Goal: Contribute content: Contribute content

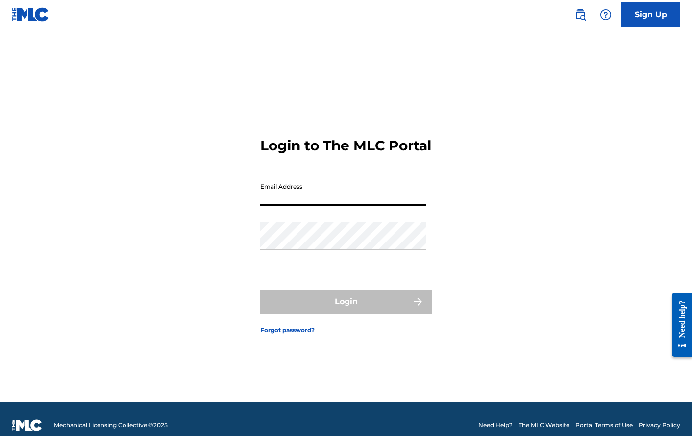
click at [322, 205] on input "Email Address" at bounding box center [343, 192] width 166 height 28
type input "[PERSON_NAME][EMAIL_ADDRESS][DOMAIN_NAME]"
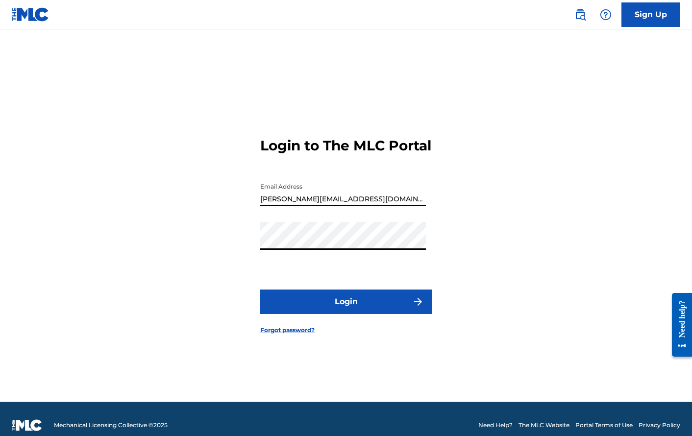
click at [331, 300] on button "Login" at bounding box center [345, 301] width 171 height 24
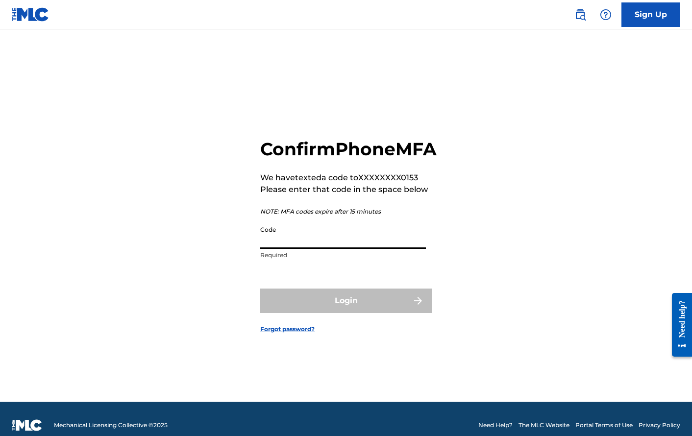
click at [329, 241] on input "Code" at bounding box center [343, 235] width 166 height 28
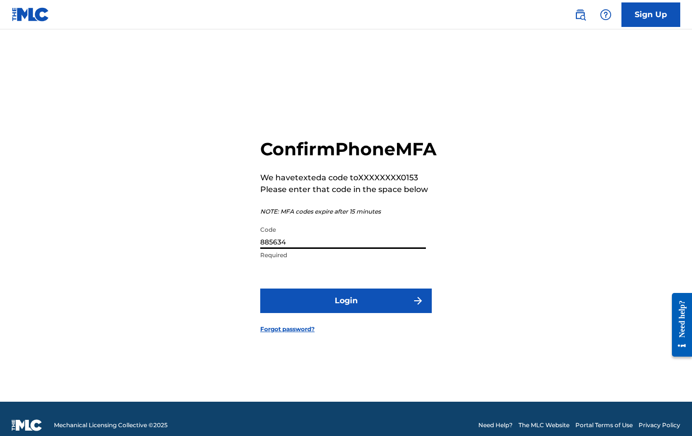
type input "885634"
click at [361, 311] on button "Login" at bounding box center [345, 301] width 171 height 24
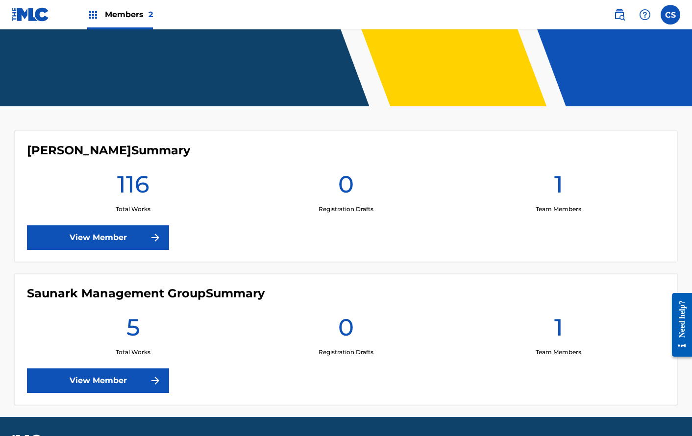
scroll to position [186, 0]
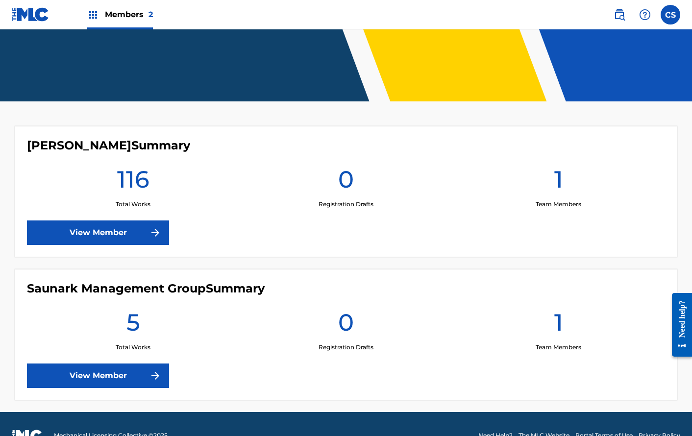
click at [146, 227] on link "View Member" at bounding box center [98, 232] width 142 height 24
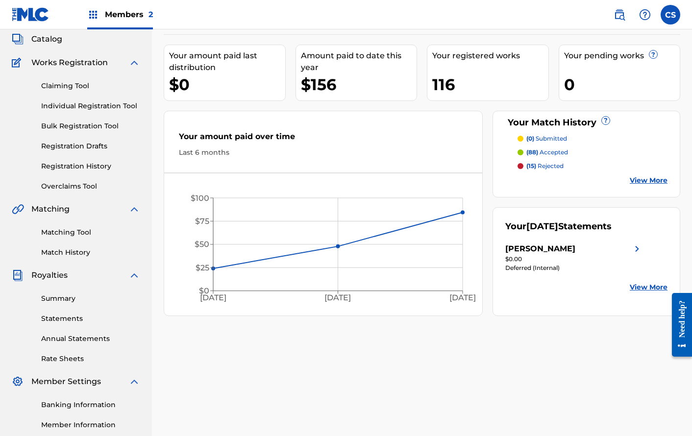
scroll to position [58, 0]
click at [75, 84] on link "Claiming Tool" at bounding box center [90, 86] width 99 height 10
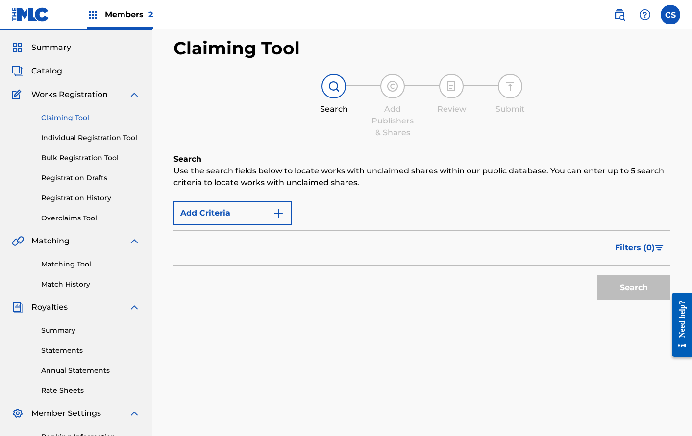
scroll to position [44, 0]
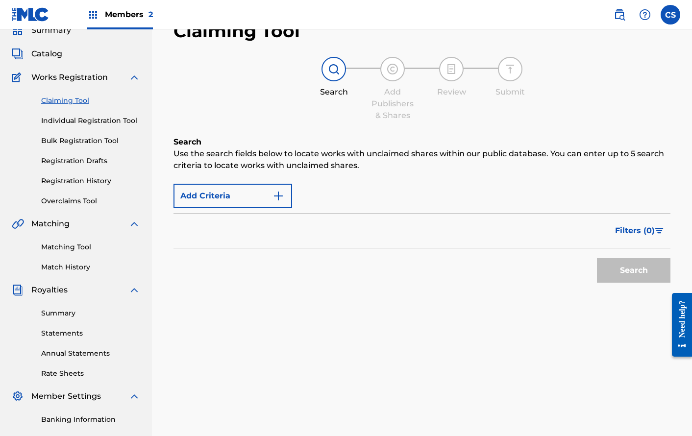
click at [224, 191] on button "Add Criteria" at bounding box center [232, 196] width 119 height 24
click at [288, 194] on button "Add Criteria" at bounding box center [232, 196] width 119 height 24
click at [279, 202] on button "Add Criteria" at bounding box center [232, 196] width 119 height 24
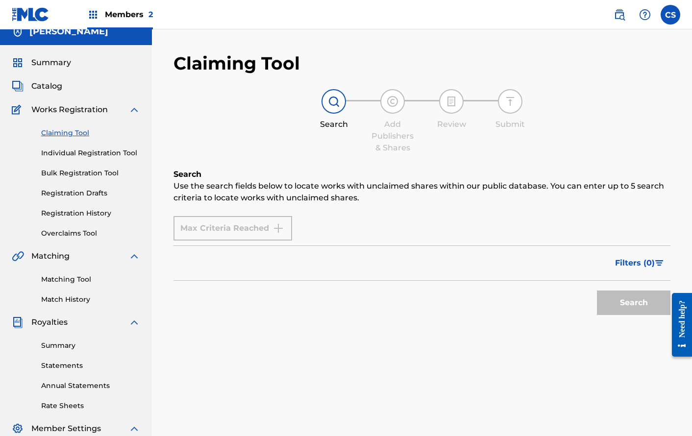
click at [86, 277] on link "Matching Tool" at bounding box center [90, 279] width 99 height 10
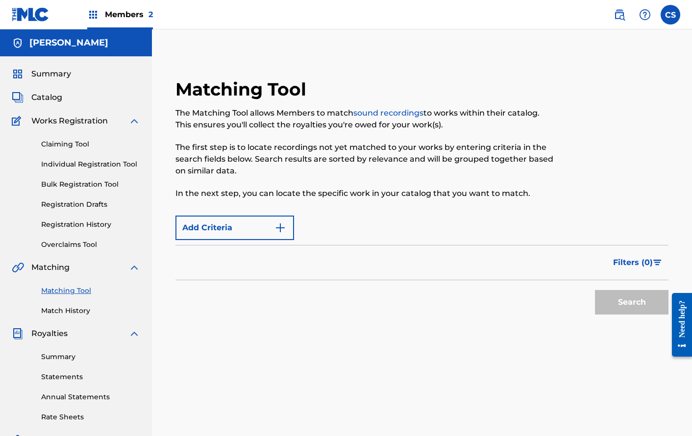
click at [274, 233] on img "Search Form" at bounding box center [280, 228] width 12 height 12
click at [515, 75] on div "Matching Tool The Matching Tool allows Members to match sound recordings to wor…" at bounding box center [422, 307] width 540 height 506
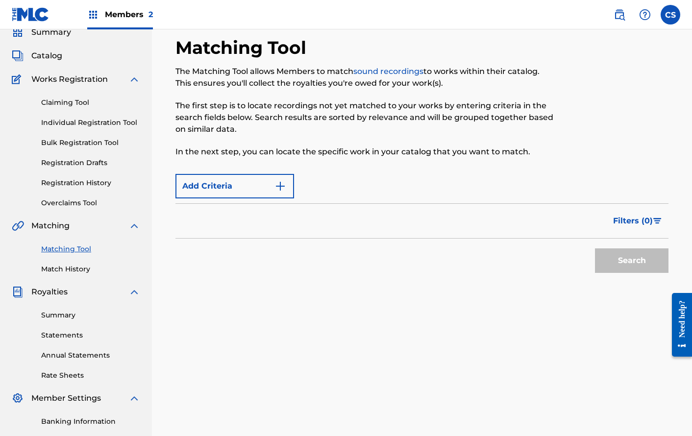
scroll to position [32, 0]
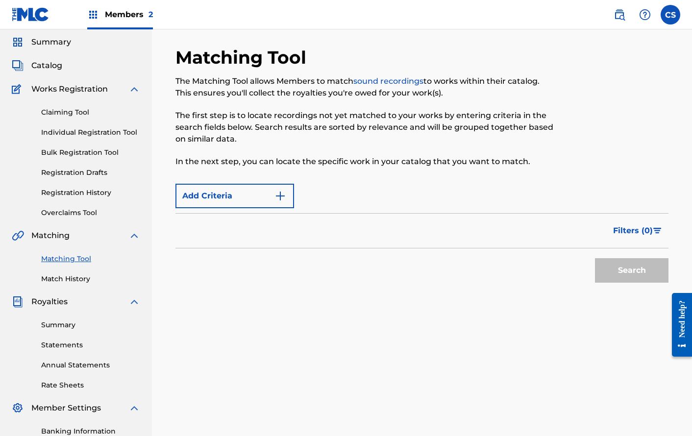
click at [55, 66] on span "Catalog" at bounding box center [46, 66] width 31 height 12
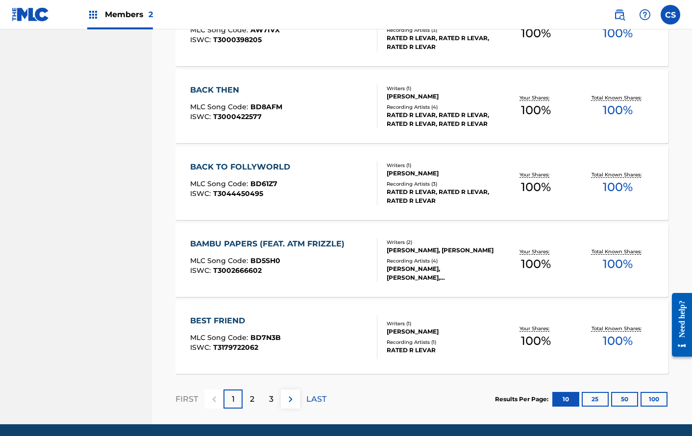
scroll to position [684, 0]
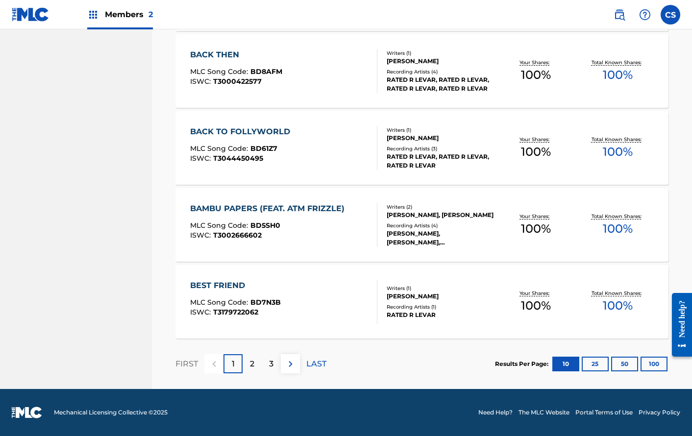
click at [257, 361] on div "2" at bounding box center [251, 363] width 19 height 19
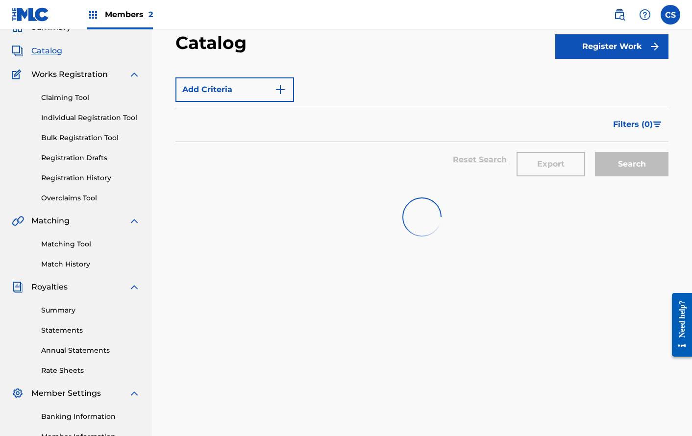
scroll to position [48, 0]
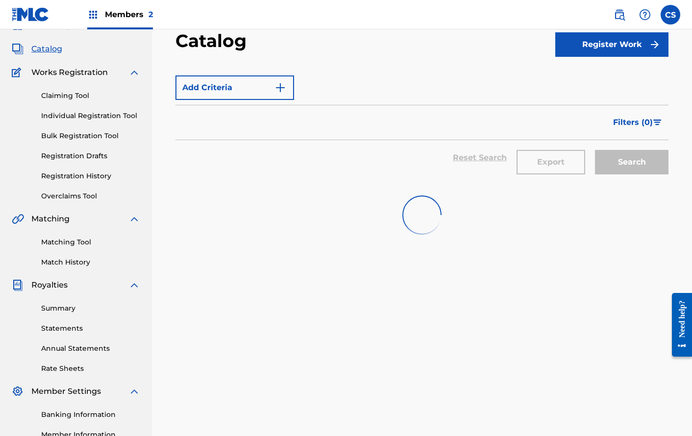
click at [49, 54] on span "Catalog" at bounding box center [46, 49] width 31 height 12
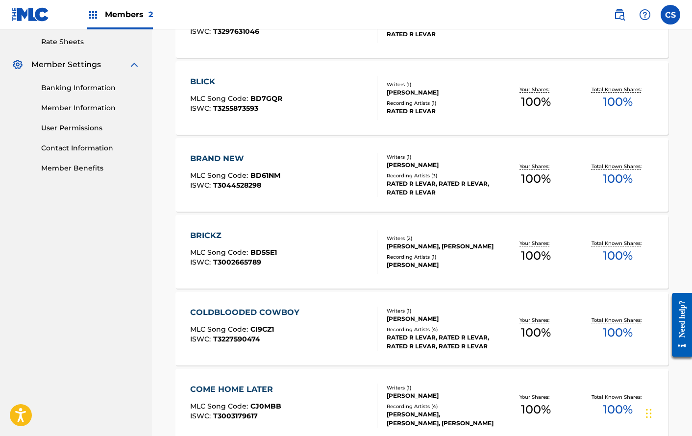
scroll to position [710, 0]
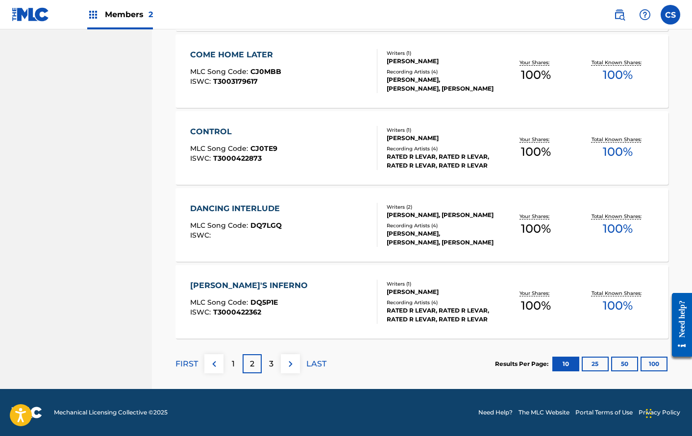
click at [235, 360] on div "1" at bounding box center [232, 363] width 19 height 19
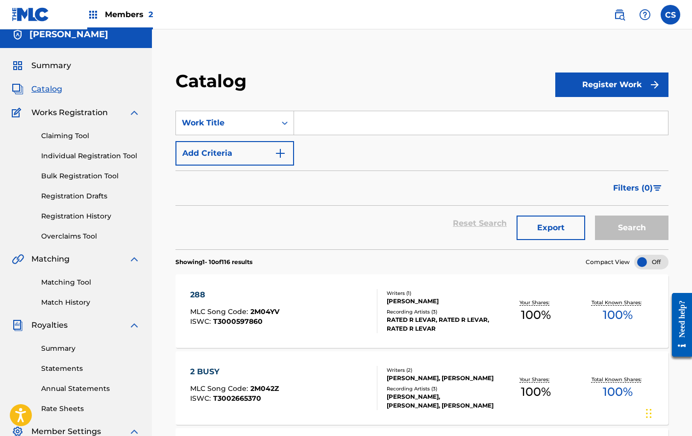
scroll to position [0, 0]
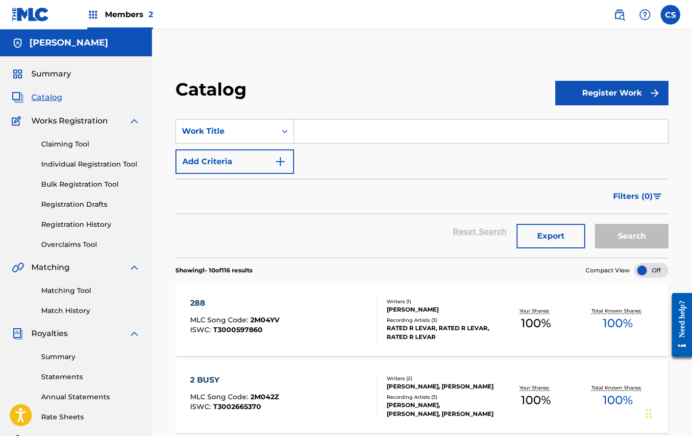
click at [600, 88] on button "Register Work" at bounding box center [611, 93] width 113 height 24
click at [595, 126] on link "Individual" at bounding box center [611, 125] width 113 height 24
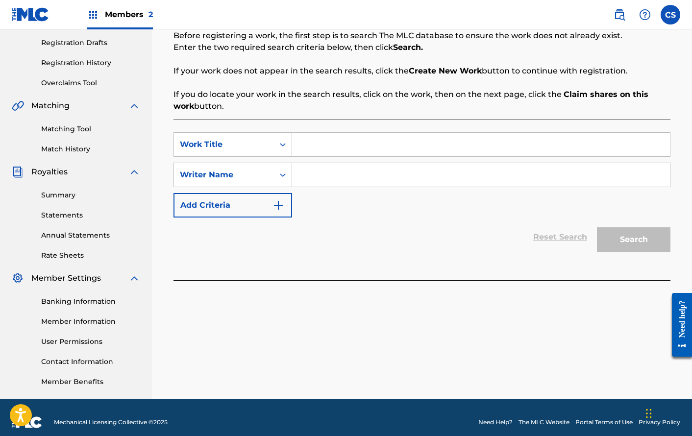
scroll to position [171, 0]
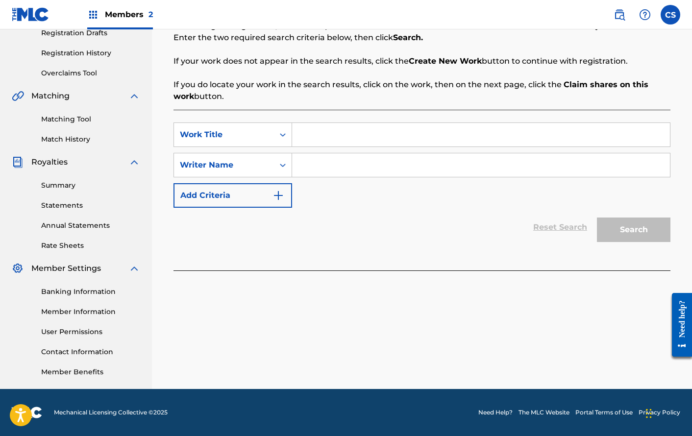
click at [338, 134] on input "Search Form" at bounding box center [481, 135] width 378 height 24
type input "Swear Down"
click at [351, 161] on input "Search Form" at bounding box center [481, 165] width 378 height 24
type input "[PERSON_NAME]"
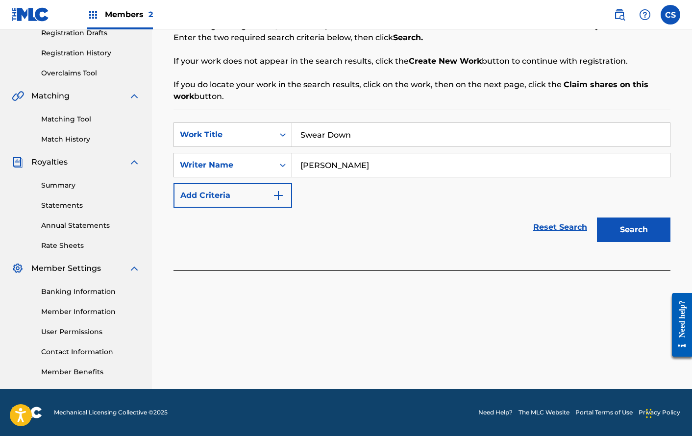
click at [648, 242] on div "Search" at bounding box center [631, 227] width 78 height 39
click at [646, 231] on button "Search" at bounding box center [633, 229] width 73 height 24
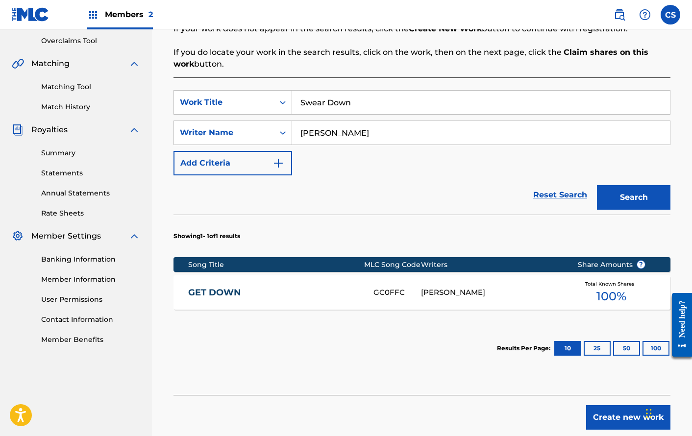
scroll to position [203, 0]
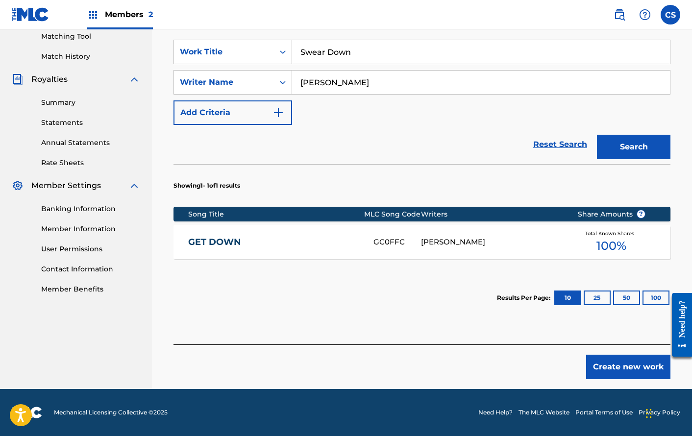
click at [616, 364] on button "Create new work" at bounding box center [628, 367] width 84 height 24
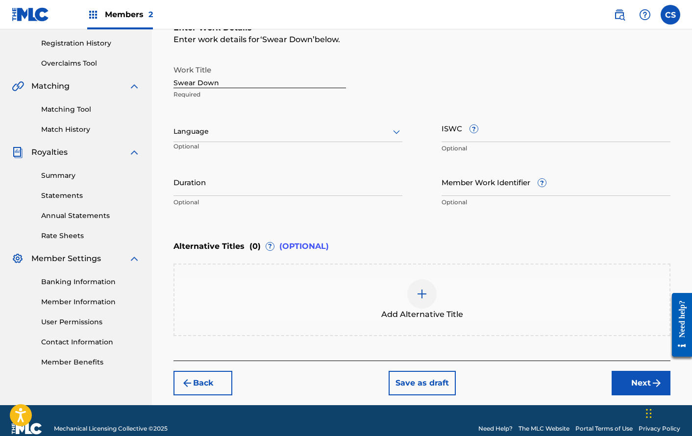
scroll to position [187, 0]
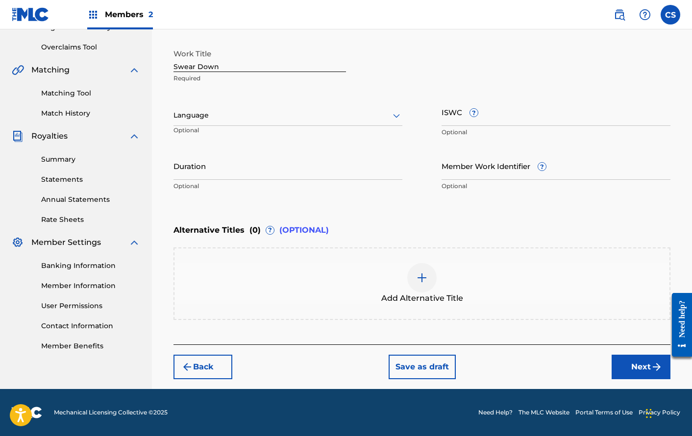
click at [630, 368] on button "Next" at bounding box center [640, 367] width 59 height 24
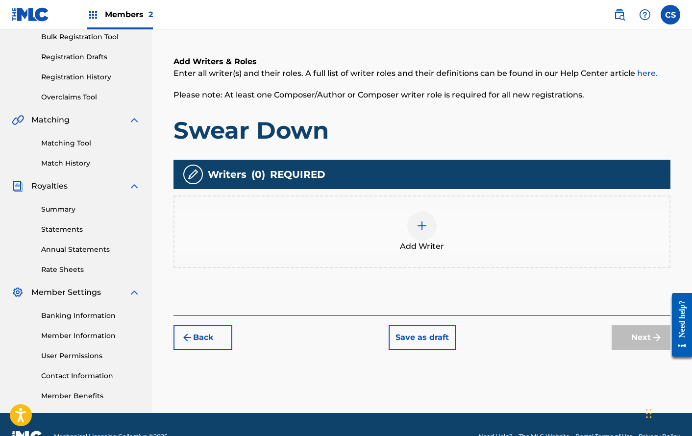
scroll to position [153, 0]
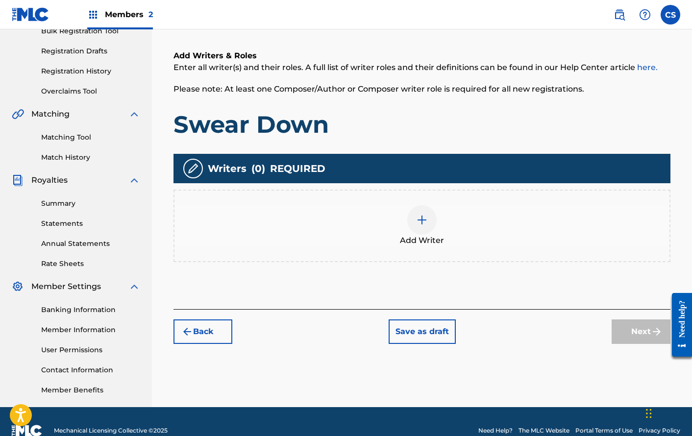
click at [415, 230] on div at bounding box center [421, 219] width 29 height 29
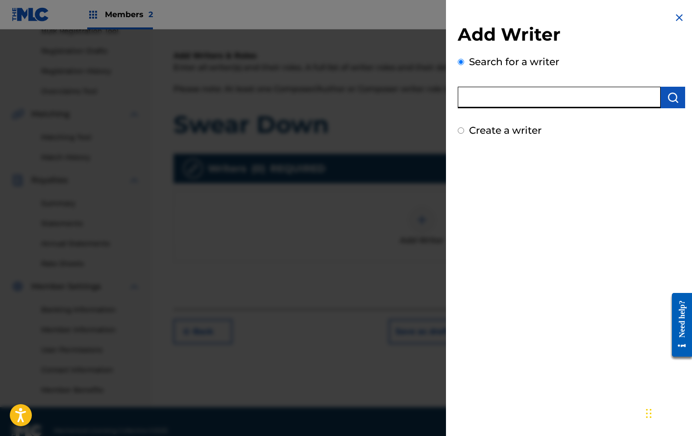
click at [542, 96] on input "text" at bounding box center [559, 98] width 203 height 22
type input "[PERSON_NAME]"
click at [667, 96] on img "submit" at bounding box center [673, 98] width 12 height 12
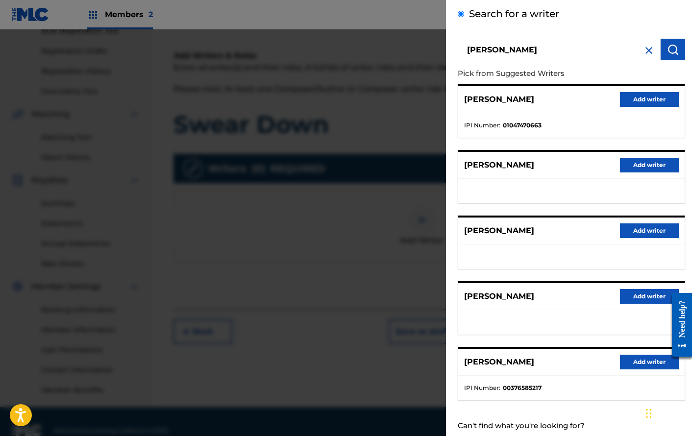
scroll to position [48, 0]
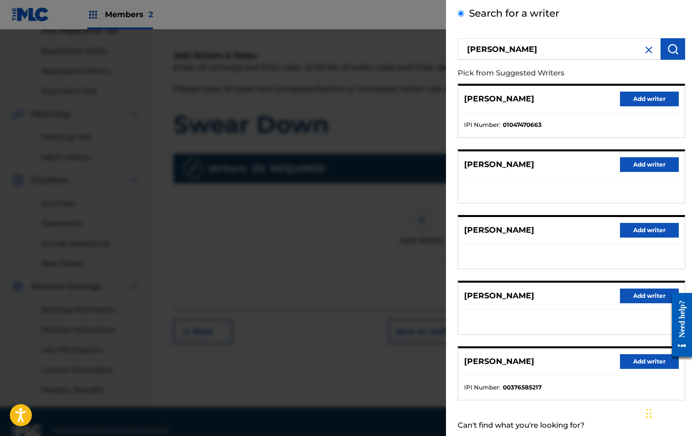
click at [644, 160] on button "Add writer" at bounding box center [649, 164] width 59 height 15
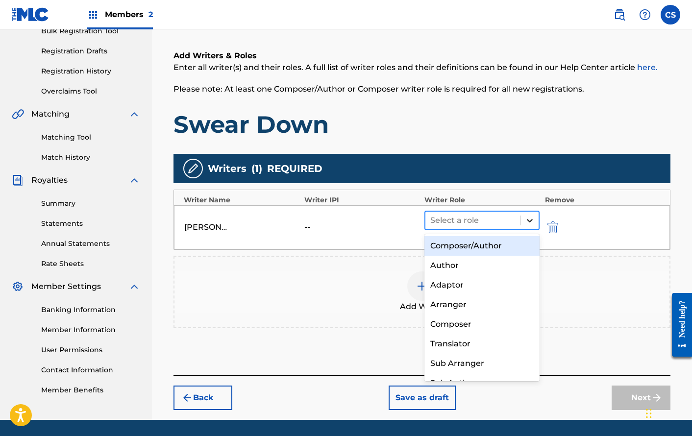
click at [527, 217] on icon at bounding box center [530, 221] width 10 height 10
click at [491, 243] on div "Composer/Author" at bounding box center [481, 246] width 115 height 20
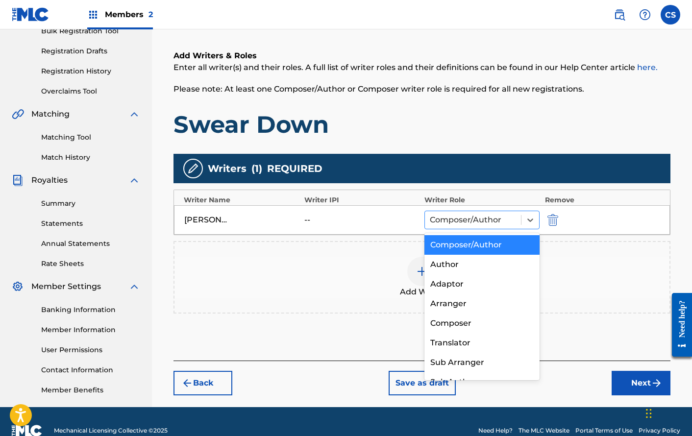
click at [519, 220] on div "Composer/Author" at bounding box center [473, 220] width 96 height 18
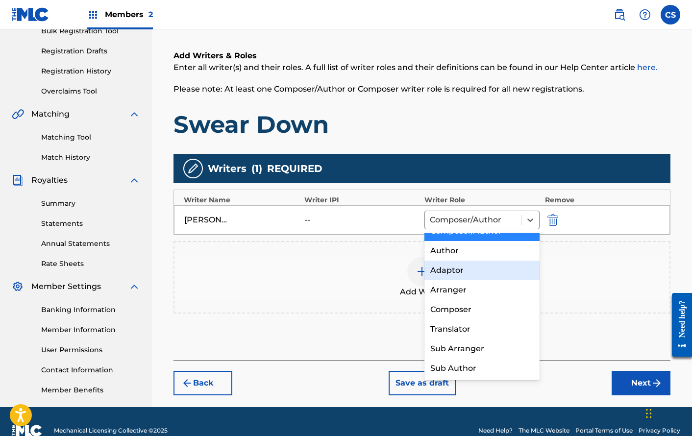
click at [535, 145] on div "Add Writers & Roles Enter all writer(s) and their roles. A full list of writer …" at bounding box center [421, 193] width 497 height 334
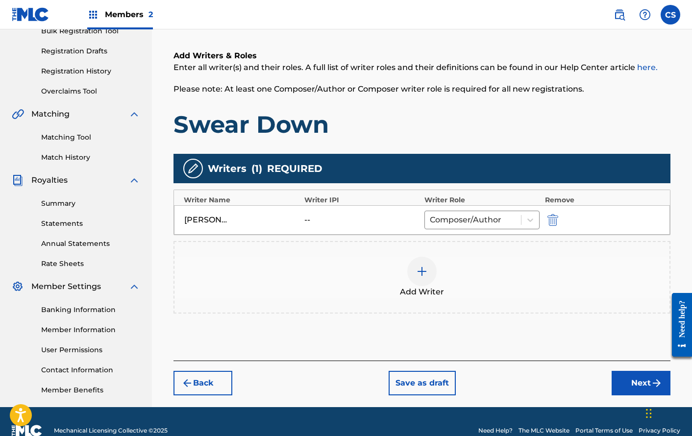
click at [635, 382] on button "Next" at bounding box center [640, 383] width 59 height 24
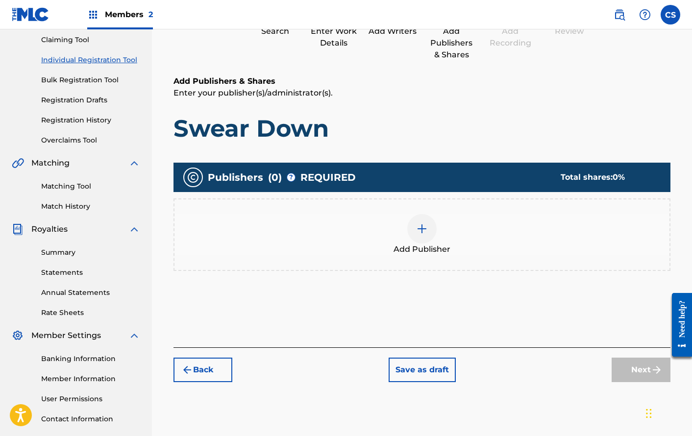
scroll to position [44, 0]
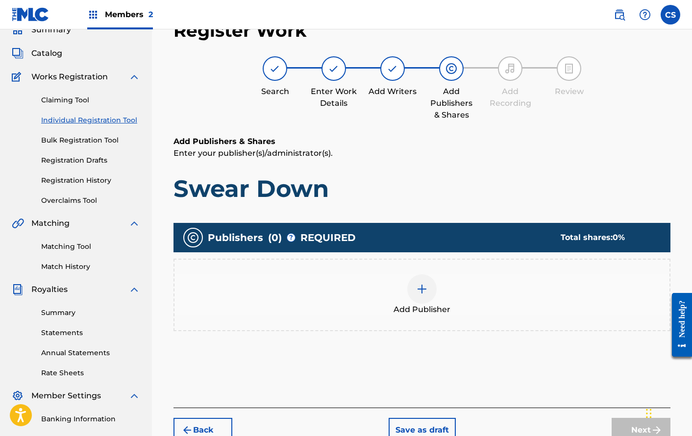
click at [440, 288] on div "Add Publisher" at bounding box center [421, 294] width 495 height 41
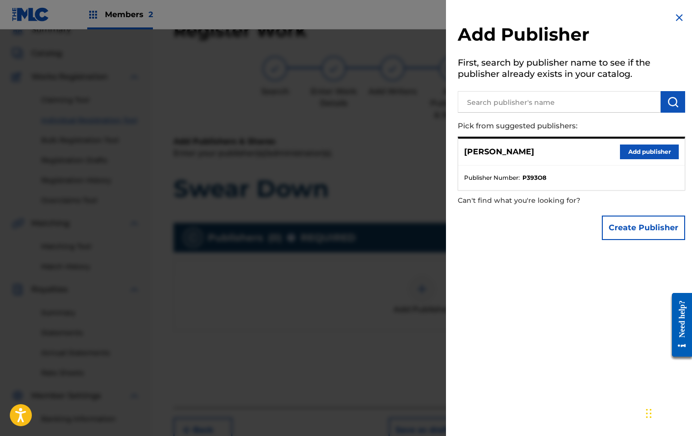
click at [645, 152] on button "Add publisher" at bounding box center [649, 151] width 59 height 15
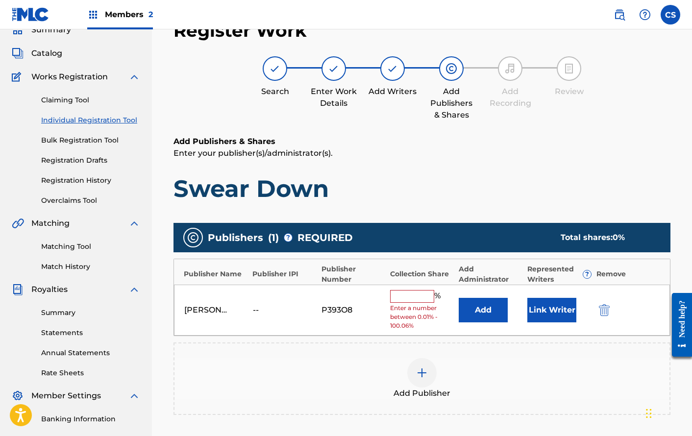
click at [412, 296] on input "text" at bounding box center [412, 296] width 44 height 13
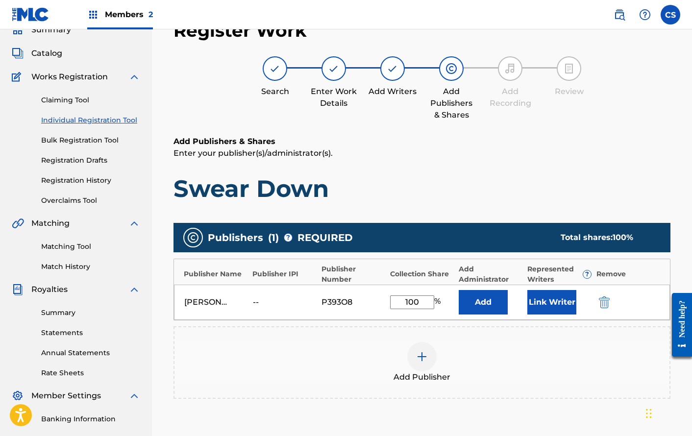
click at [470, 182] on h1 "Swear Down" at bounding box center [421, 188] width 497 height 29
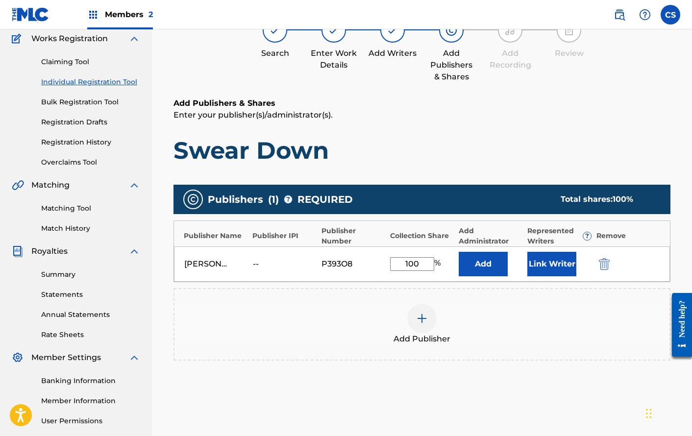
scroll to position [84, 0]
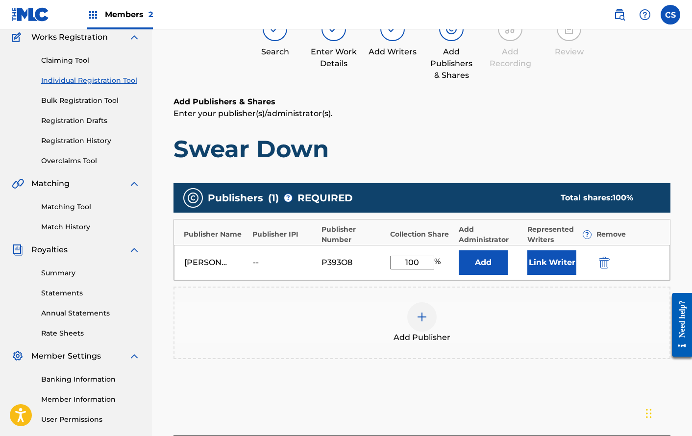
drag, startPoint x: 426, startPoint y: 263, endPoint x: 405, endPoint y: 262, distance: 21.1
click at [405, 262] on input "100" at bounding box center [412, 263] width 44 height 14
type input "50"
click at [487, 261] on button "Add" at bounding box center [482, 262] width 49 height 24
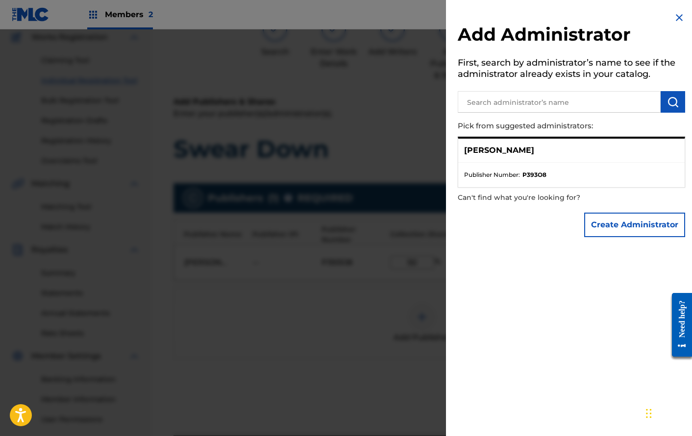
click at [588, 106] on input "text" at bounding box center [559, 102] width 203 height 22
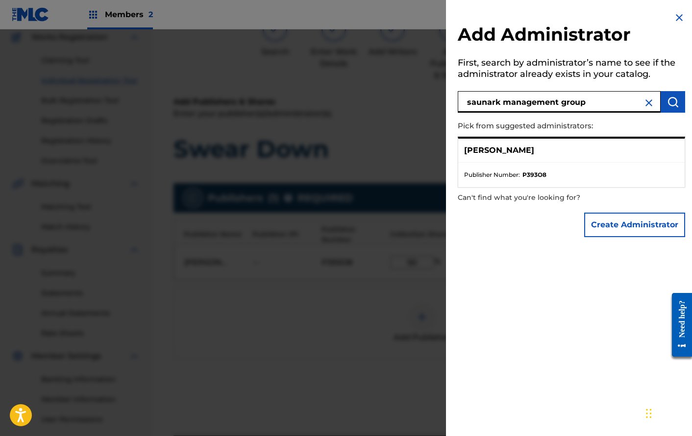
type input "saunark management group"
click at [669, 103] on img "submit" at bounding box center [673, 102] width 12 height 12
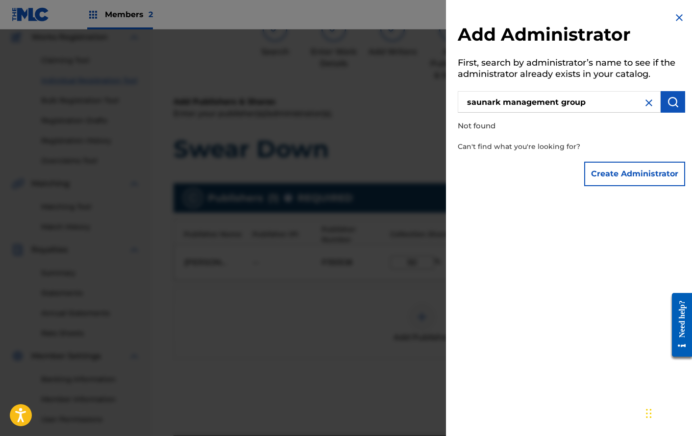
click at [648, 103] on img at bounding box center [649, 103] width 12 height 12
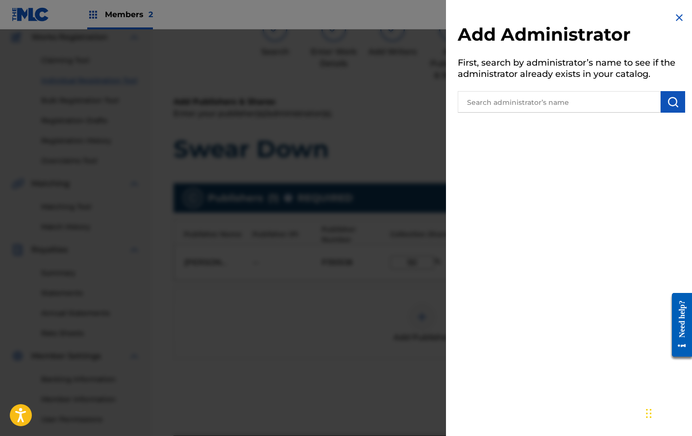
click at [673, 17] on img at bounding box center [679, 18] width 12 height 12
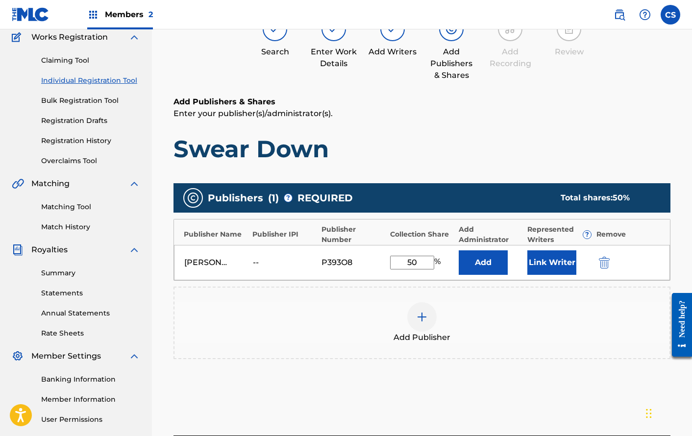
drag, startPoint x: 419, startPoint y: 258, endPoint x: 400, endPoint y: 258, distance: 19.6
click at [400, 258] on input "50" at bounding box center [412, 263] width 44 height 14
type input "100"
click at [552, 385] on div "Publishers ( 1 ) ? REQUIRED Total shares: 100 % Publisher Name Publisher IPI Pu…" at bounding box center [421, 285] width 497 height 214
click at [558, 268] on button "Link Writer" at bounding box center [551, 262] width 49 height 24
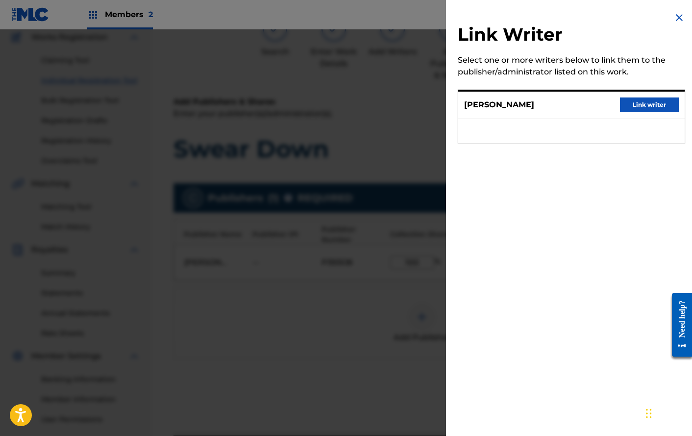
click at [646, 104] on button "Link writer" at bounding box center [649, 104] width 59 height 15
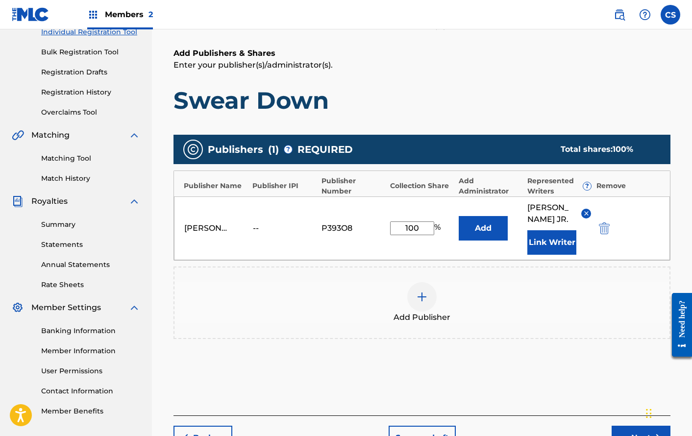
scroll to position [133, 0]
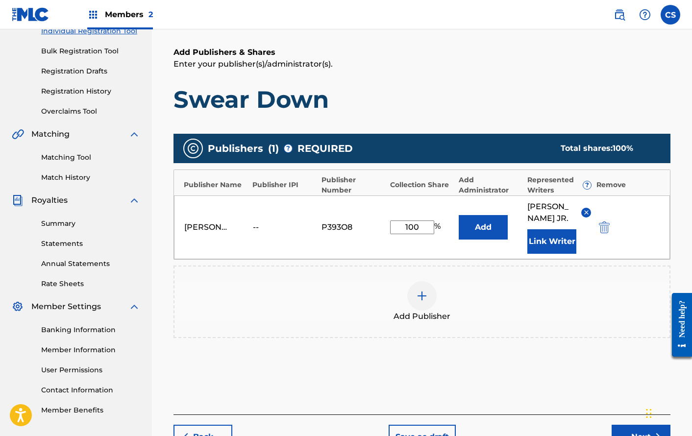
click at [434, 311] on div at bounding box center [421, 295] width 29 height 29
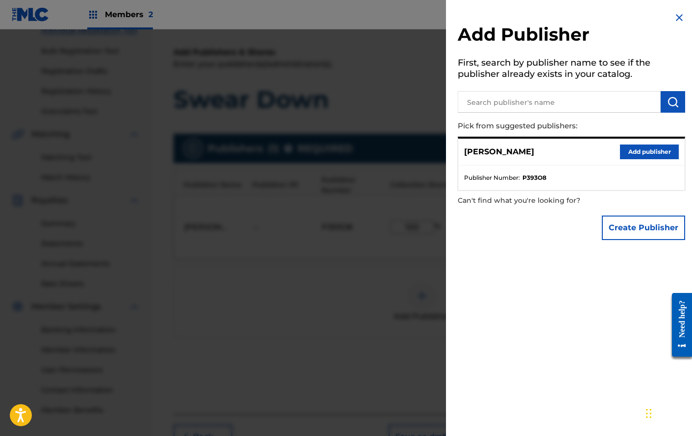
click at [676, 19] on img at bounding box center [679, 18] width 12 height 12
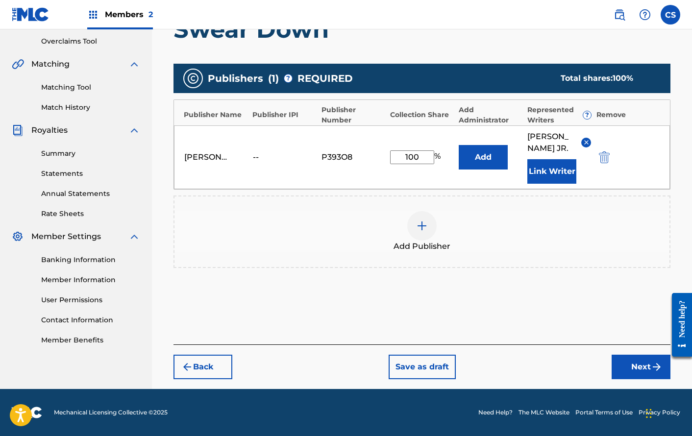
scroll to position [226, 0]
click at [649, 360] on button "Next" at bounding box center [640, 367] width 59 height 24
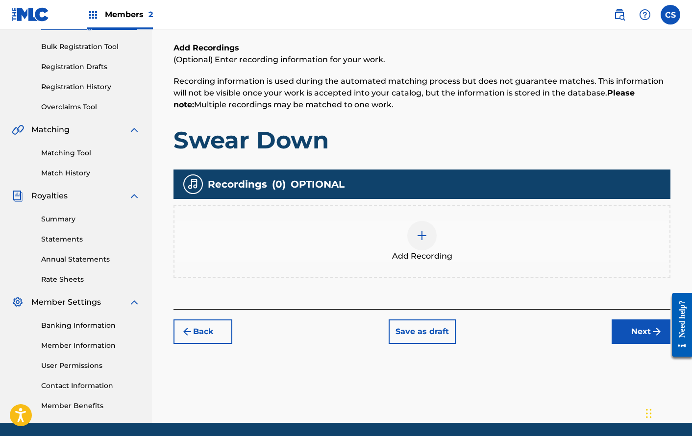
scroll to position [139, 0]
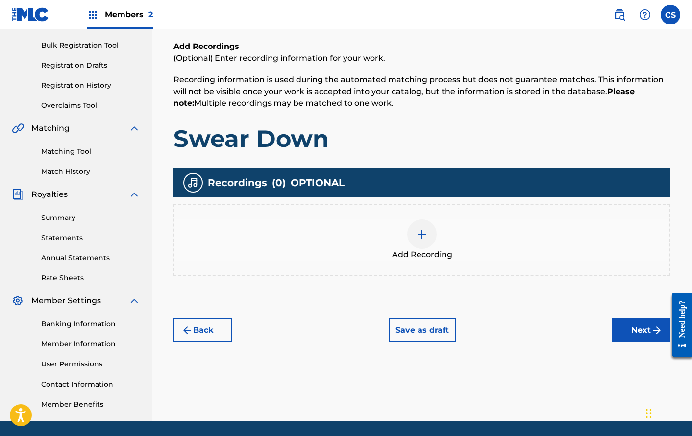
click at [641, 334] on button "Next" at bounding box center [640, 330] width 59 height 24
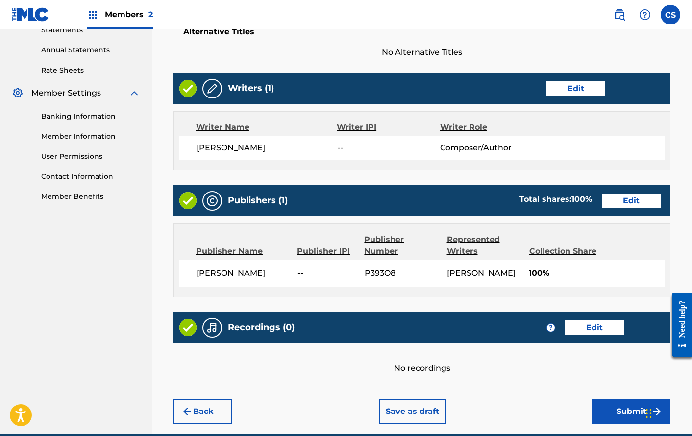
scroll to position [420, 0]
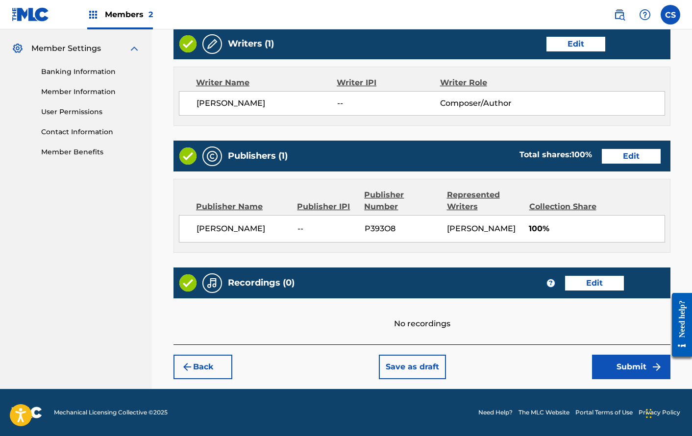
click at [620, 375] on button "Submit" at bounding box center [631, 367] width 78 height 24
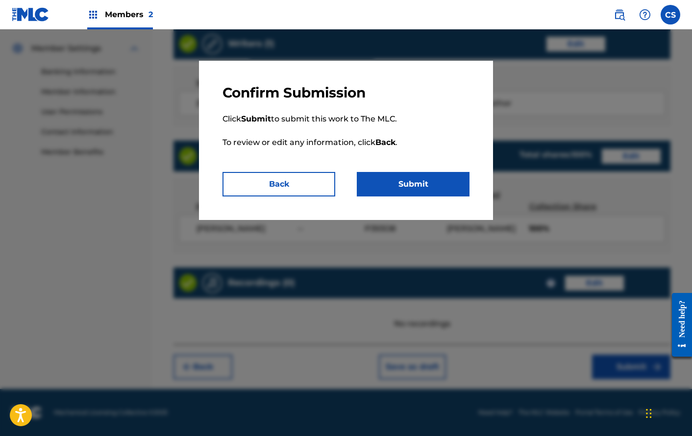
click at [398, 178] on button "Submit" at bounding box center [413, 184] width 113 height 24
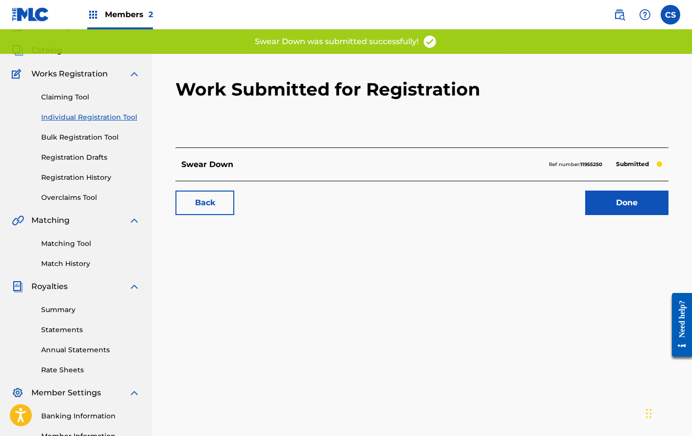
scroll to position [54, 0]
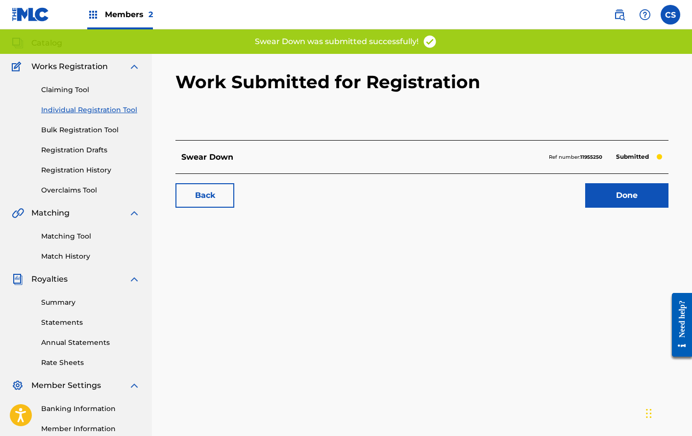
click at [603, 201] on link "Done" at bounding box center [626, 195] width 83 height 24
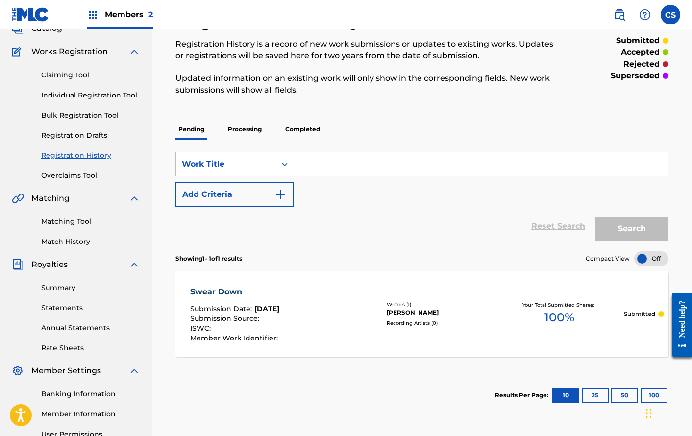
scroll to position [61, 0]
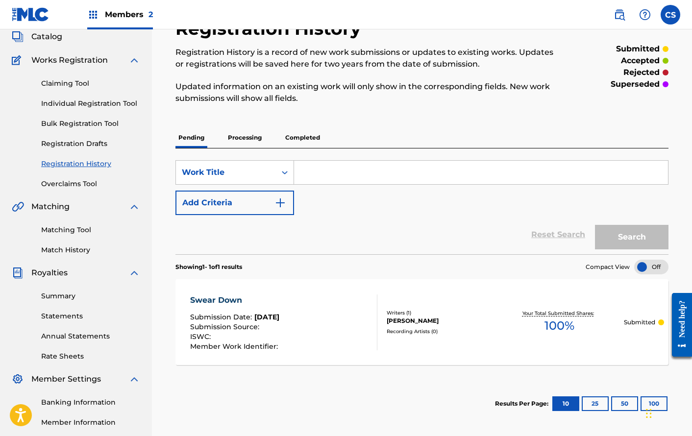
click at [353, 173] on input "Search Form" at bounding box center [481, 173] width 374 height 24
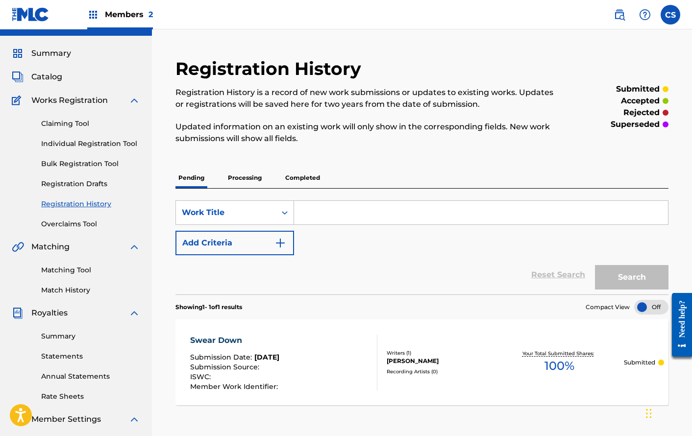
scroll to position [18, 0]
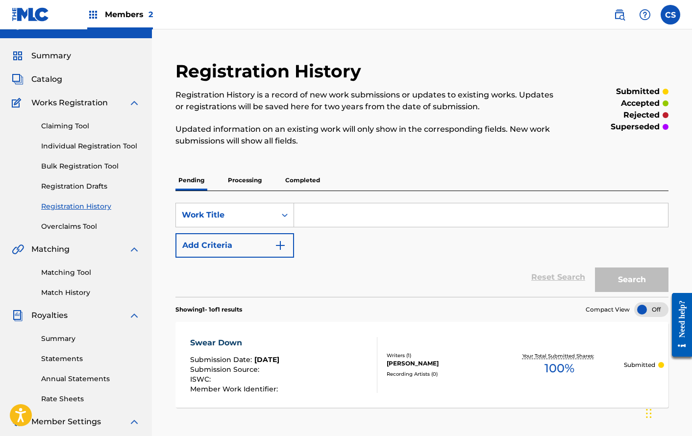
click at [44, 81] on span "Catalog" at bounding box center [46, 79] width 31 height 12
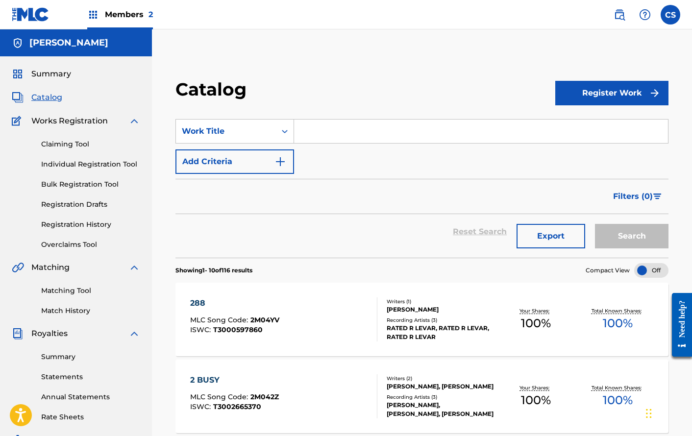
click at [580, 96] on button "Register Work" at bounding box center [611, 93] width 113 height 24
click at [611, 123] on link "Individual" at bounding box center [611, 125] width 113 height 24
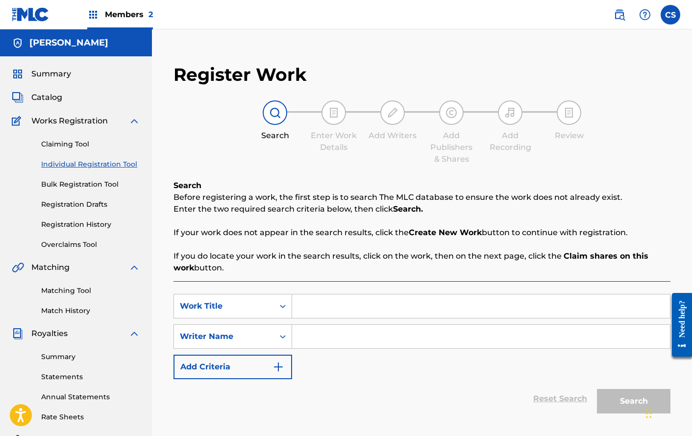
click at [363, 308] on input "Search Form" at bounding box center [481, 306] width 378 height 24
type input "Believe It"
click at [368, 338] on input "Search Form" at bounding box center [481, 337] width 378 height 24
type input "[PERSON_NAME]"
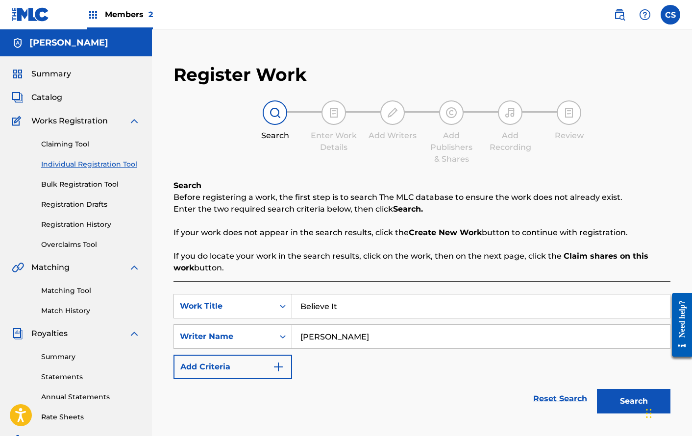
click at [640, 401] on button "Search" at bounding box center [633, 401] width 73 height 24
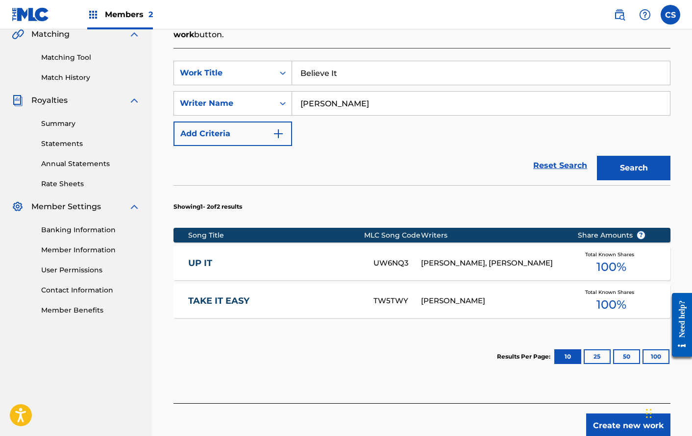
scroll to position [236, 0]
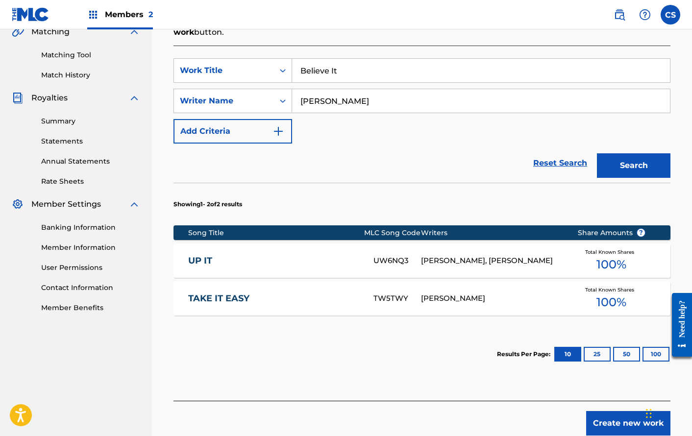
click at [617, 425] on button "Create new work" at bounding box center [628, 423] width 84 height 24
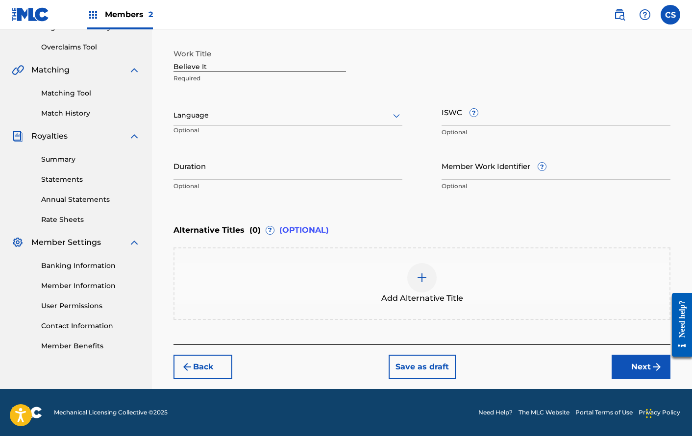
scroll to position [197, 0]
click at [636, 366] on button "Next" at bounding box center [640, 367] width 59 height 24
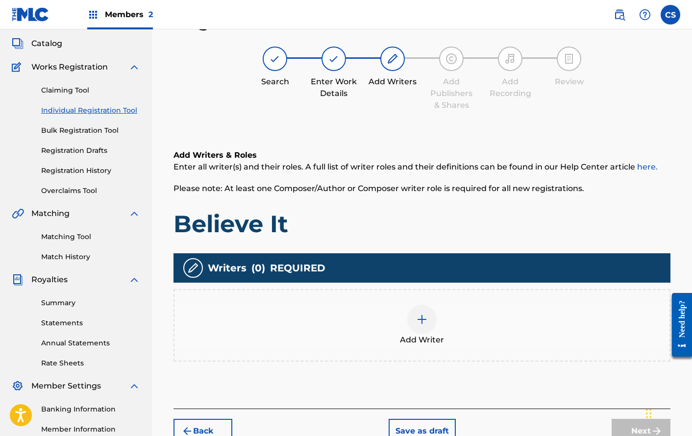
scroll to position [44, 0]
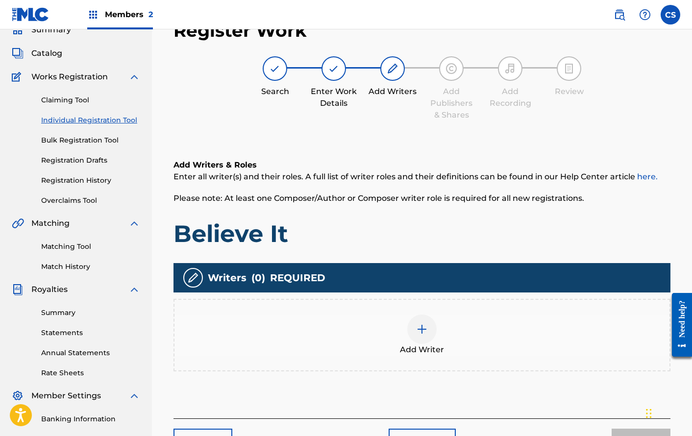
click at [430, 337] on div at bounding box center [421, 328] width 29 height 29
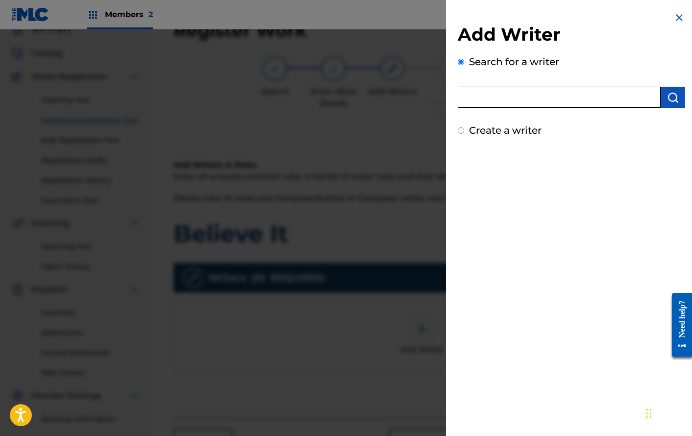
click at [523, 102] on input "text" at bounding box center [559, 98] width 203 height 22
type input "[PERSON_NAME]"
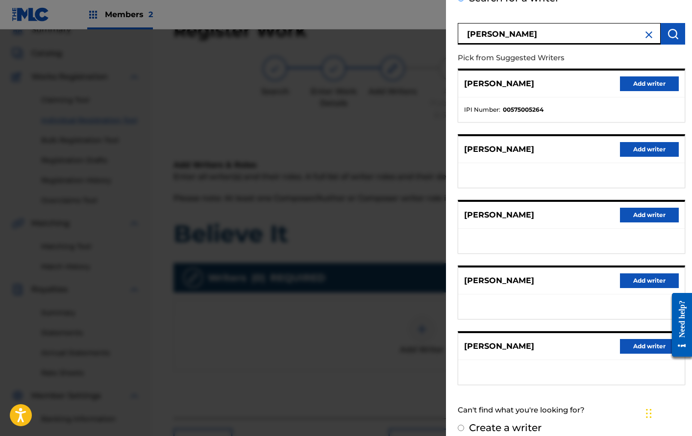
scroll to position [74, 0]
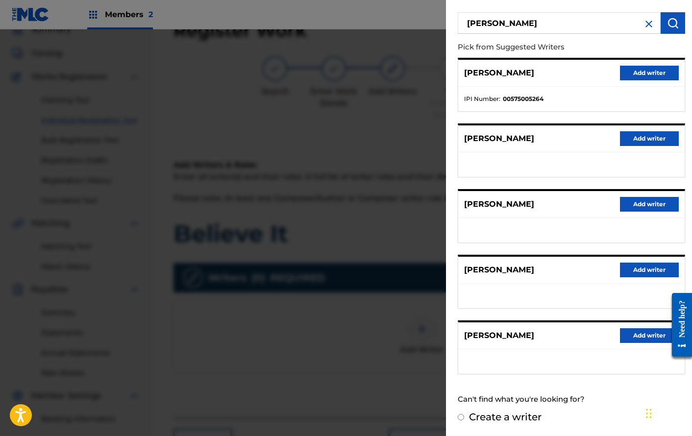
click at [644, 337] on button "Add writer" at bounding box center [649, 335] width 59 height 15
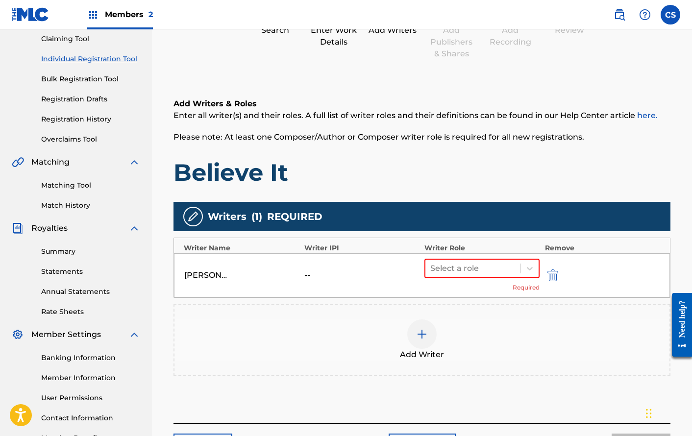
scroll to position [102, 0]
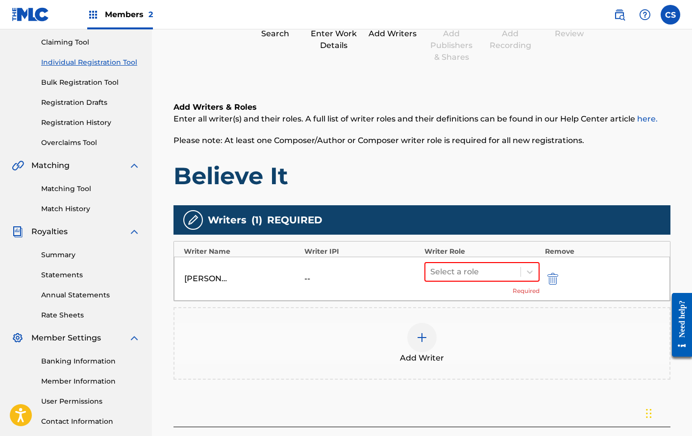
click at [519, 252] on div "Writer Role" at bounding box center [482, 251] width 116 height 10
click at [518, 269] on div "Select a role" at bounding box center [472, 272] width 95 height 18
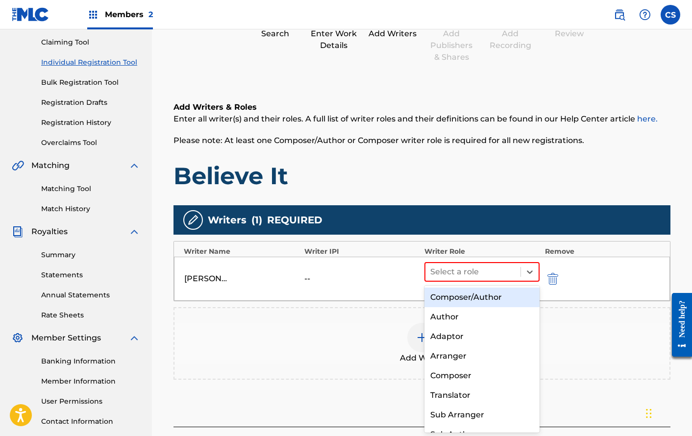
click at [495, 297] on div "Composer/Author" at bounding box center [481, 298] width 115 height 20
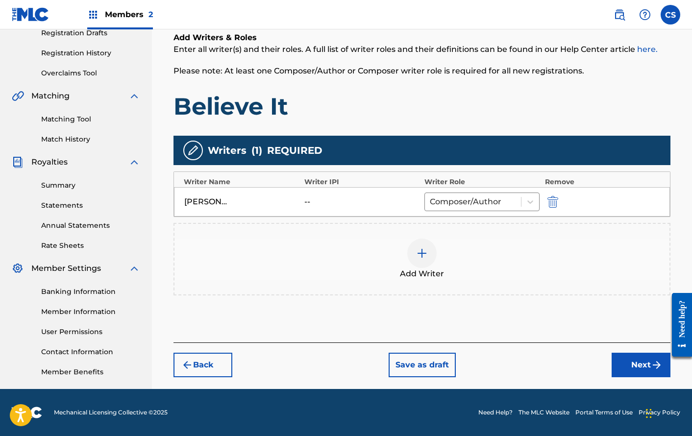
click at [643, 365] on button "Next" at bounding box center [640, 365] width 59 height 24
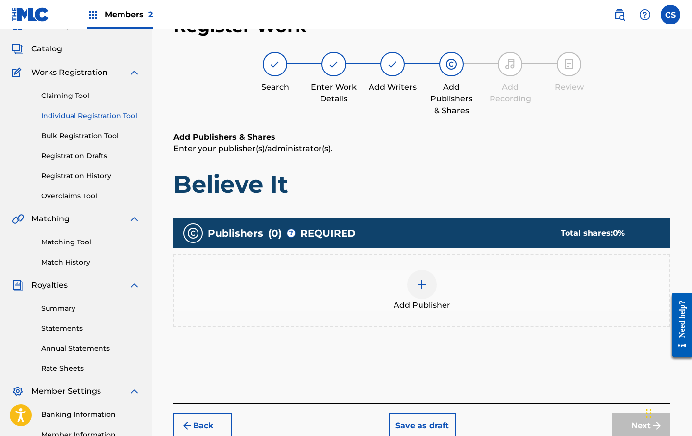
scroll to position [44, 0]
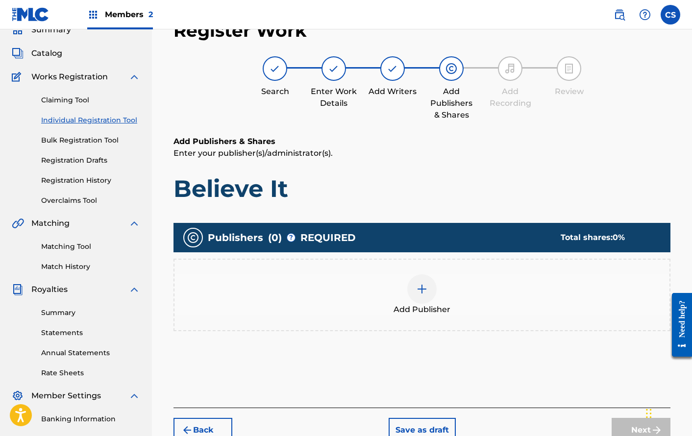
click at [429, 294] on div at bounding box center [421, 288] width 29 height 29
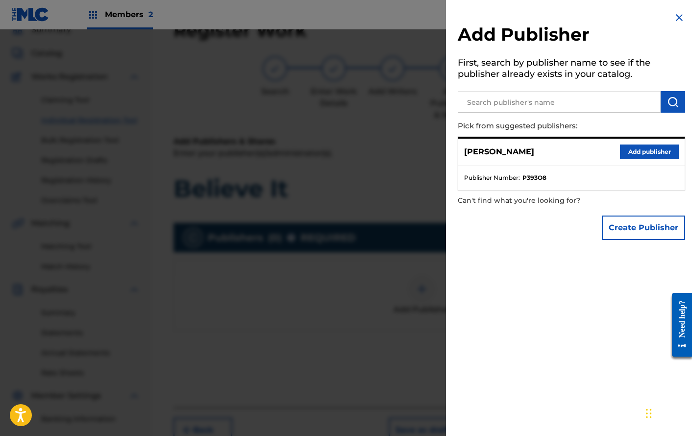
click at [632, 148] on button "Add publisher" at bounding box center [649, 151] width 59 height 15
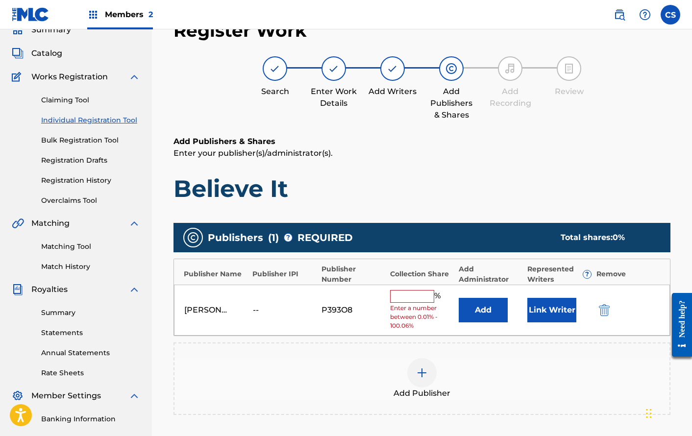
click at [535, 309] on button "Link Writer" at bounding box center [551, 310] width 49 height 24
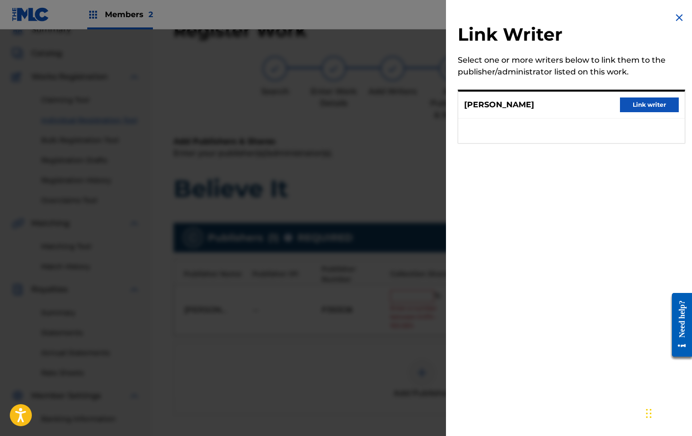
click at [637, 103] on button "Link writer" at bounding box center [649, 104] width 59 height 15
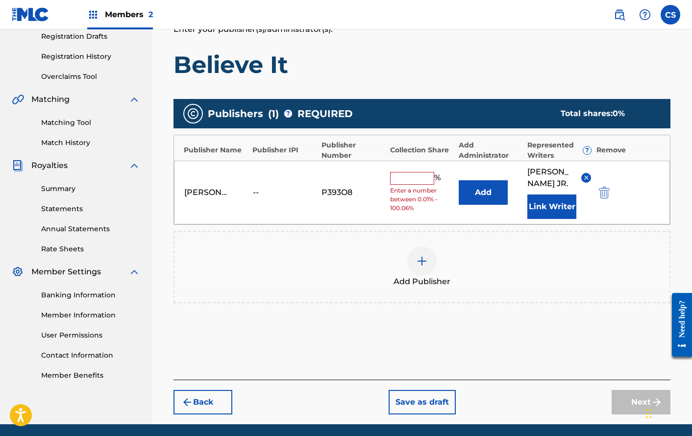
scroll to position [222, 0]
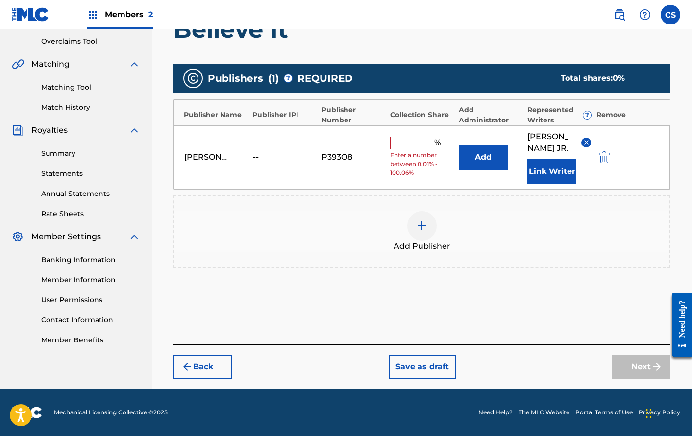
click at [419, 137] on input "text" at bounding box center [412, 143] width 44 height 13
type input "100"
click at [650, 373] on img "submit" at bounding box center [656, 367] width 12 height 12
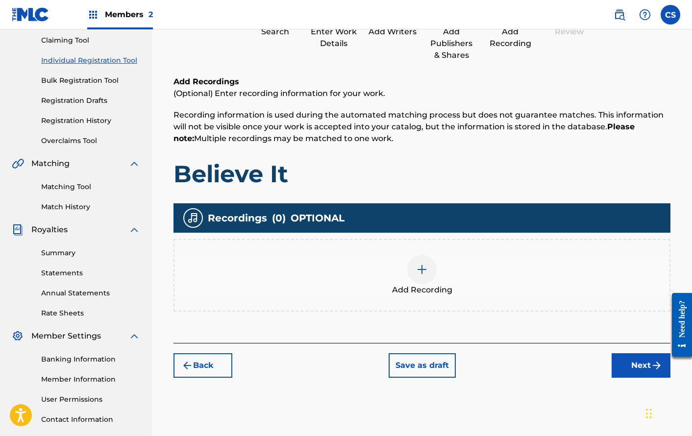
scroll to position [122, 0]
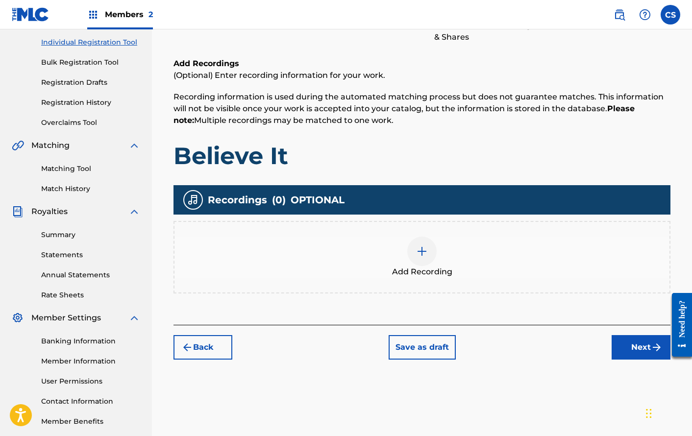
click at [649, 345] on button "Next" at bounding box center [640, 347] width 59 height 24
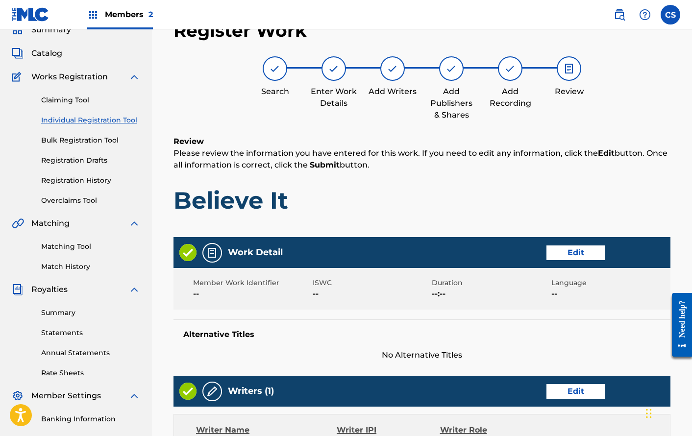
scroll to position [420, 0]
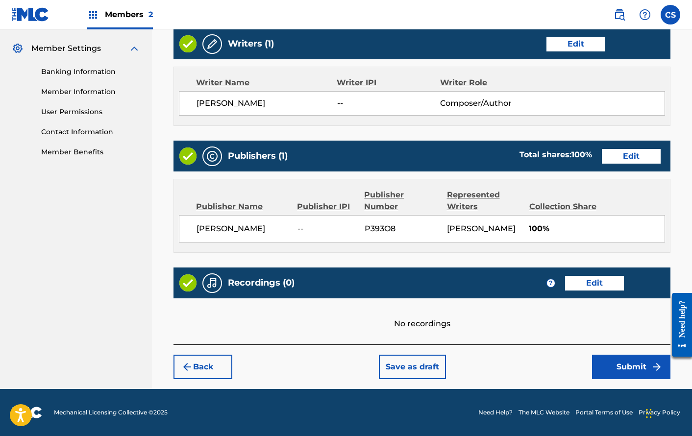
click at [634, 367] on button "Submit" at bounding box center [631, 367] width 78 height 24
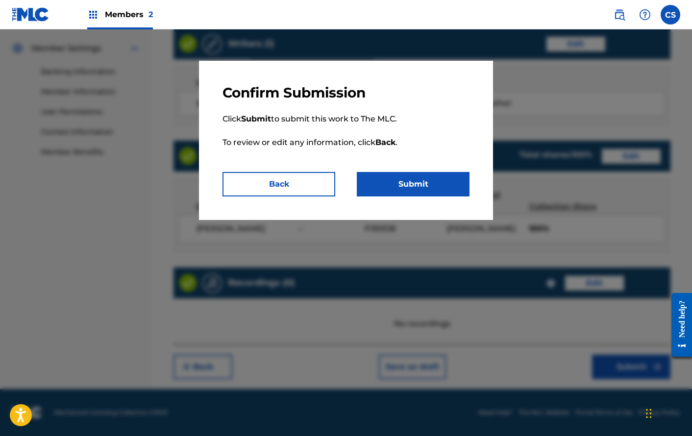
click at [447, 177] on button "Submit" at bounding box center [413, 184] width 113 height 24
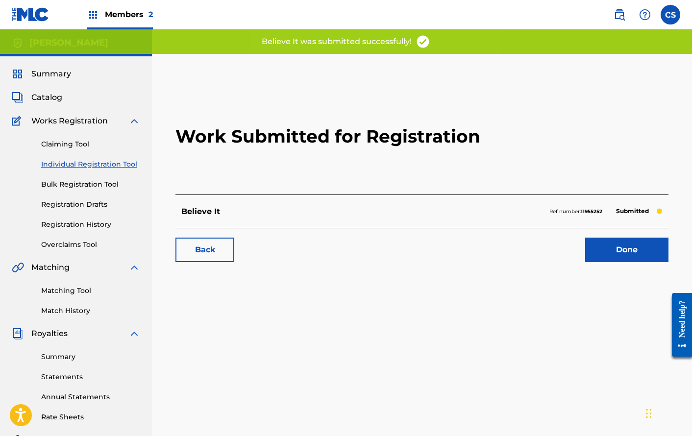
click at [625, 255] on link "Done" at bounding box center [626, 250] width 83 height 24
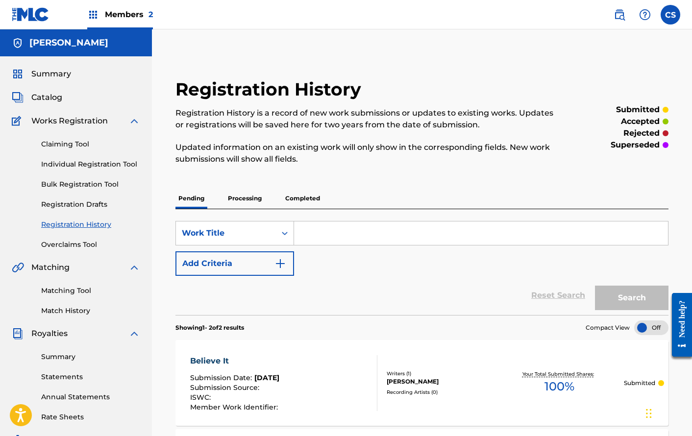
click at [61, 95] on span "Catalog" at bounding box center [46, 98] width 31 height 12
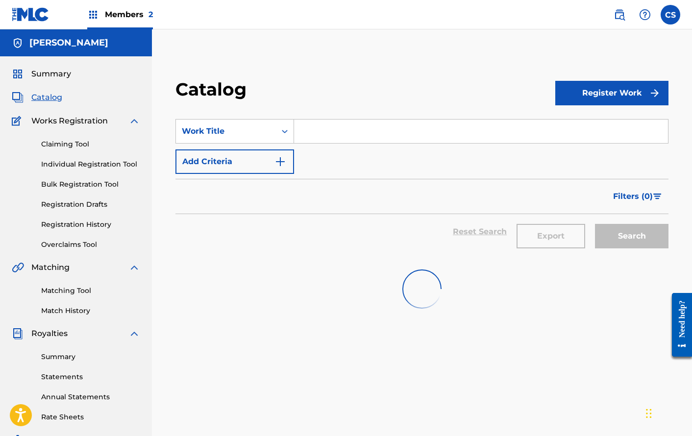
click at [618, 90] on button "Register Work" at bounding box center [611, 93] width 113 height 24
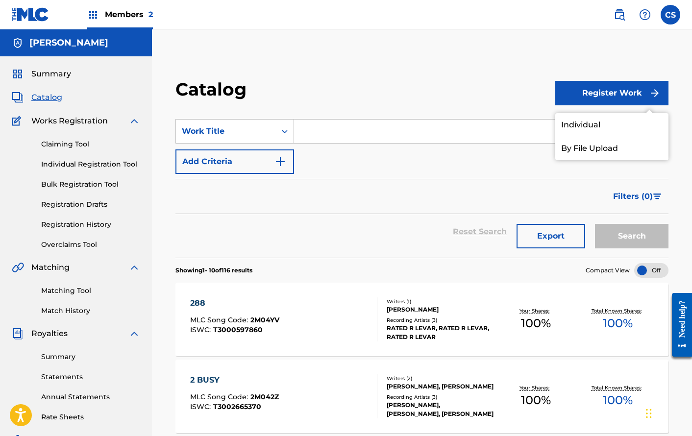
click at [592, 127] on link "Individual" at bounding box center [611, 125] width 113 height 24
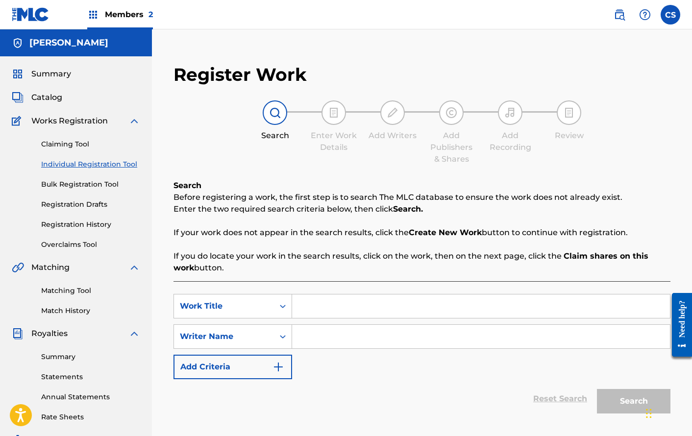
click at [337, 300] on input "Search Form" at bounding box center [481, 306] width 378 height 24
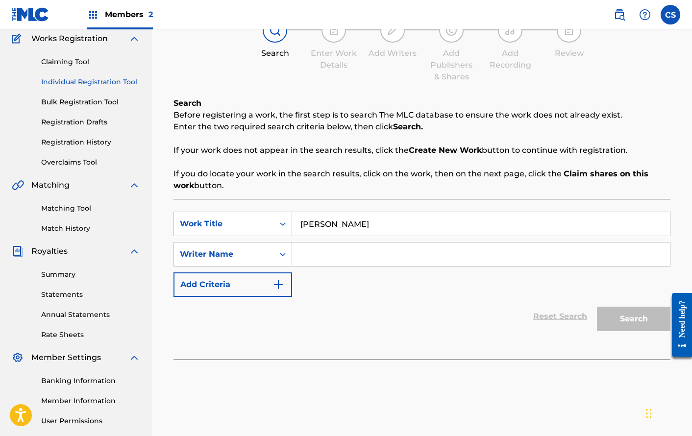
scroll to position [89, 0]
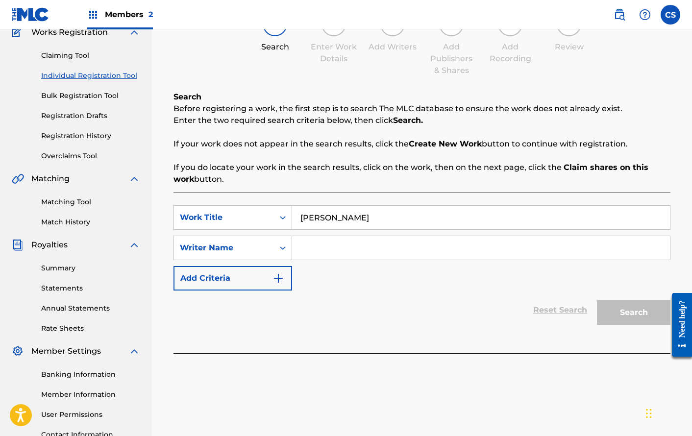
type input "[PERSON_NAME]"
click at [410, 253] on input "Search Form" at bounding box center [481, 248] width 378 height 24
type input "[PERSON_NAME]"
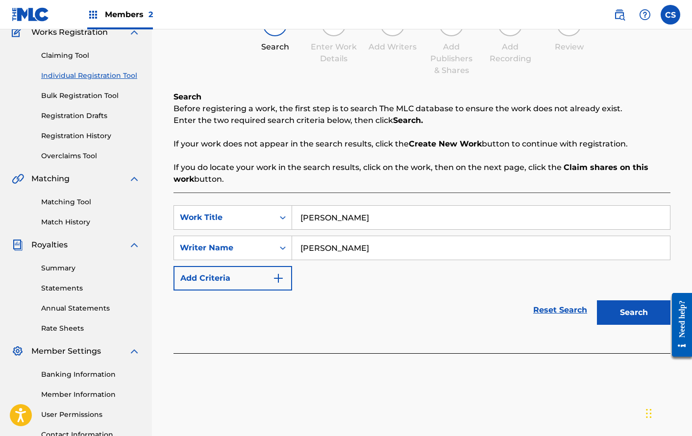
click at [633, 310] on button "Search" at bounding box center [633, 312] width 73 height 24
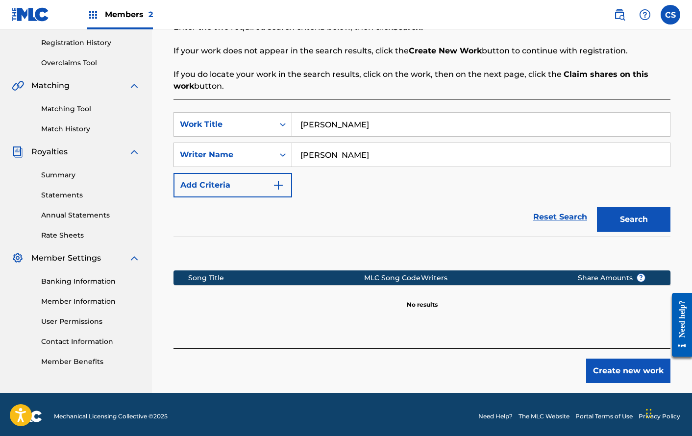
scroll to position [186, 0]
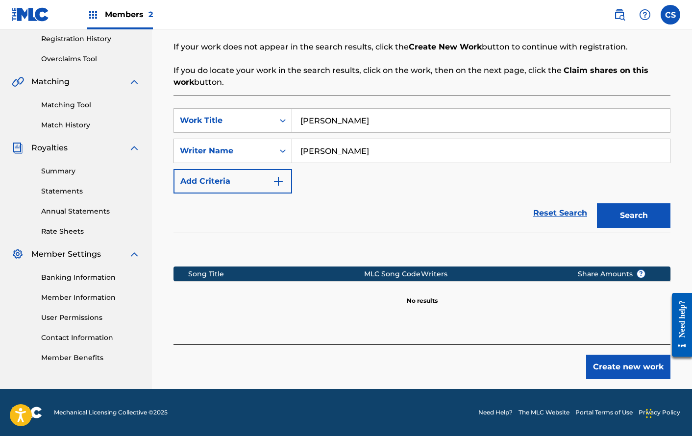
click at [620, 361] on button "Create new work" at bounding box center [628, 367] width 84 height 24
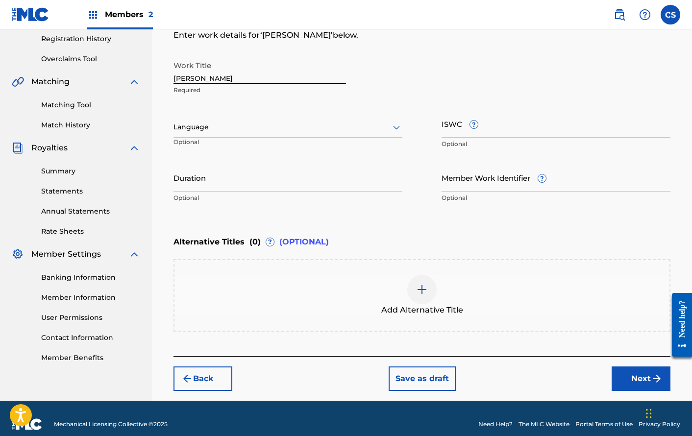
click at [633, 377] on button "Next" at bounding box center [640, 378] width 59 height 24
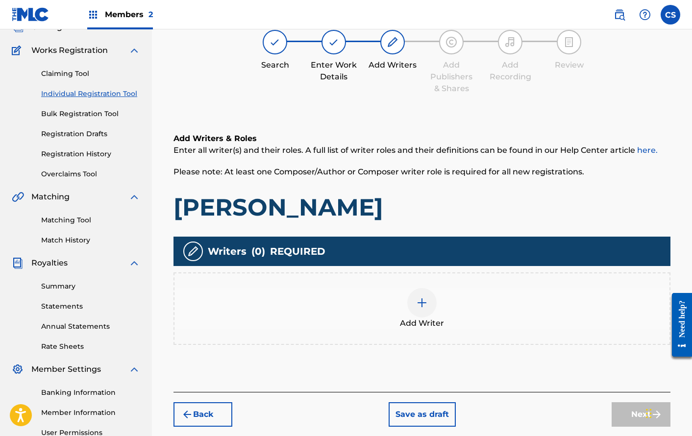
scroll to position [44, 0]
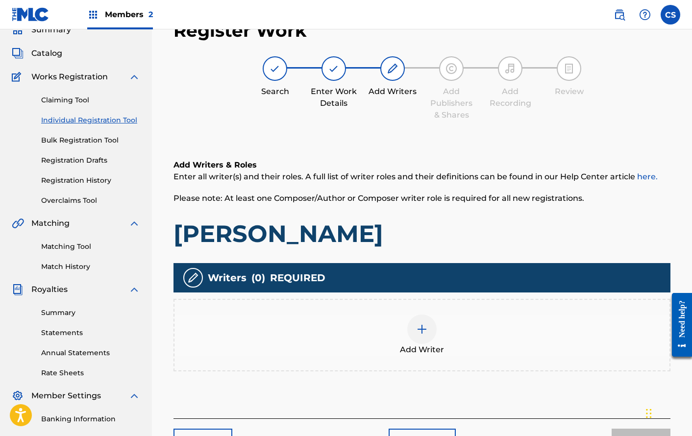
click at [399, 326] on div "Add Writer" at bounding box center [421, 334] width 495 height 41
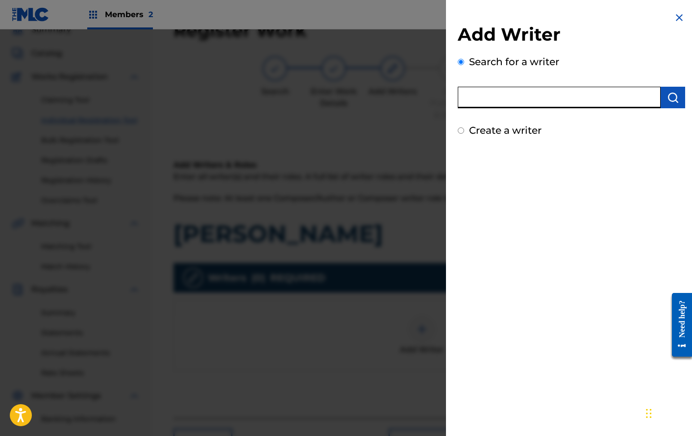
click at [577, 99] on input "text" at bounding box center [559, 98] width 203 height 22
type input "[PERSON_NAME]"
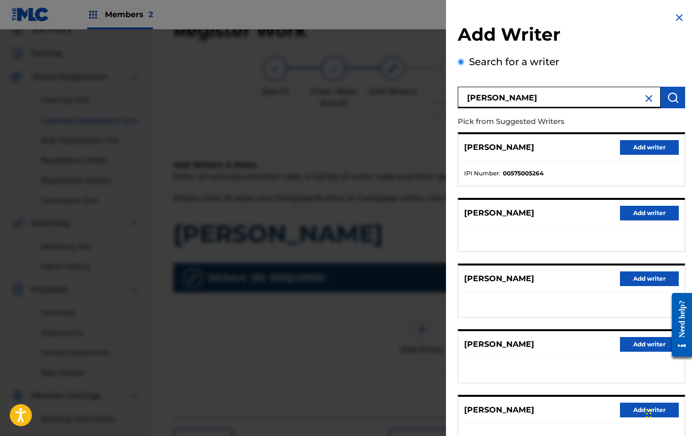
click at [632, 411] on button "Add writer" at bounding box center [649, 410] width 59 height 15
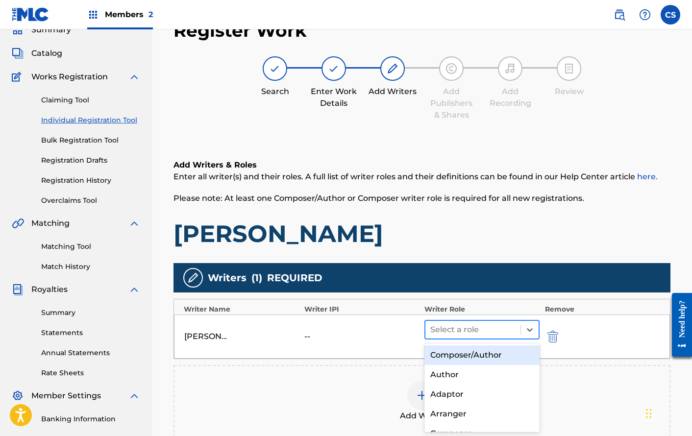
click at [488, 331] on div at bounding box center [472, 330] width 85 height 14
click at [487, 355] on div "Composer/Author" at bounding box center [481, 355] width 115 height 20
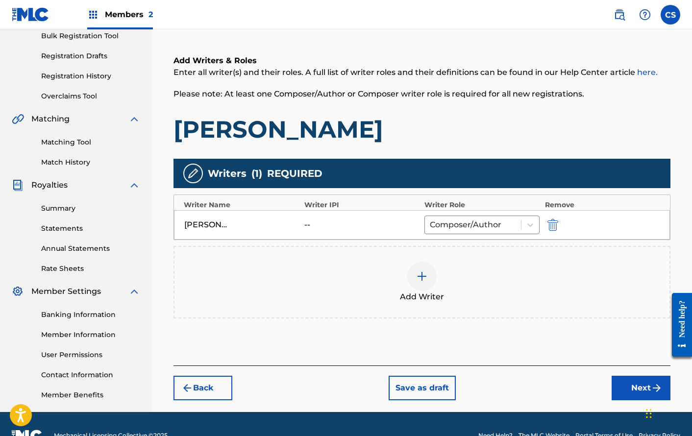
scroll to position [171, 0]
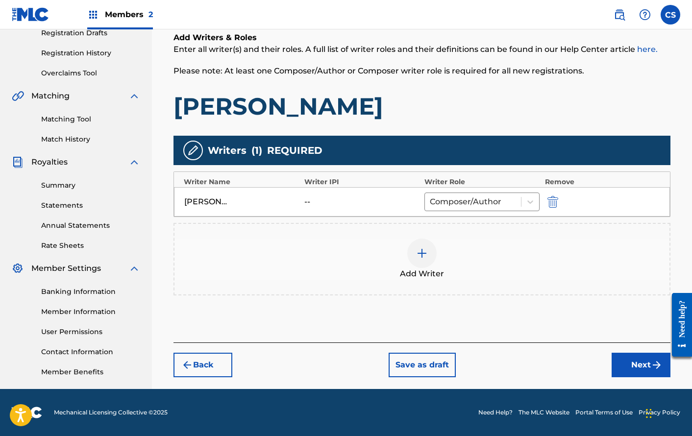
click at [629, 364] on button "Next" at bounding box center [640, 365] width 59 height 24
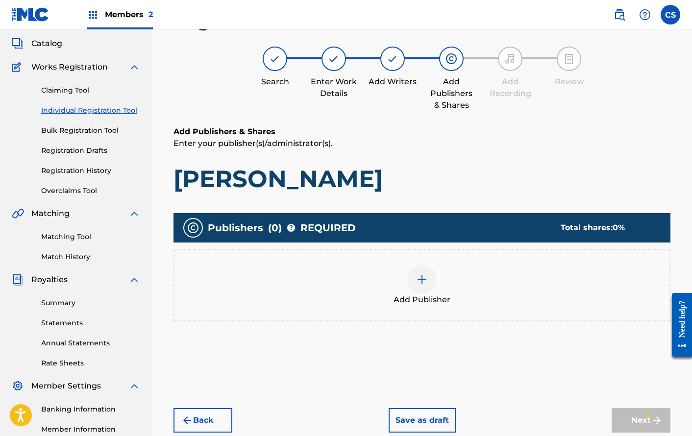
scroll to position [44, 0]
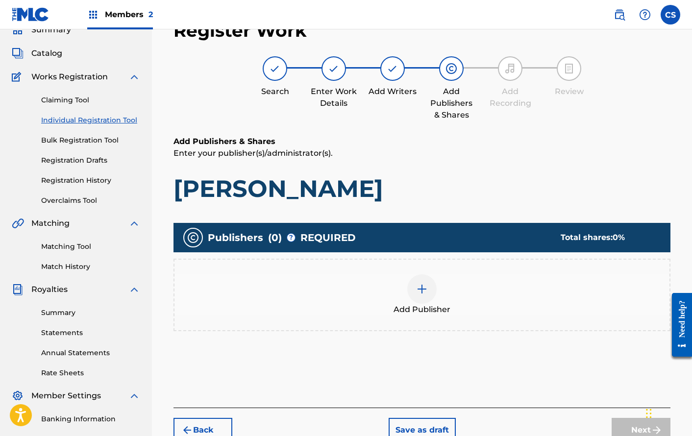
click at [433, 288] on div at bounding box center [421, 288] width 29 height 29
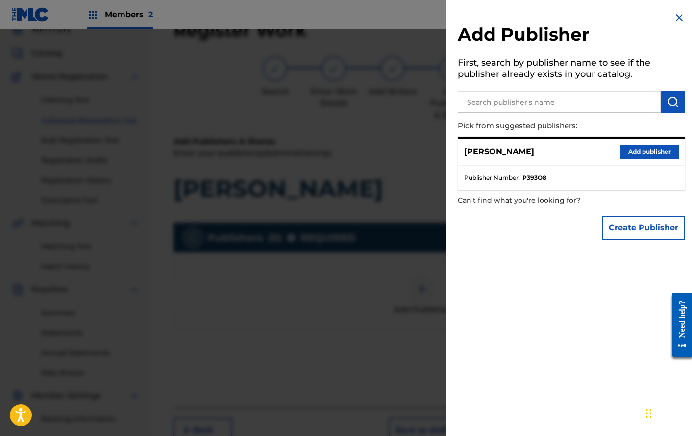
click at [633, 149] on button "Add publisher" at bounding box center [649, 151] width 59 height 15
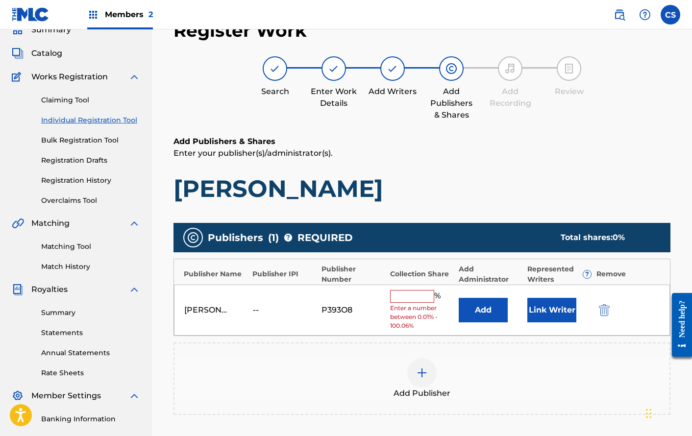
click at [548, 300] on button "Link Writer" at bounding box center [551, 310] width 49 height 24
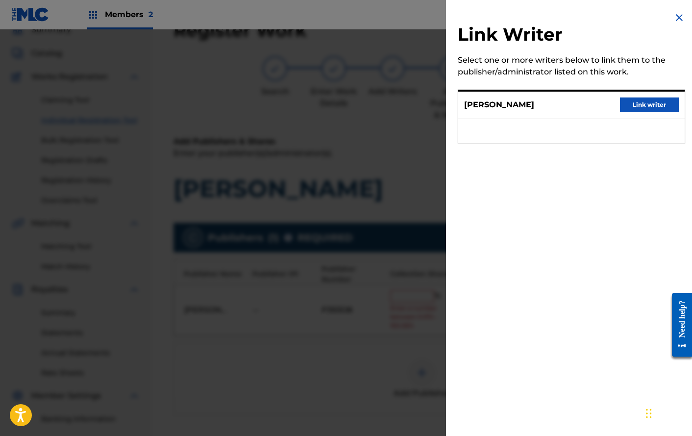
click at [636, 105] on button "Link writer" at bounding box center [649, 104] width 59 height 15
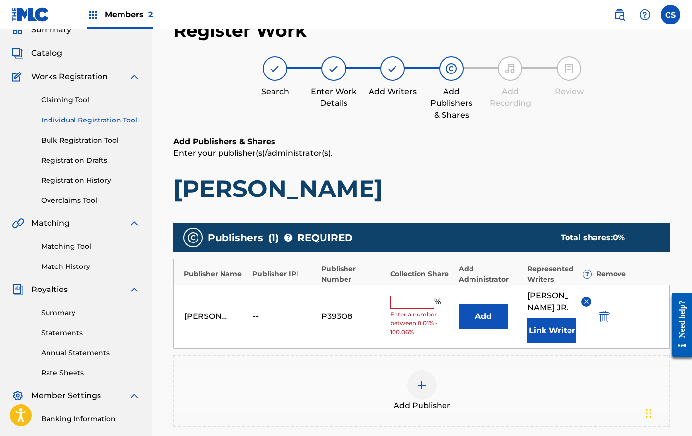
scroll to position [227, 0]
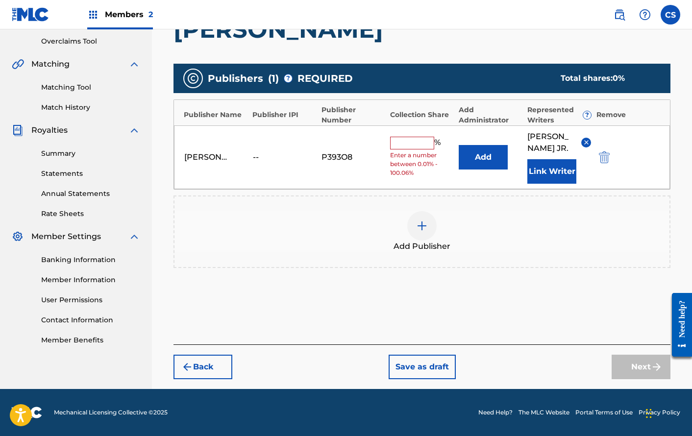
click at [411, 137] on input "text" at bounding box center [412, 143] width 44 height 13
type input "100"
click at [652, 359] on button "Next" at bounding box center [640, 367] width 59 height 24
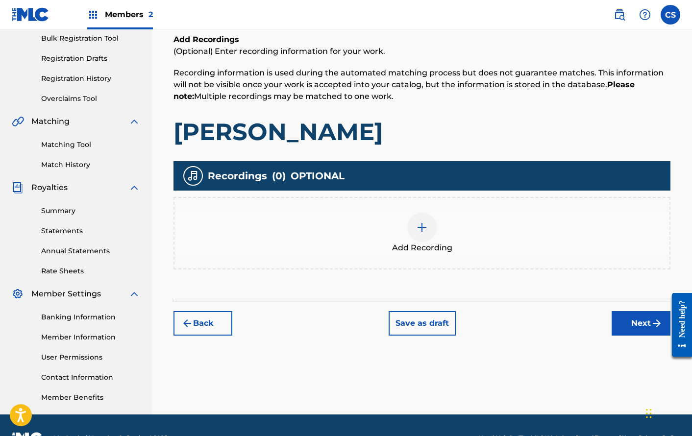
scroll to position [44, 0]
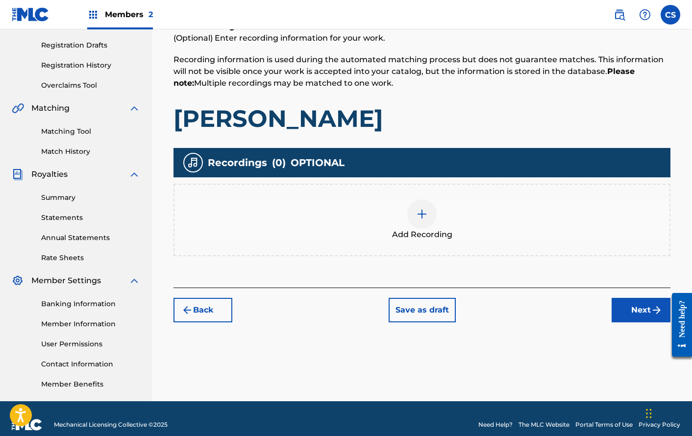
click at [649, 313] on button "Next" at bounding box center [640, 310] width 59 height 24
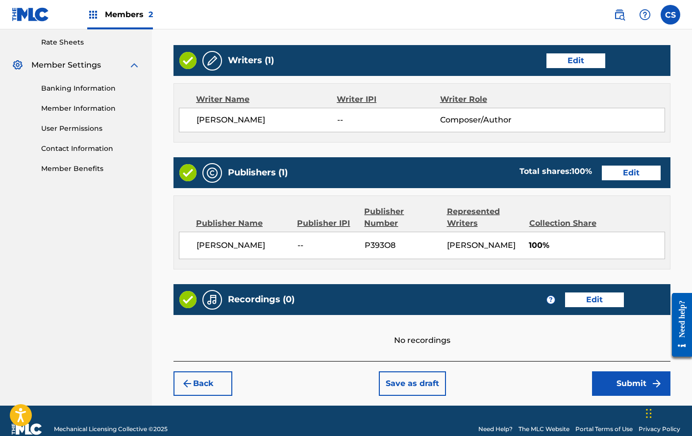
scroll to position [420, 0]
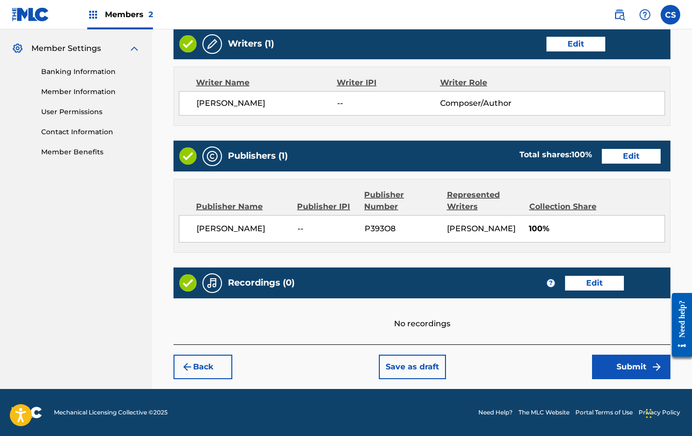
click at [629, 370] on button "Submit" at bounding box center [631, 367] width 78 height 24
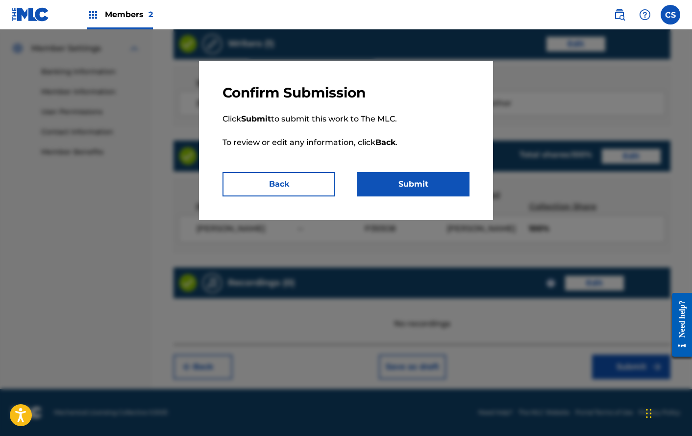
click at [425, 177] on button "Submit" at bounding box center [413, 184] width 113 height 24
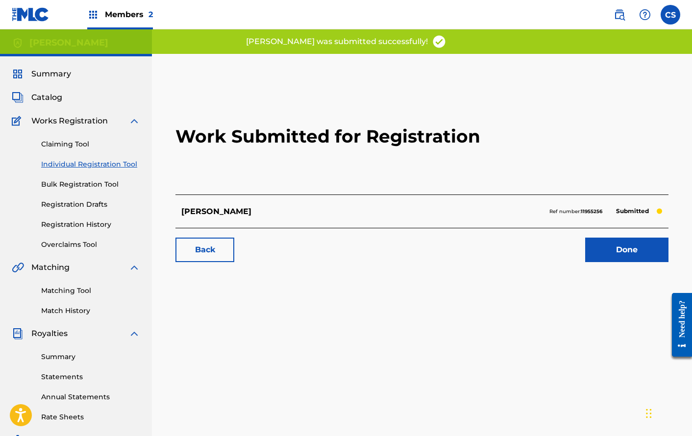
click at [599, 244] on link "Done" at bounding box center [626, 250] width 83 height 24
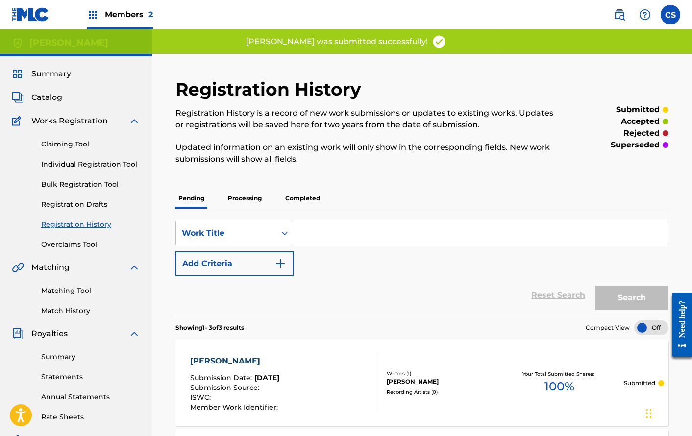
click at [61, 99] on span "Catalog" at bounding box center [46, 98] width 31 height 12
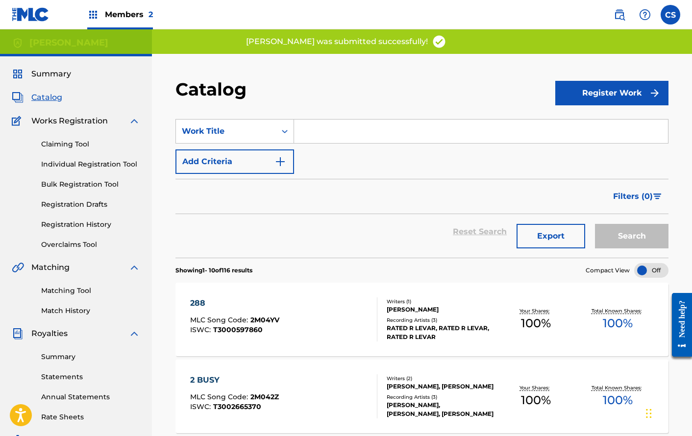
click at [585, 89] on button "Register Work" at bounding box center [611, 93] width 113 height 24
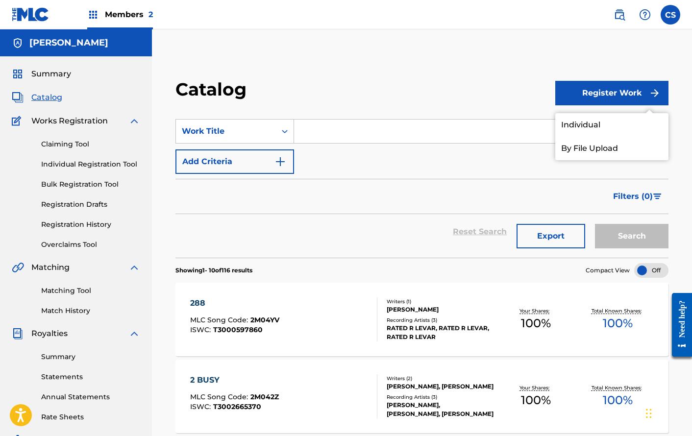
click at [602, 128] on link "Individual" at bounding box center [611, 125] width 113 height 24
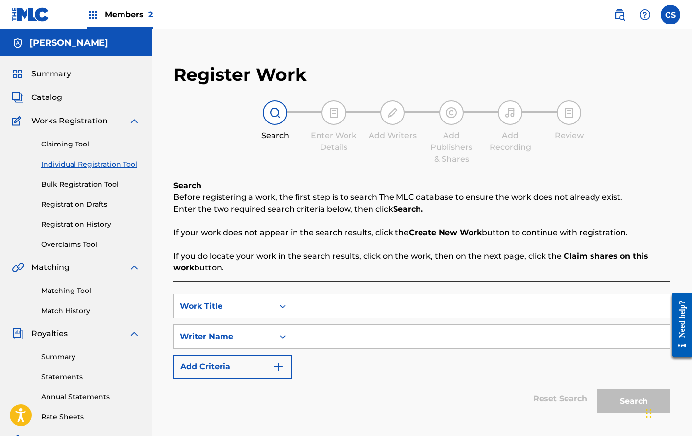
click at [327, 316] on input "Search Form" at bounding box center [481, 306] width 378 height 24
type input "Thrills"
click at [332, 337] on input "Search Form" at bounding box center [481, 337] width 378 height 24
type input "[PERSON_NAME]"
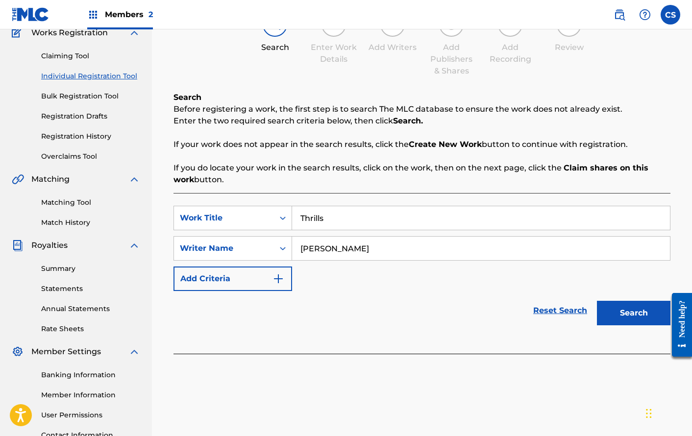
scroll to position [96, 0]
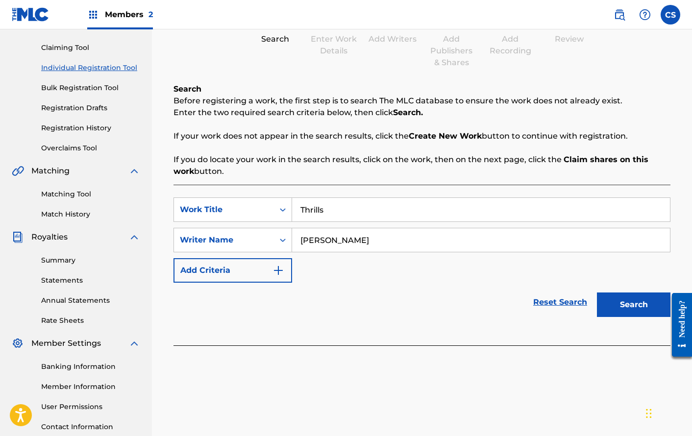
click at [614, 302] on button "Search" at bounding box center [633, 304] width 73 height 24
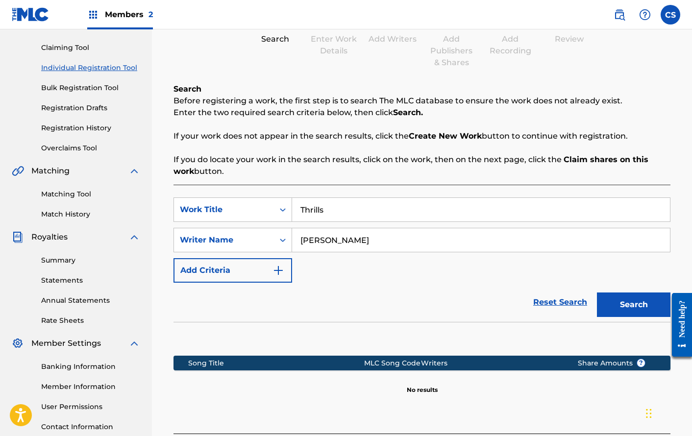
scroll to position [186, 0]
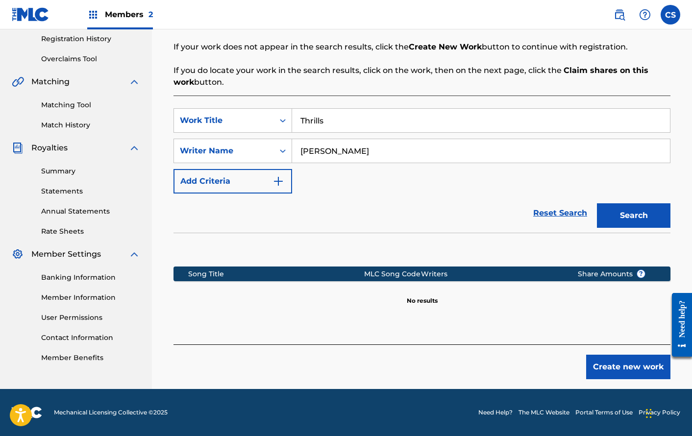
click at [633, 372] on button "Create new work" at bounding box center [628, 367] width 84 height 24
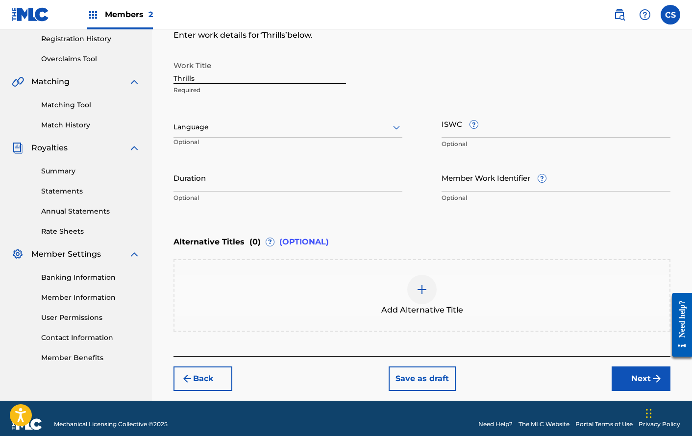
click at [628, 375] on button "Next" at bounding box center [640, 378] width 59 height 24
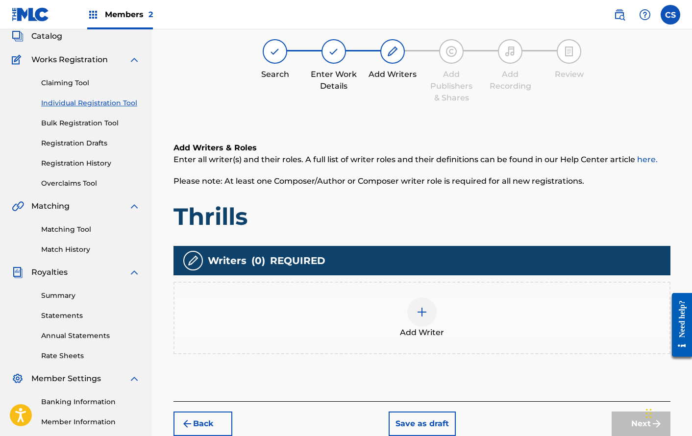
scroll to position [44, 0]
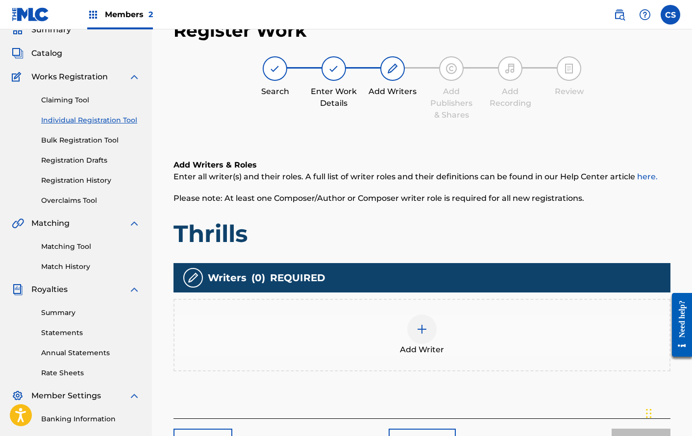
click at [435, 331] on div at bounding box center [421, 328] width 29 height 29
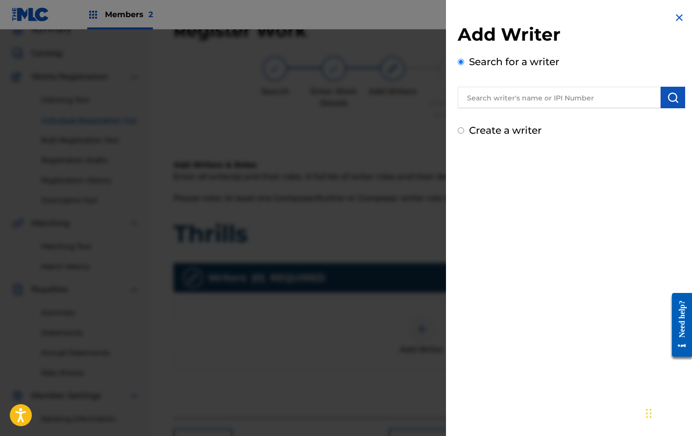
click at [578, 96] on input "text" at bounding box center [559, 98] width 203 height 22
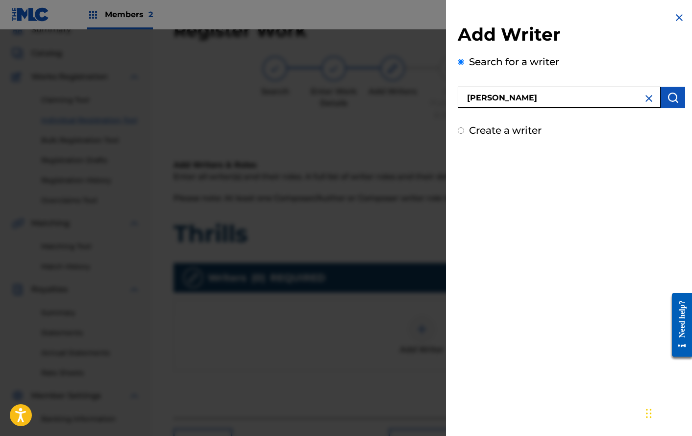
type input "[PERSON_NAME]"
click at [671, 96] on img "submit" at bounding box center [673, 98] width 12 height 12
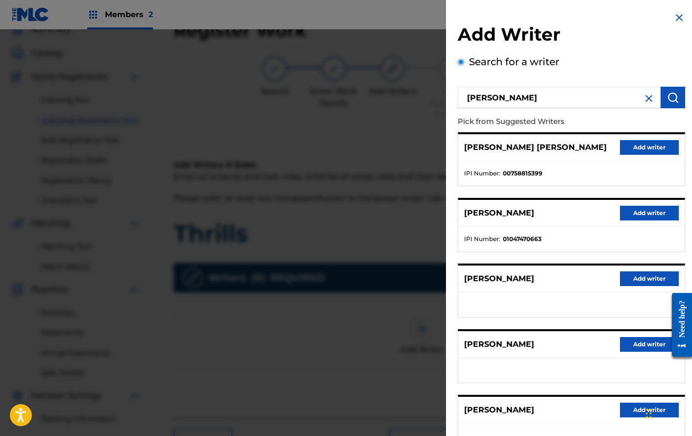
click at [636, 276] on button "Add writer" at bounding box center [649, 278] width 59 height 15
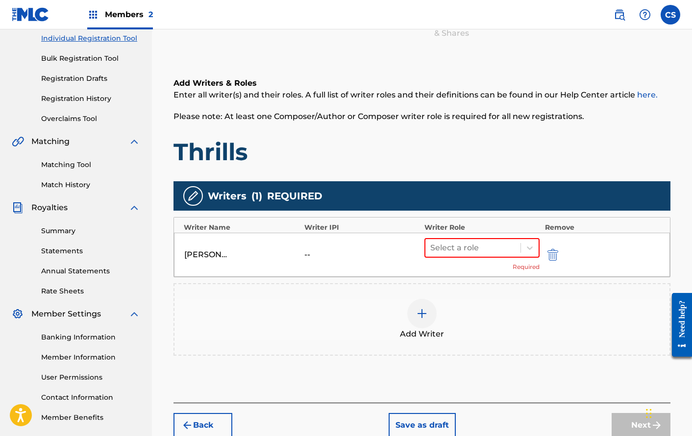
scroll to position [184, 0]
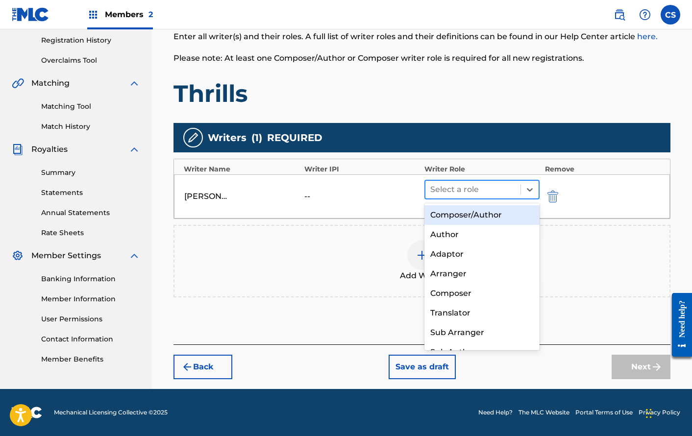
click at [499, 184] on div at bounding box center [472, 190] width 85 height 14
click at [496, 217] on div "Composer/Author" at bounding box center [481, 215] width 115 height 20
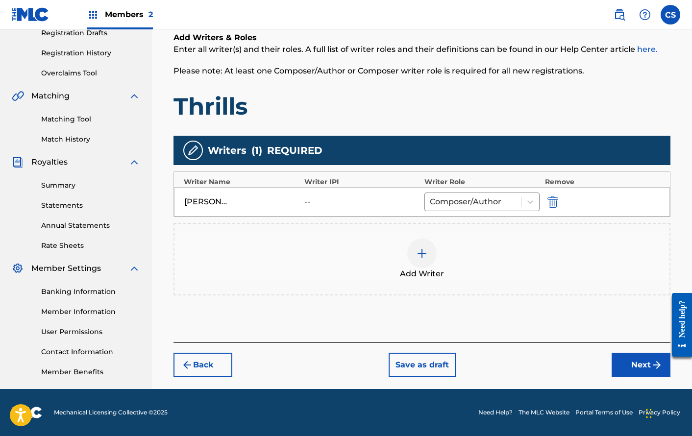
click at [420, 257] on img at bounding box center [422, 253] width 12 height 12
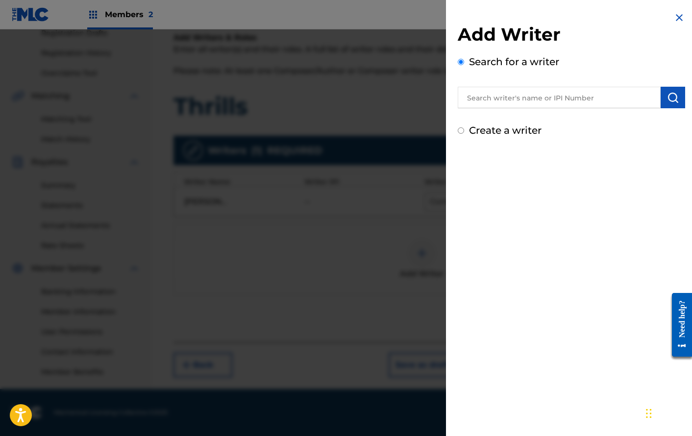
click at [675, 18] on img at bounding box center [679, 18] width 12 height 12
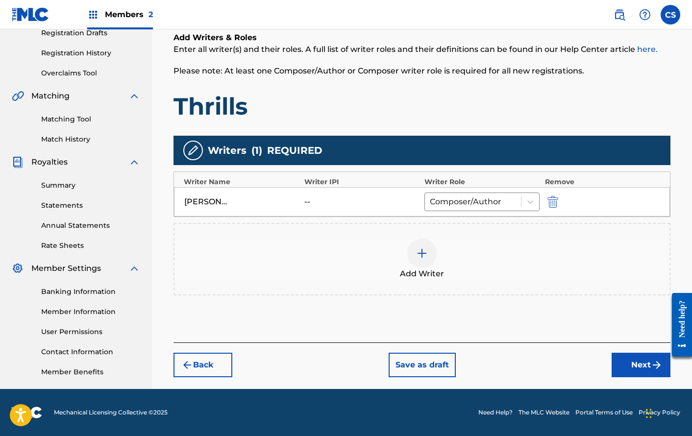
click at [633, 361] on button "Next" at bounding box center [640, 365] width 59 height 24
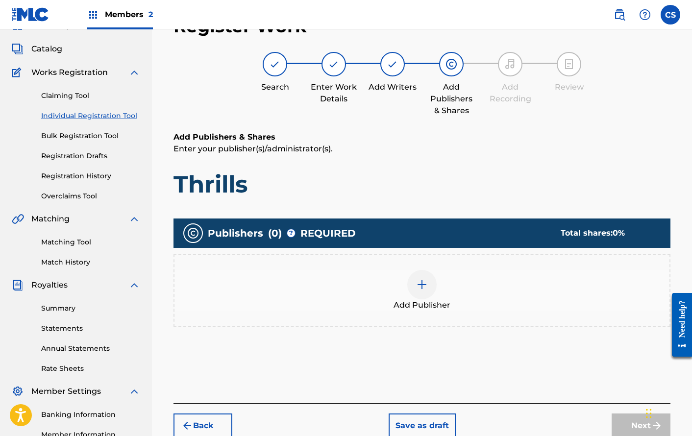
scroll to position [44, 0]
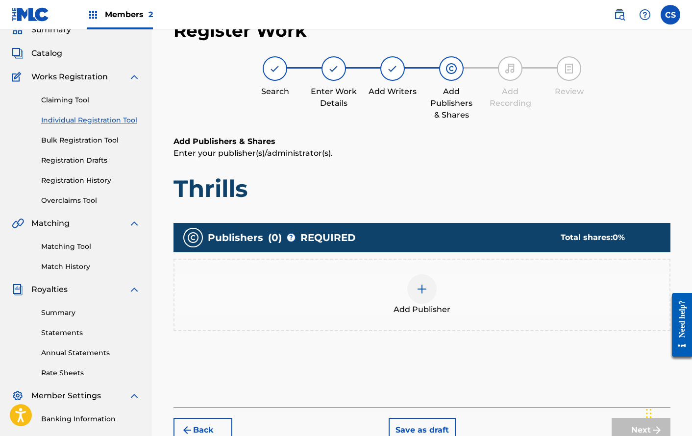
click at [440, 279] on div "Add Publisher" at bounding box center [421, 294] width 495 height 41
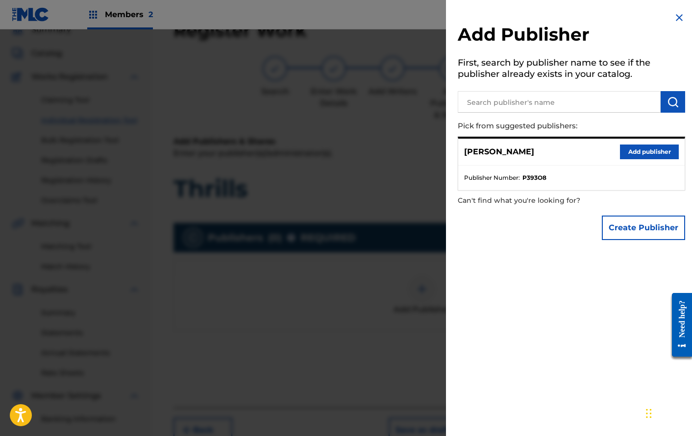
click at [632, 152] on button "Add publisher" at bounding box center [649, 151] width 59 height 15
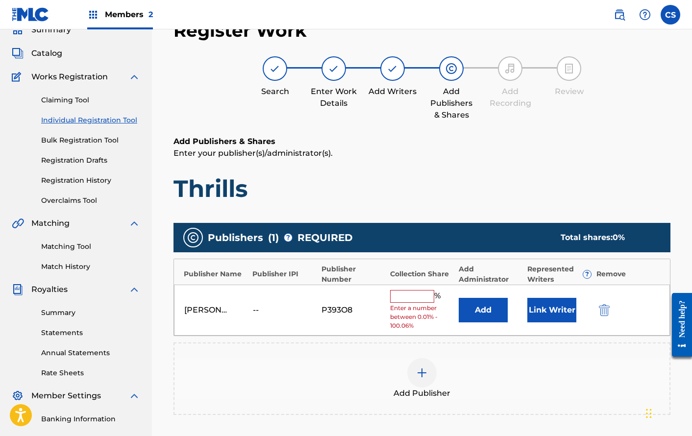
click at [538, 313] on button "Link Writer" at bounding box center [551, 310] width 49 height 24
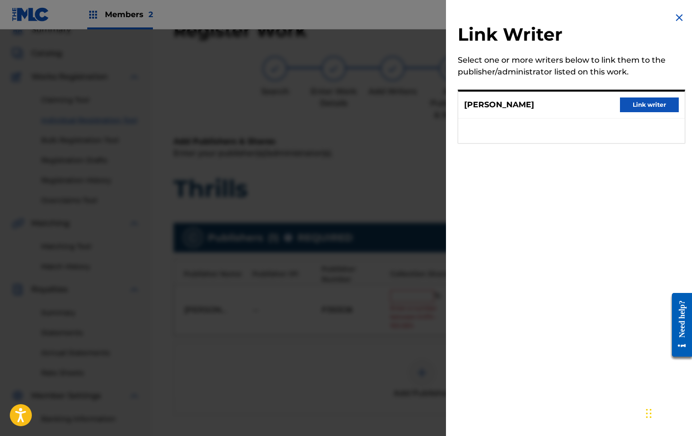
click at [648, 90] on div "[PERSON_NAME] Link writer" at bounding box center [571, 117] width 227 height 54
click at [643, 101] on button "Link writer" at bounding box center [649, 104] width 59 height 15
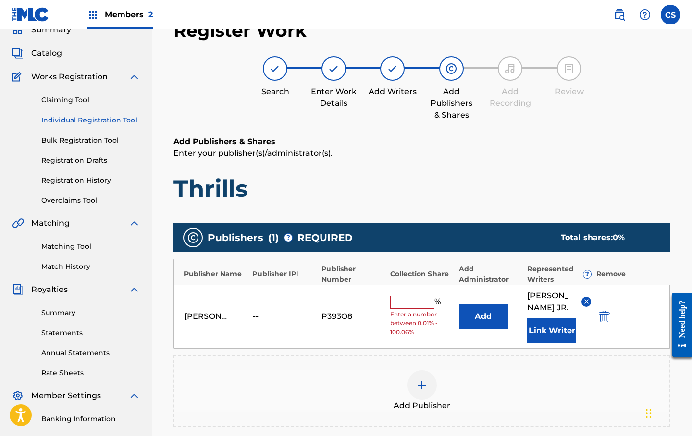
click at [406, 309] on input "text" at bounding box center [412, 302] width 44 height 13
type input "100"
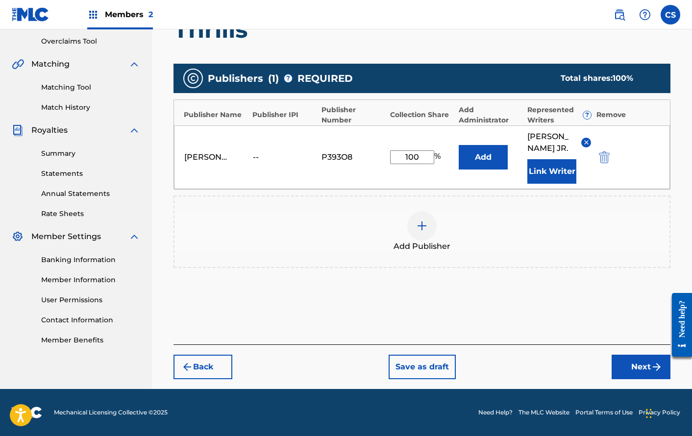
click at [624, 364] on button "Next" at bounding box center [640, 367] width 59 height 24
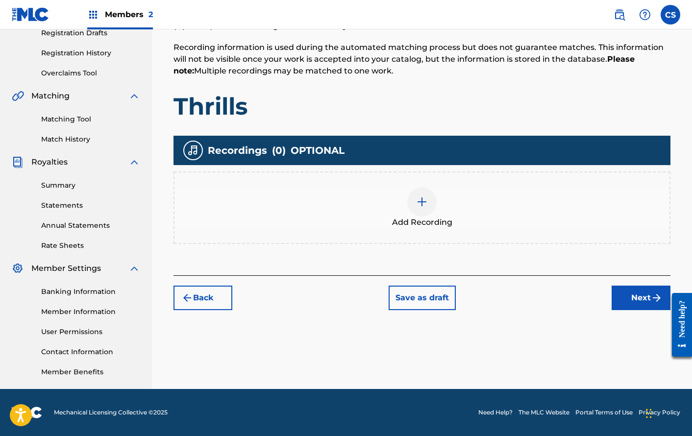
click at [641, 299] on button "Next" at bounding box center [640, 298] width 59 height 24
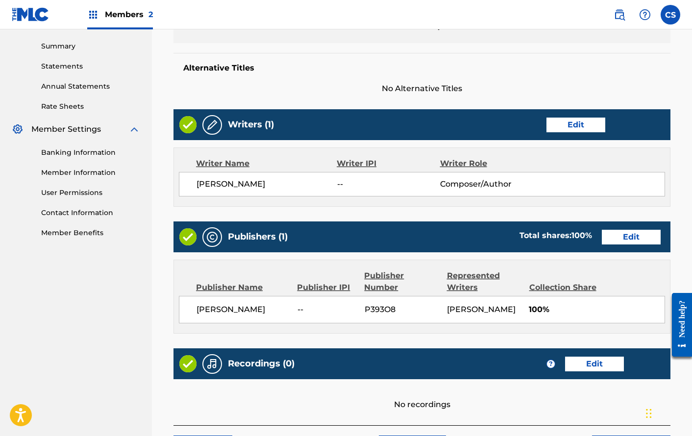
scroll to position [420, 0]
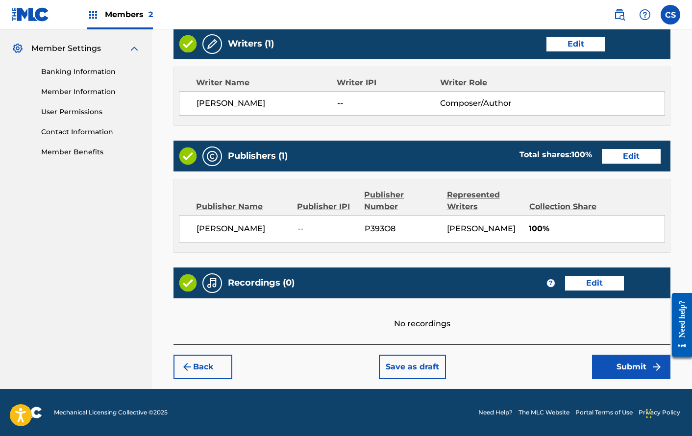
click at [631, 359] on button "Submit" at bounding box center [631, 367] width 78 height 24
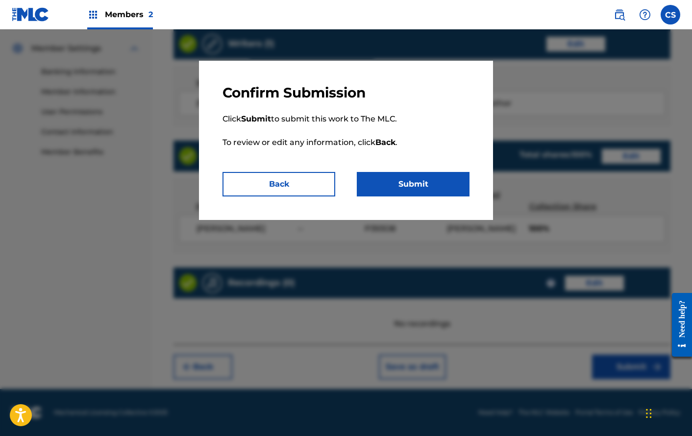
click at [418, 189] on button "Submit" at bounding box center [413, 184] width 113 height 24
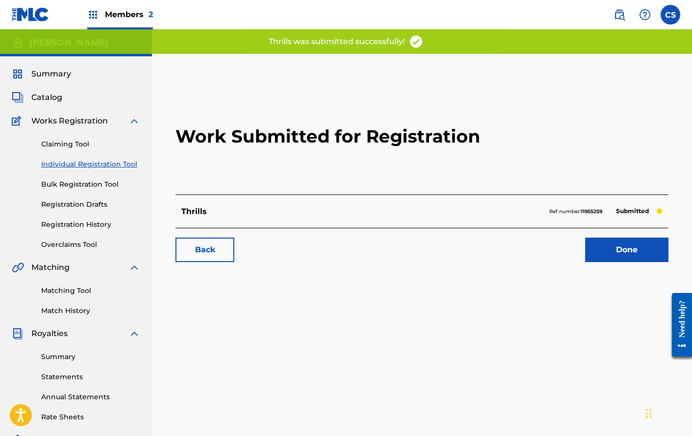
click at [55, 96] on span "Catalog" at bounding box center [46, 98] width 31 height 12
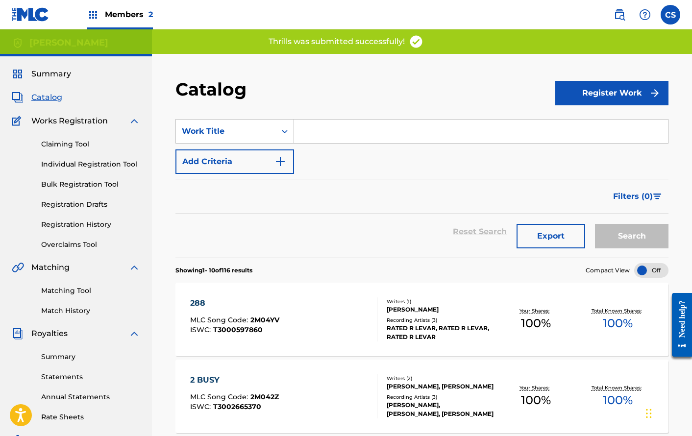
click at [600, 96] on button "Register Work" at bounding box center [611, 93] width 113 height 24
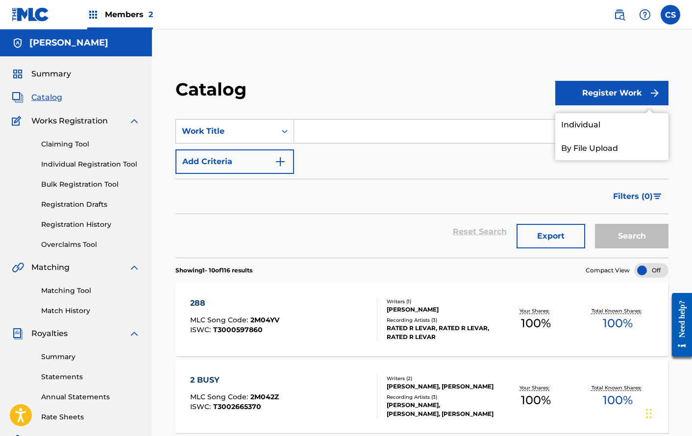
click at [593, 116] on link "Individual" at bounding box center [611, 125] width 113 height 24
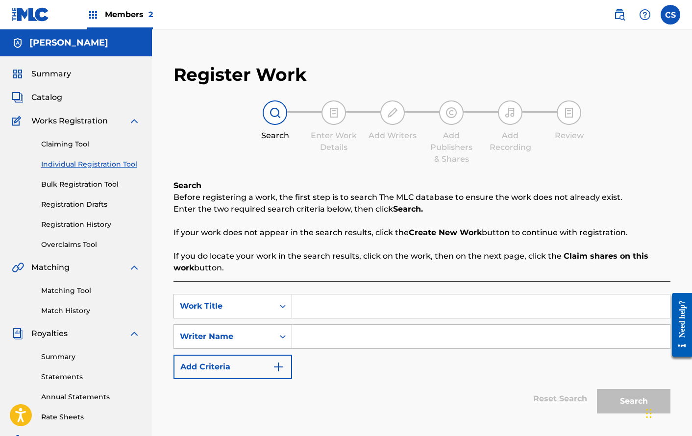
click at [375, 302] on input "Search Form" at bounding box center [481, 306] width 378 height 24
type input "Heartbreak Kid"
click at [348, 338] on input "Search Form" at bounding box center [481, 337] width 378 height 24
type input "[PERSON_NAME]"
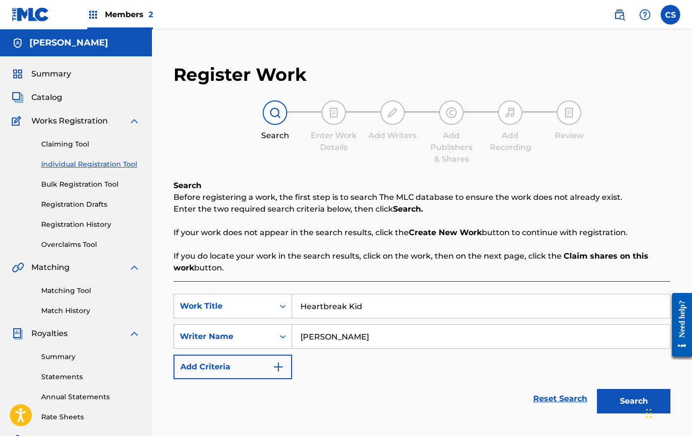
click at [613, 393] on button "Search" at bounding box center [633, 401] width 73 height 24
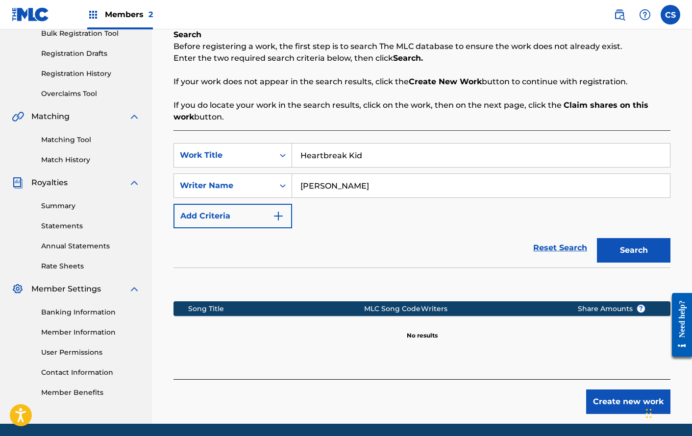
scroll to position [186, 0]
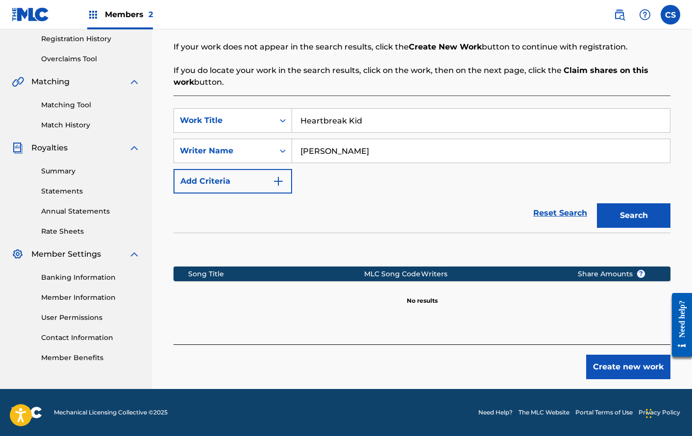
click at [623, 368] on button "Create new work" at bounding box center [628, 367] width 84 height 24
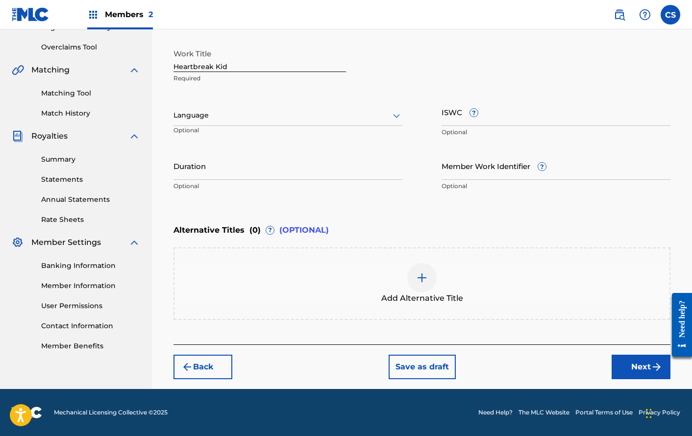
click at [643, 367] on button "Next" at bounding box center [640, 367] width 59 height 24
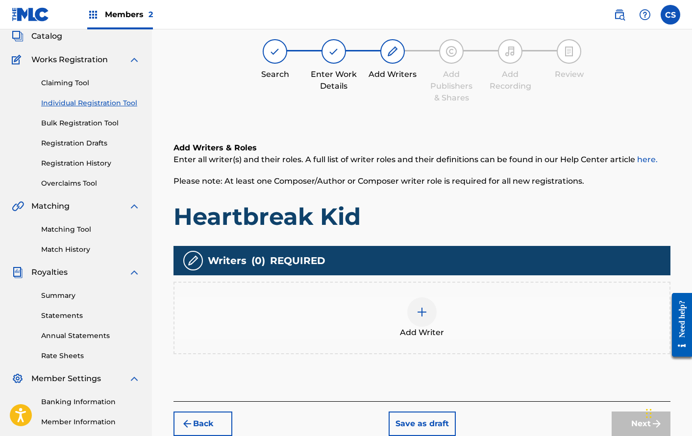
scroll to position [44, 0]
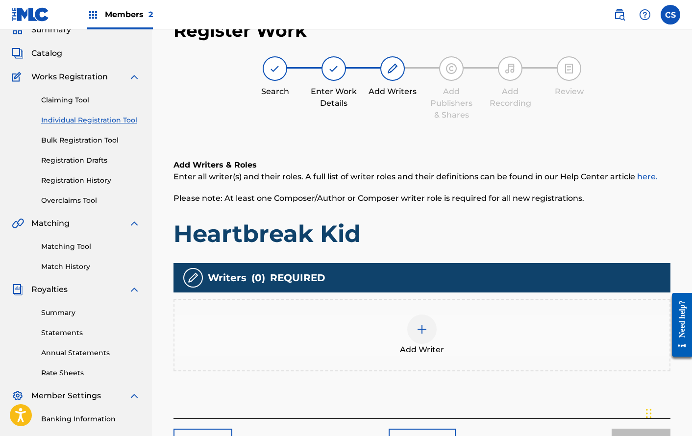
click at [525, 324] on div "Add Writer" at bounding box center [421, 334] width 495 height 41
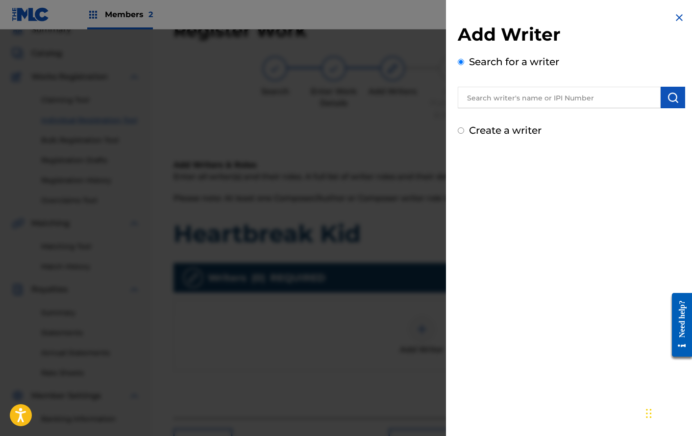
click at [576, 89] on input "text" at bounding box center [559, 98] width 203 height 22
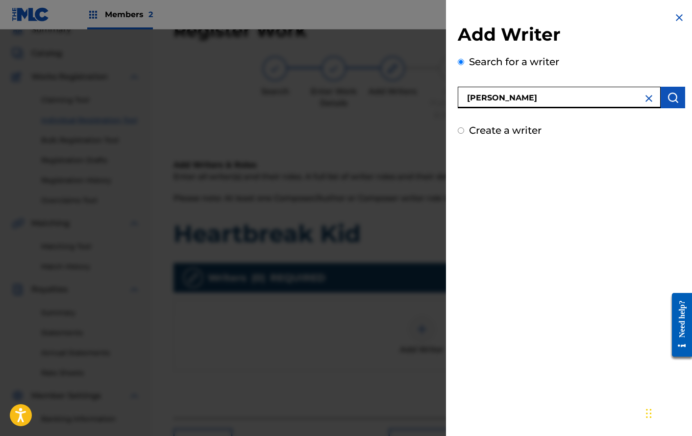
type input "[PERSON_NAME]"
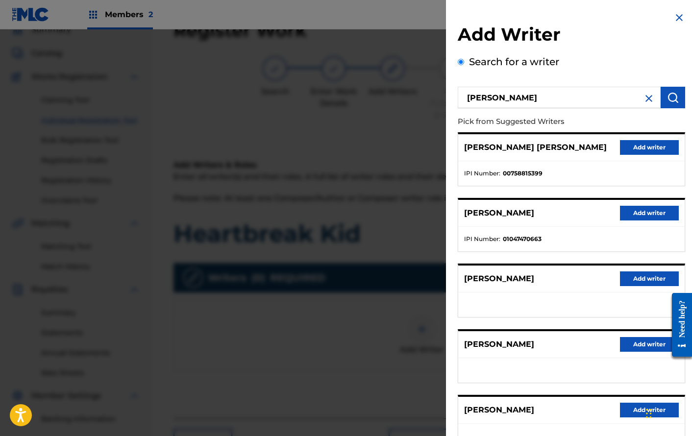
click at [634, 275] on button "Add writer" at bounding box center [649, 278] width 59 height 15
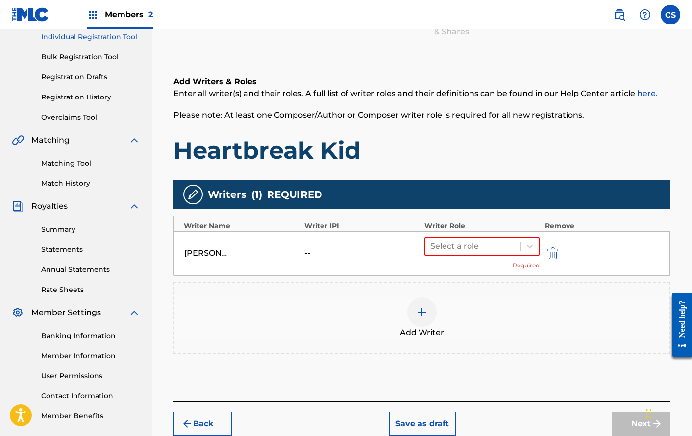
scroll to position [184, 0]
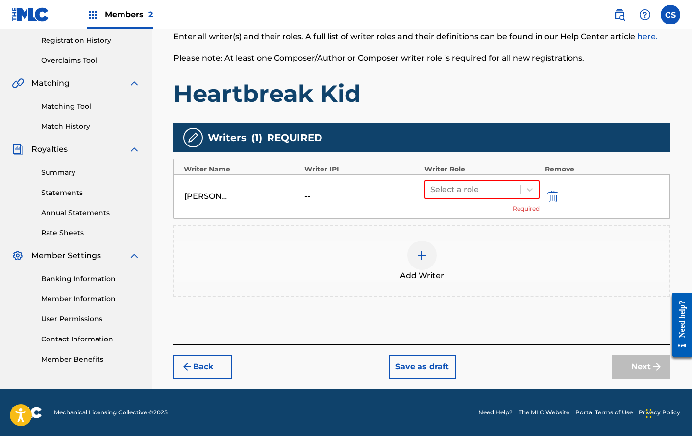
click at [498, 176] on div "[PERSON_NAME] -- Select a role Required" at bounding box center [422, 196] width 496 height 44
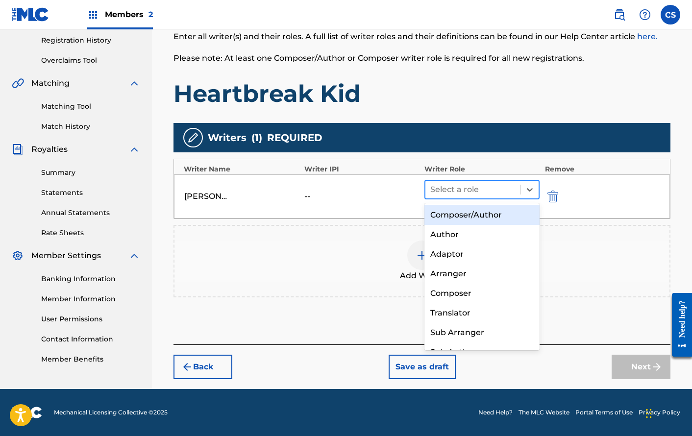
click at [498, 191] on div at bounding box center [472, 190] width 85 height 14
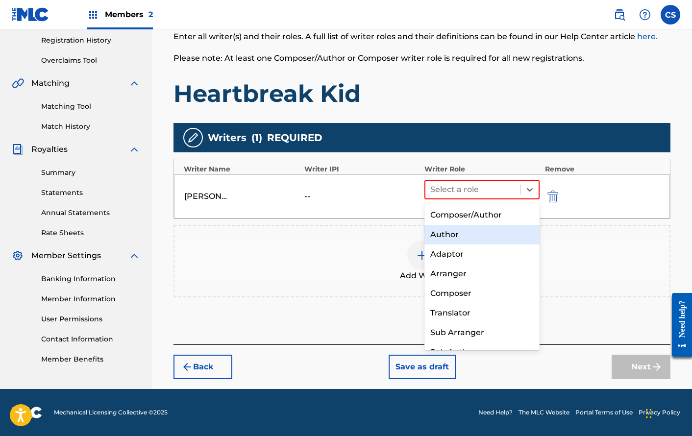
click at [491, 218] on div "Composer/Author" at bounding box center [481, 215] width 115 height 20
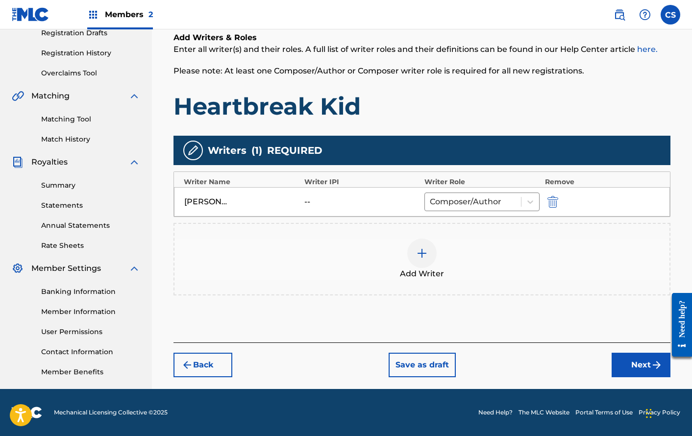
scroll to position [171, 0]
click at [655, 383] on div "Register Work Search Enter Work Details Add Writers Add Publishers & Shares Add…" at bounding box center [422, 134] width 516 height 505
click at [650, 374] on button "Next" at bounding box center [640, 365] width 59 height 24
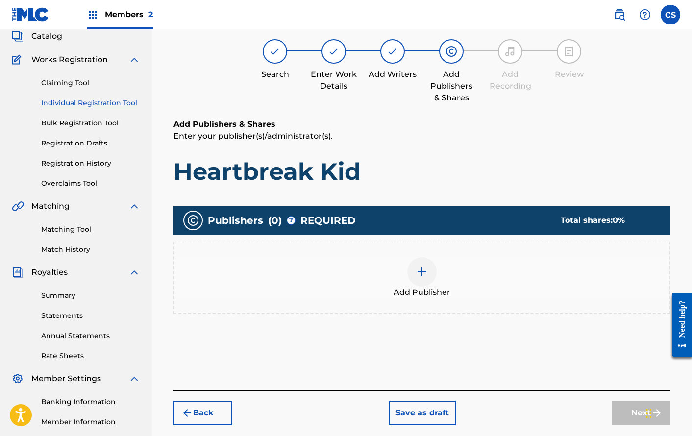
scroll to position [44, 0]
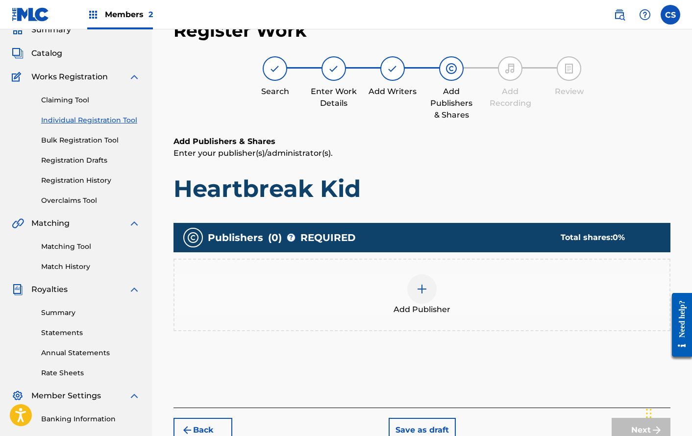
click at [446, 278] on div "Add Publisher" at bounding box center [421, 294] width 495 height 41
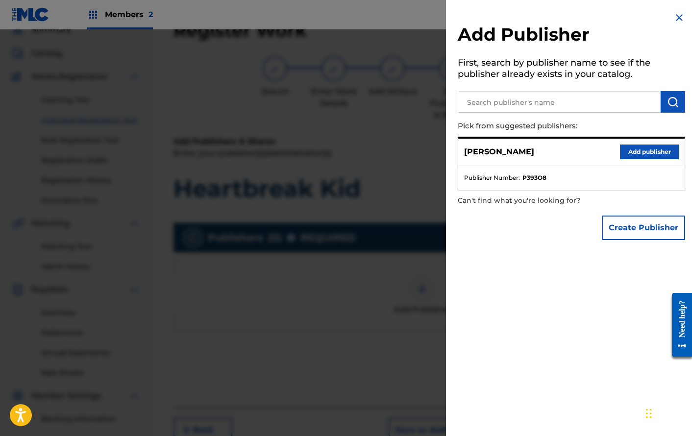
click at [626, 152] on button "Add publisher" at bounding box center [649, 151] width 59 height 15
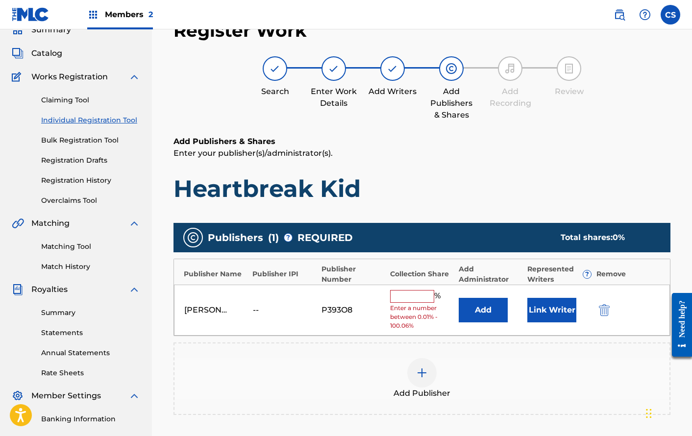
click at [560, 298] on button "Link Writer" at bounding box center [551, 310] width 49 height 24
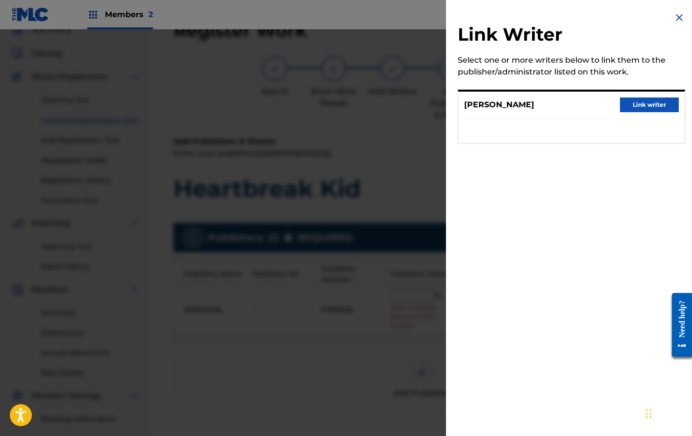
click at [630, 102] on button "Link writer" at bounding box center [649, 104] width 59 height 15
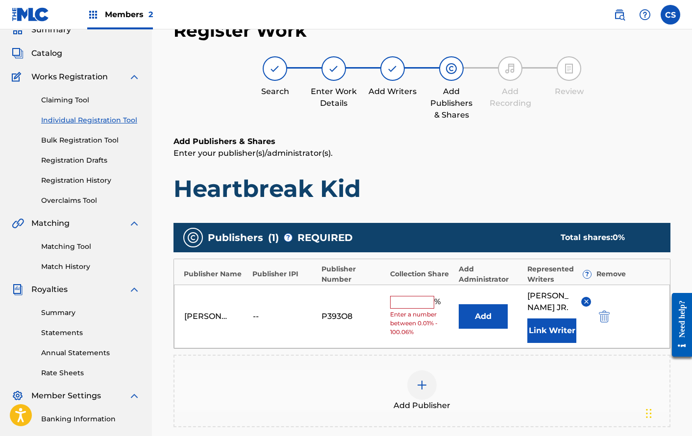
click at [429, 309] on input "text" at bounding box center [412, 302] width 44 height 13
type input "100"
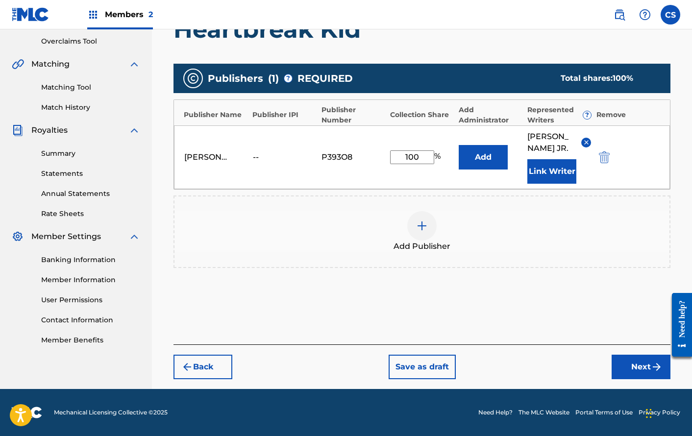
click at [629, 371] on button "Next" at bounding box center [640, 367] width 59 height 24
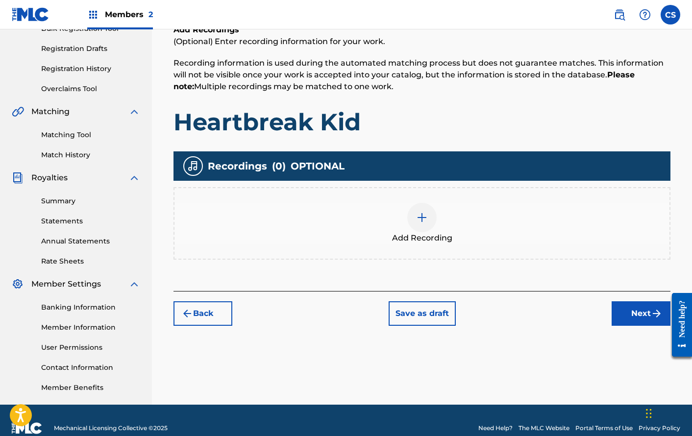
click at [633, 313] on button "Next" at bounding box center [640, 313] width 59 height 24
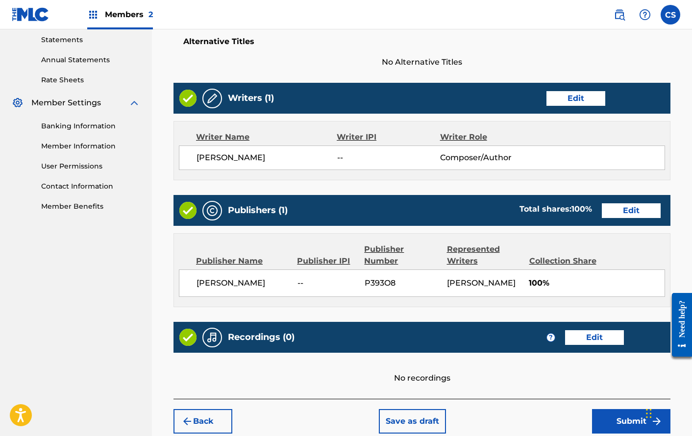
scroll to position [420, 0]
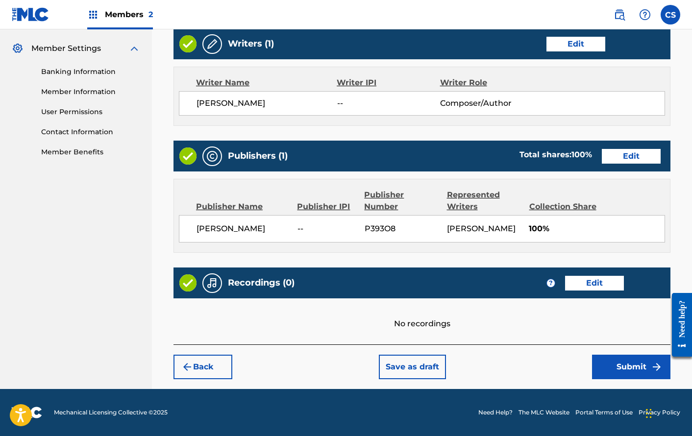
click at [620, 357] on button "Submit" at bounding box center [631, 367] width 78 height 24
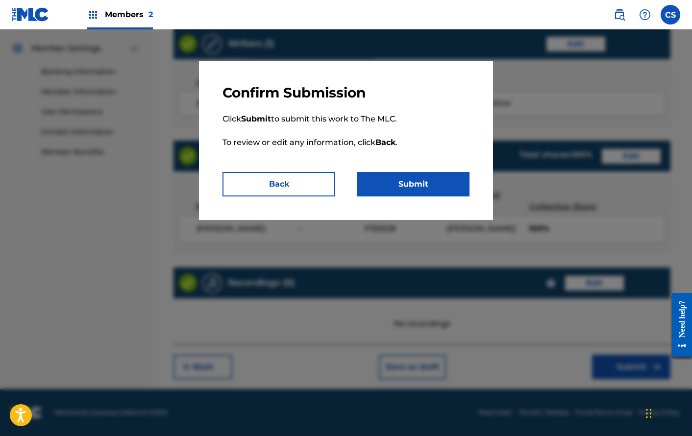
click at [403, 178] on button "Submit" at bounding box center [413, 184] width 113 height 24
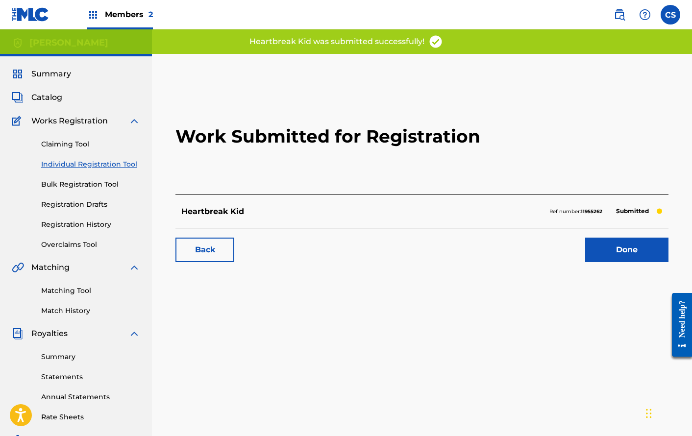
click at [607, 252] on link "Done" at bounding box center [626, 250] width 83 height 24
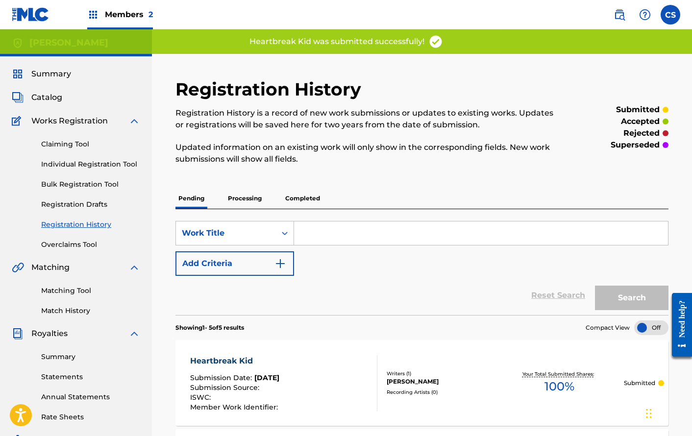
click at [56, 96] on span "Catalog" at bounding box center [46, 98] width 31 height 12
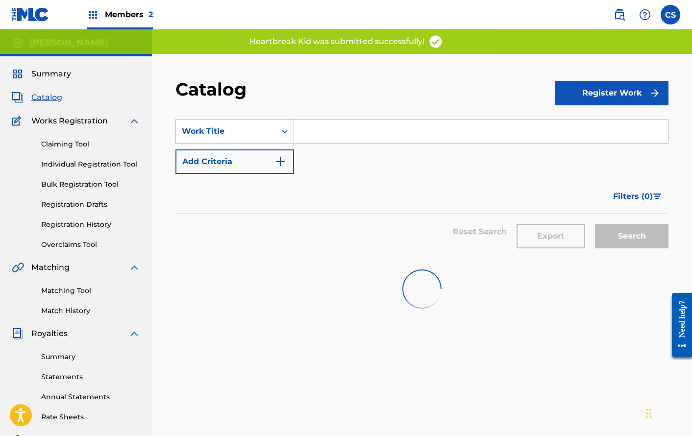
click at [329, 139] on input "Search Form" at bounding box center [481, 132] width 374 height 24
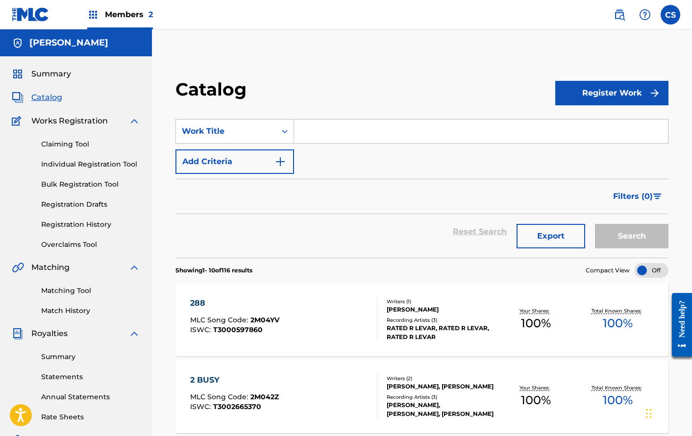
type input "E"
click at [622, 90] on button "Register Work" at bounding box center [611, 93] width 113 height 24
click at [570, 131] on link "Individual" at bounding box center [611, 125] width 113 height 24
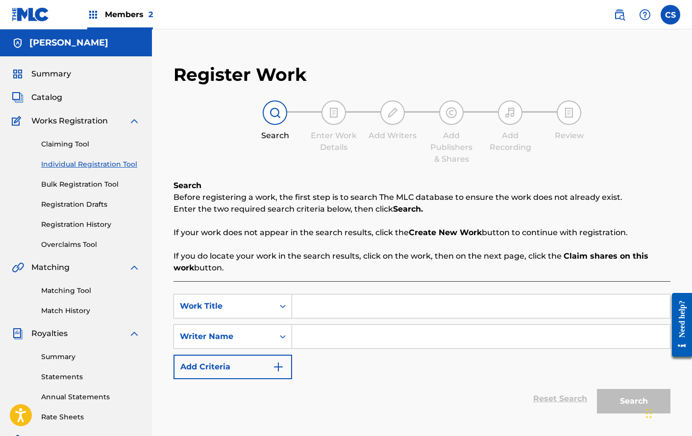
click at [362, 302] on input "Search Form" at bounding box center [481, 306] width 378 height 24
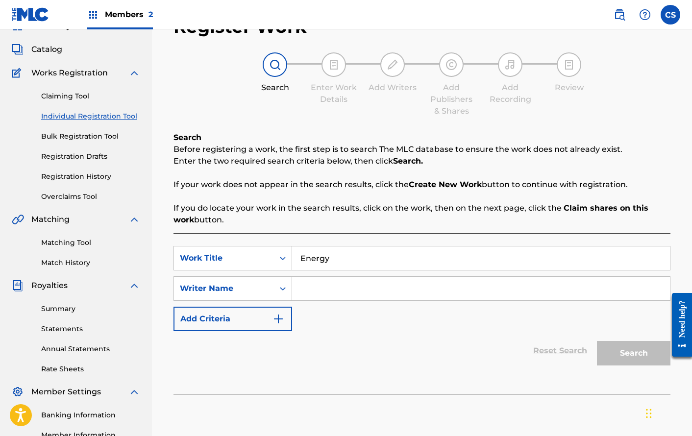
scroll to position [52, 0]
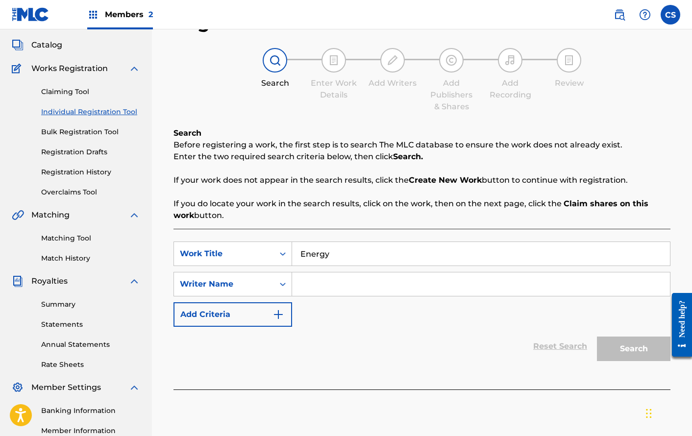
type input "Energy"
click at [374, 281] on input "Search Form" at bounding box center [481, 284] width 378 height 24
type input "[PERSON_NAME]"
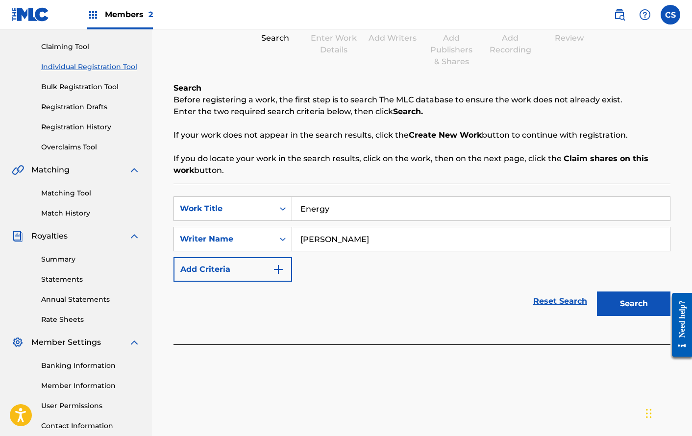
click at [634, 306] on button "Search" at bounding box center [633, 303] width 73 height 24
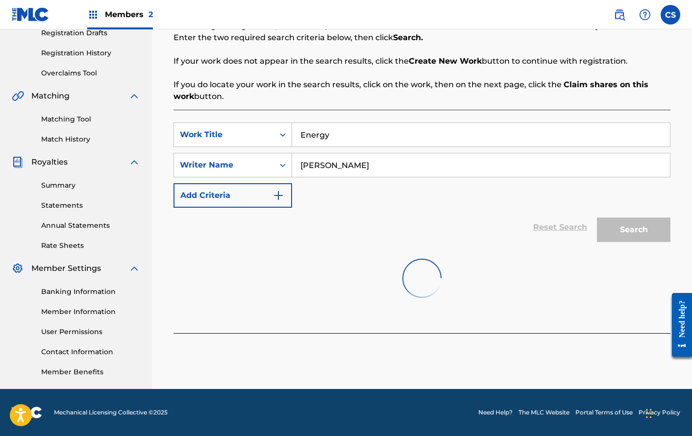
scroll to position [186, 0]
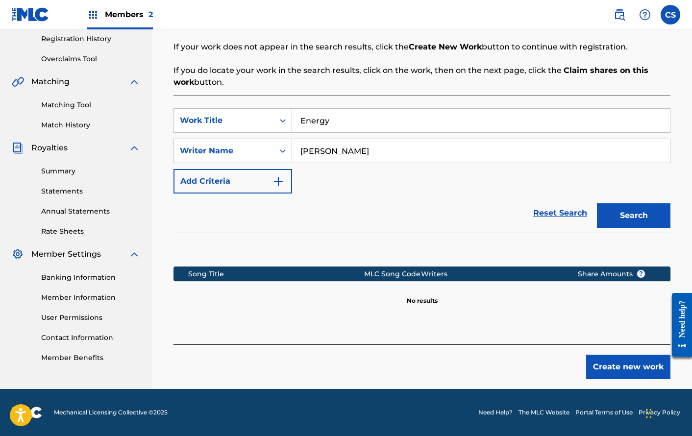
click at [628, 362] on button "Create new work" at bounding box center [628, 367] width 84 height 24
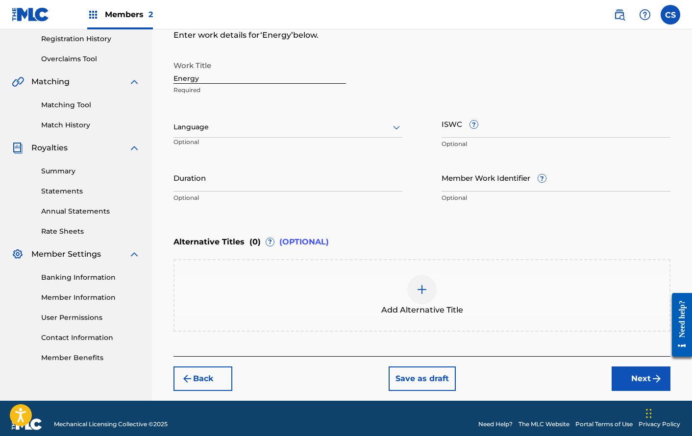
click at [638, 385] on button "Next" at bounding box center [640, 378] width 59 height 24
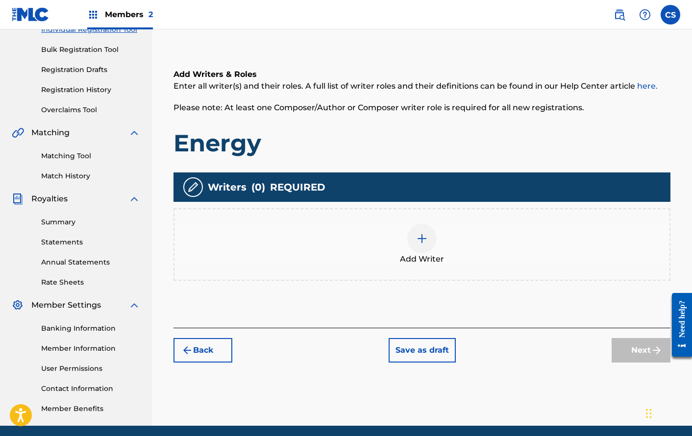
scroll to position [44, 0]
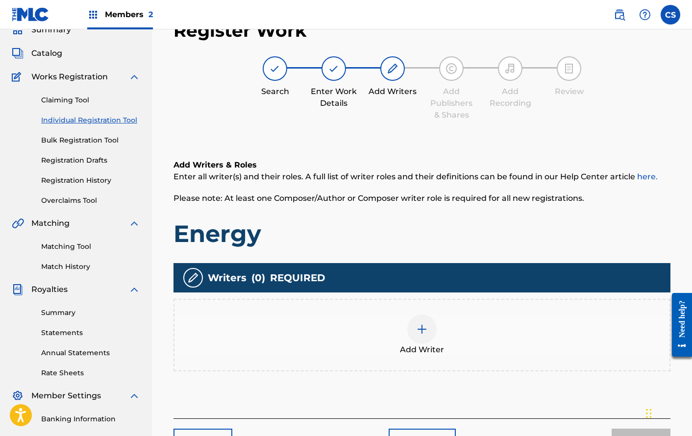
click at [418, 350] on span "Add Writer" at bounding box center [422, 350] width 44 height 12
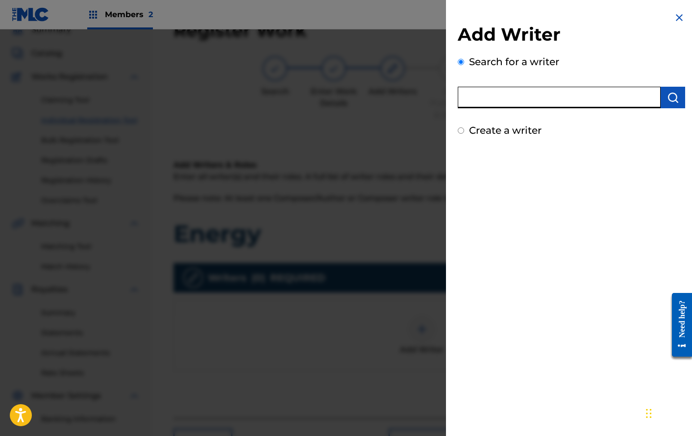
click at [538, 89] on input "text" at bounding box center [559, 98] width 203 height 22
type input "[PERSON_NAME]"
click at [667, 105] on button "submit" at bounding box center [672, 98] width 24 height 22
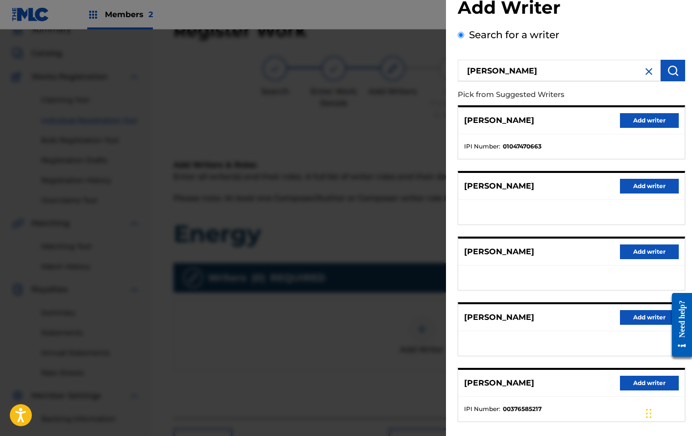
scroll to position [43, 0]
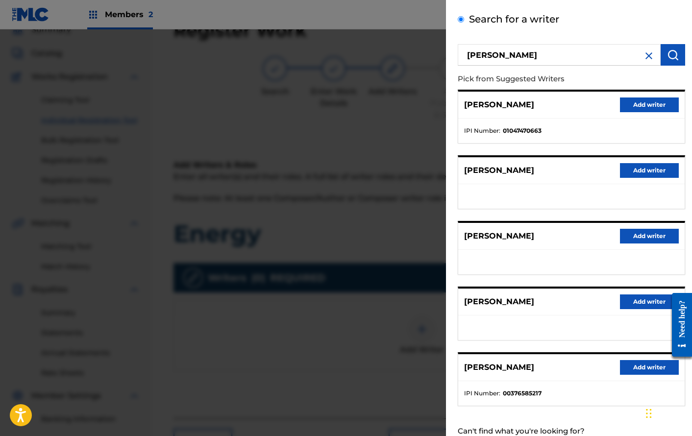
click at [636, 172] on button "Add writer" at bounding box center [649, 170] width 59 height 15
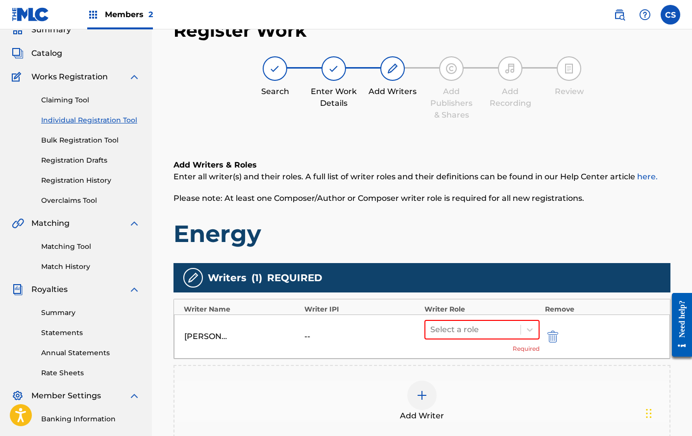
scroll to position [98, 0]
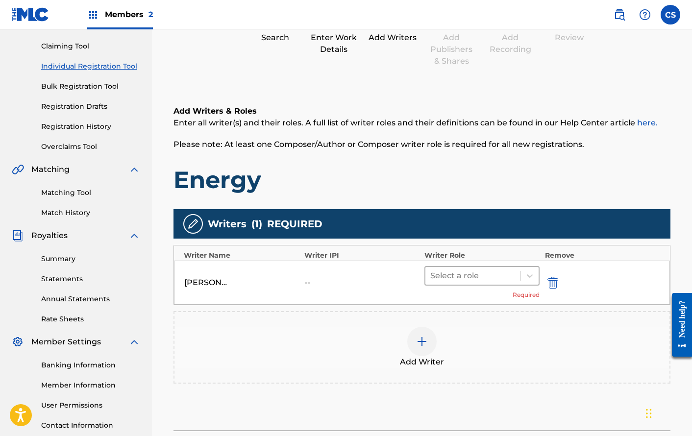
click at [512, 273] on div at bounding box center [472, 276] width 85 height 14
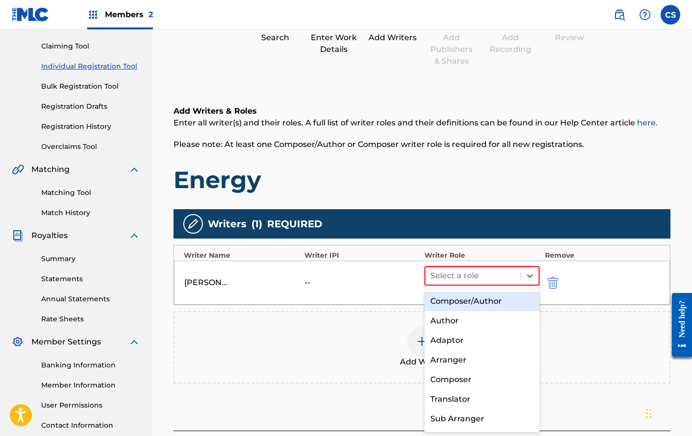
click at [484, 303] on div "Composer/Author" at bounding box center [481, 301] width 115 height 20
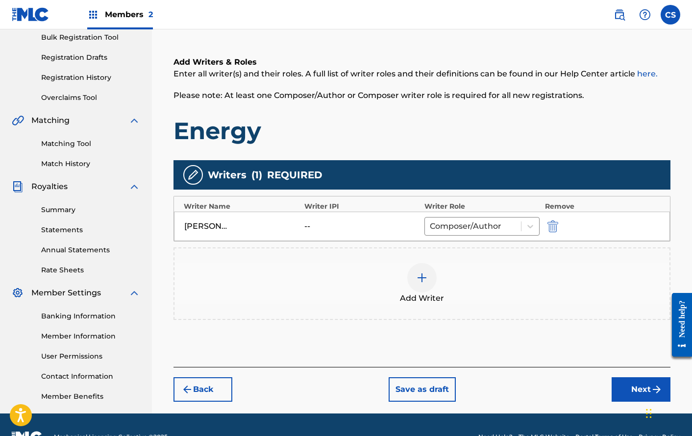
scroll to position [154, 0]
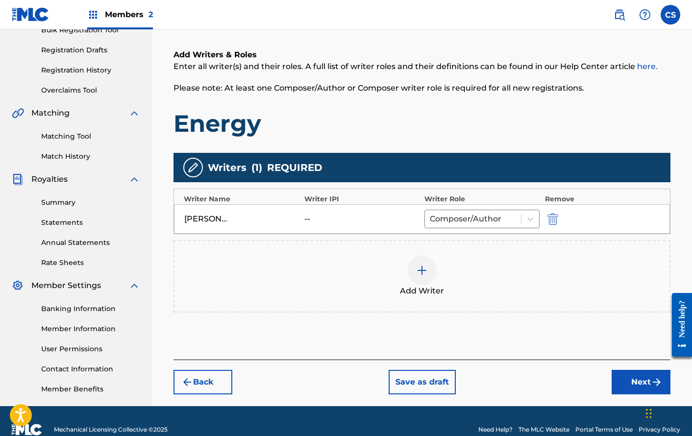
click at [629, 382] on button "Next" at bounding box center [640, 382] width 59 height 24
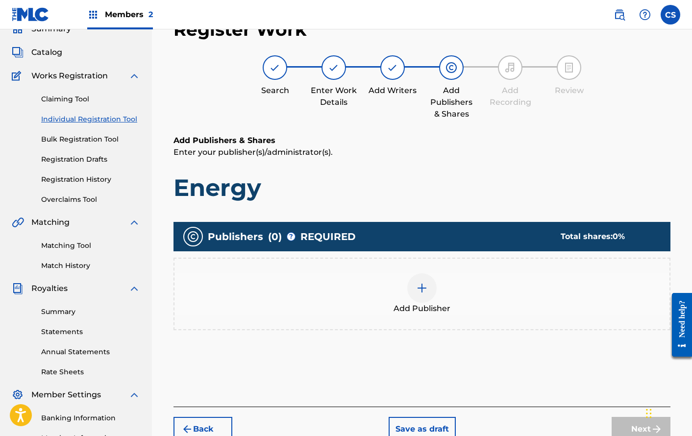
scroll to position [44, 0]
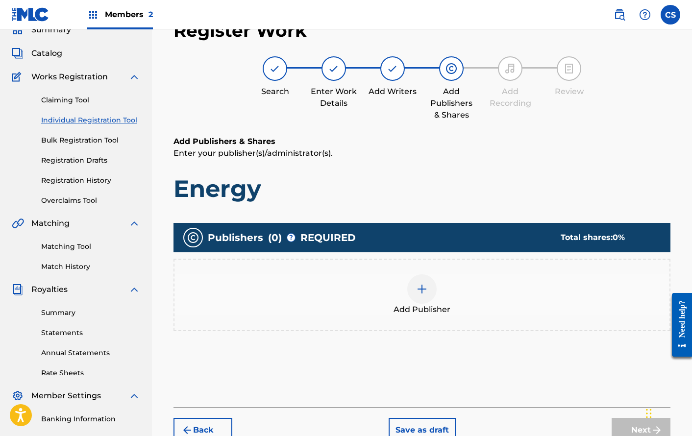
click at [462, 274] on div "Add Publisher" at bounding box center [421, 295] width 497 height 72
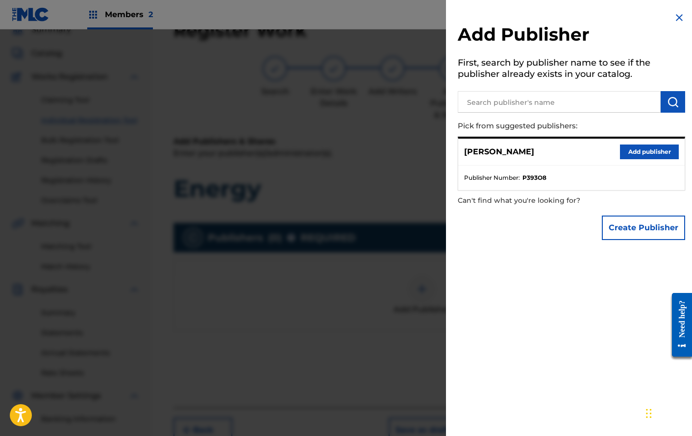
click at [642, 149] on button "Add publisher" at bounding box center [649, 151] width 59 height 15
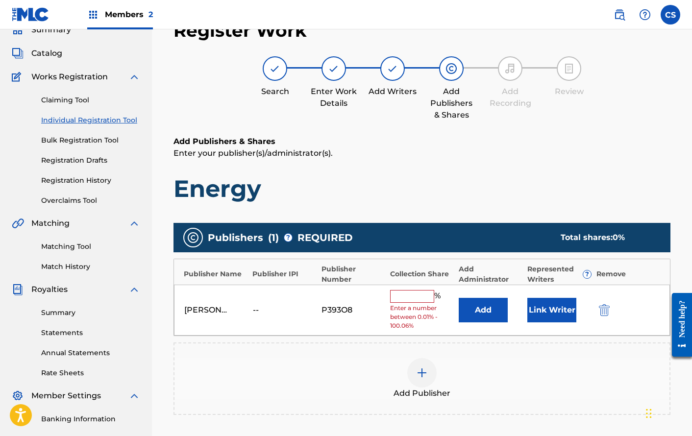
click at [540, 315] on button "Link Writer" at bounding box center [551, 310] width 49 height 24
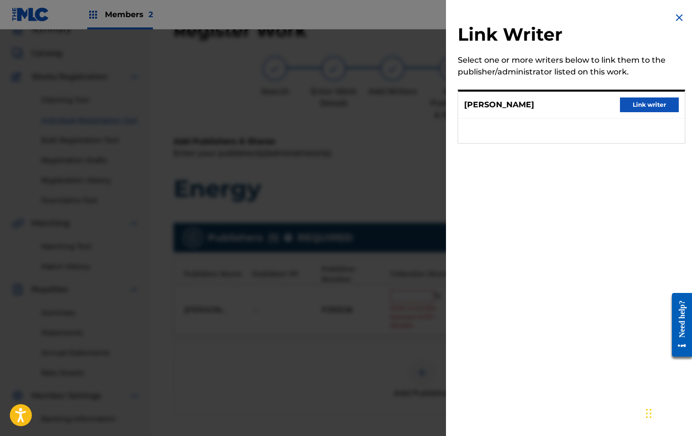
click at [632, 107] on button "Link writer" at bounding box center [649, 104] width 59 height 15
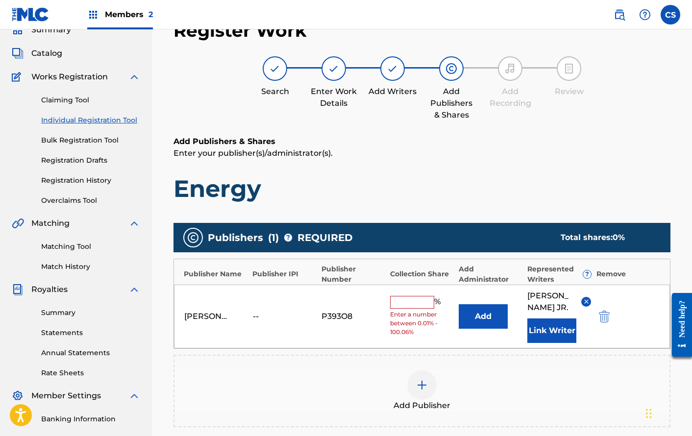
click at [412, 309] on input "text" at bounding box center [412, 302] width 44 height 13
type input "100"
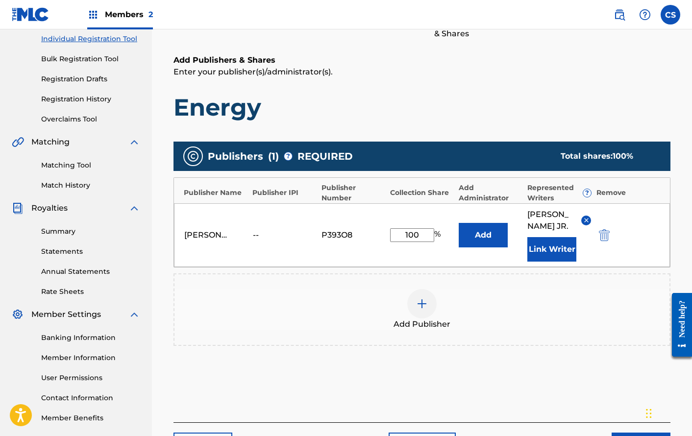
scroll to position [227, 0]
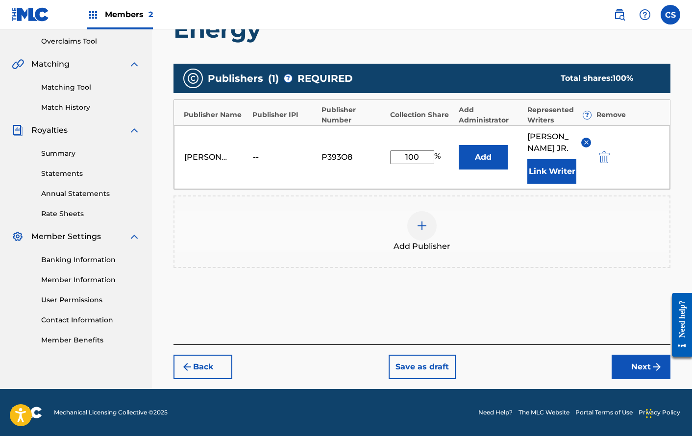
click at [626, 361] on button "Next" at bounding box center [640, 367] width 59 height 24
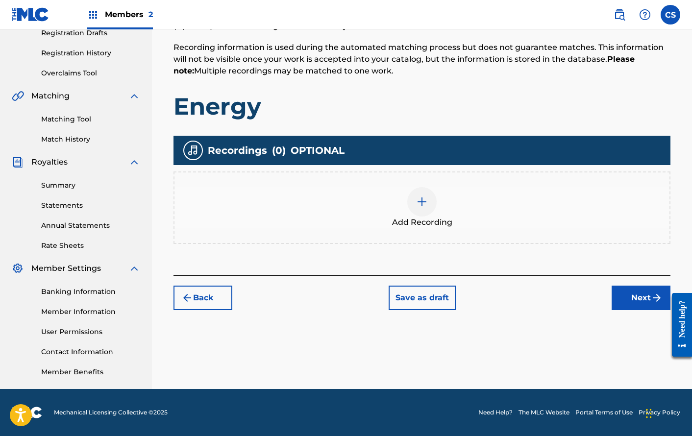
click at [652, 287] on button "Next" at bounding box center [640, 298] width 59 height 24
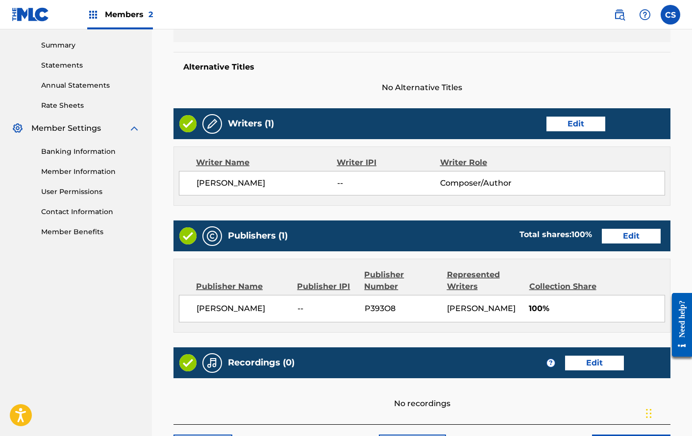
scroll to position [420, 0]
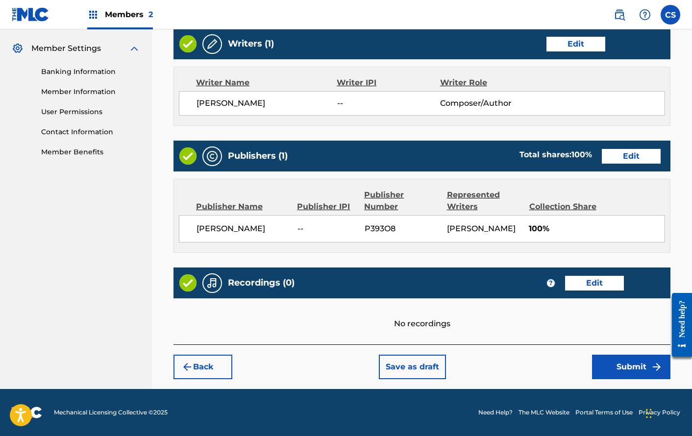
click at [623, 358] on button "Submit" at bounding box center [631, 367] width 78 height 24
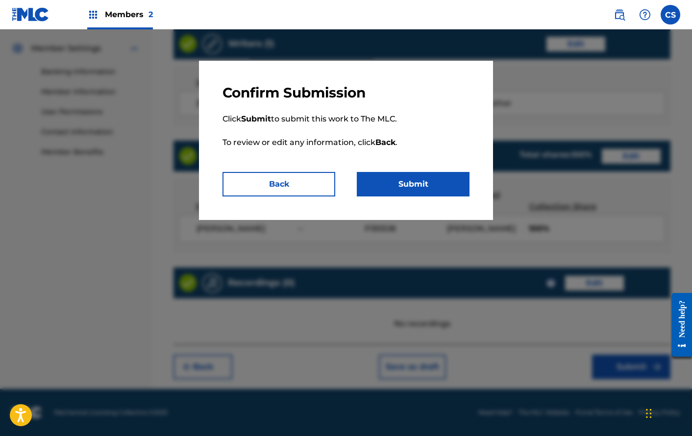
click at [434, 181] on button "Submit" at bounding box center [413, 184] width 113 height 24
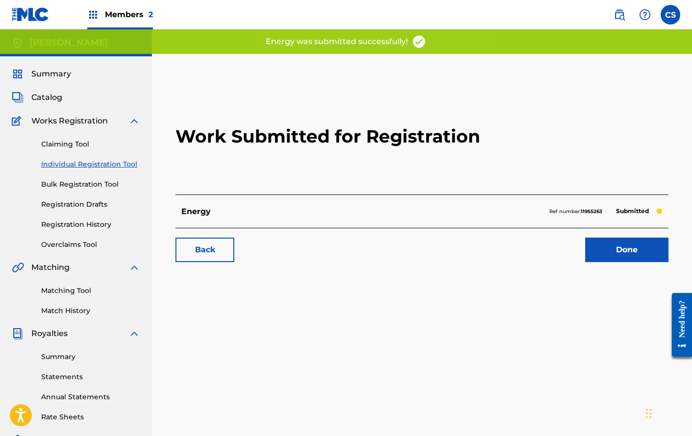
click at [635, 258] on link "Done" at bounding box center [626, 250] width 83 height 24
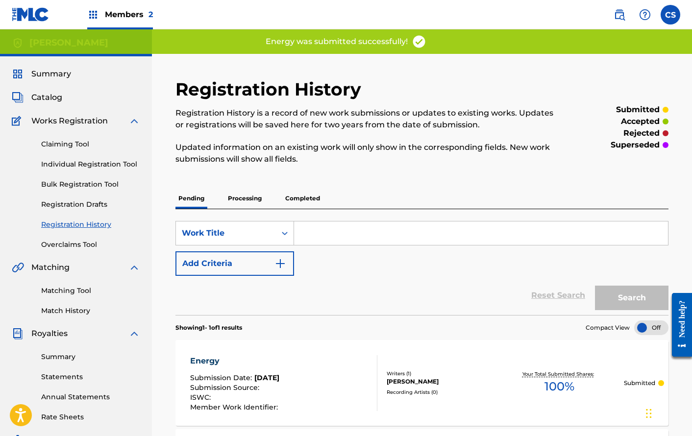
click at [41, 98] on span "Catalog" at bounding box center [46, 98] width 31 height 12
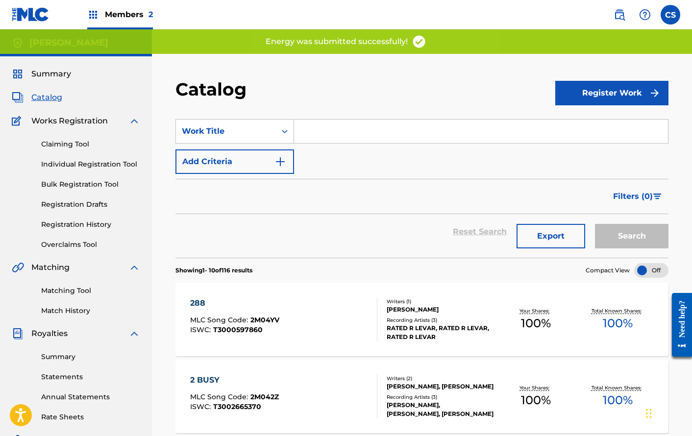
click at [581, 81] on button "Register Work" at bounding box center [611, 93] width 113 height 24
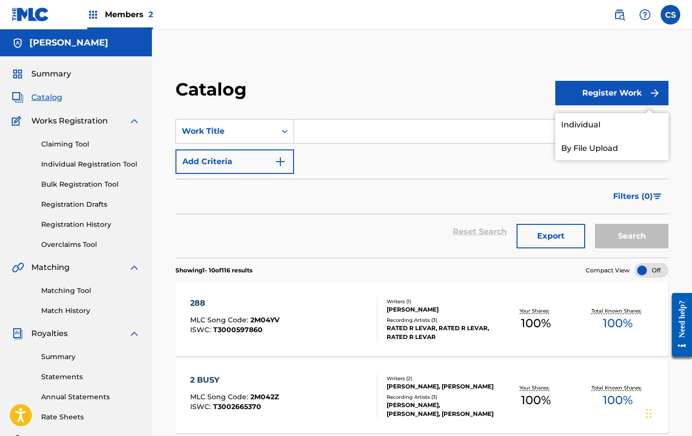
click at [590, 126] on link "Individual" at bounding box center [611, 125] width 113 height 24
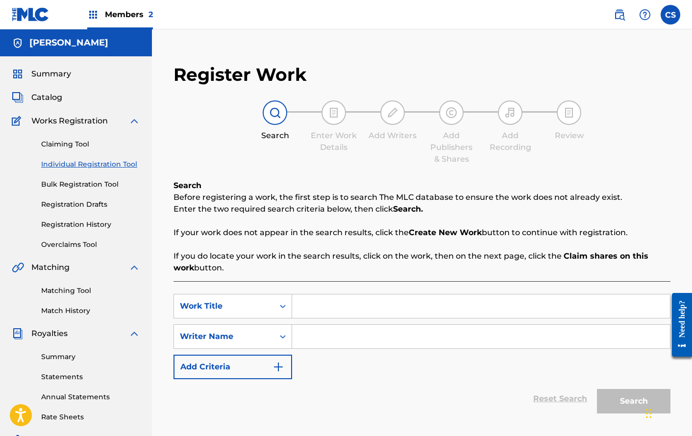
click at [335, 299] on input "Search Form" at bounding box center [481, 306] width 378 height 24
type input "The Morning After"
click at [352, 348] on div "Search Form" at bounding box center [481, 336] width 378 height 24
click at [352, 341] on input "Search Form" at bounding box center [481, 337] width 378 height 24
type input "[PERSON_NAME]"
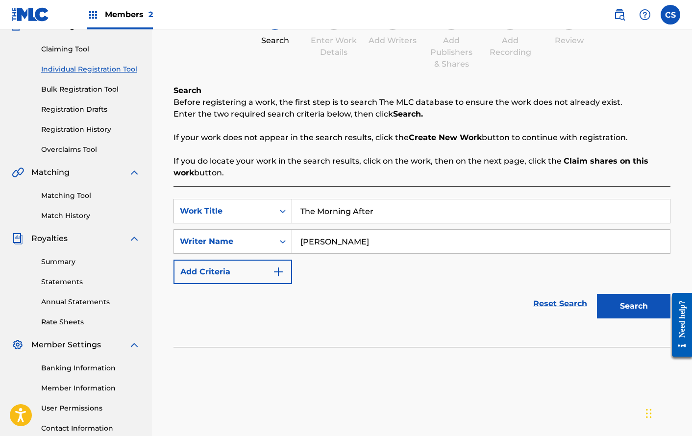
scroll to position [171, 0]
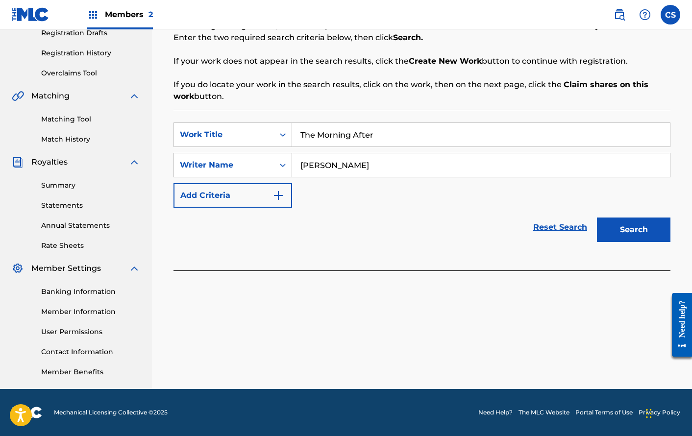
click at [650, 232] on button "Search" at bounding box center [633, 229] width 73 height 24
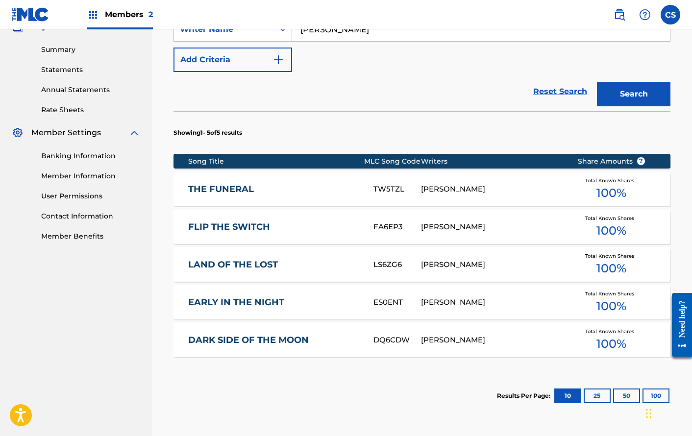
scroll to position [377, 0]
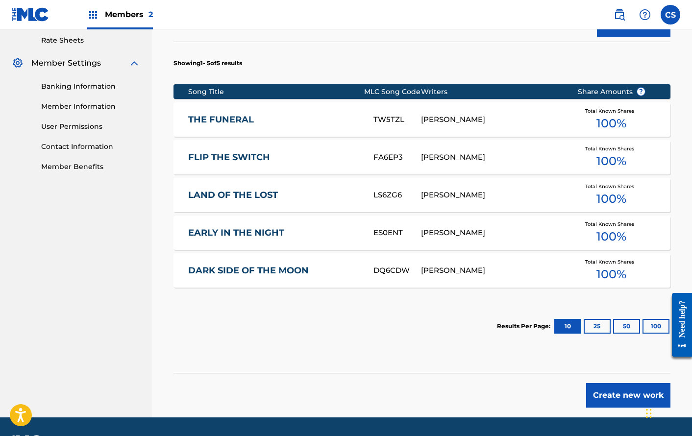
click at [612, 395] on button "Create new work" at bounding box center [628, 395] width 84 height 24
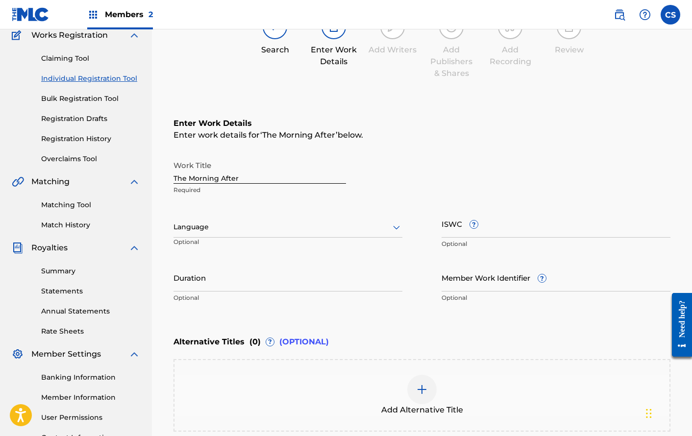
scroll to position [197, 0]
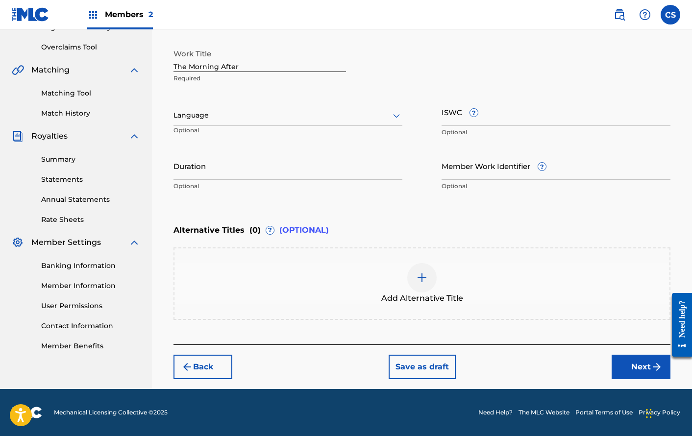
click at [627, 363] on button "Next" at bounding box center [640, 367] width 59 height 24
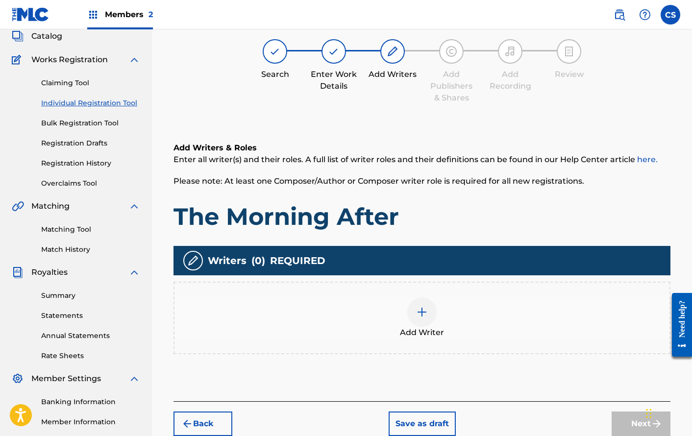
scroll to position [44, 0]
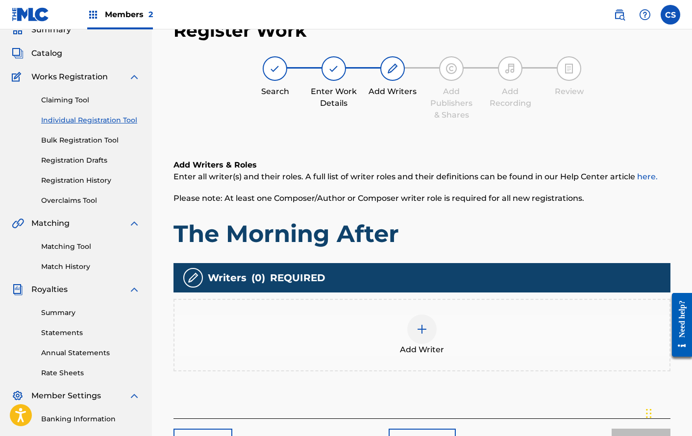
click at [428, 319] on div at bounding box center [421, 328] width 29 height 29
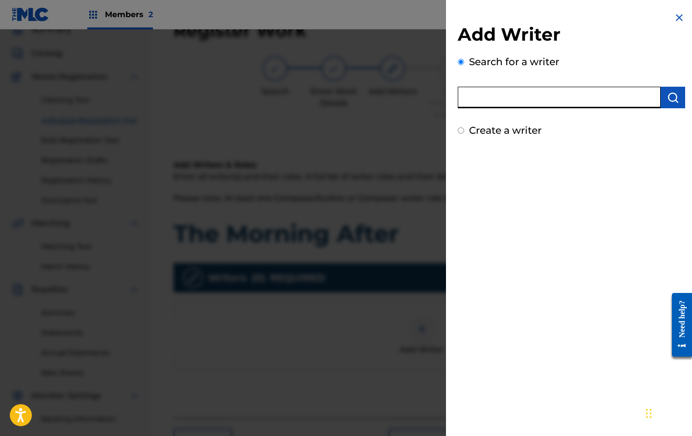
click at [571, 101] on input "text" at bounding box center [559, 98] width 203 height 22
type input "[PERSON_NAME]"
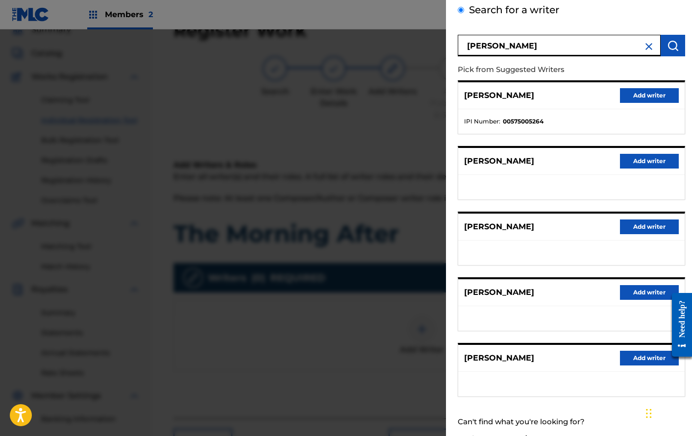
scroll to position [51, 0]
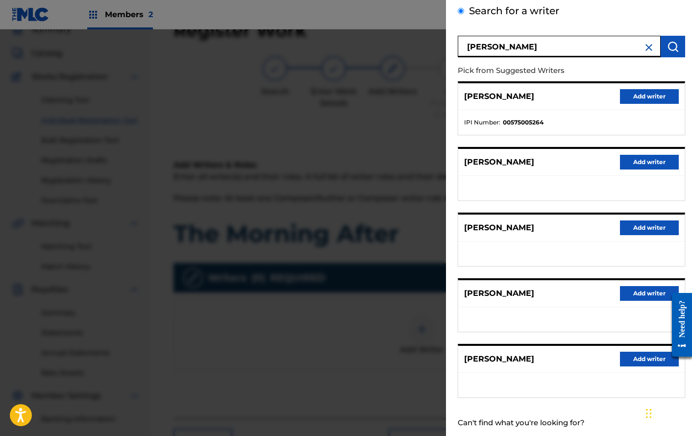
click at [630, 359] on button "Add writer" at bounding box center [649, 359] width 59 height 15
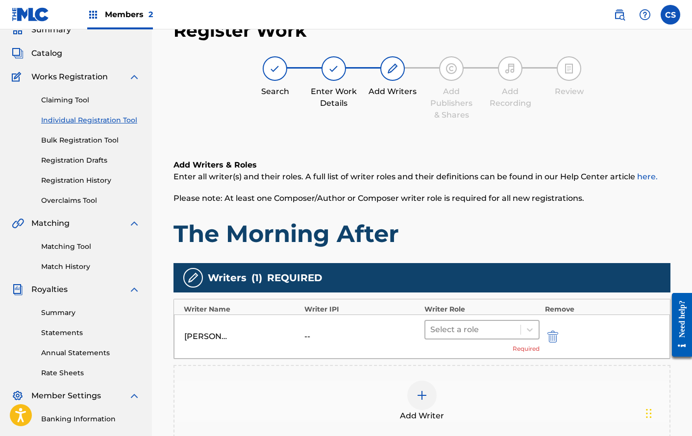
click at [493, 335] on div at bounding box center [472, 330] width 85 height 14
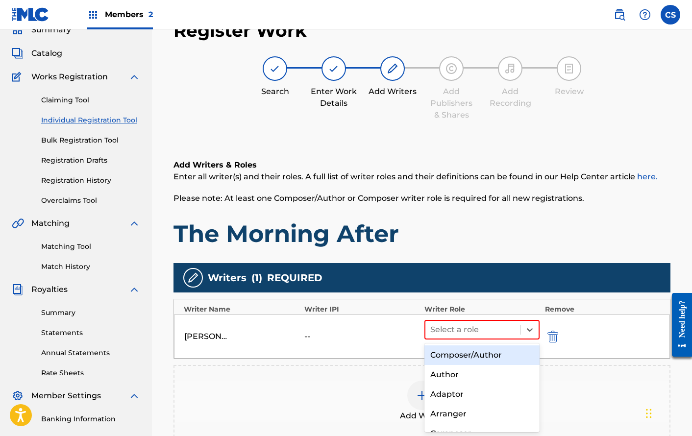
click at [481, 352] on div "Composer/Author" at bounding box center [481, 355] width 115 height 20
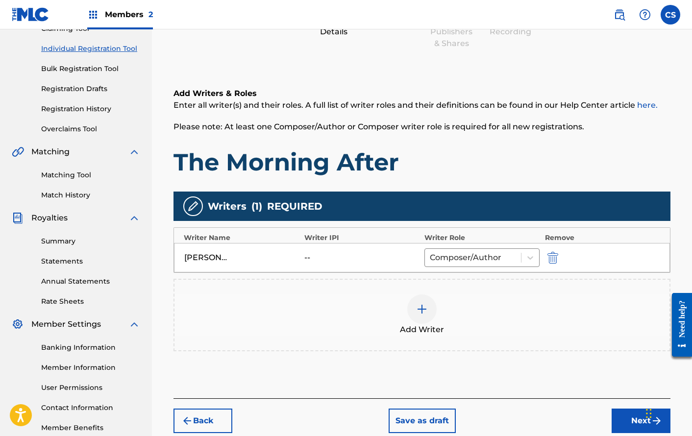
scroll to position [171, 0]
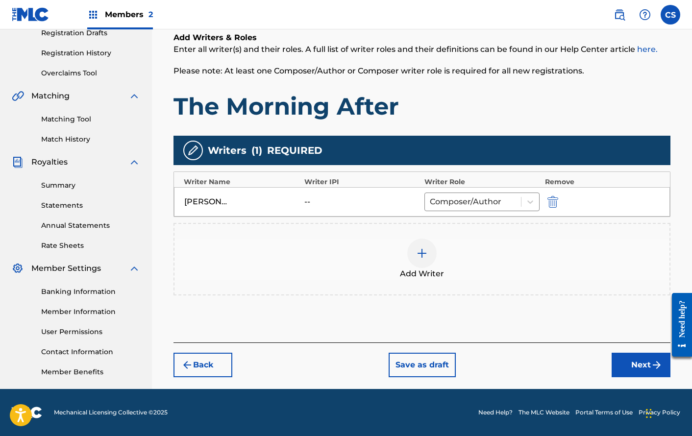
click at [661, 353] on button "Next" at bounding box center [640, 365] width 59 height 24
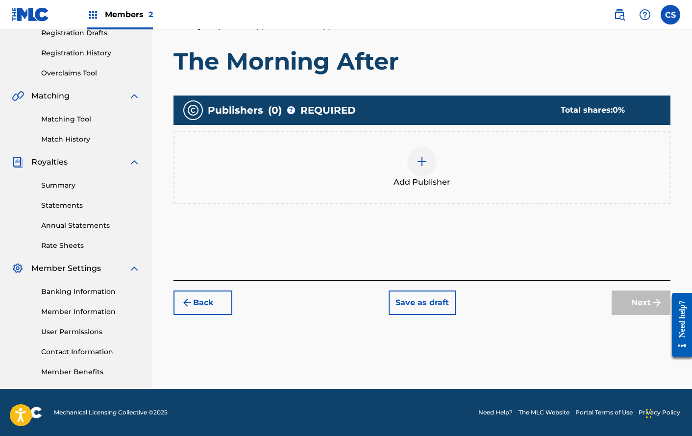
click at [461, 147] on div "Add Publisher" at bounding box center [421, 167] width 495 height 41
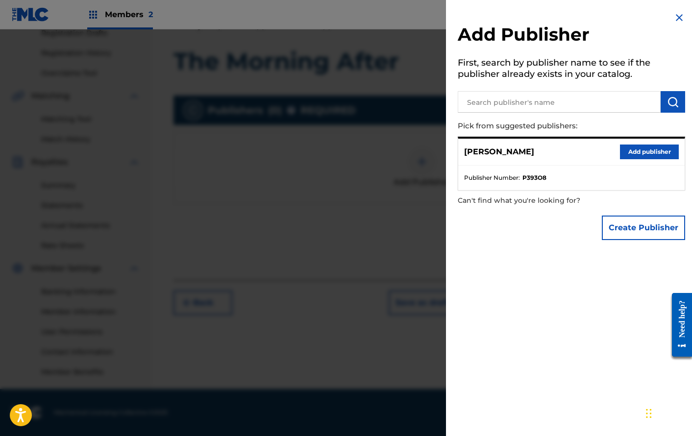
click at [653, 147] on button "Add publisher" at bounding box center [649, 151] width 59 height 15
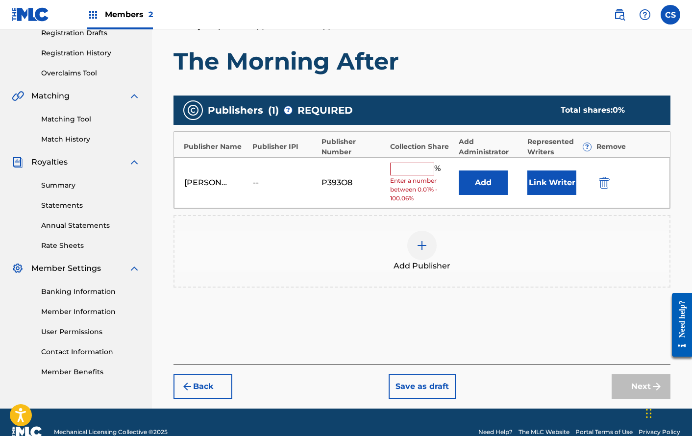
click at [553, 178] on button "Link Writer" at bounding box center [551, 182] width 49 height 24
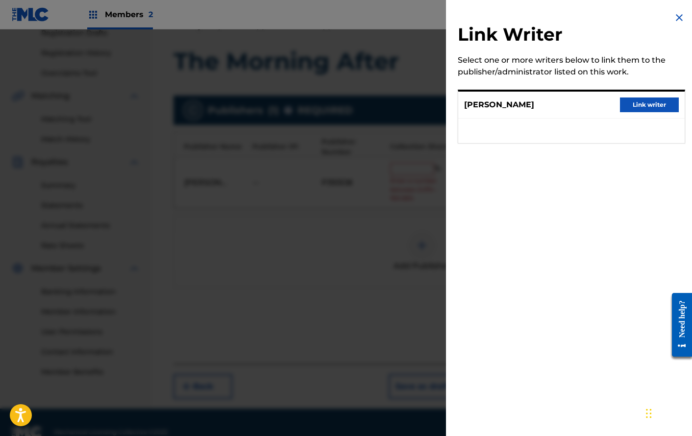
click at [635, 102] on button "Link writer" at bounding box center [649, 104] width 59 height 15
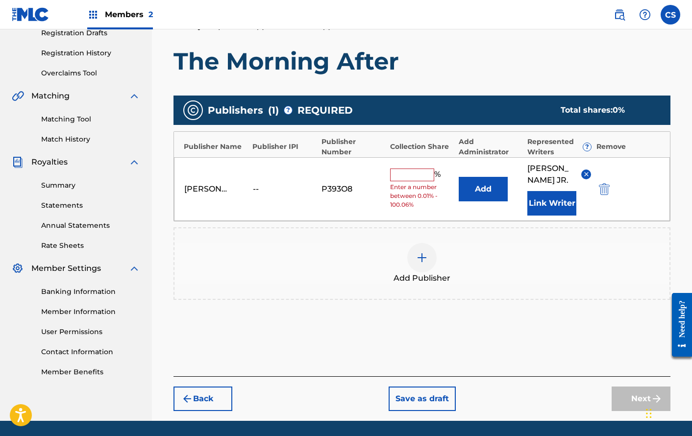
click at [407, 193] on div "% Enter a number between 0.01% - 100.06%" at bounding box center [422, 189] width 64 height 41
click at [411, 181] on input "text" at bounding box center [412, 175] width 44 height 13
type input "100"
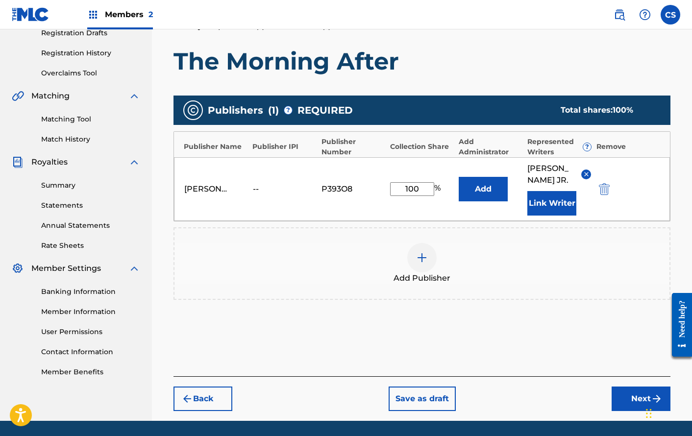
click at [630, 411] on button "Next" at bounding box center [640, 398] width 59 height 24
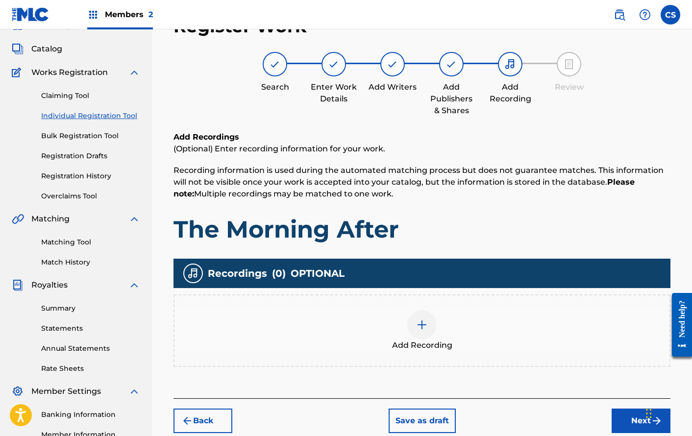
scroll to position [44, 0]
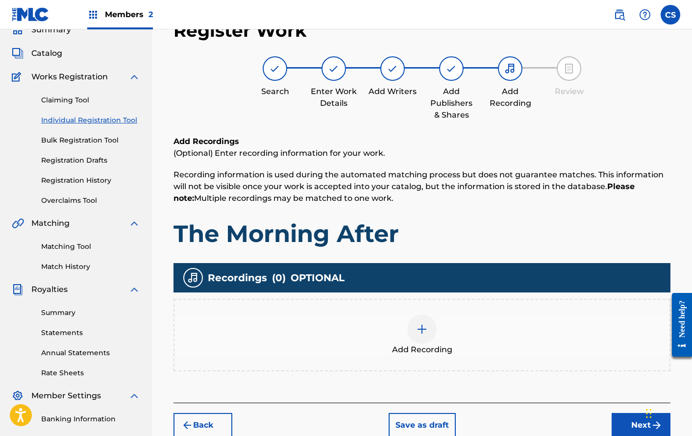
click at [637, 418] on button "Next" at bounding box center [640, 425] width 59 height 24
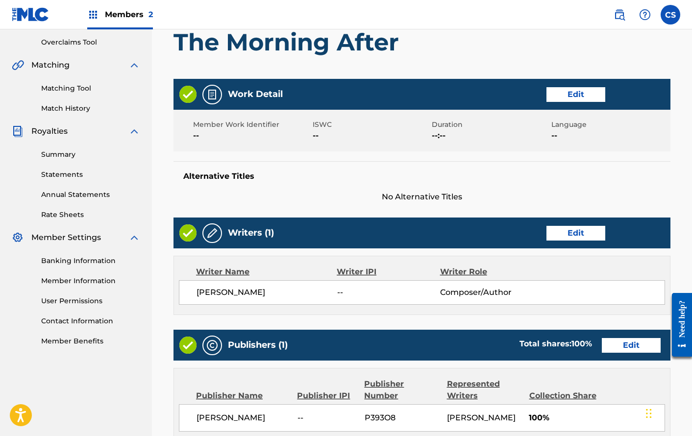
scroll to position [420, 0]
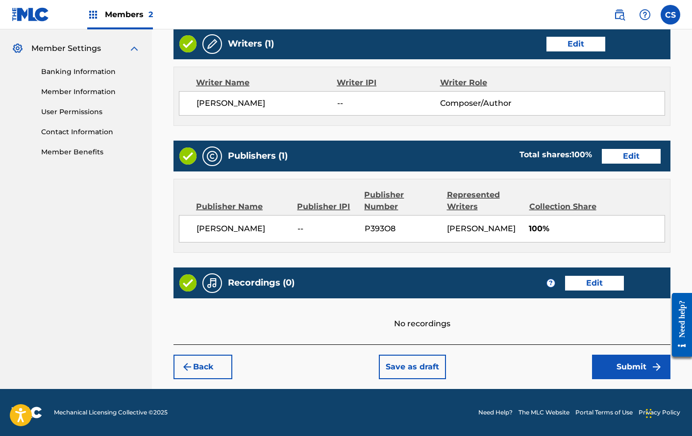
click at [608, 366] on button "Submit" at bounding box center [631, 367] width 78 height 24
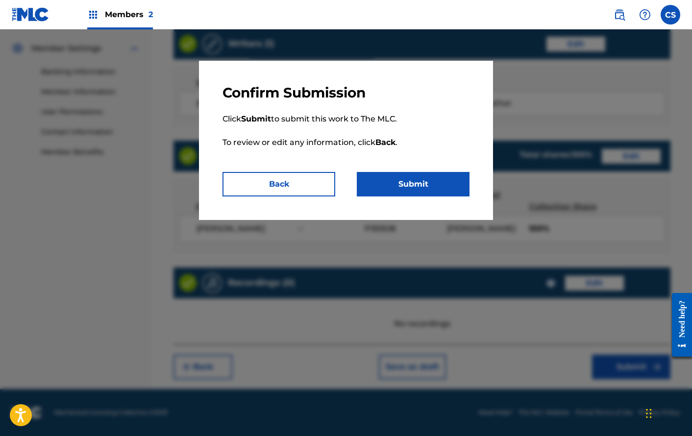
click at [420, 184] on button "Submit" at bounding box center [413, 184] width 113 height 24
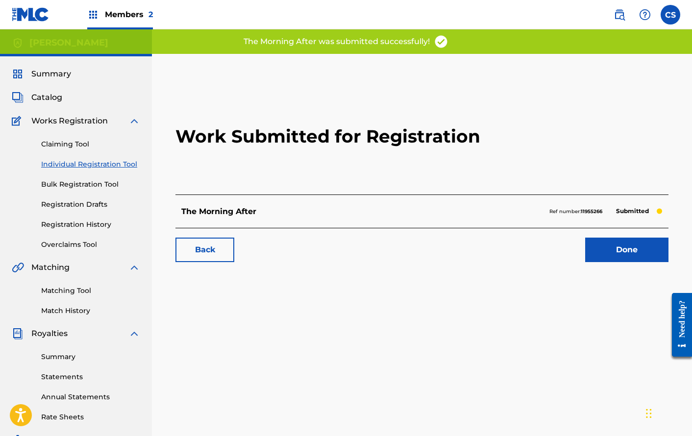
click at [626, 256] on link "Done" at bounding box center [626, 250] width 83 height 24
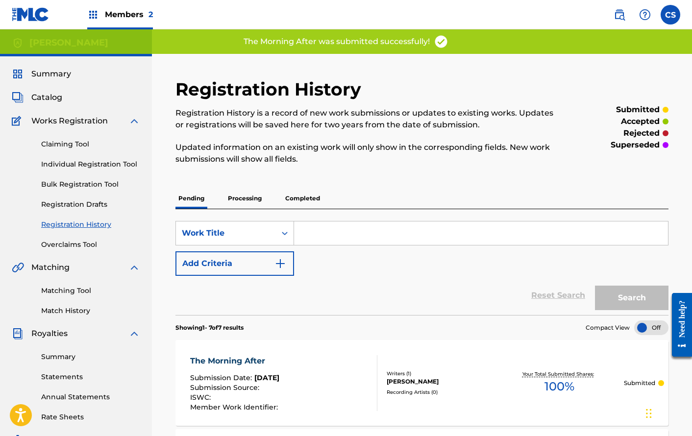
click at [49, 99] on span "Catalog" at bounding box center [46, 98] width 31 height 12
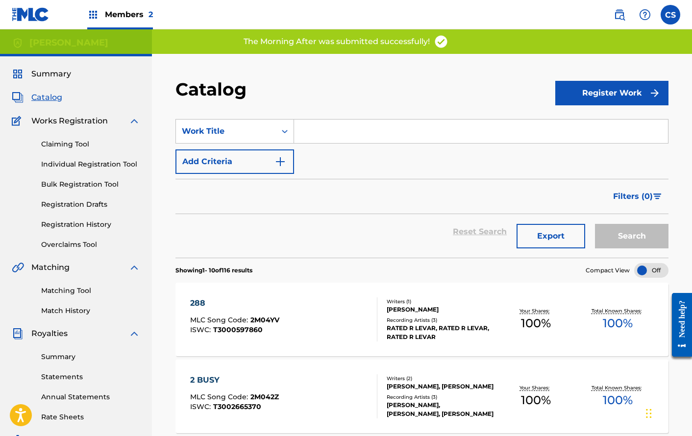
click at [591, 100] on button "Register Work" at bounding box center [611, 93] width 113 height 24
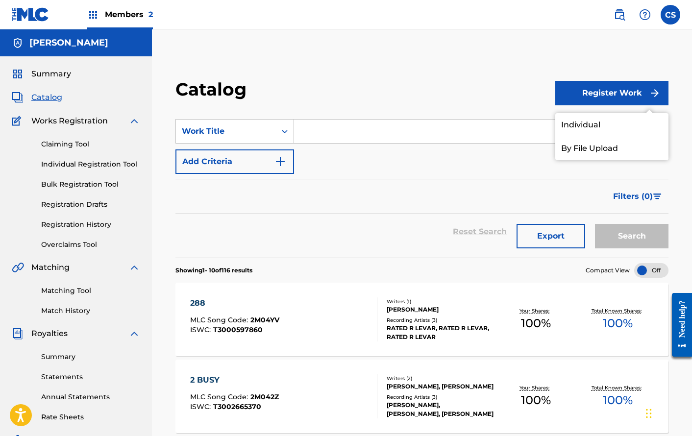
click at [585, 132] on link "Individual" at bounding box center [611, 125] width 113 height 24
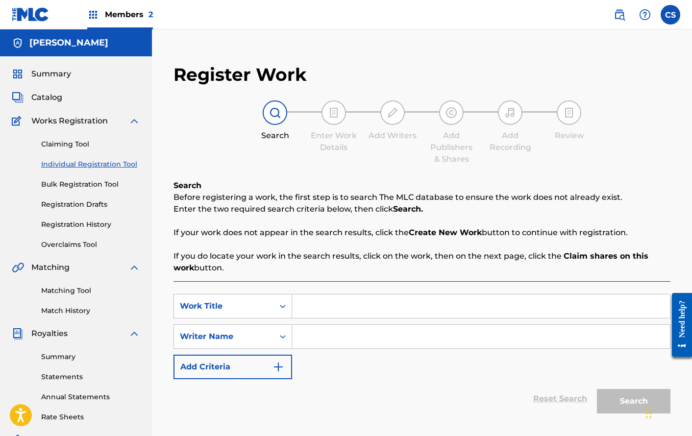
click at [353, 301] on input "Search Form" at bounding box center [481, 306] width 378 height 24
type input "Over"
click at [365, 344] on input "Search Form" at bounding box center [481, 337] width 378 height 24
type input "[PERSON_NAME]"
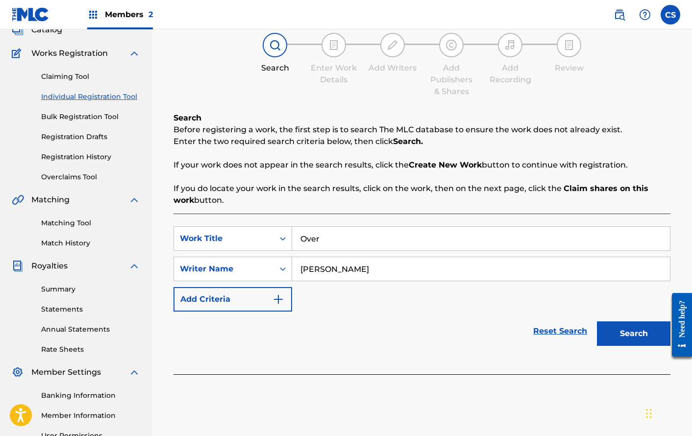
scroll to position [94, 0]
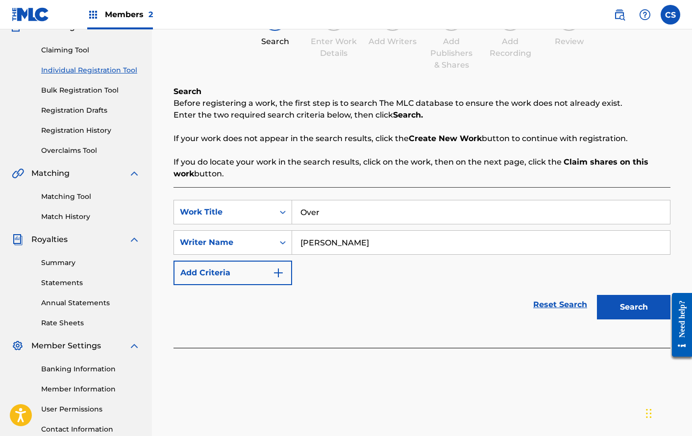
click at [635, 289] on div "Search" at bounding box center [631, 304] width 78 height 39
click at [628, 307] on button "Search" at bounding box center [633, 307] width 73 height 24
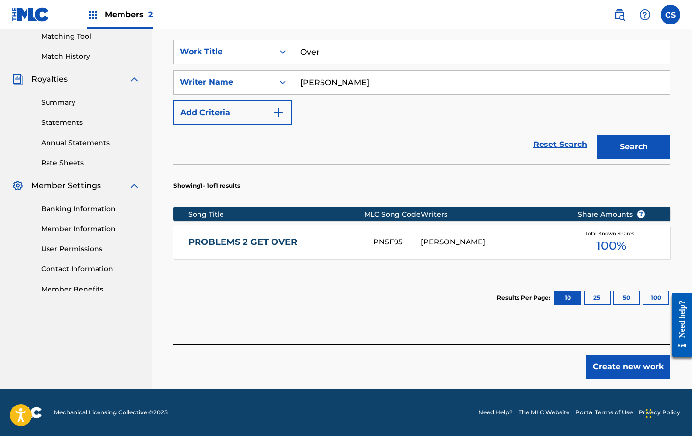
click at [632, 363] on button "Create new work" at bounding box center [628, 367] width 84 height 24
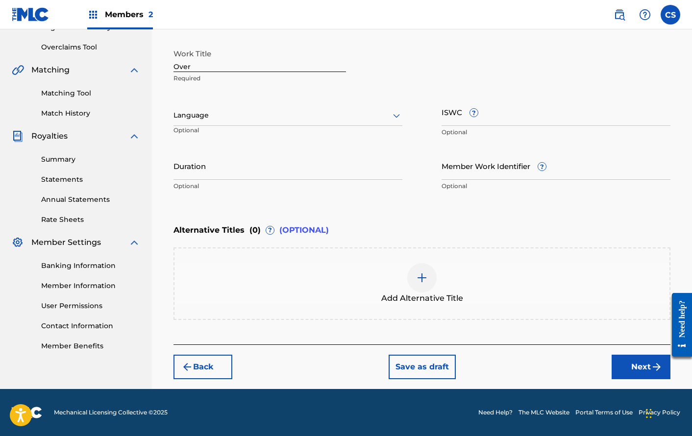
click at [648, 360] on button "Next" at bounding box center [640, 367] width 59 height 24
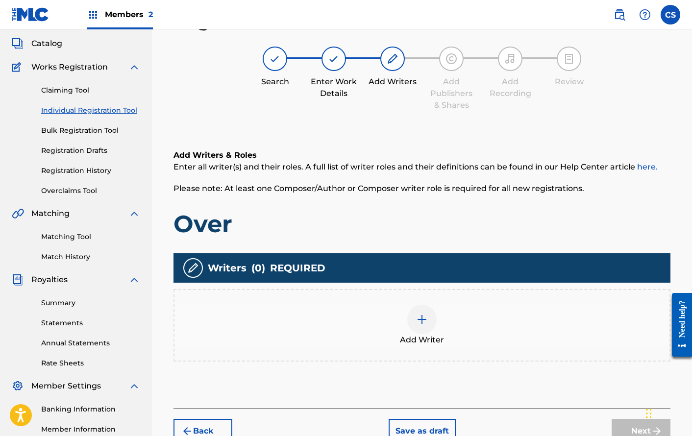
scroll to position [44, 0]
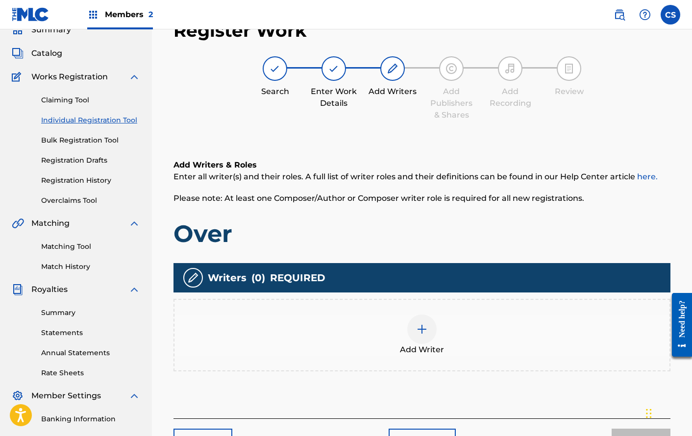
click at [430, 314] on div "Add Writer" at bounding box center [421, 334] width 495 height 41
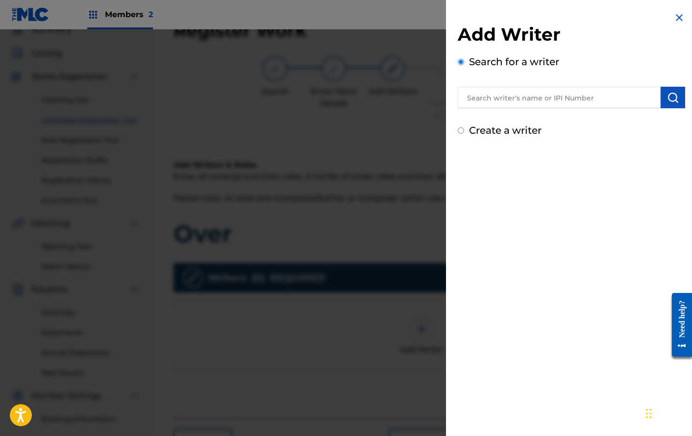
click at [564, 98] on input "text" at bounding box center [559, 98] width 203 height 22
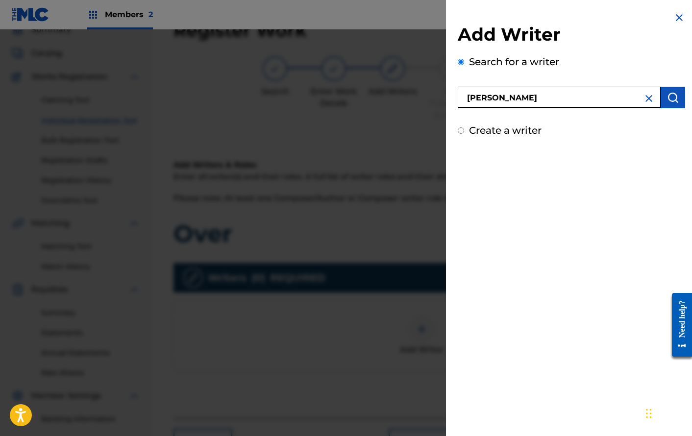
type input "[PERSON_NAME]"
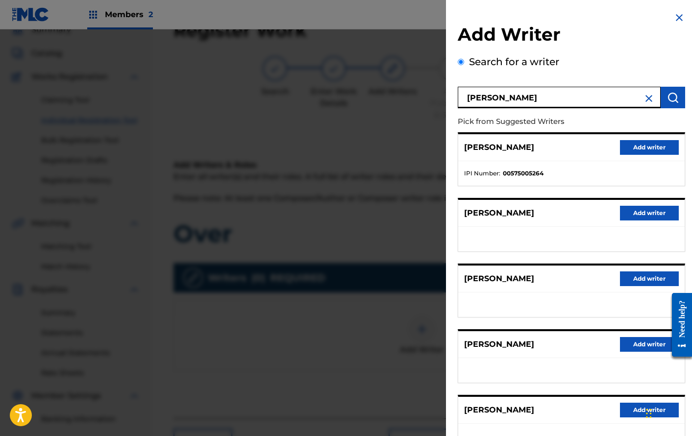
click at [625, 411] on button "Add writer" at bounding box center [649, 410] width 59 height 15
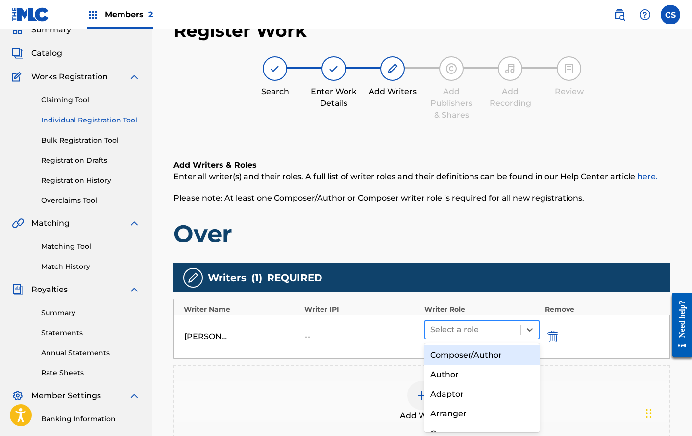
click at [507, 330] on div at bounding box center [472, 330] width 85 height 14
click at [480, 355] on div "Composer/Author" at bounding box center [481, 355] width 115 height 20
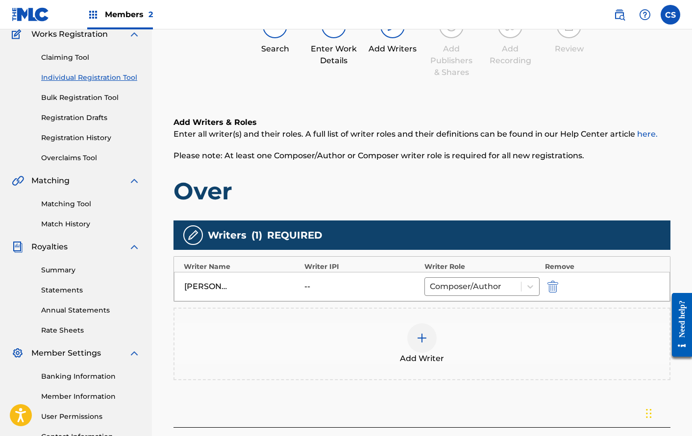
scroll to position [171, 0]
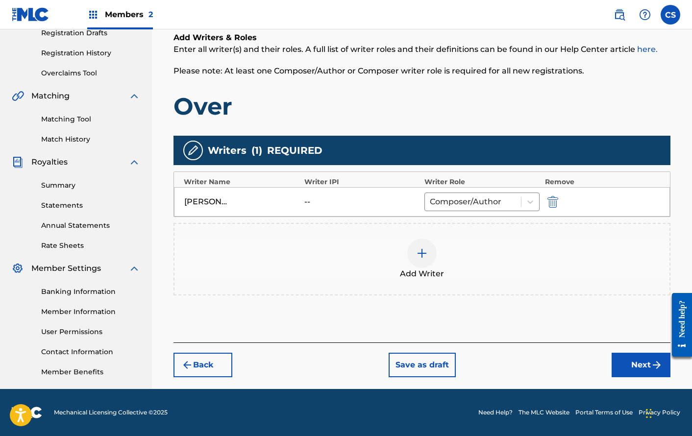
click at [644, 368] on button "Next" at bounding box center [640, 365] width 59 height 24
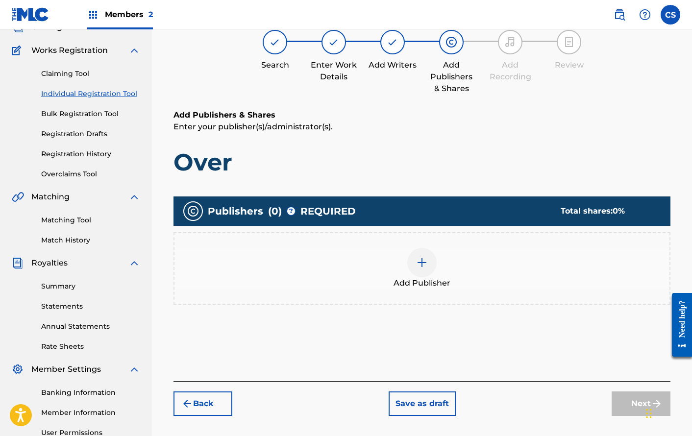
scroll to position [44, 0]
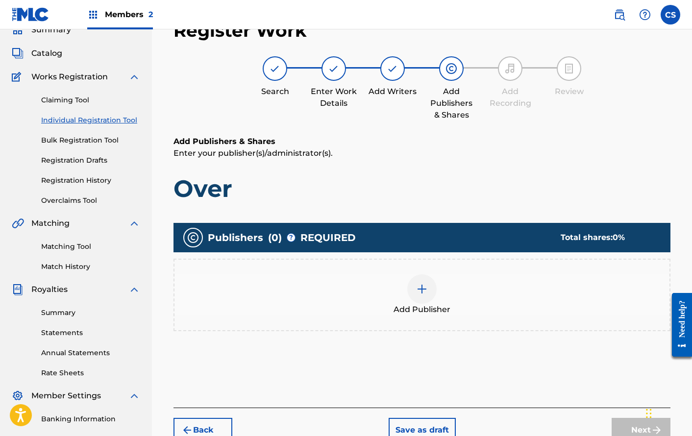
click at [462, 289] on div "Add Publisher" at bounding box center [421, 294] width 495 height 41
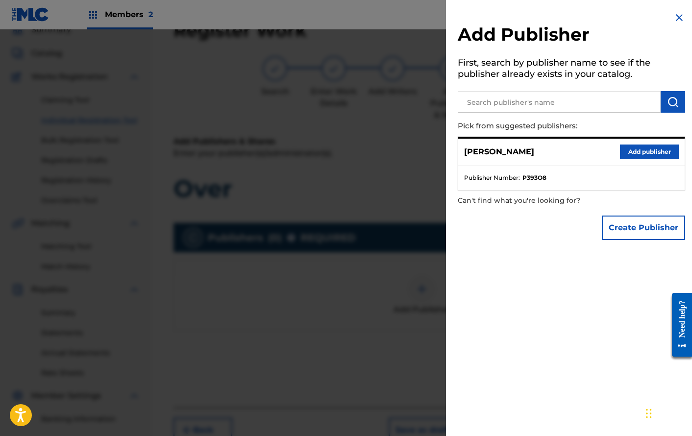
click at [633, 152] on button "Add publisher" at bounding box center [649, 151] width 59 height 15
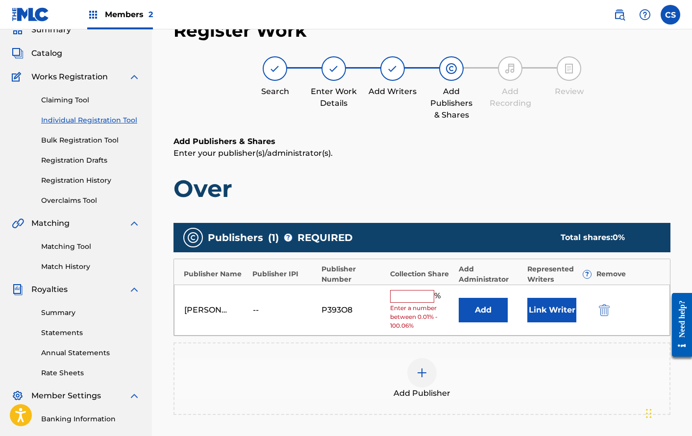
click at [534, 317] on button "Link Writer" at bounding box center [551, 310] width 49 height 24
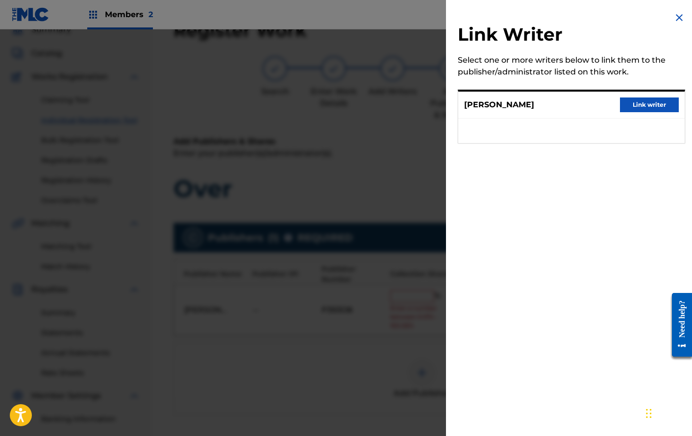
click at [639, 103] on button "Link writer" at bounding box center [649, 104] width 59 height 15
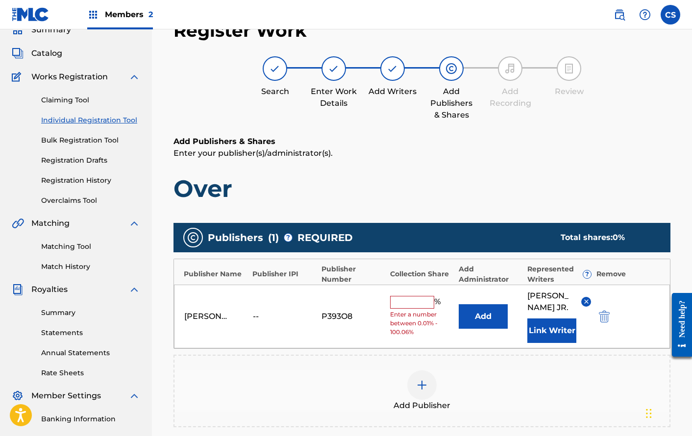
click at [422, 309] on input "text" at bounding box center [412, 302] width 44 height 13
type input "100"
drag, startPoint x: 489, startPoint y: 409, endPoint x: 489, endPoint y: 400, distance: 9.3
click at [489, 400] on div "Add Publisher" at bounding box center [421, 390] width 495 height 41
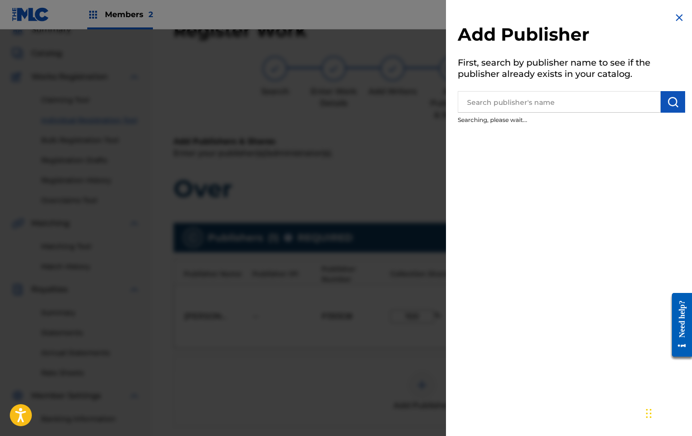
scroll to position [227, 0]
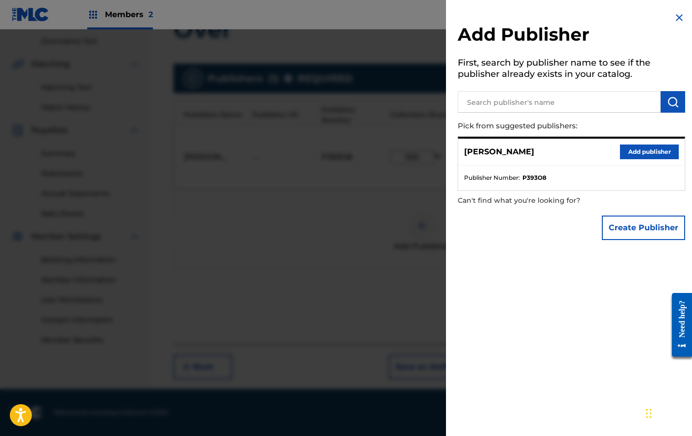
click at [395, 316] on div at bounding box center [346, 247] width 692 height 436
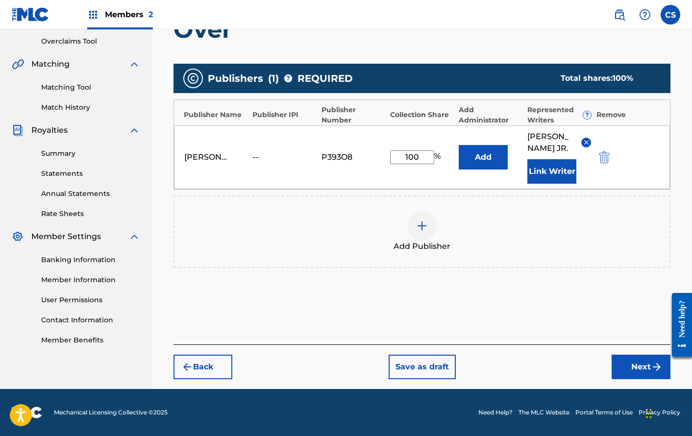
click at [634, 363] on button "Next" at bounding box center [640, 367] width 59 height 24
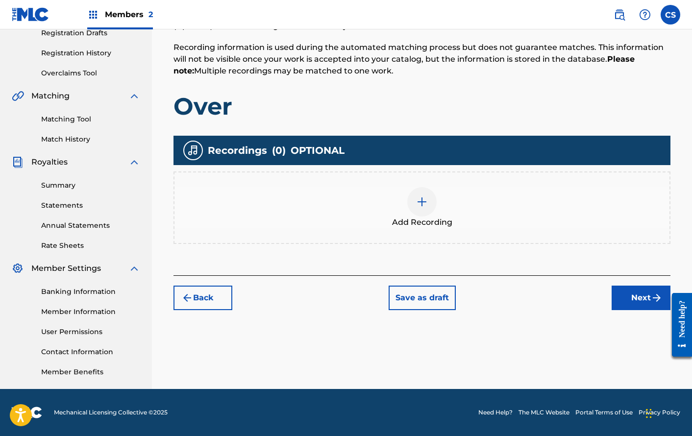
scroll to position [44, 0]
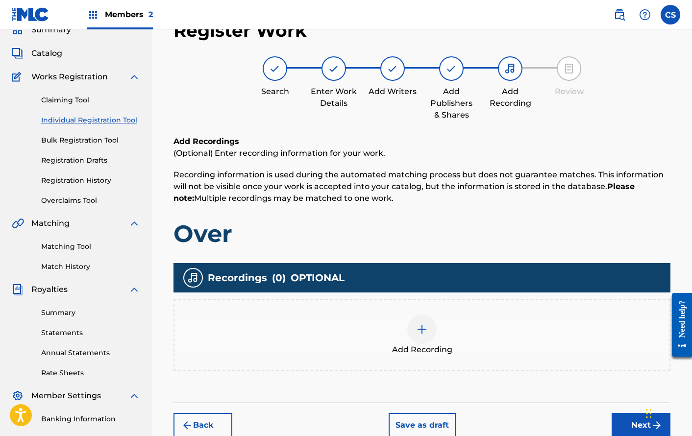
click at [634, 419] on button "Next" at bounding box center [640, 425] width 59 height 24
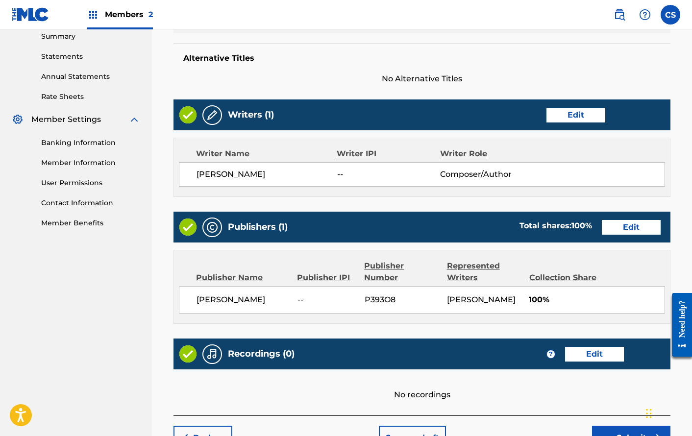
scroll to position [420, 0]
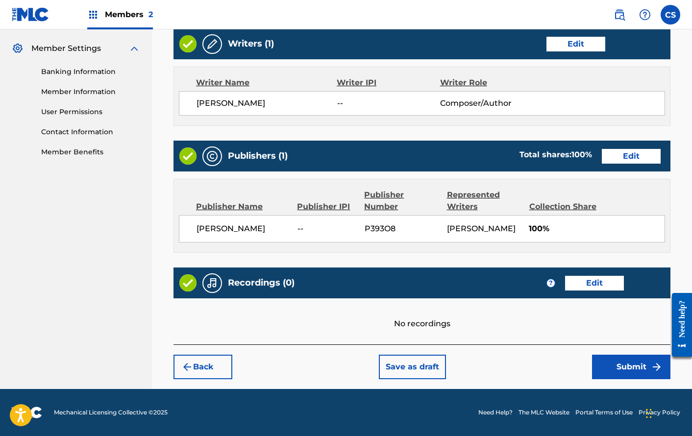
click at [618, 359] on button "Submit" at bounding box center [631, 367] width 78 height 24
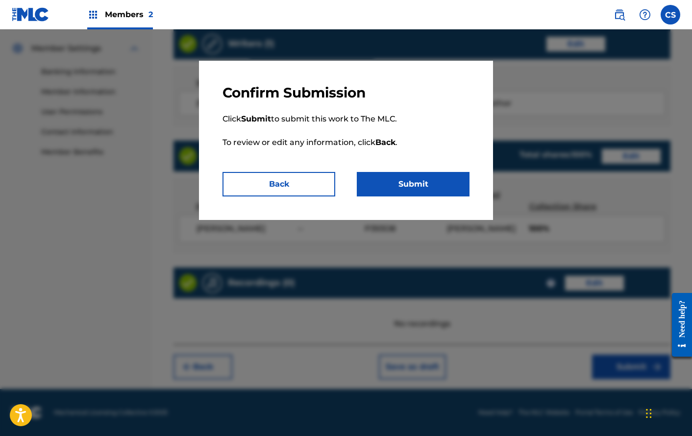
click at [437, 176] on button "Submit" at bounding box center [413, 184] width 113 height 24
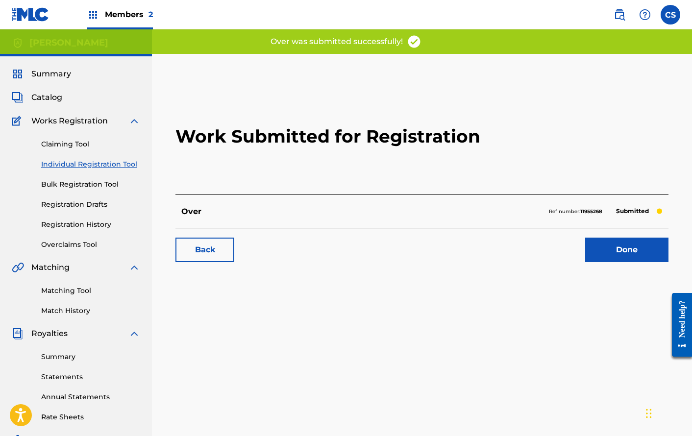
click at [637, 247] on link "Done" at bounding box center [626, 250] width 83 height 24
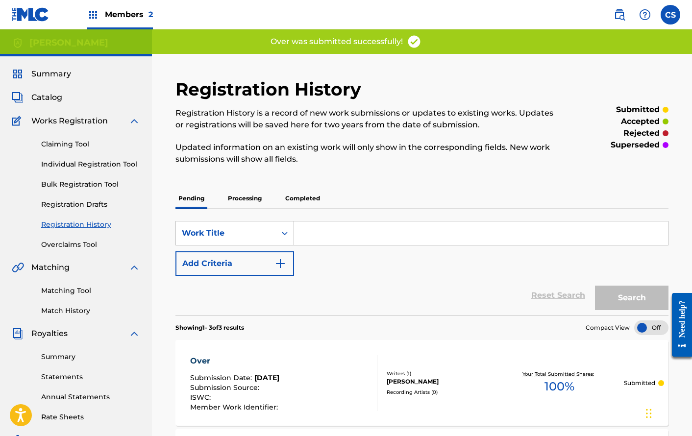
click at [44, 97] on span "Catalog" at bounding box center [46, 98] width 31 height 12
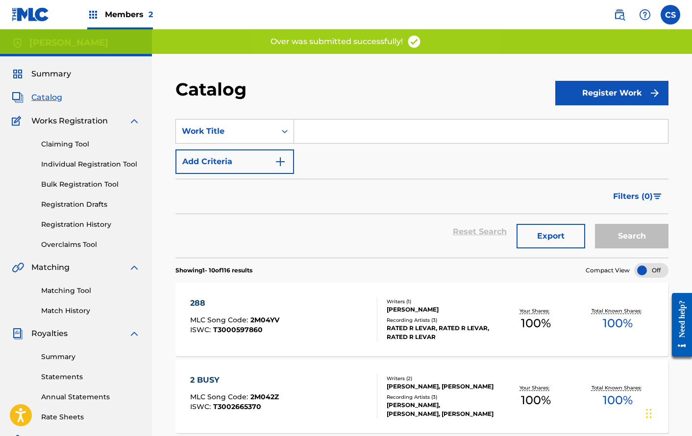
click at [579, 95] on button "Register Work" at bounding box center [611, 93] width 113 height 24
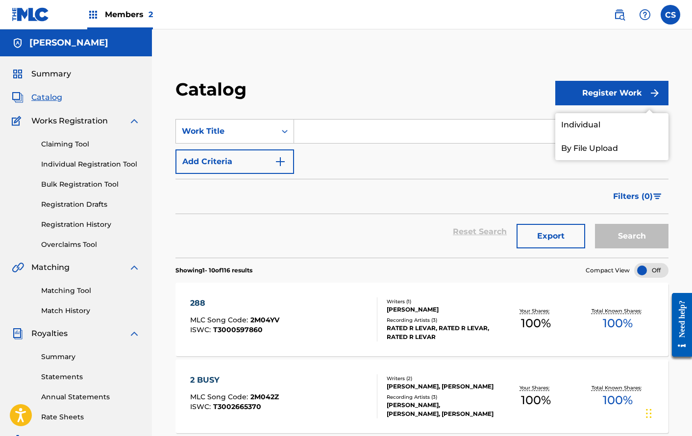
click at [565, 126] on link "Individual" at bounding box center [611, 125] width 113 height 24
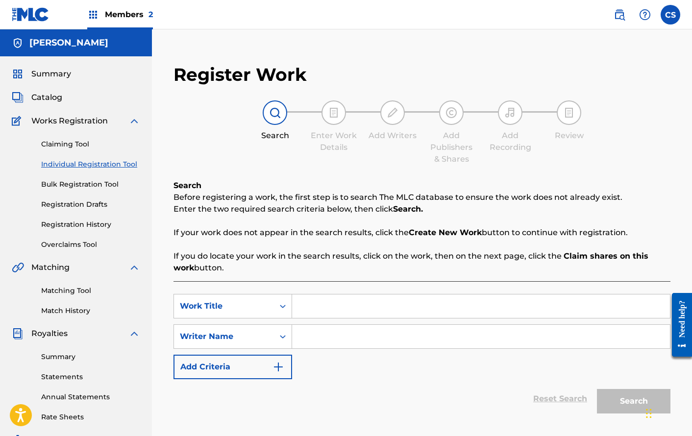
click at [315, 304] on input "Search Form" at bounding box center [481, 306] width 378 height 24
type input "Wants & Needs"
click at [467, 336] on input "Search Form" at bounding box center [481, 337] width 378 height 24
type input "[PERSON_NAME]"
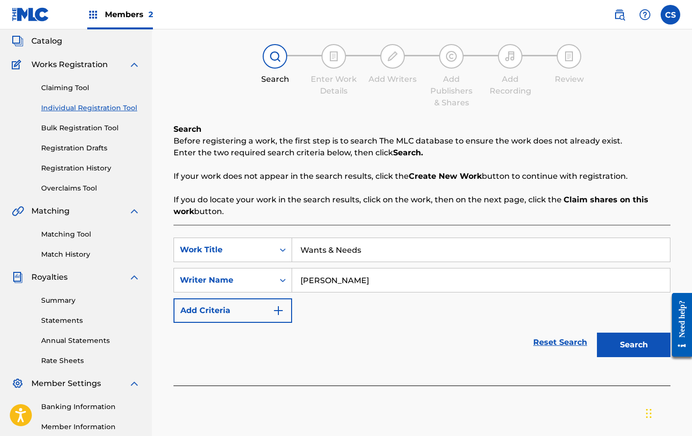
scroll to position [116, 0]
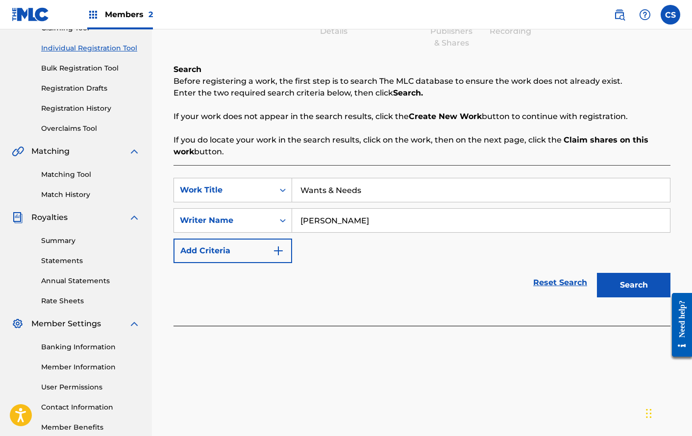
click at [611, 290] on button "Search" at bounding box center [633, 285] width 73 height 24
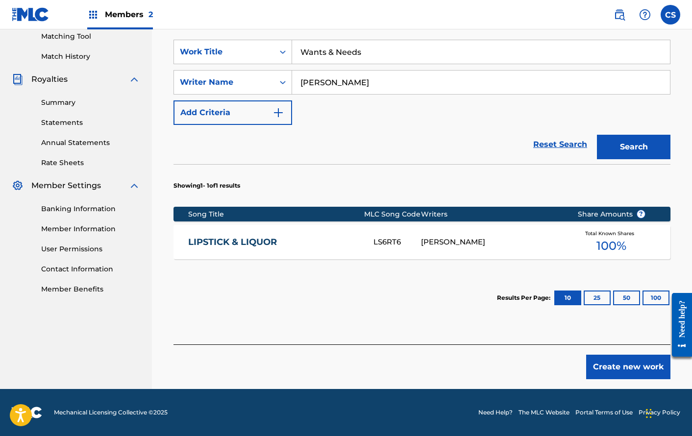
click at [621, 363] on button "Create new work" at bounding box center [628, 367] width 84 height 24
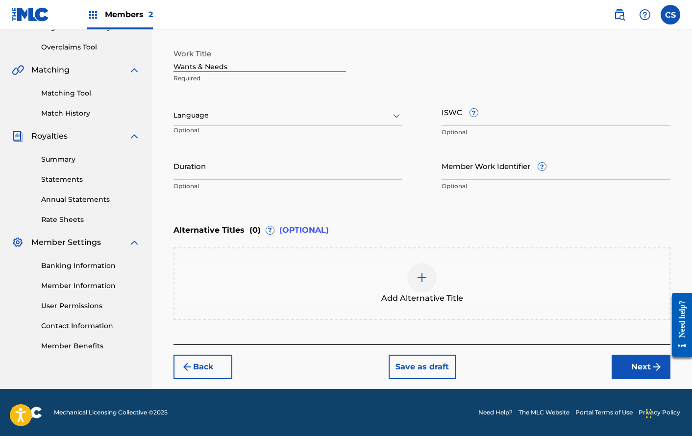
click at [634, 364] on button "Next" at bounding box center [640, 367] width 59 height 24
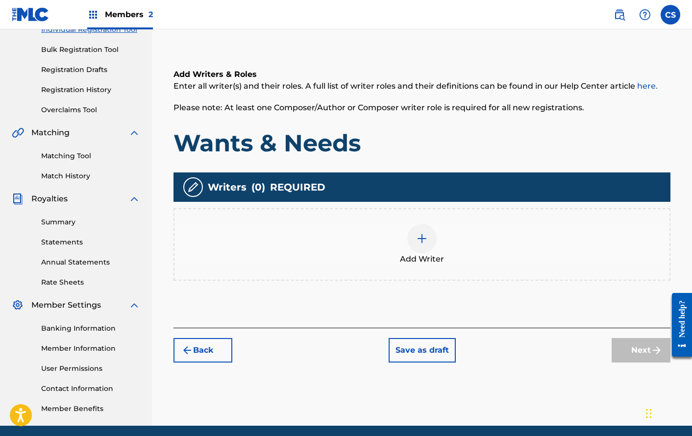
scroll to position [44, 0]
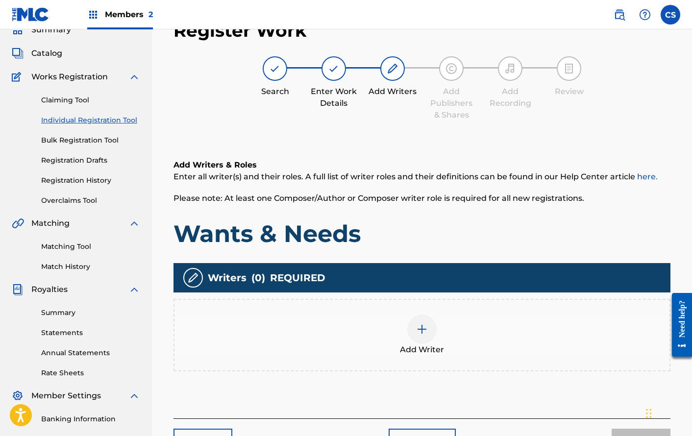
click at [427, 333] on img at bounding box center [422, 329] width 12 height 12
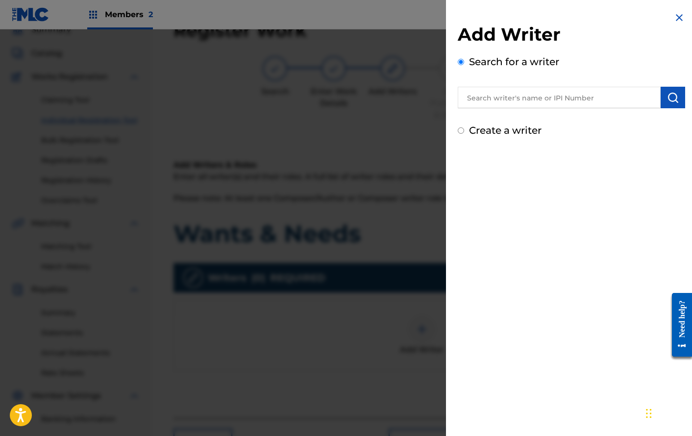
click at [592, 95] on input "text" at bounding box center [559, 98] width 203 height 22
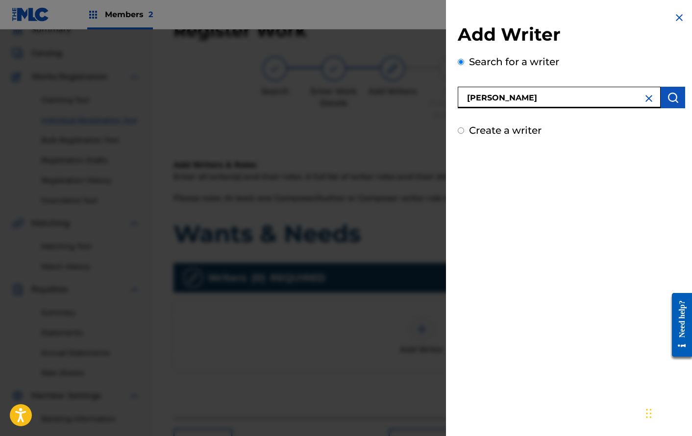
type input "[PERSON_NAME]"
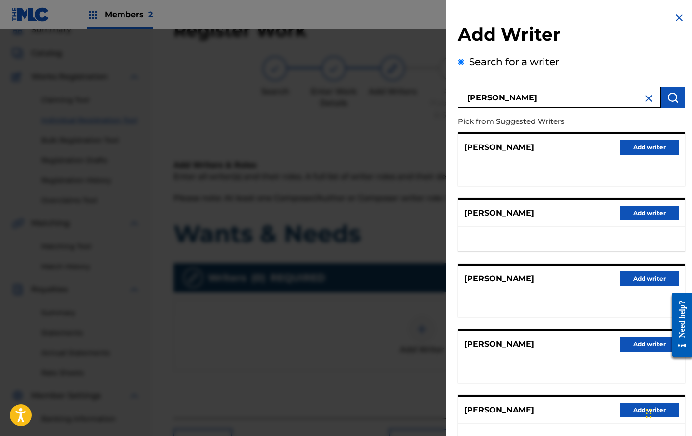
click at [624, 410] on button "Add writer" at bounding box center [649, 410] width 59 height 15
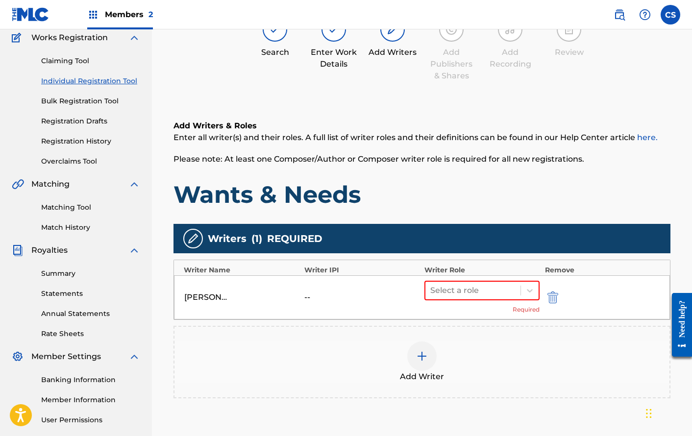
scroll to position [118, 0]
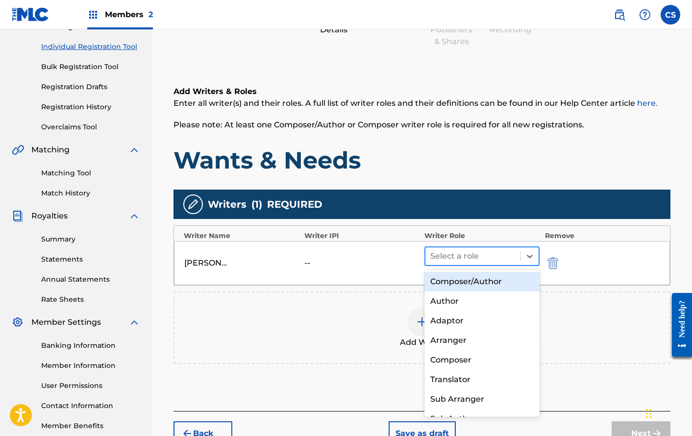
click at [492, 253] on div at bounding box center [472, 256] width 85 height 14
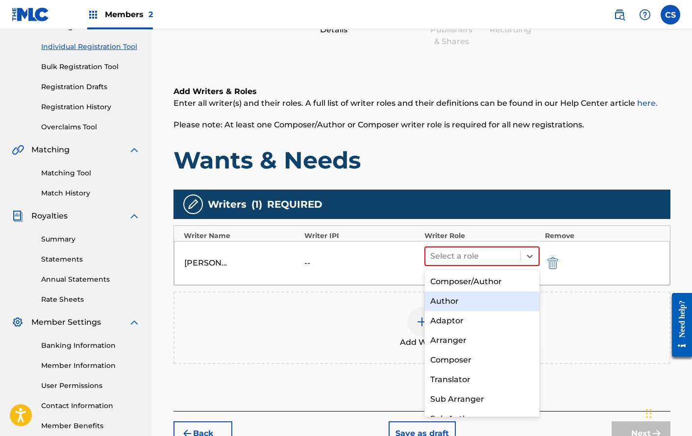
click at [478, 286] on div "Composer/Author" at bounding box center [481, 282] width 115 height 20
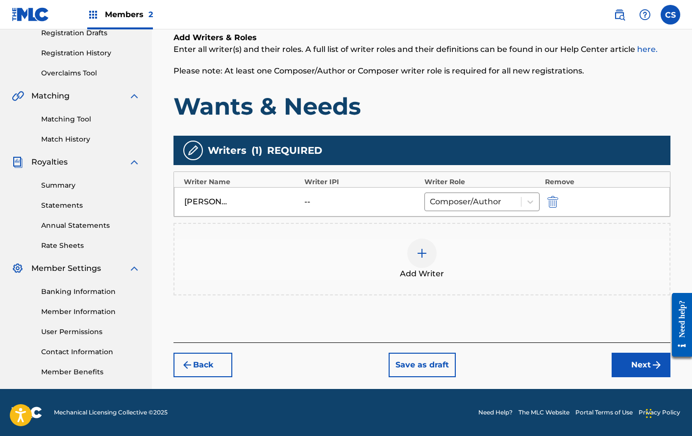
click at [638, 354] on button "Next" at bounding box center [640, 365] width 59 height 24
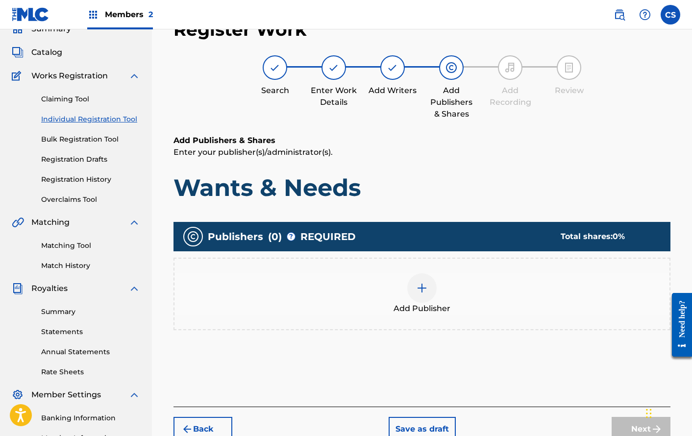
scroll to position [44, 0]
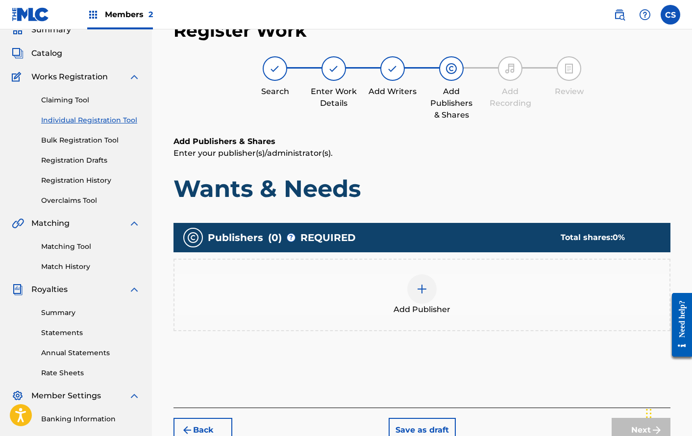
click at [415, 284] on div at bounding box center [421, 288] width 29 height 29
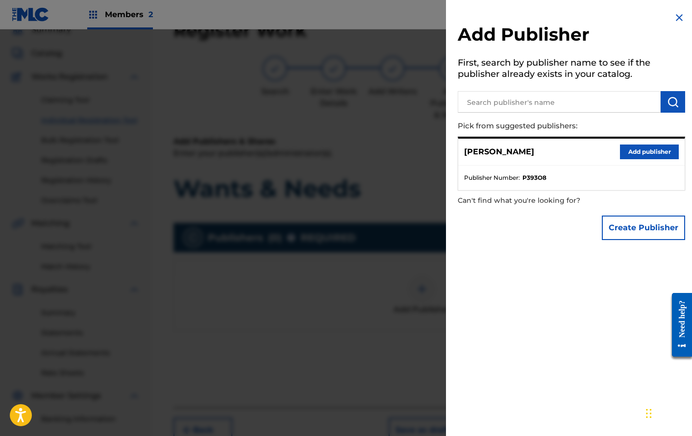
click at [623, 153] on button "Add publisher" at bounding box center [649, 151] width 59 height 15
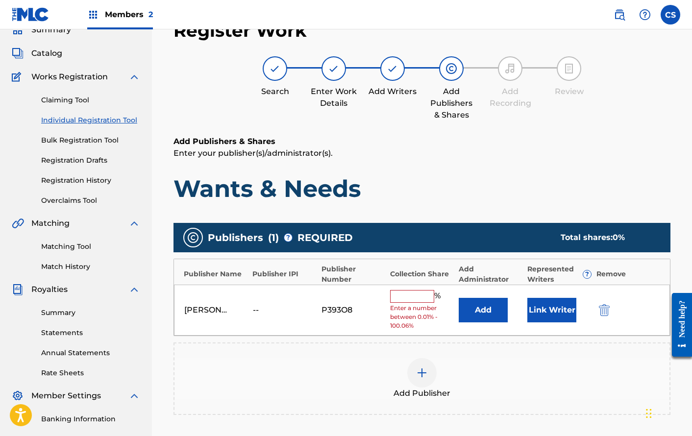
click at [553, 313] on button "Link Writer" at bounding box center [551, 310] width 49 height 24
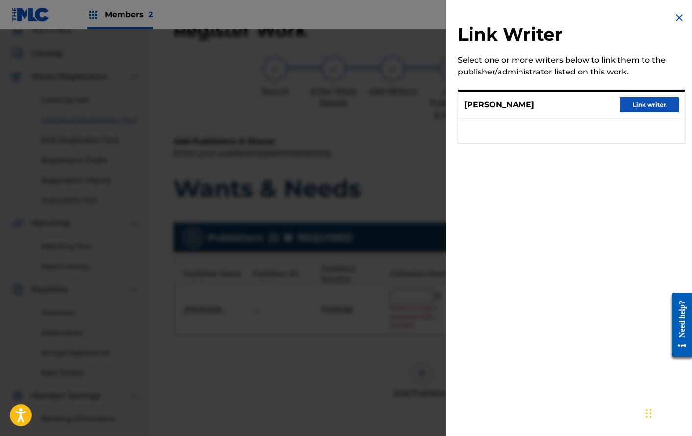
click at [633, 102] on button "Link writer" at bounding box center [649, 104] width 59 height 15
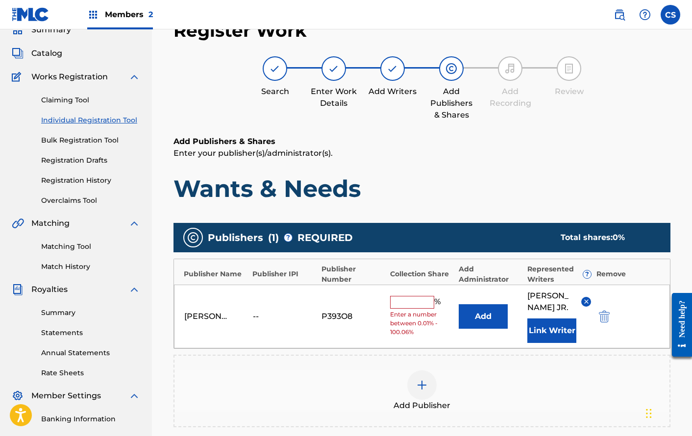
click at [409, 309] on input "text" at bounding box center [412, 302] width 44 height 13
type input "100"
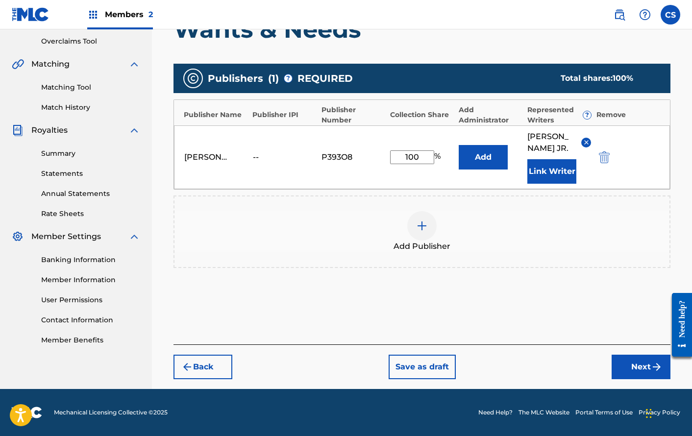
click at [645, 369] on button "Next" at bounding box center [640, 367] width 59 height 24
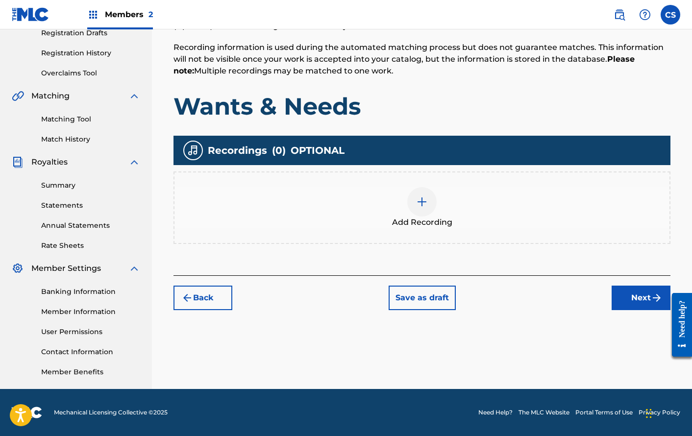
click at [646, 295] on button "Next" at bounding box center [640, 298] width 59 height 24
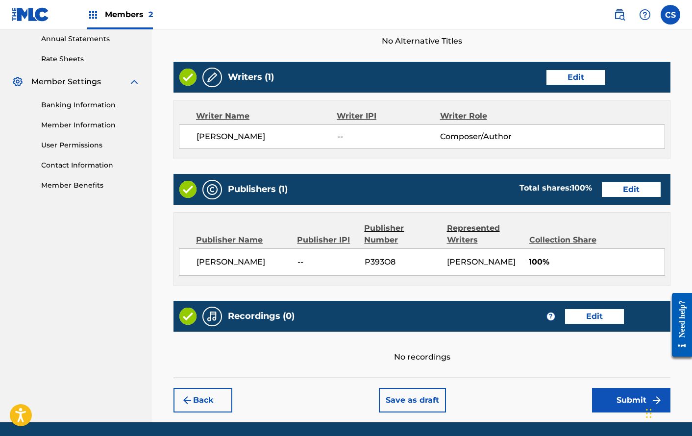
scroll to position [420, 0]
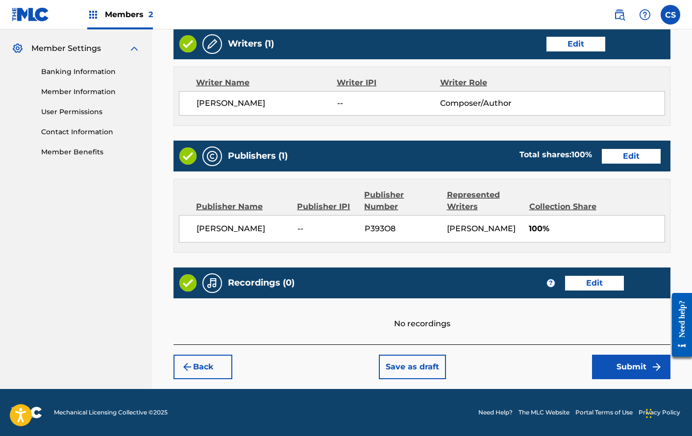
click at [626, 353] on div "Back Save as draft Submit" at bounding box center [421, 361] width 497 height 35
click at [624, 377] on button "Submit" at bounding box center [631, 367] width 78 height 24
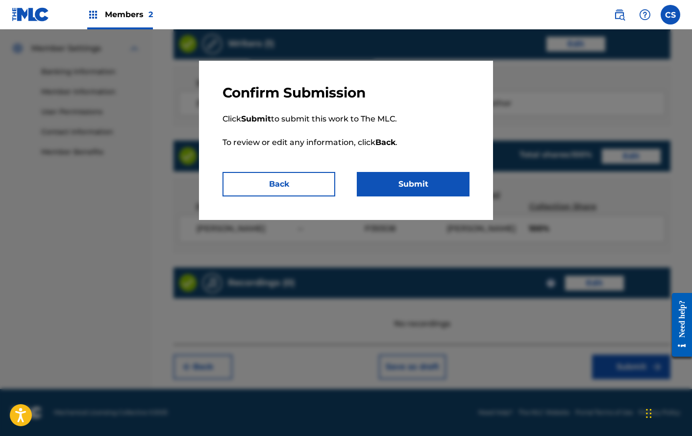
click at [438, 178] on button "Submit" at bounding box center [413, 184] width 113 height 24
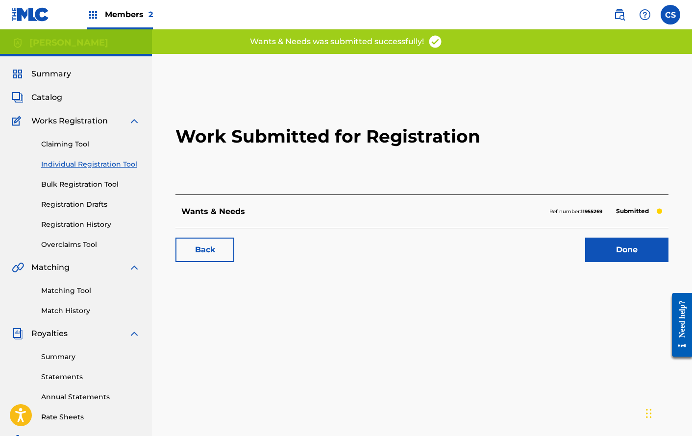
click at [613, 250] on link "Done" at bounding box center [626, 250] width 83 height 24
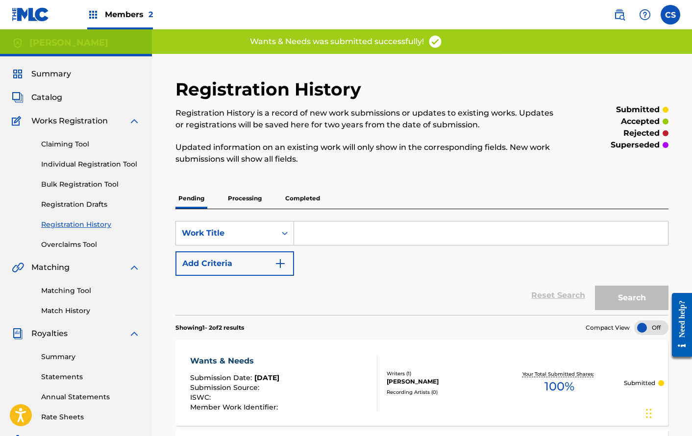
click at [53, 96] on span "Catalog" at bounding box center [46, 98] width 31 height 12
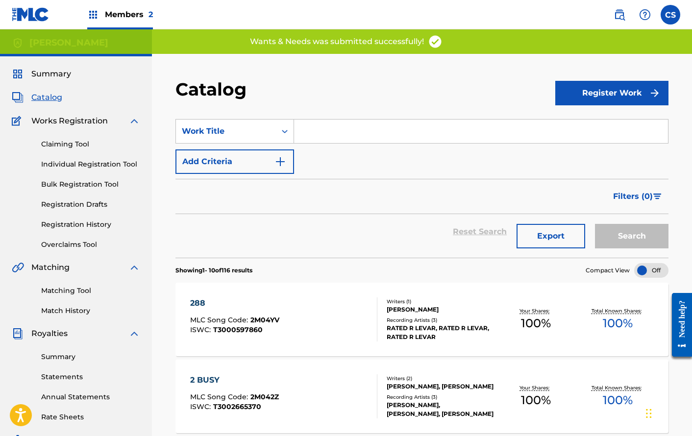
click at [581, 97] on button "Register Work" at bounding box center [611, 93] width 113 height 24
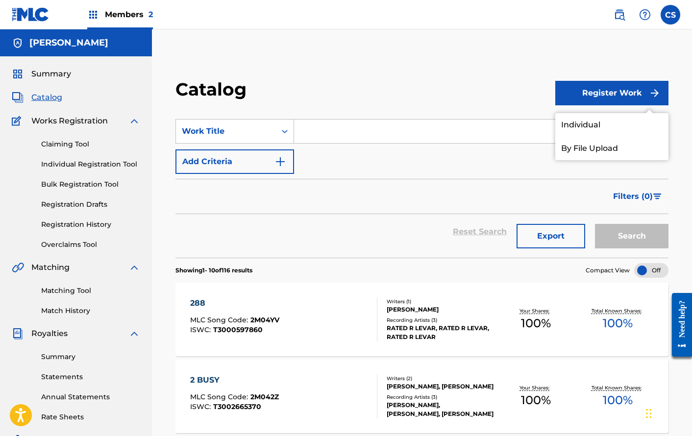
click at [613, 124] on link "Individual" at bounding box center [611, 125] width 113 height 24
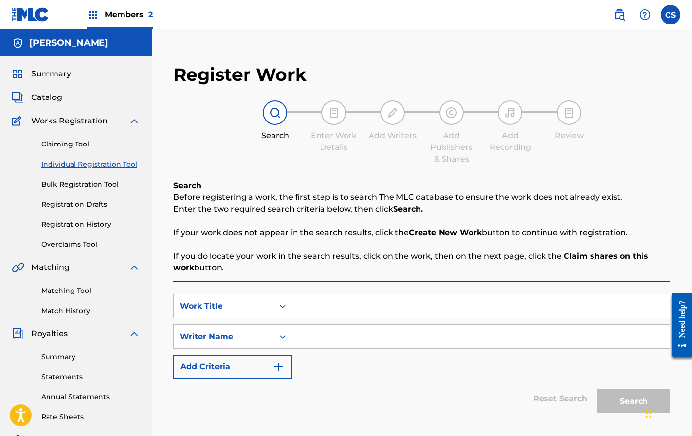
click at [331, 307] on input "Search Form" at bounding box center [481, 306] width 378 height 24
type input "Take a Chance"
click at [421, 347] on input "Search Form" at bounding box center [481, 337] width 378 height 24
type input "[PERSON_NAME]"
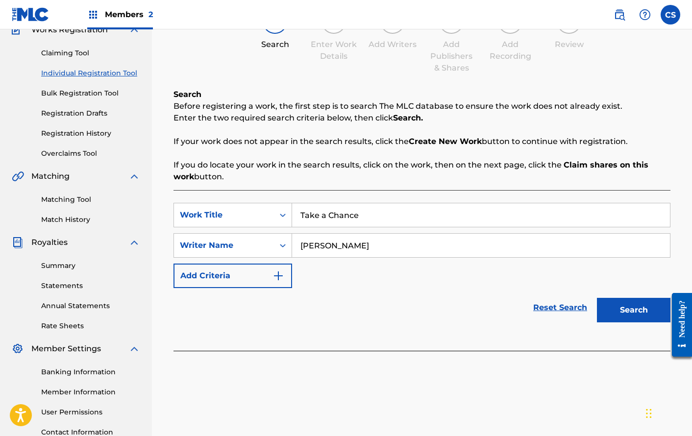
scroll to position [171, 0]
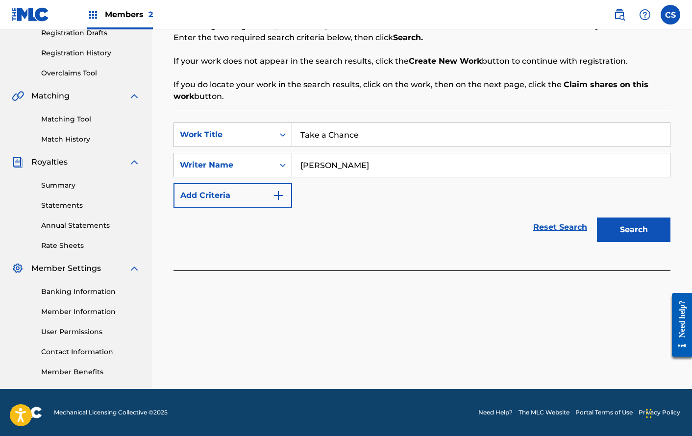
click at [633, 222] on button "Search" at bounding box center [633, 229] width 73 height 24
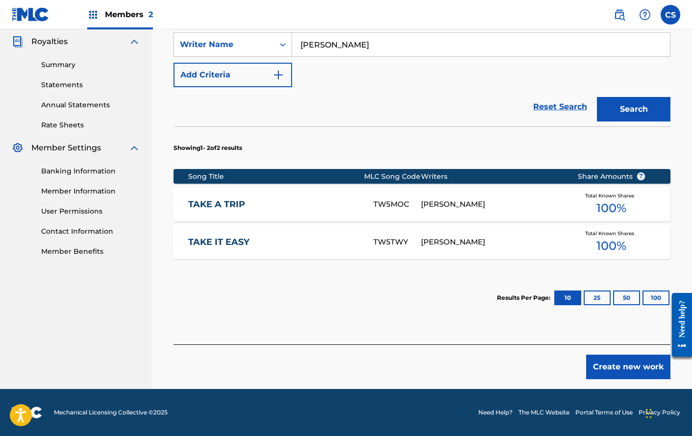
click at [621, 370] on button "Create new work" at bounding box center [628, 367] width 84 height 24
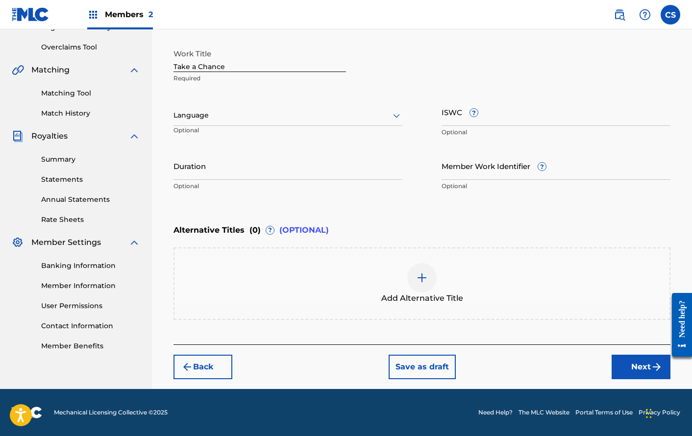
click at [645, 372] on button "Next" at bounding box center [640, 367] width 59 height 24
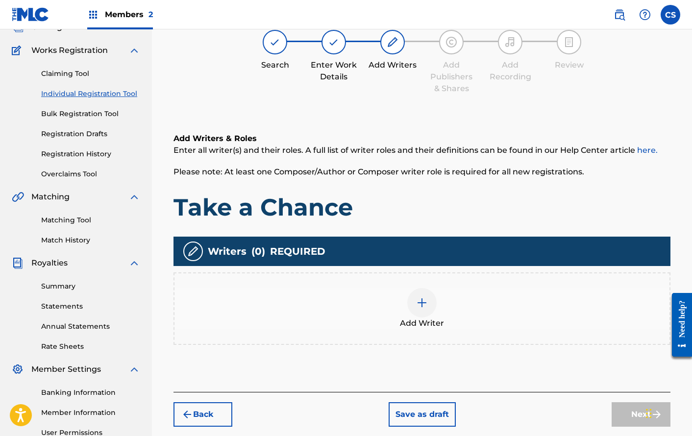
scroll to position [44, 0]
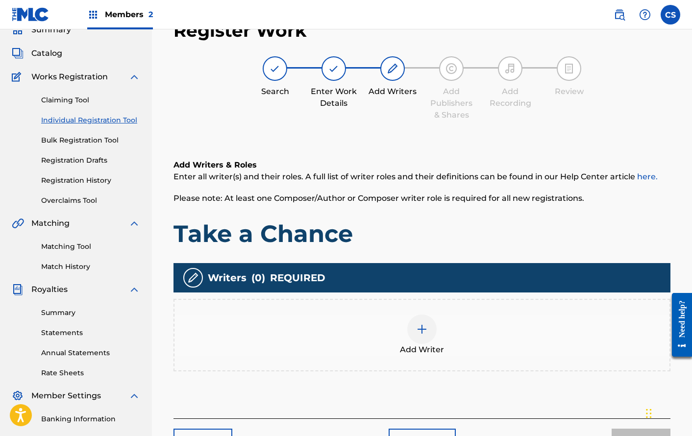
click at [440, 354] on span "Add Writer" at bounding box center [422, 350] width 44 height 12
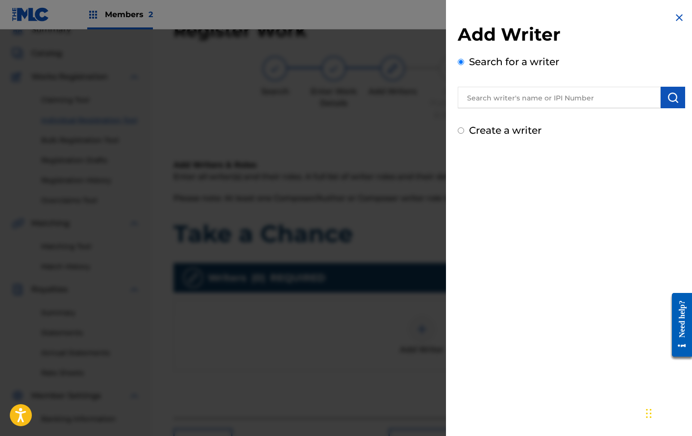
click at [572, 93] on input "text" at bounding box center [559, 98] width 203 height 22
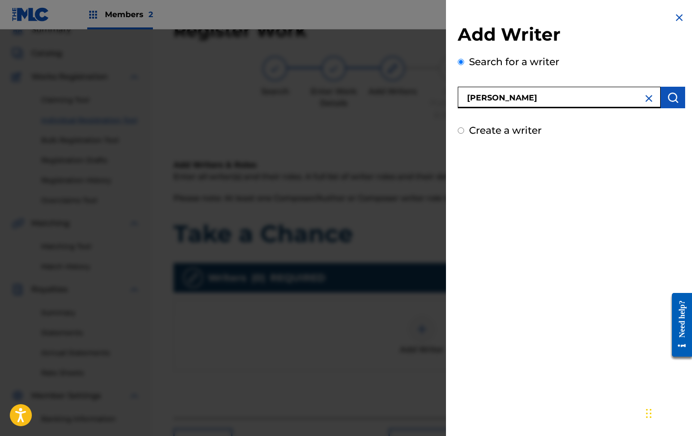
type input "[PERSON_NAME]"
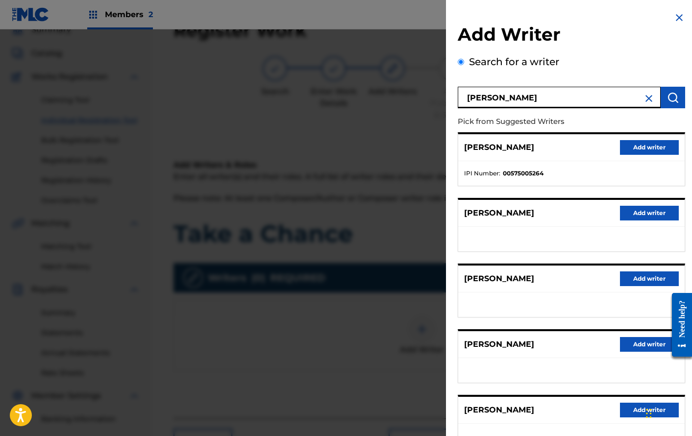
click at [629, 411] on button "Add writer" at bounding box center [649, 410] width 59 height 15
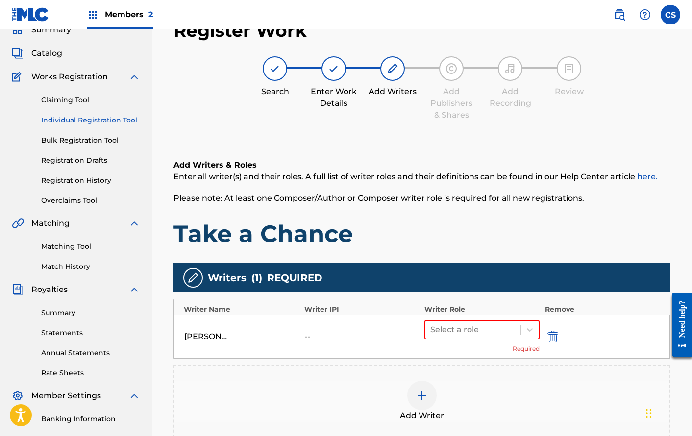
scroll to position [81, 0]
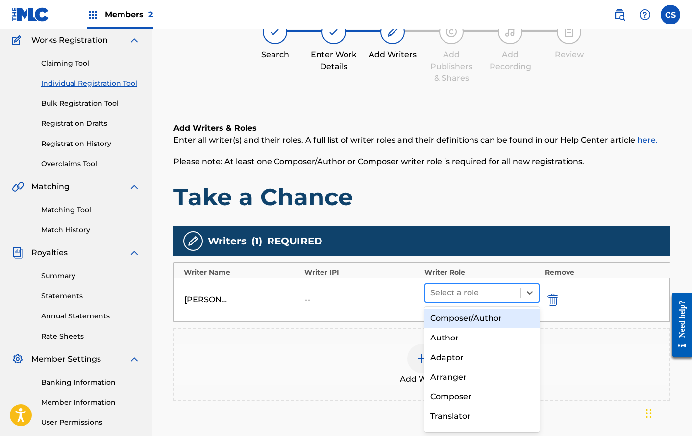
click at [482, 287] on div at bounding box center [472, 293] width 85 height 14
click at [480, 315] on div "Composer/Author" at bounding box center [481, 319] width 115 height 20
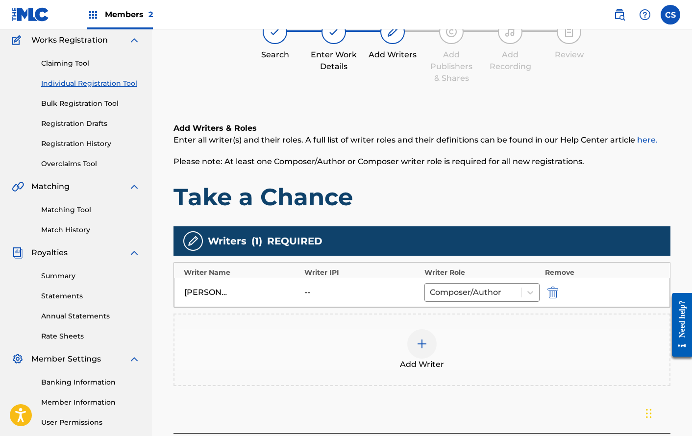
click at [428, 342] on div at bounding box center [421, 343] width 29 height 29
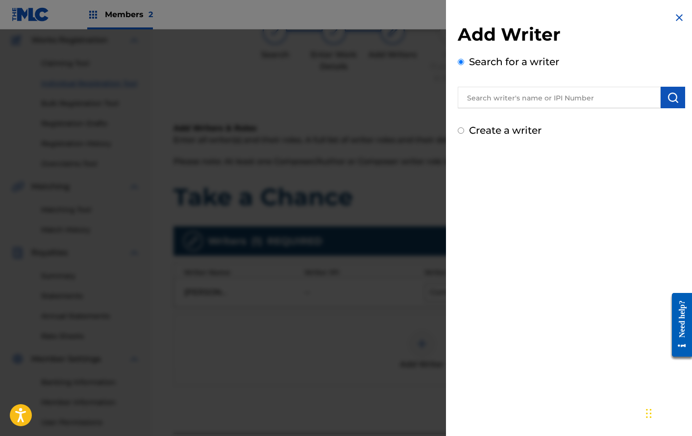
click at [682, 14] on div "Add Writer Search for a writer Create a writer" at bounding box center [571, 74] width 251 height 149
click at [678, 16] on img at bounding box center [679, 18] width 12 height 12
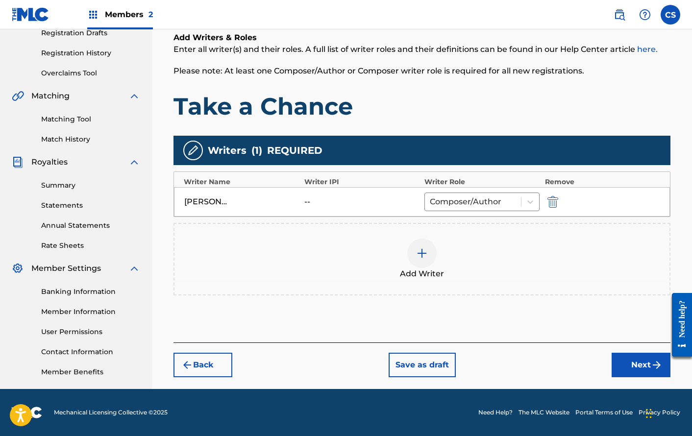
click at [626, 363] on button "Next" at bounding box center [640, 365] width 59 height 24
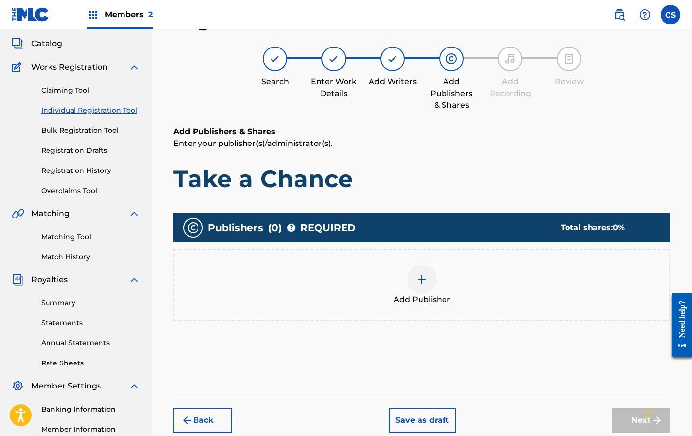
scroll to position [44, 0]
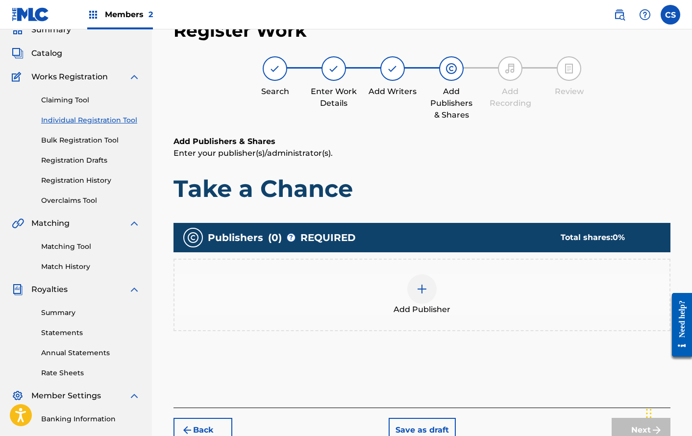
click at [401, 272] on div "Add Publisher" at bounding box center [421, 295] width 497 height 72
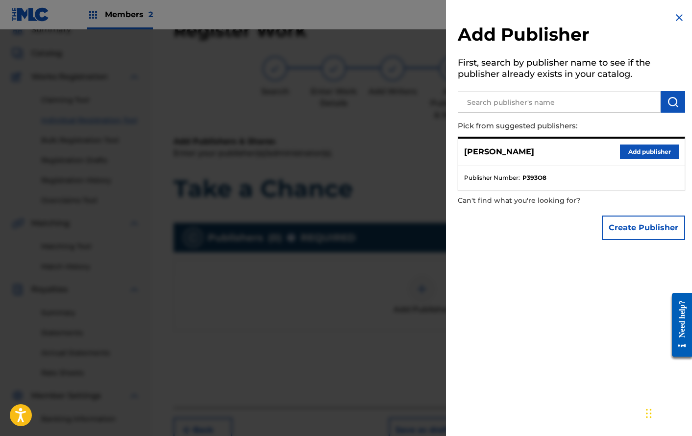
click at [628, 149] on button "Add publisher" at bounding box center [649, 151] width 59 height 15
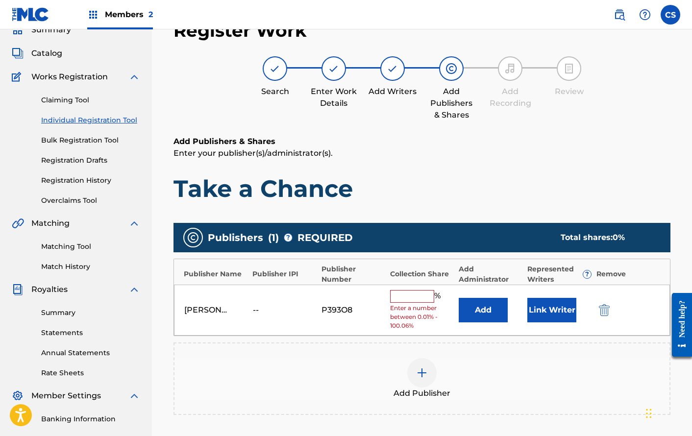
click at [406, 294] on input "text" at bounding box center [412, 296] width 44 height 13
type input "100"
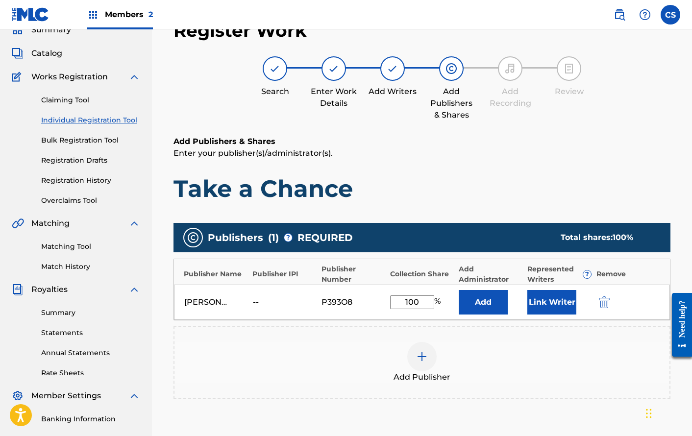
click at [534, 296] on button "Link Writer" at bounding box center [551, 302] width 49 height 24
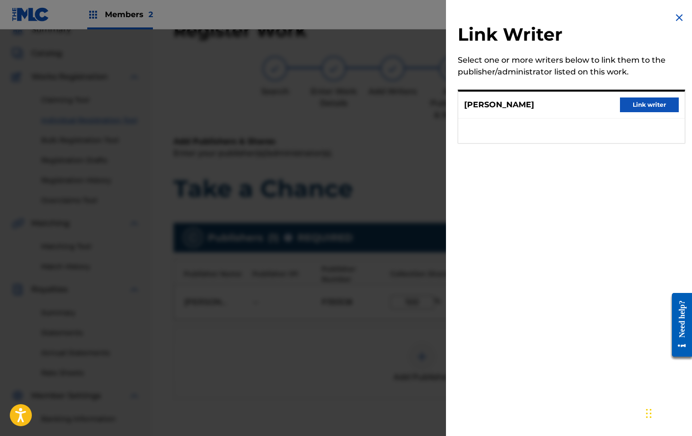
click at [634, 104] on button "Link writer" at bounding box center [649, 104] width 59 height 15
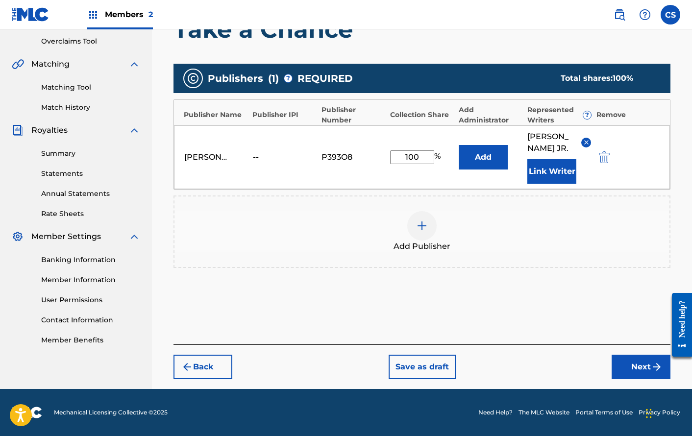
click at [630, 359] on button "Next" at bounding box center [640, 367] width 59 height 24
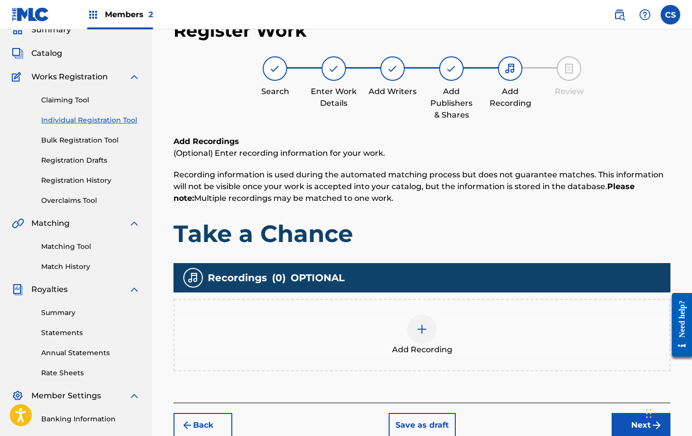
click at [433, 337] on div at bounding box center [421, 328] width 29 height 29
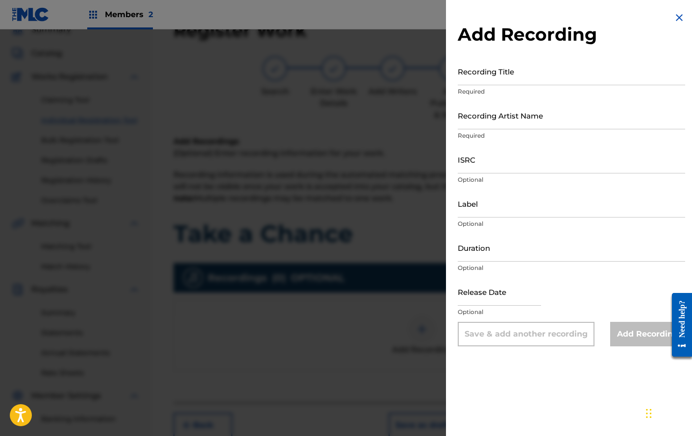
click at [676, 13] on img at bounding box center [679, 18] width 12 height 12
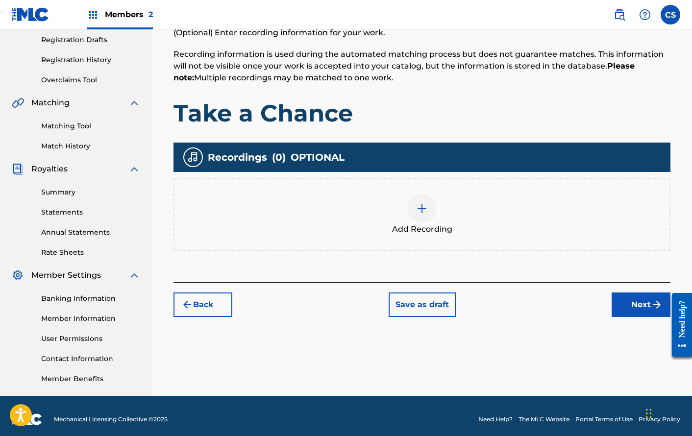
scroll to position [166, 0]
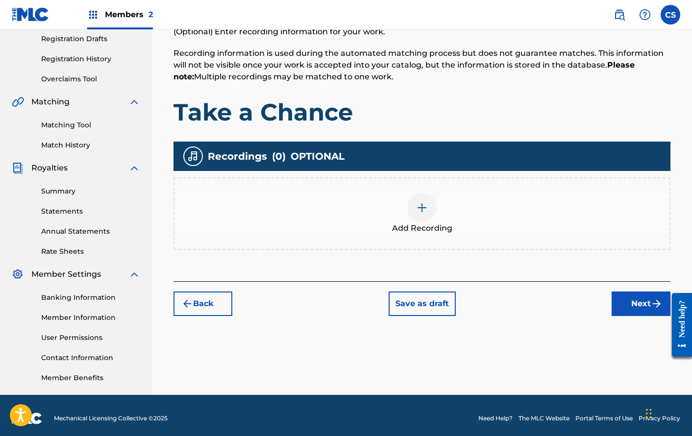
click at [634, 295] on button "Next" at bounding box center [640, 303] width 59 height 24
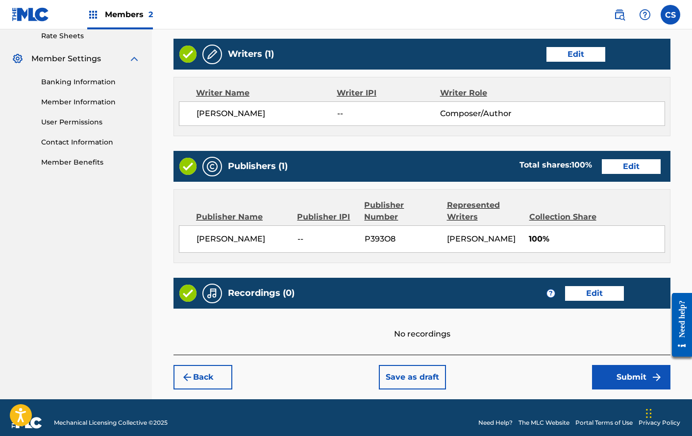
scroll to position [420, 0]
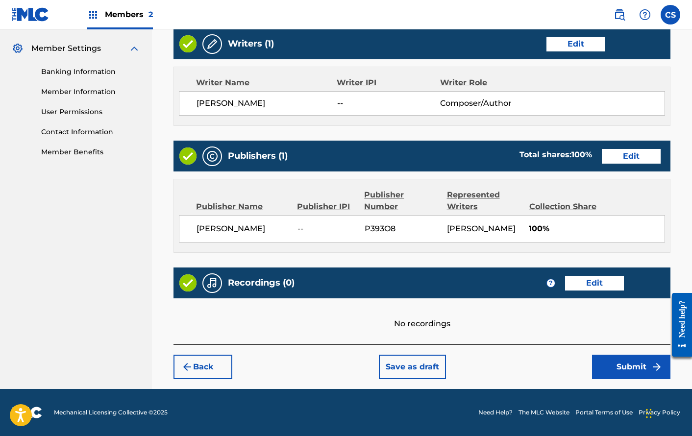
click at [636, 367] on button "Submit" at bounding box center [631, 367] width 78 height 24
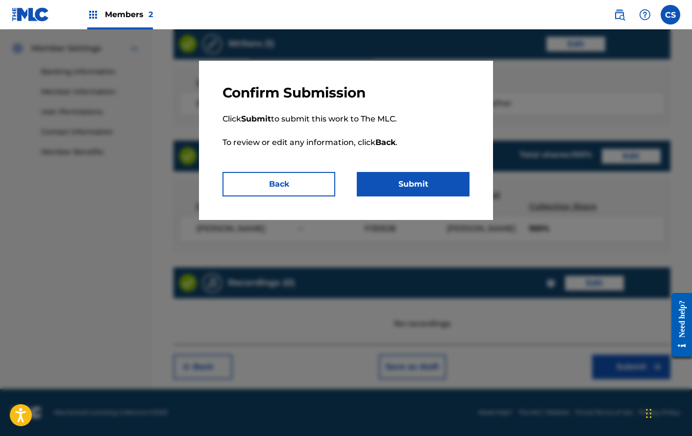
click at [409, 183] on button "Submit" at bounding box center [413, 184] width 113 height 24
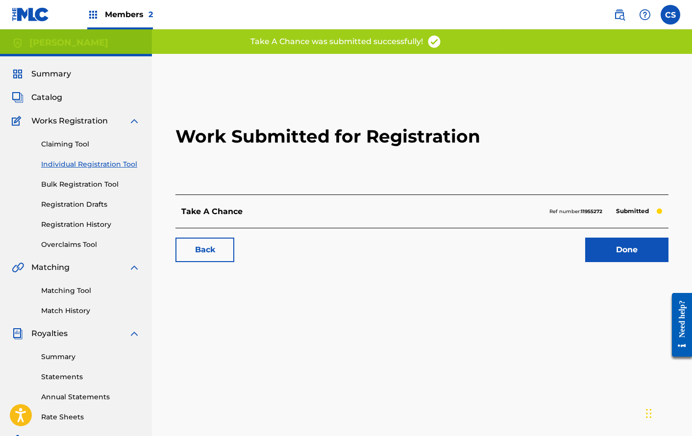
click at [609, 241] on link "Done" at bounding box center [626, 250] width 83 height 24
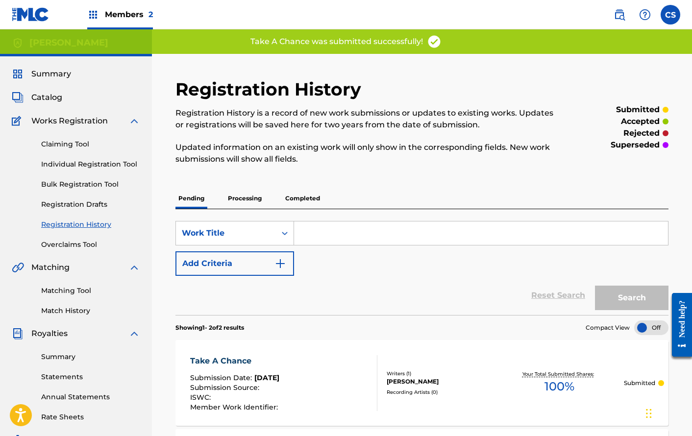
click at [265, 144] on p "Updated information on an existing work will only show in the corresponding fie…" at bounding box center [365, 154] width 380 height 24
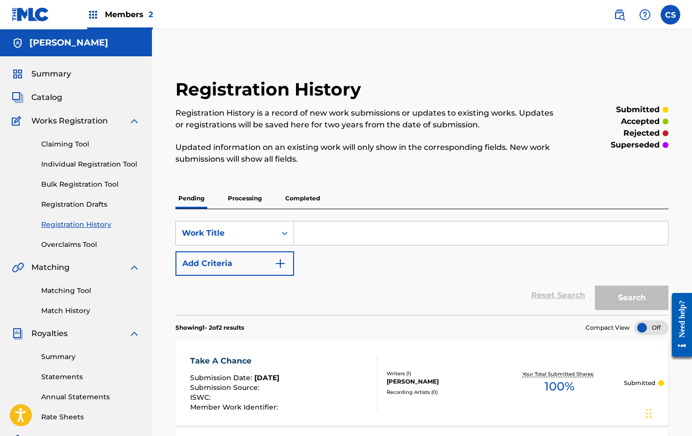
click at [30, 94] on link "Catalog" at bounding box center [37, 98] width 50 height 12
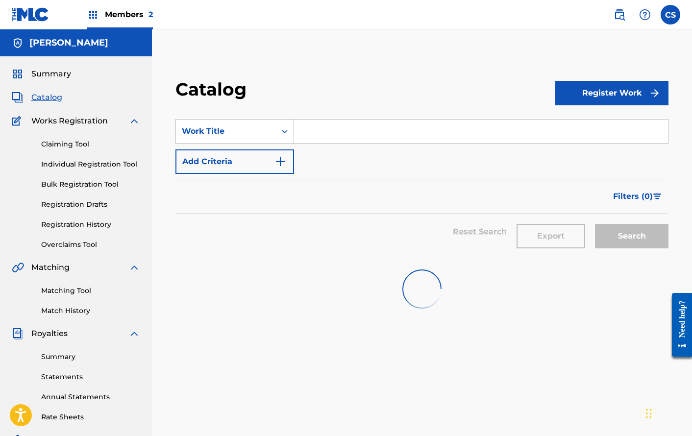
click at [605, 72] on div "Catalog Register Work SearchWithCriteria3d6e18b1-e65f-4b6f-accb-efc183d19264 Wo…" at bounding box center [422, 307] width 540 height 506
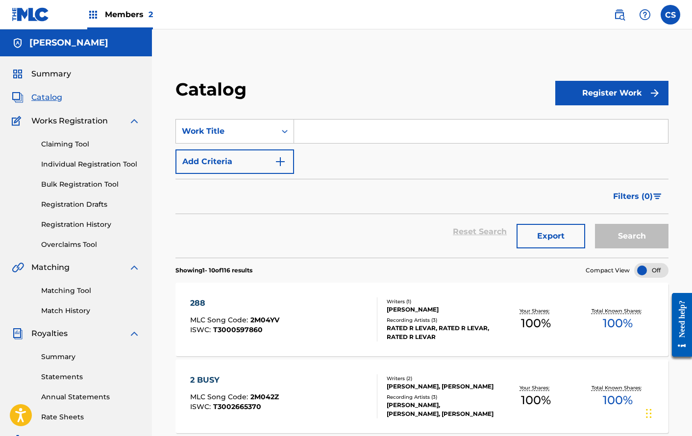
click at [594, 92] on button "Register Work" at bounding box center [611, 93] width 113 height 24
click at [554, 127] on input "Search Form" at bounding box center [481, 132] width 374 height 24
click at [578, 122] on link "Individual" at bounding box center [611, 125] width 113 height 24
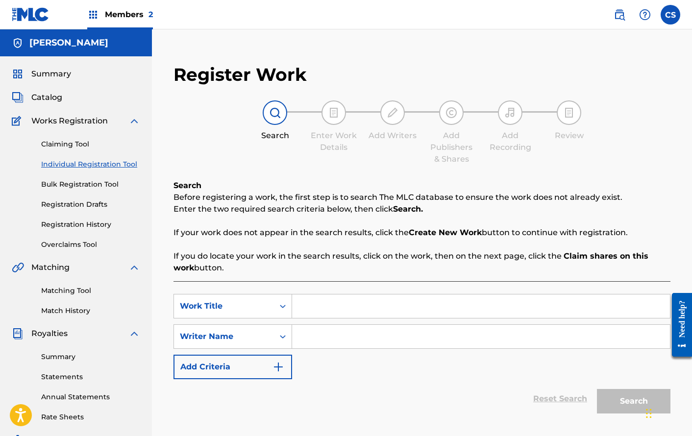
click at [315, 306] on input "Search Form" at bounding box center [481, 306] width 378 height 24
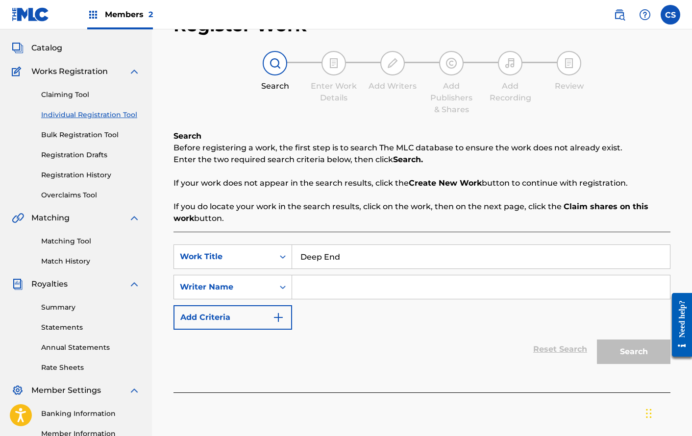
scroll to position [71, 0]
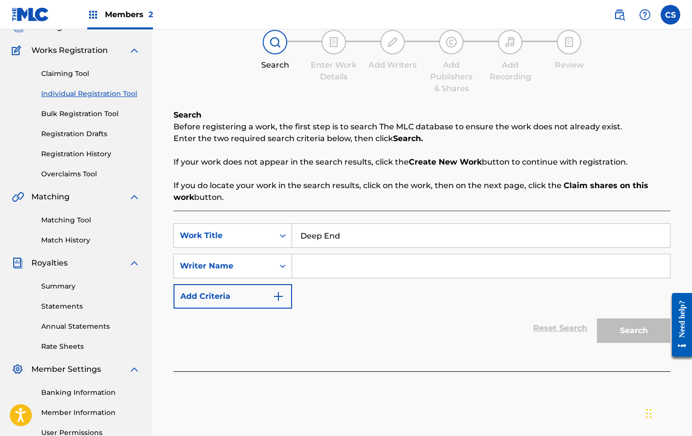
type input "Deep End"
click at [367, 270] on input "Search Form" at bounding box center [481, 266] width 378 height 24
type input "[PERSON_NAME]"
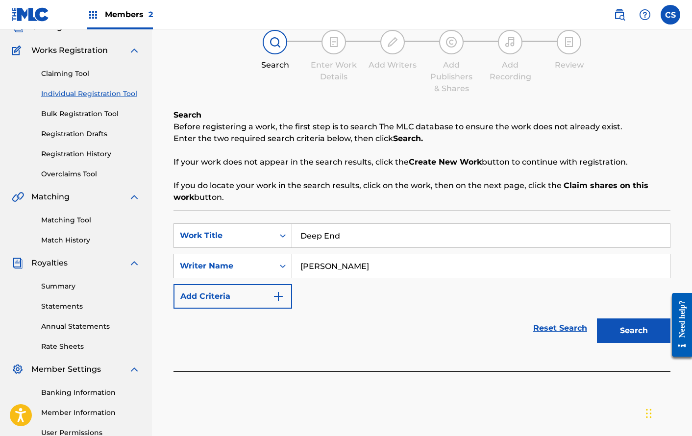
click at [631, 324] on button "Search" at bounding box center [633, 330] width 73 height 24
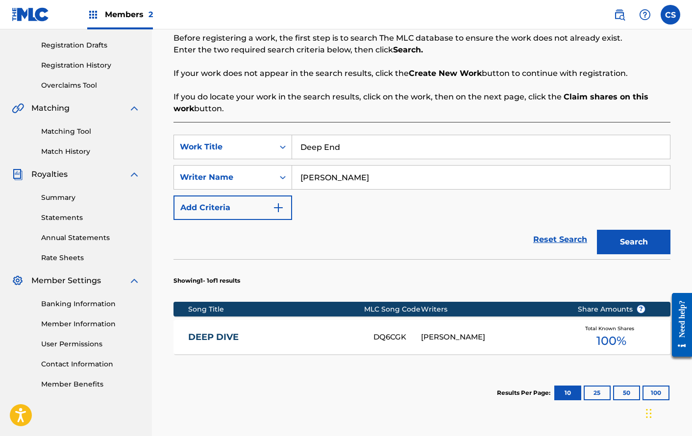
scroll to position [207, 0]
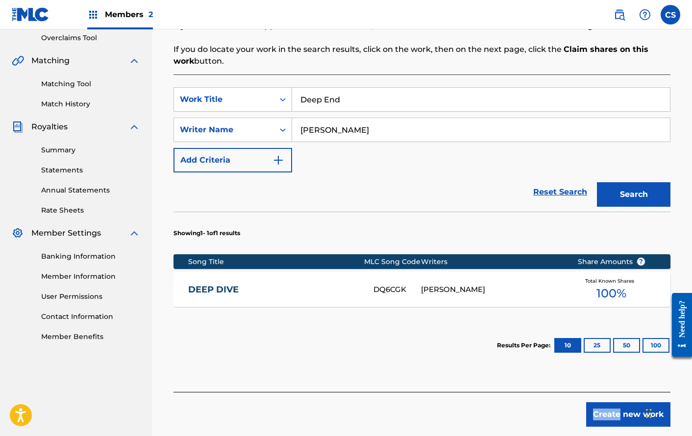
click at [622, 411] on button "Create new work" at bounding box center [628, 414] width 84 height 24
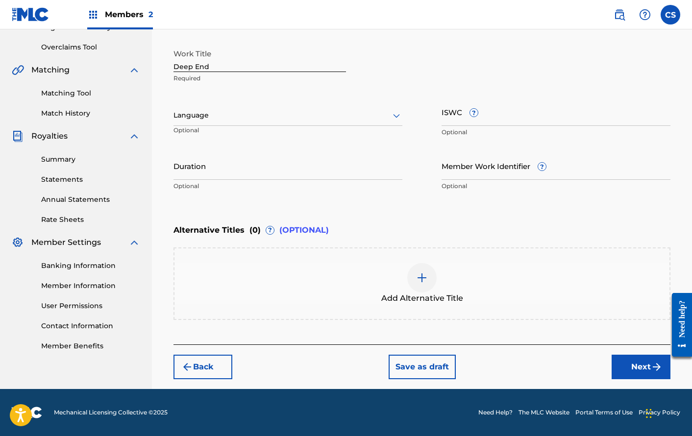
scroll to position [197, 0]
click at [642, 365] on button "Next" at bounding box center [640, 367] width 59 height 24
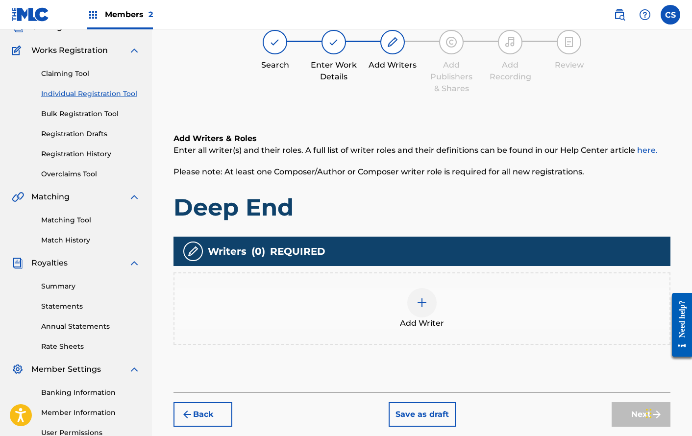
scroll to position [44, 0]
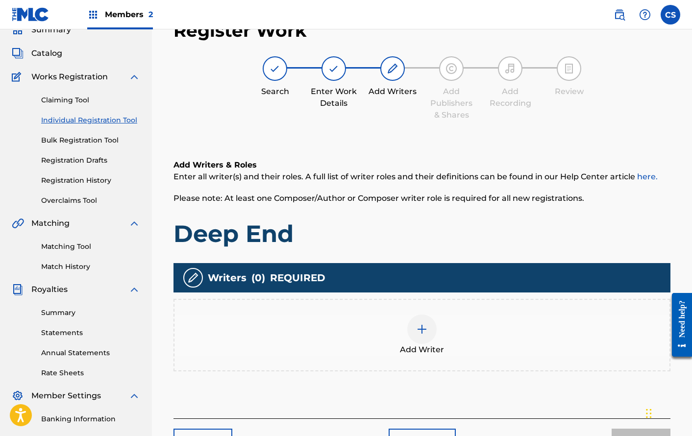
click at [442, 333] on div "Add Writer" at bounding box center [421, 334] width 495 height 41
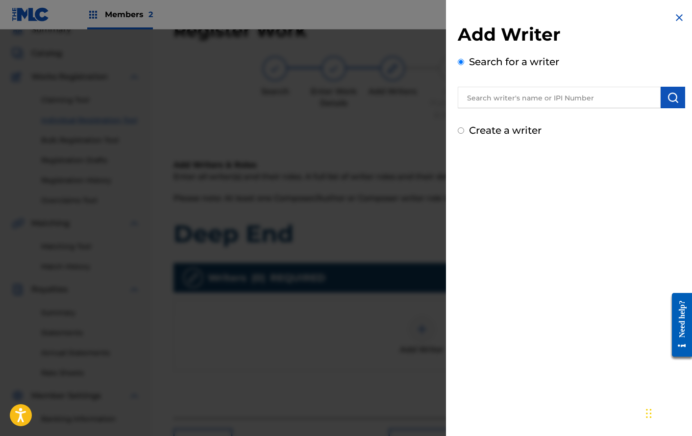
click at [597, 99] on input "text" at bounding box center [559, 98] width 203 height 22
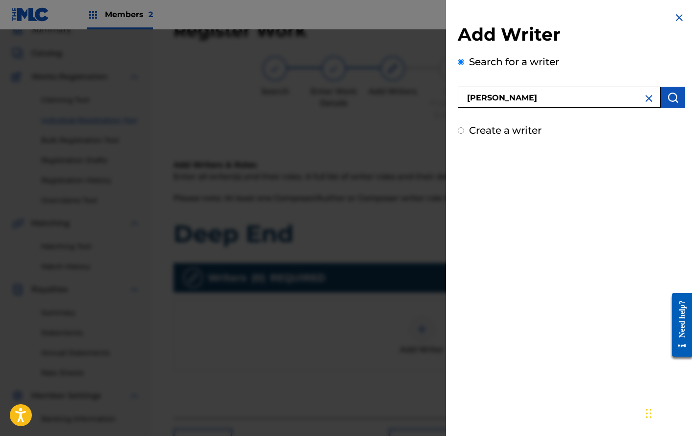
type input "[PERSON_NAME]"
click at [667, 94] on img "submit" at bounding box center [673, 98] width 12 height 12
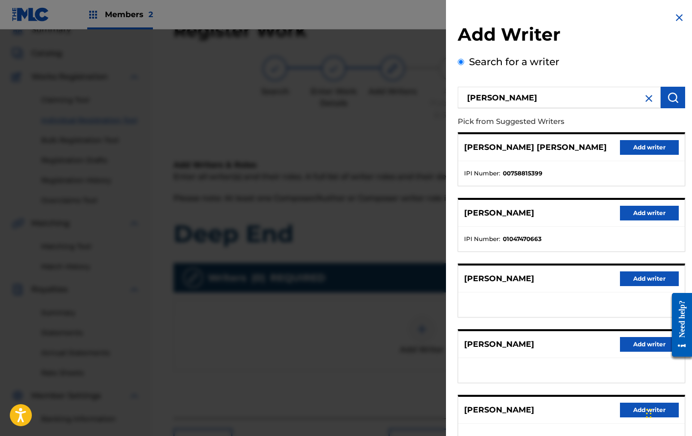
click at [645, 274] on button "Add writer" at bounding box center [649, 278] width 59 height 15
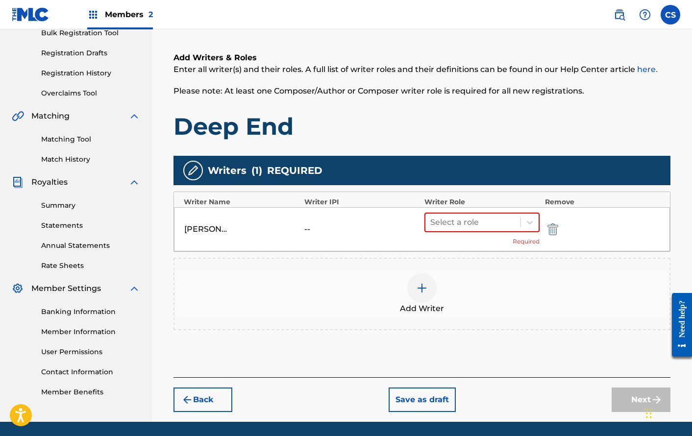
scroll to position [184, 0]
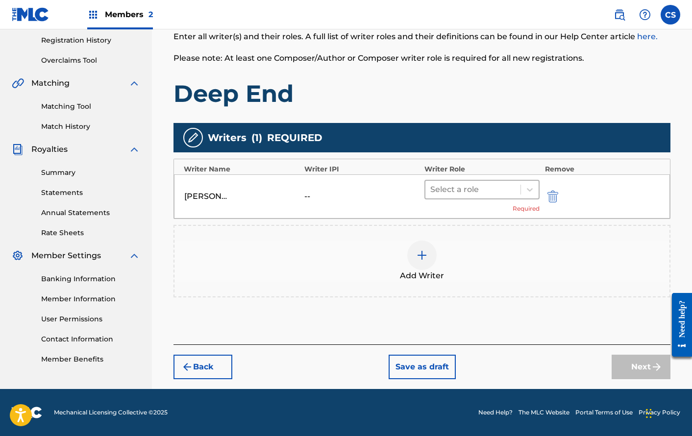
click at [498, 192] on div at bounding box center [472, 190] width 85 height 14
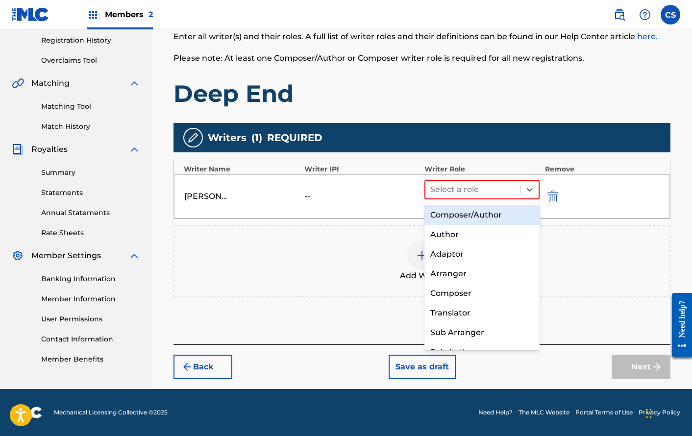
click at [492, 206] on div "Composer/Author" at bounding box center [481, 215] width 115 height 20
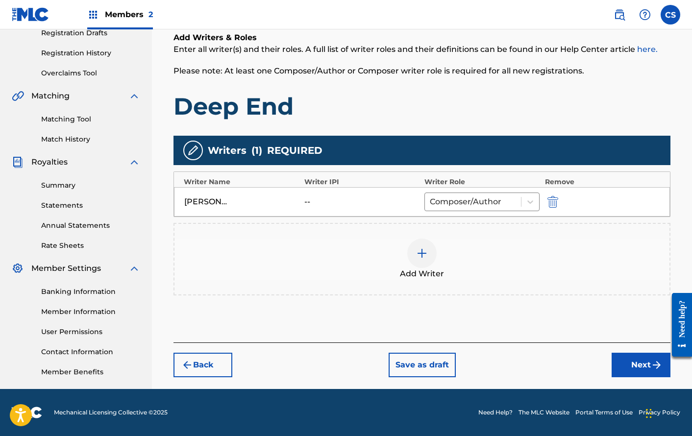
click at [635, 358] on button "Next" at bounding box center [640, 365] width 59 height 24
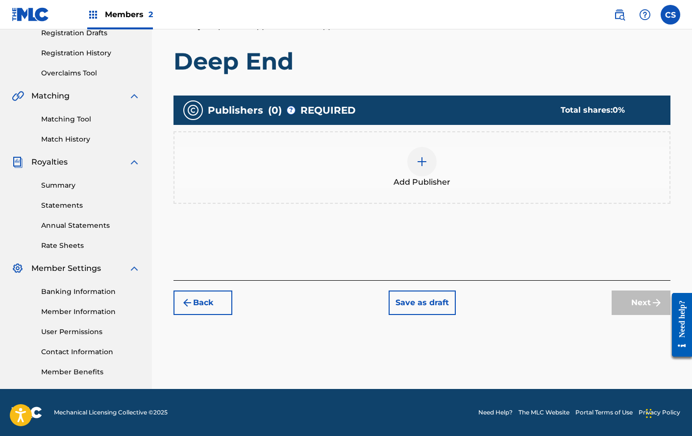
scroll to position [44, 0]
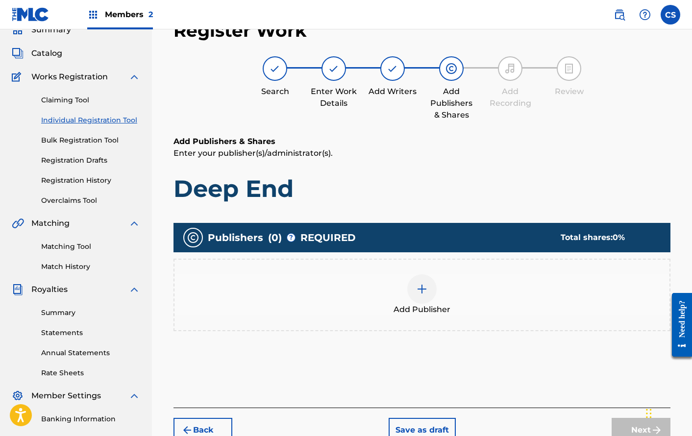
click at [474, 270] on div "Add Publisher" at bounding box center [421, 295] width 497 height 72
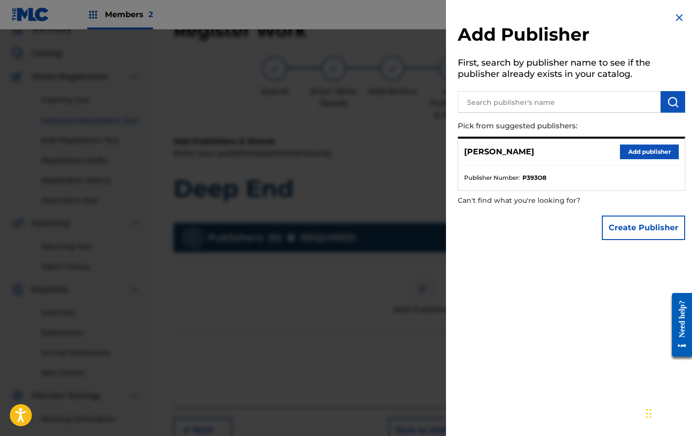
click at [637, 151] on button "Add publisher" at bounding box center [649, 151] width 59 height 15
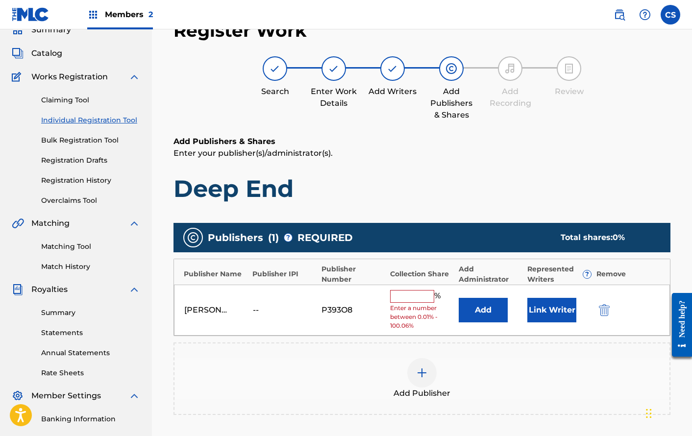
click at [555, 314] on button "Link Writer" at bounding box center [551, 310] width 49 height 24
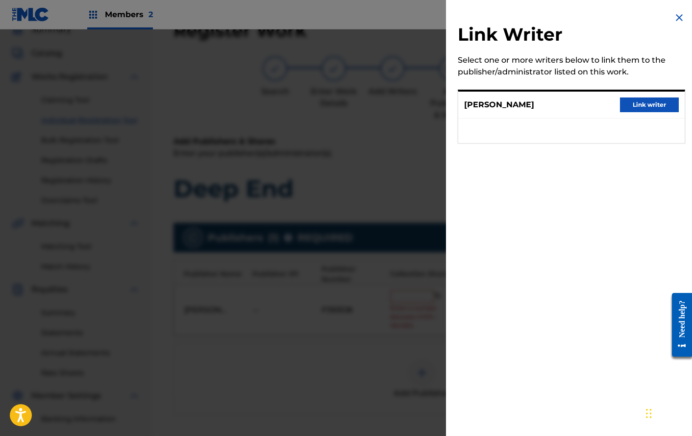
click at [644, 103] on button "Link writer" at bounding box center [649, 104] width 59 height 15
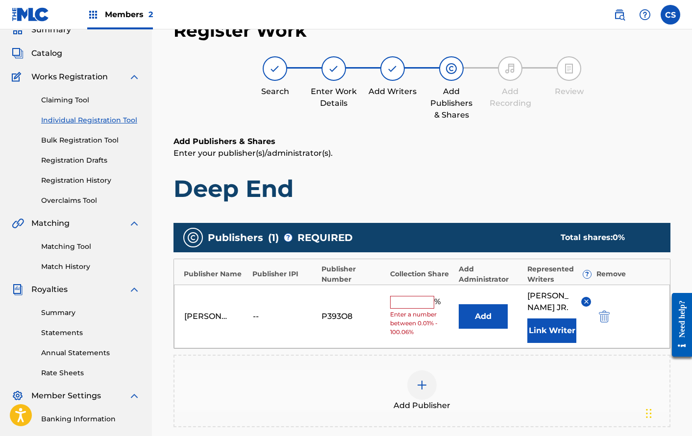
click at [405, 309] on input "text" at bounding box center [412, 302] width 44 height 13
type input "100"
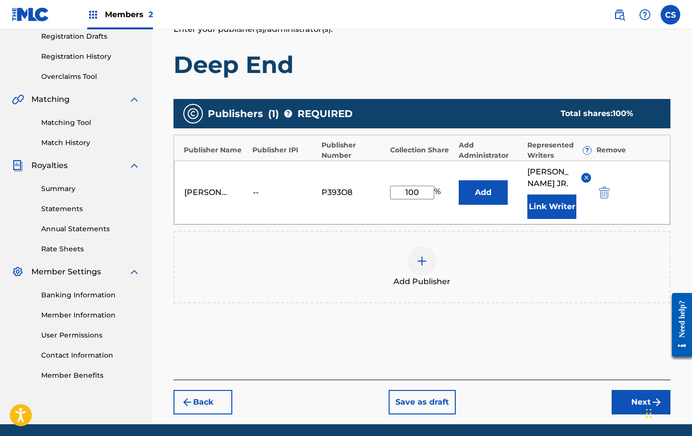
scroll to position [227, 0]
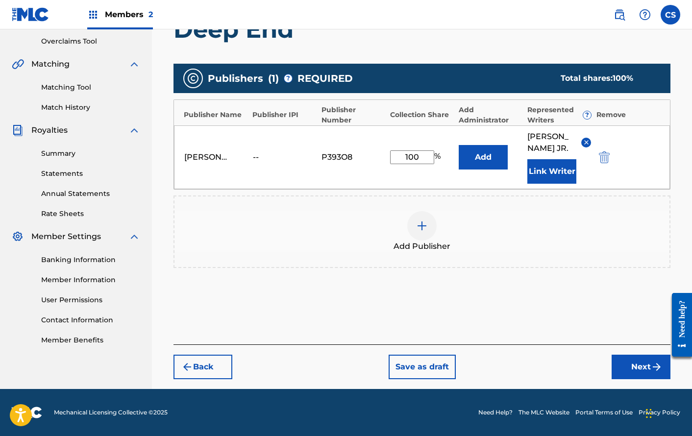
click at [632, 366] on button "Next" at bounding box center [640, 367] width 59 height 24
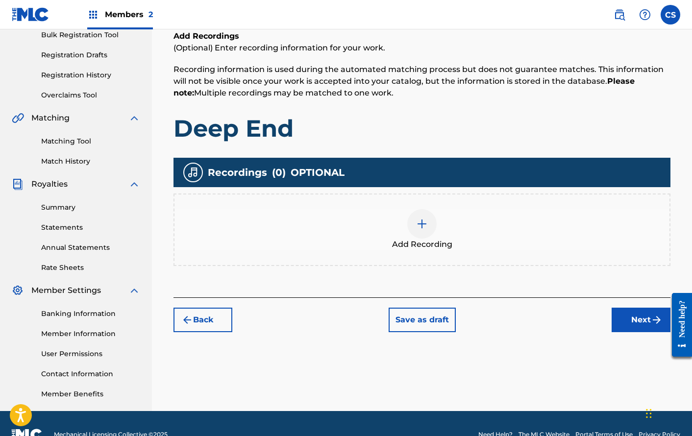
scroll to position [161, 0]
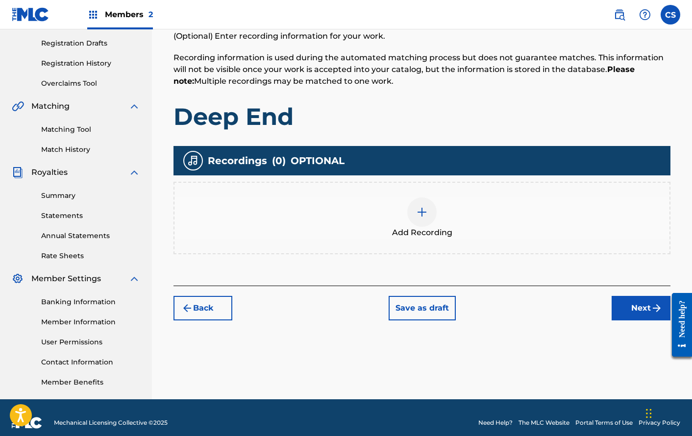
click at [636, 310] on button "Next" at bounding box center [640, 308] width 59 height 24
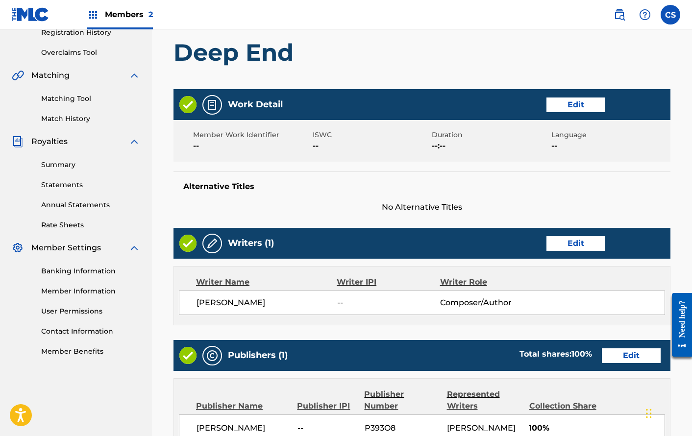
scroll to position [420, 0]
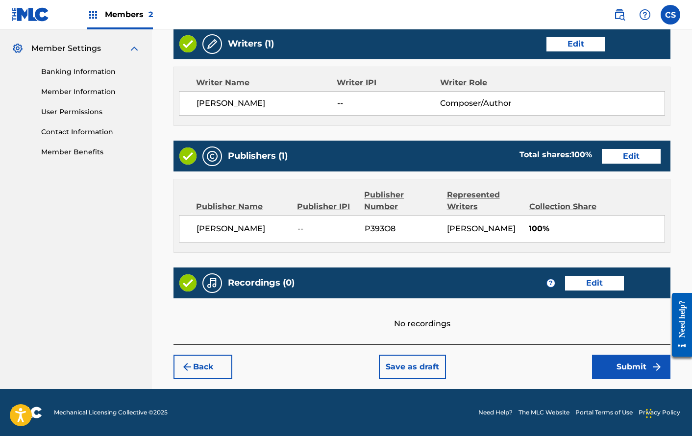
click at [634, 374] on button "Submit" at bounding box center [631, 367] width 78 height 24
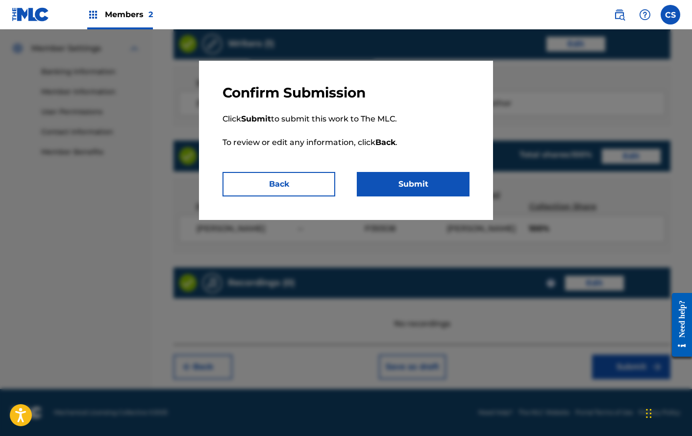
click at [416, 174] on button "Submit" at bounding box center [413, 184] width 113 height 24
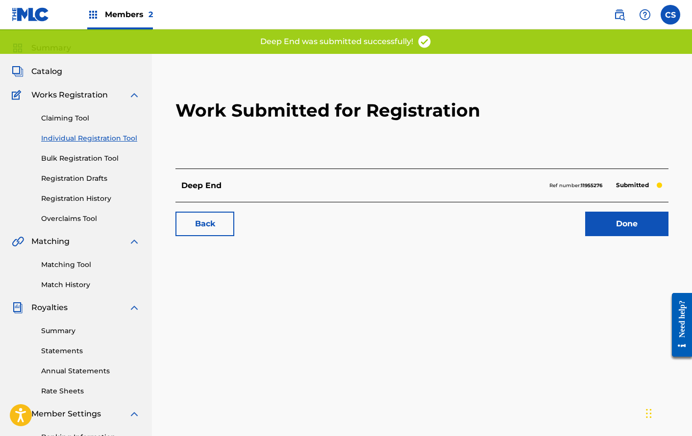
scroll to position [65, 0]
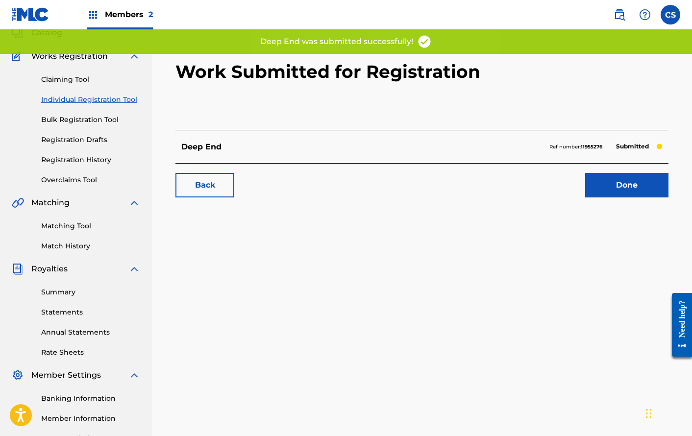
click at [620, 183] on link "Done" at bounding box center [626, 185] width 83 height 24
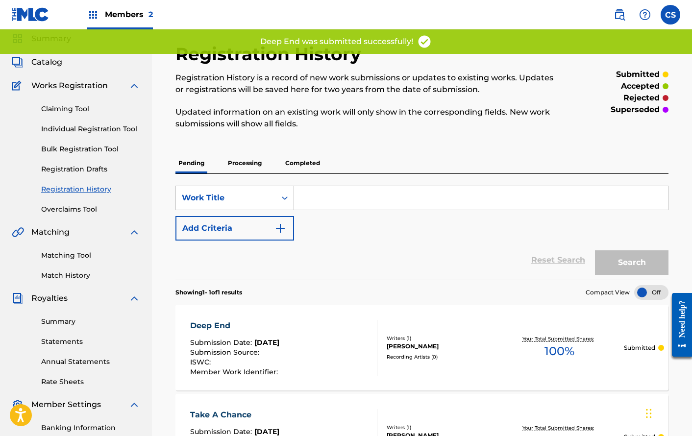
scroll to position [36, 0]
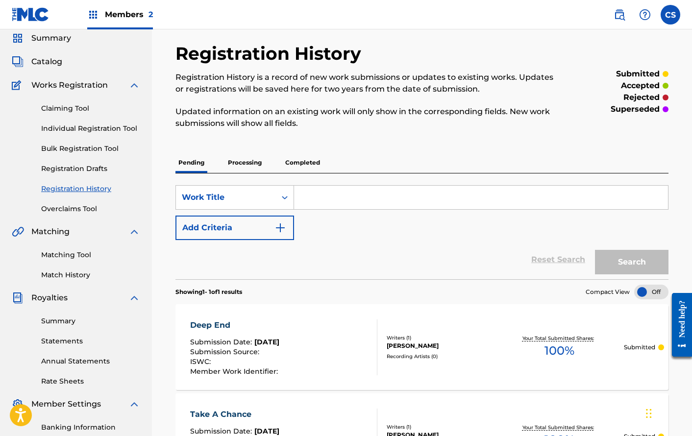
click at [53, 63] on span "Catalog" at bounding box center [46, 62] width 31 height 12
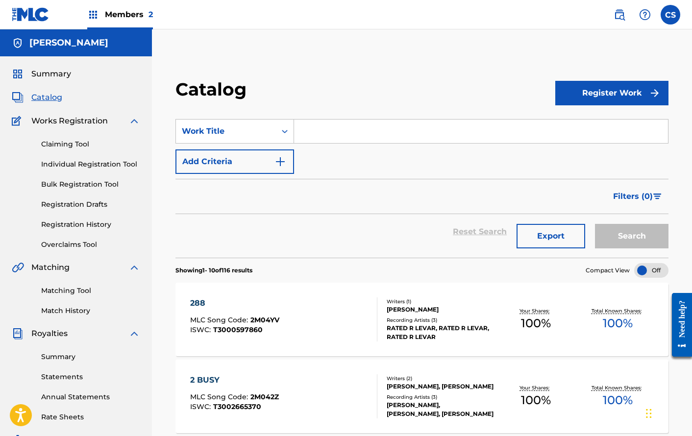
click at [636, 88] on button "Register Work" at bounding box center [611, 93] width 113 height 24
click at [613, 119] on link "Individual" at bounding box center [611, 125] width 113 height 24
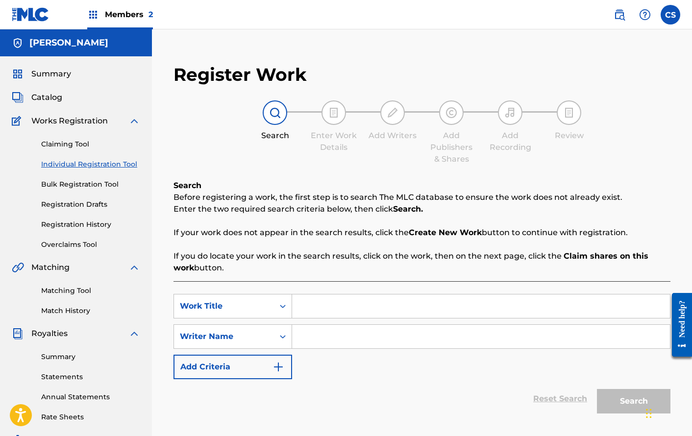
click at [312, 309] on input "Search Form" at bounding box center [481, 306] width 378 height 24
type input "Toxic AF"
click at [329, 348] on div "Search Form" at bounding box center [481, 336] width 378 height 24
click at [330, 337] on input "Search Form" at bounding box center [481, 337] width 378 height 24
type input "[PERSON_NAME]"
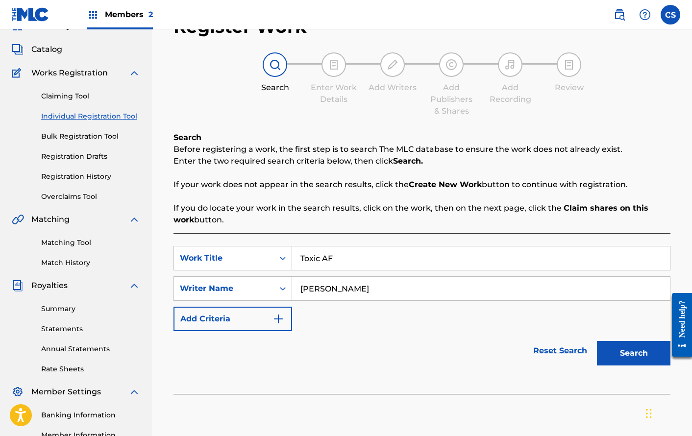
scroll to position [101, 0]
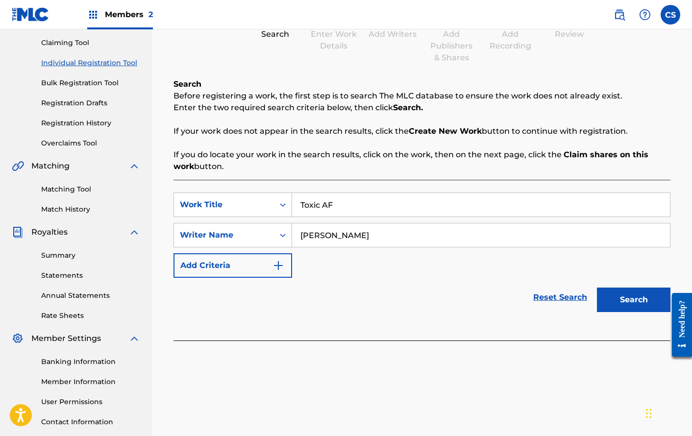
click at [614, 295] on button "Search" at bounding box center [633, 300] width 73 height 24
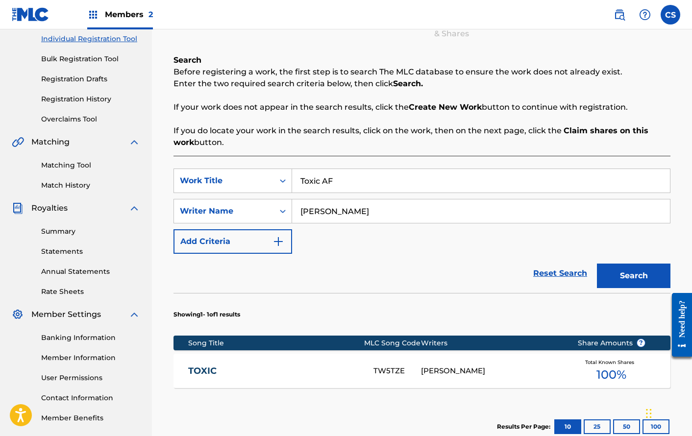
scroll to position [155, 0]
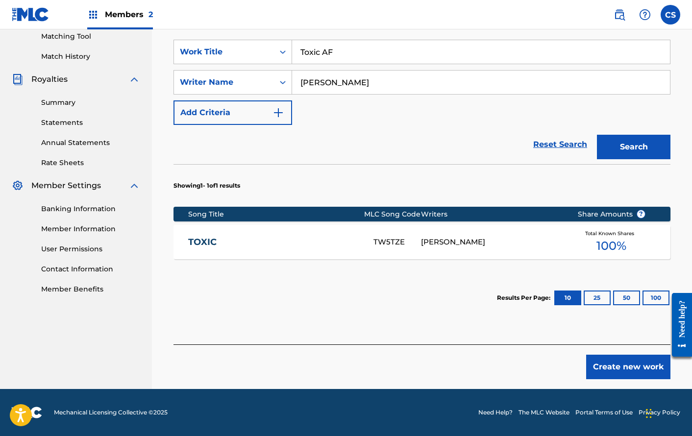
click at [613, 362] on button "Create new work" at bounding box center [628, 367] width 84 height 24
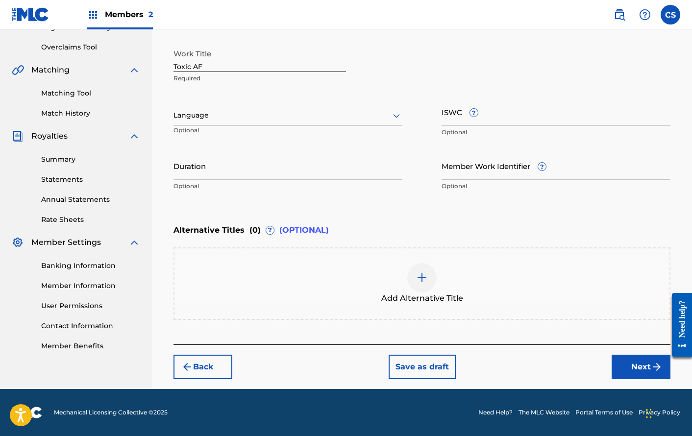
click at [642, 367] on button "Next" at bounding box center [640, 367] width 59 height 24
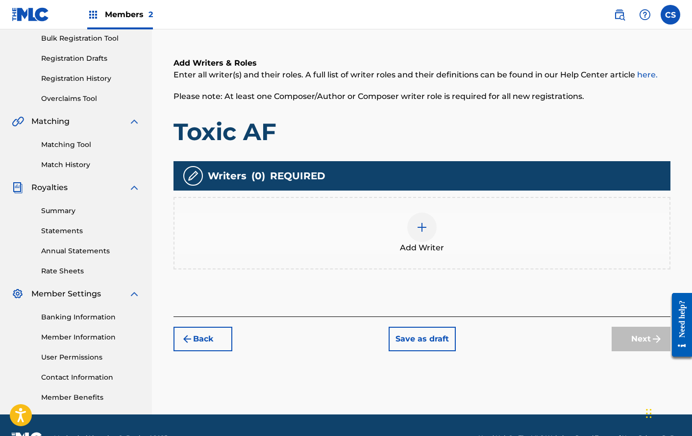
scroll to position [44, 0]
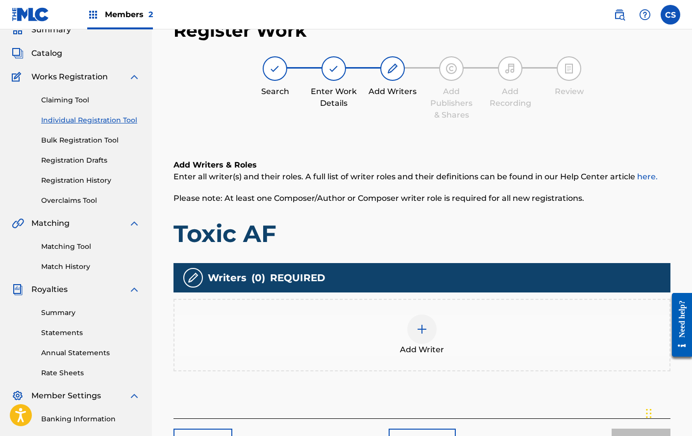
click at [457, 376] on div "Add Writers & Roles Enter all writer(s) and their roles. A full list of writer …" at bounding box center [421, 277] width 497 height 283
click at [457, 356] on div "Add Writer" at bounding box center [421, 335] width 497 height 72
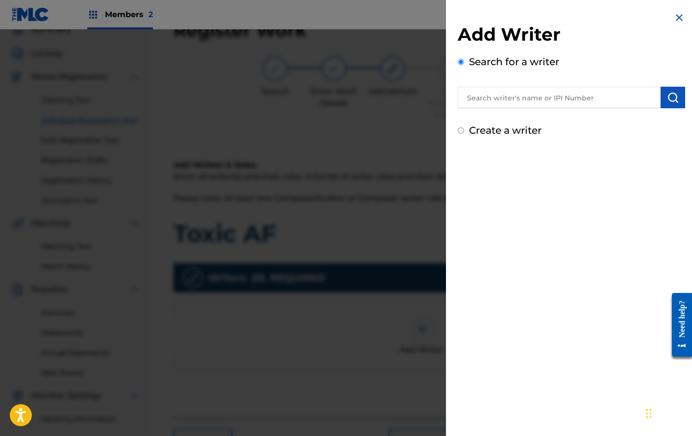
click at [569, 95] on input "text" at bounding box center [559, 98] width 203 height 22
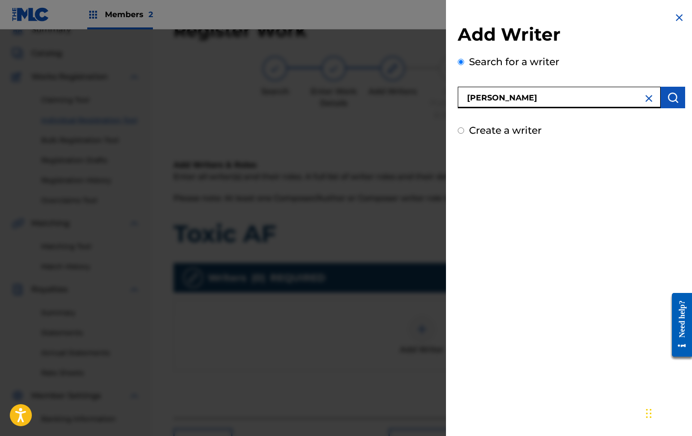
type input "[PERSON_NAME]"
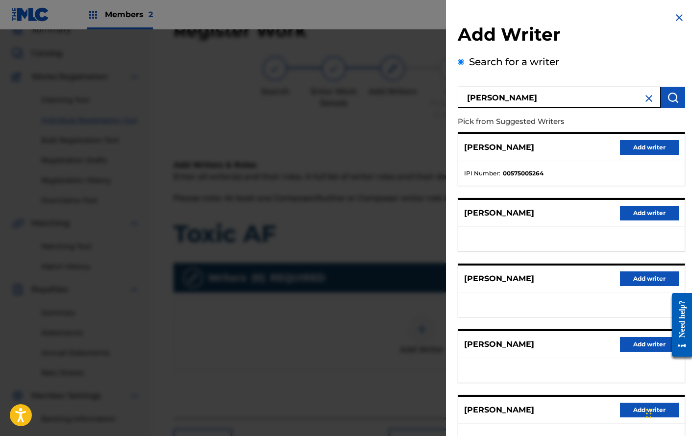
click at [626, 411] on button "Add writer" at bounding box center [649, 410] width 59 height 15
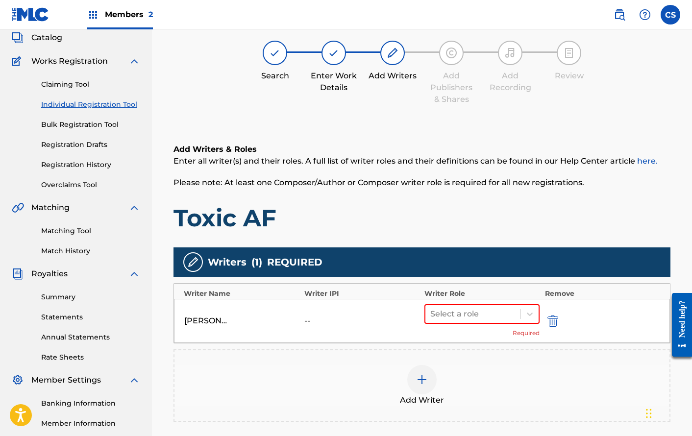
scroll to position [62, 0]
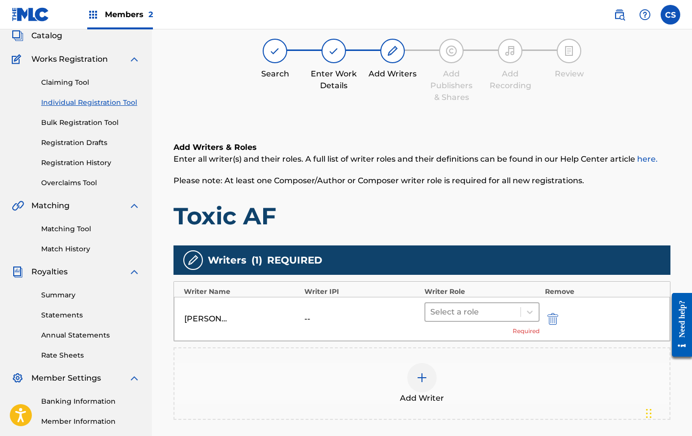
click at [494, 311] on div at bounding box center [472, 312] width 85 height 14
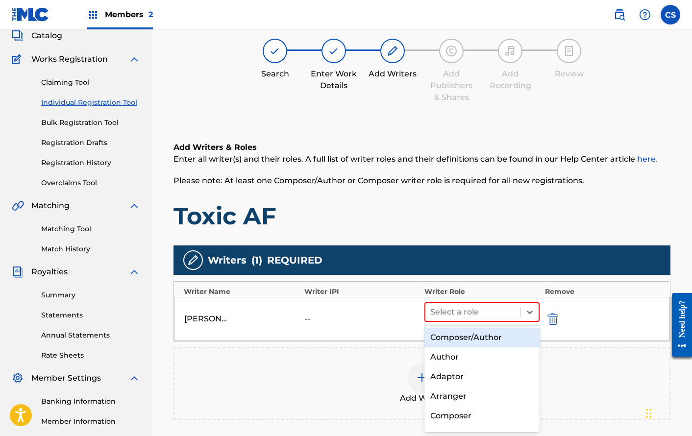
click at [485, 335] on div "Composer/Author" at bounding box center [481, 338] width 115 height 20
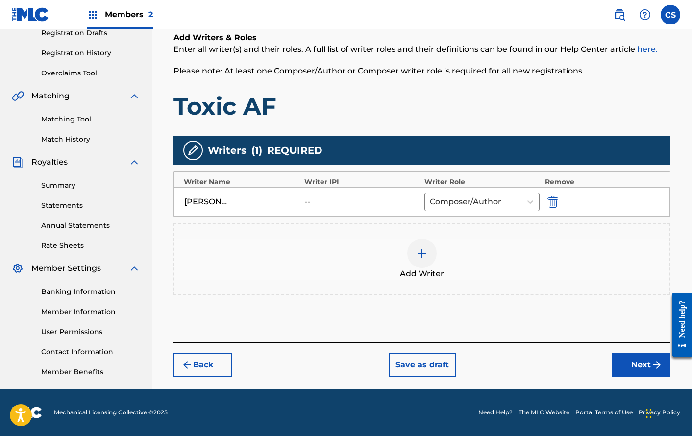
click at [618, 364] on button "Next" at bounding box center [640, 365] width 59 height 24
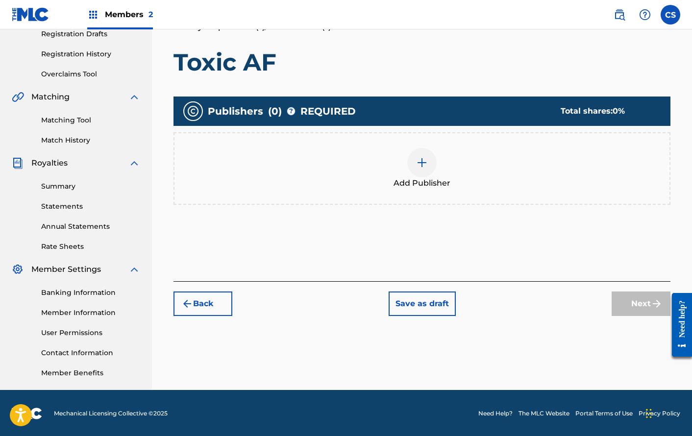
scroll to position [44, 0]
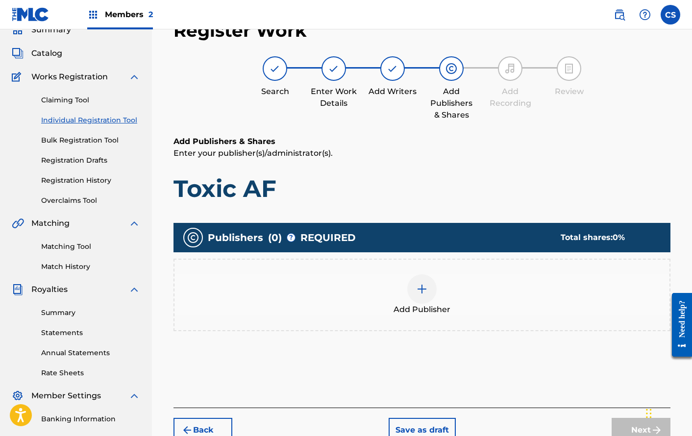
click at [422, 271] on div "Add Publisher" at bounding box center [421, 295] width 497 height 72
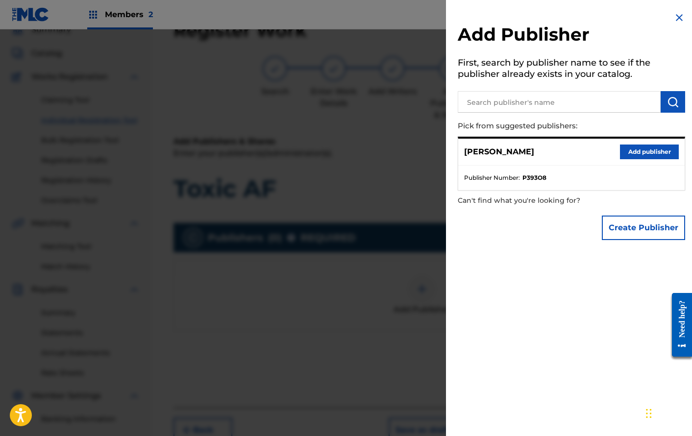
click at [635, 152] on button "Add publisher" at bounding box center [649, 151] width 59 height 15
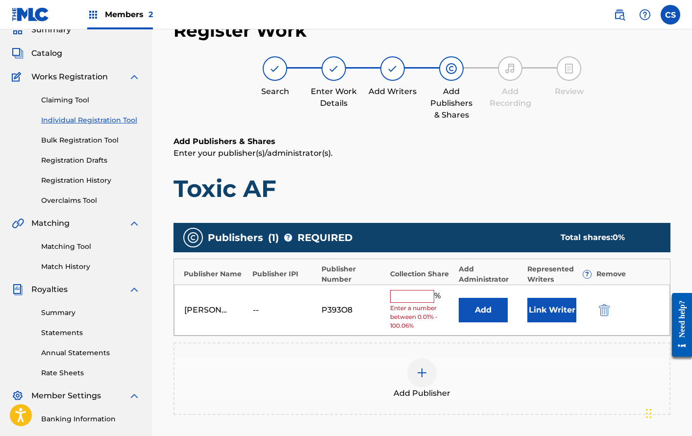
click at [411, 292] on input "text" at bounding box center [412, 296] width 44 height 13
type input "100"
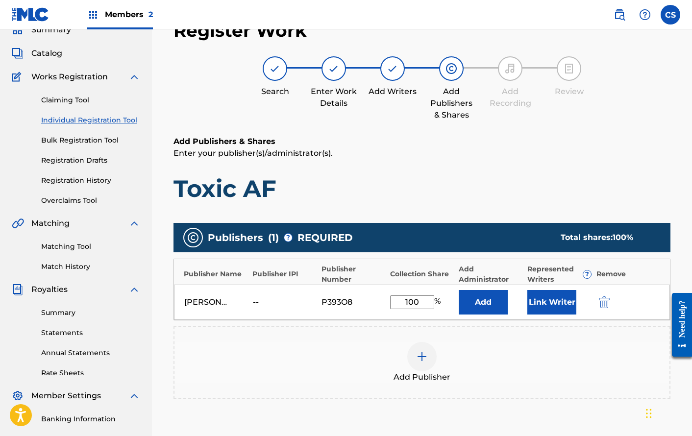
click at [564, 299] on button "Link Writer" at bounding box center [551, 302] width 49 height 24
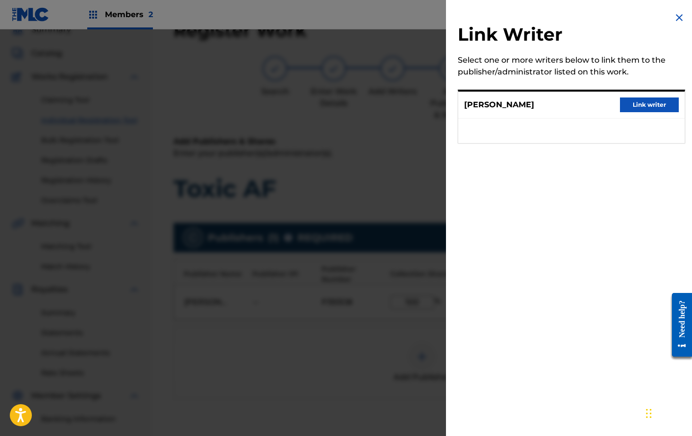
click at [634, 104] on button "Link writer" at bounding box center [649, 104] width 59 height 15
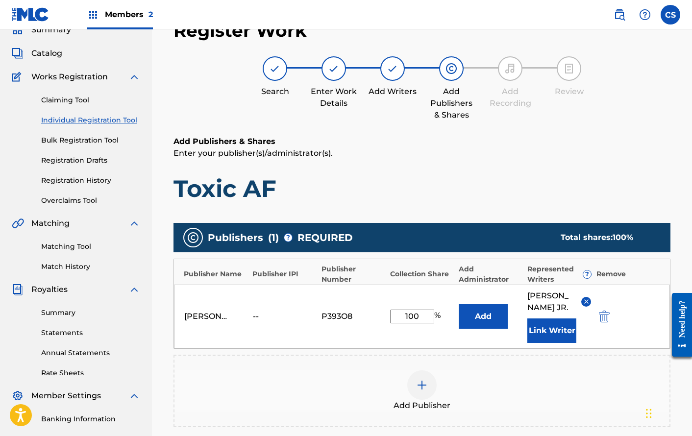
scroll to position [227, 0]
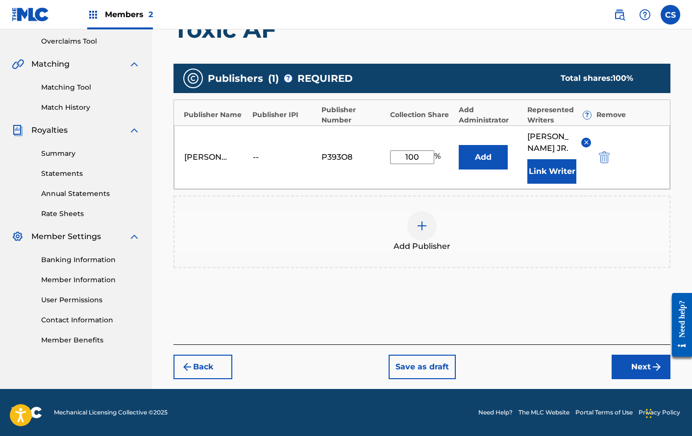
click at [653, 371] on img "submit" at bounding box center [656, 367] width 12 height 12
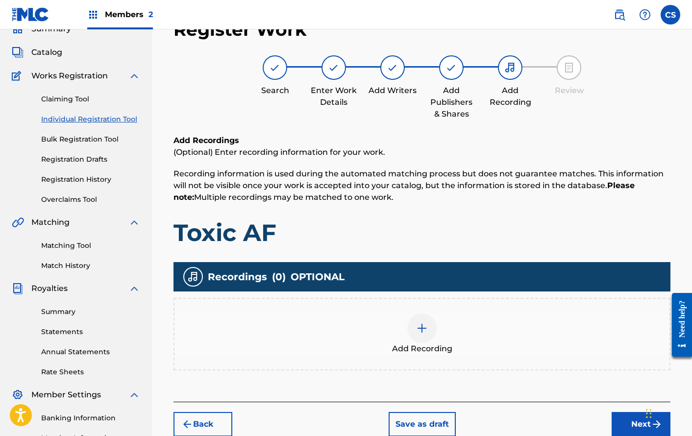
scroll to position [44, 0]
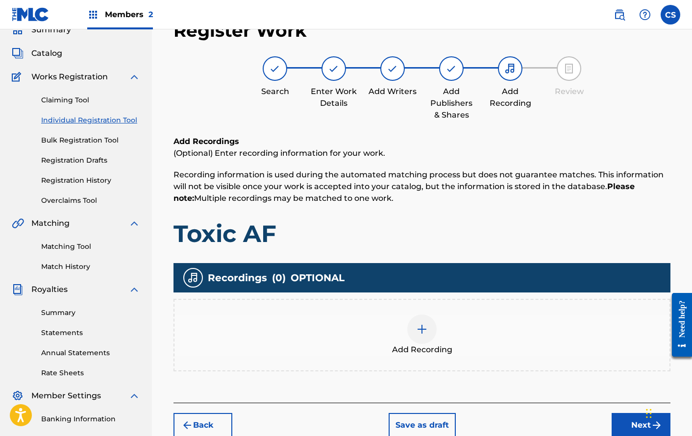
click at [628, 415] on button "Next" at bounding box center [640, 425] width 59 height 24
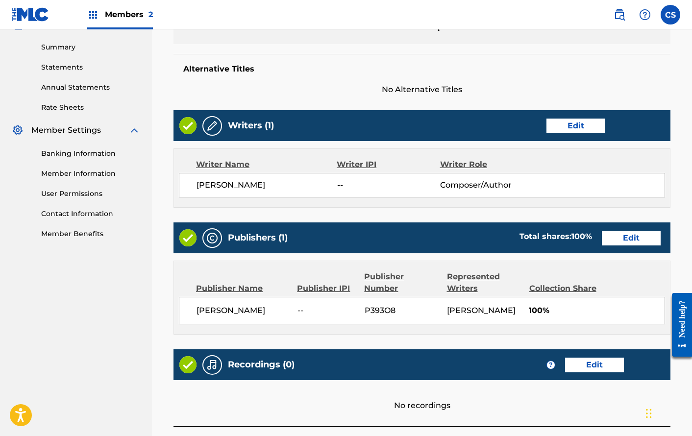
scroll to position [420, 0]
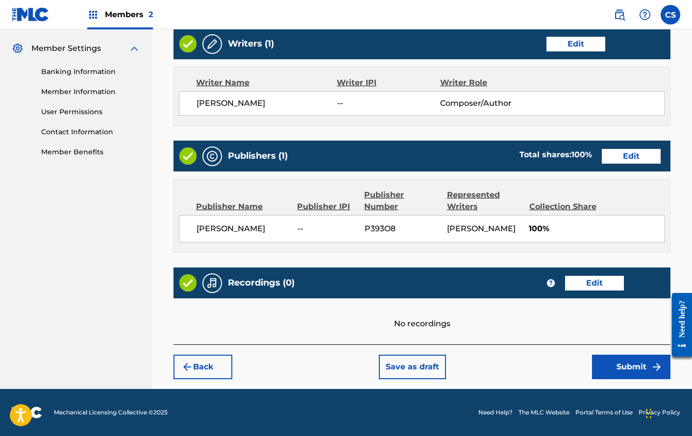
click at [615, 360] on button "Submit" at bounding box center [631, 367] width 78 height 24
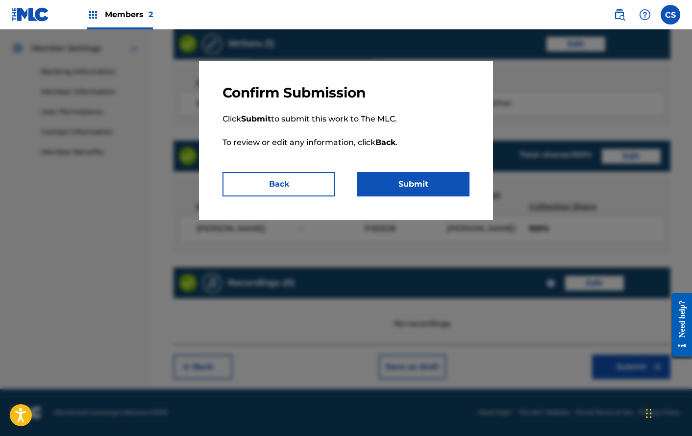
click at [420, 177] on button "Submit" at bounding box center [413, 184] width 113 height 24
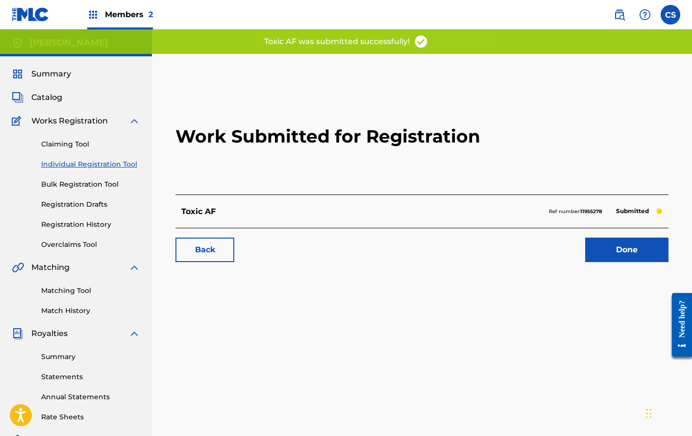
click at [600, 245] on link "Done" at bounding box center [626, 250] width 83 height 24
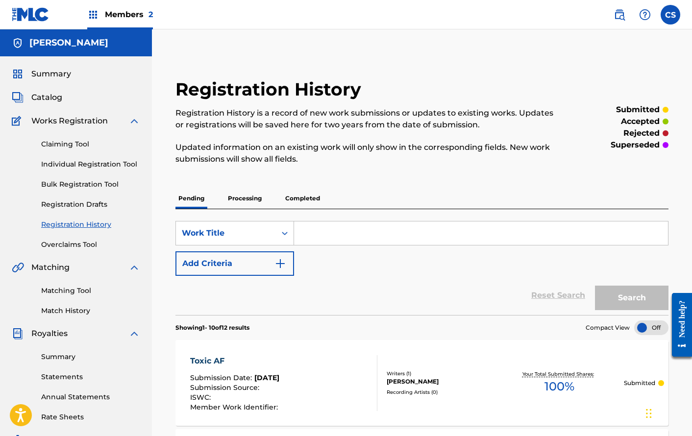
click at [74, 287] on link "Matching Tool" at bounding box center [90, 291] width 99 height 10
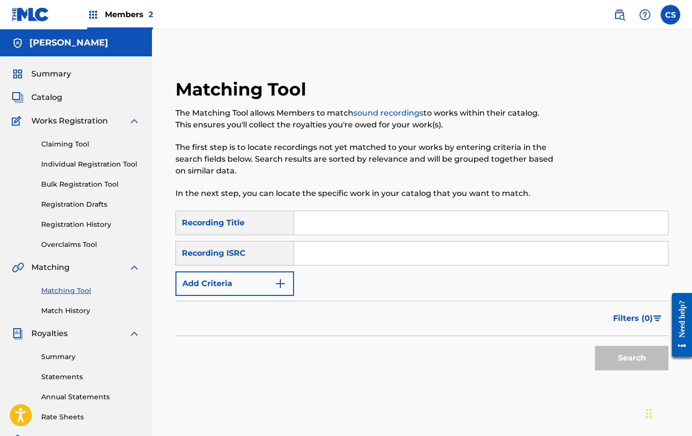
click at [349, 225] on input "Search Form" at bounding box center [481, 223] width 374 height 24
click at [273, 286] on button "Add Criteria" at bounding box center [234, 283] width 119 height 24
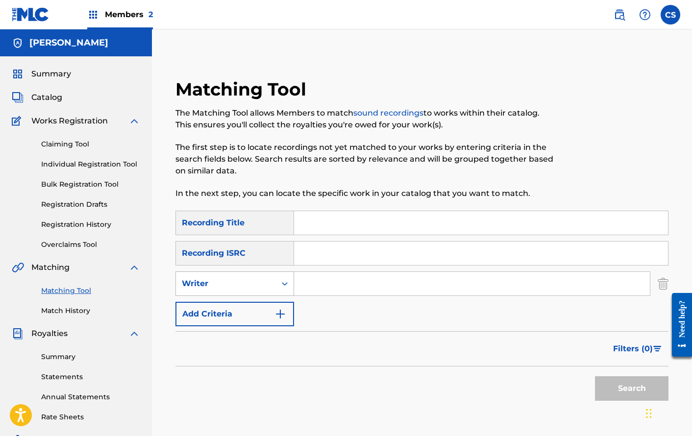
click at [257, 283] on div "Writer" at bounding box center [226, 284] width 88 height 12
click at [266, 305] on div "Recording Artist" at bounding box center [235, 308] width 118 height 24
click at [316, 282] on input "Search Form" at bounding box center [472, 284] width 356 height 24
type input "Rated R Levar"
click at [630, 391] on button "Search" at bounding box center [631, 388] width 73 height 24
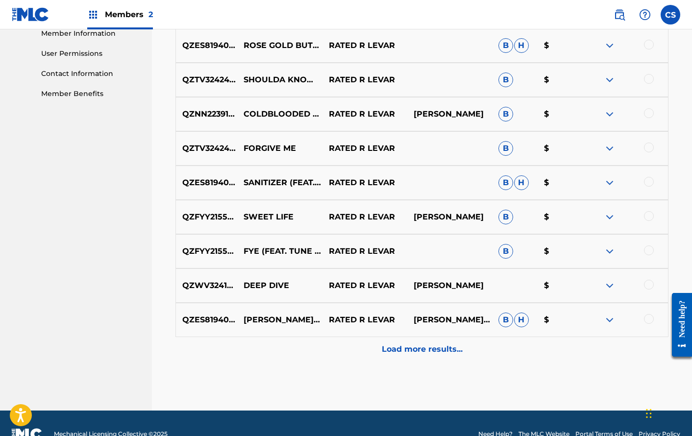
scroll to position [450, 0]
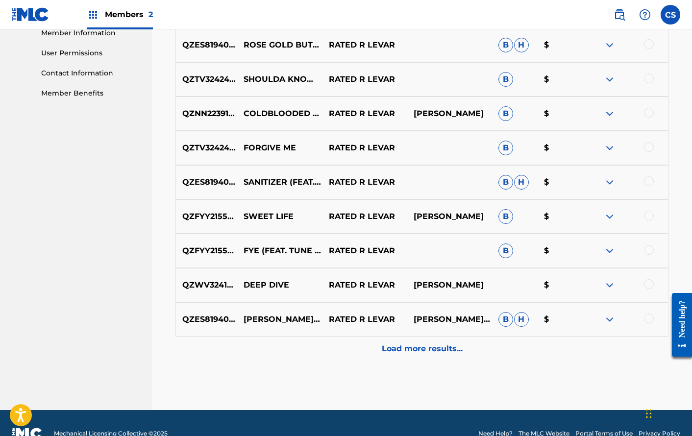
click at [440, 349] on p "Load more results..." at bounding box center [422, 349] width 81 height 12
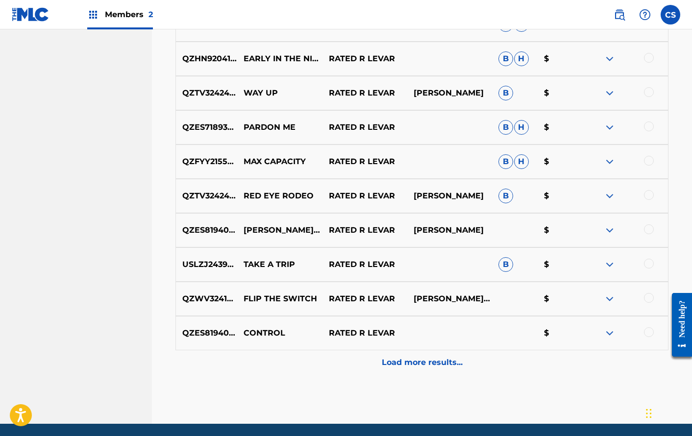
click at [432, 365] on p "Load more results..." at bounding box center [422, 363] width 81 height 12
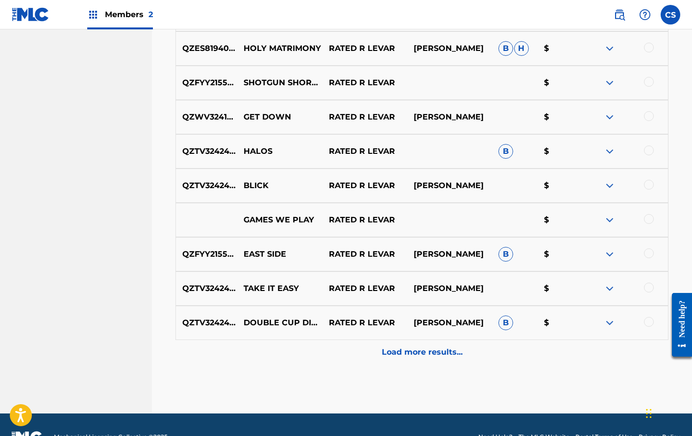
click at [428, 355] on p "Load more results..." at bounding box center [422, 352] width 81 height 12
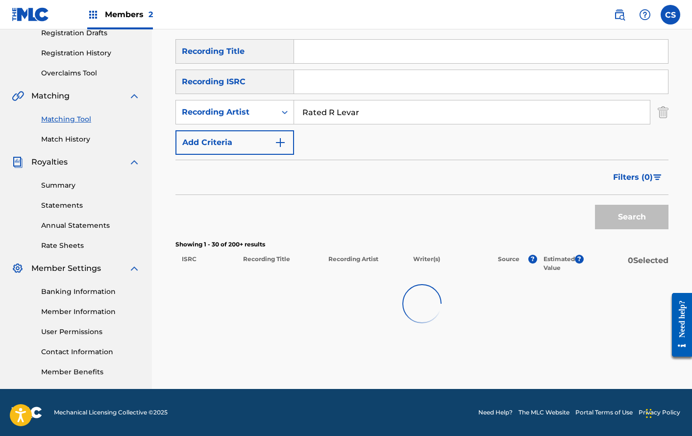
scroll to position [171, 0]
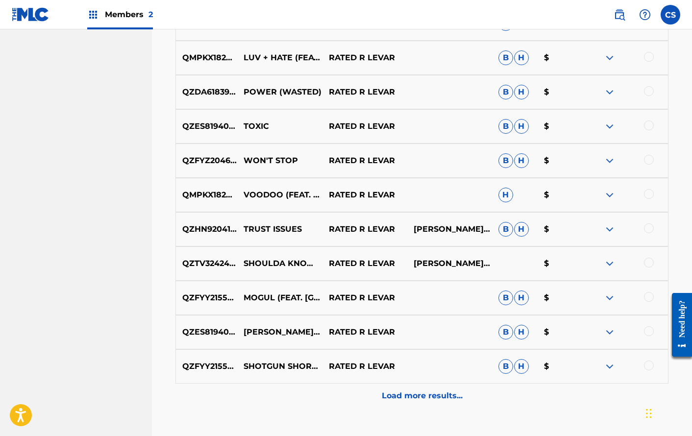
click at [429, 394] on p "Load more results..." at bounding box center [422, 396] width 81 height 12
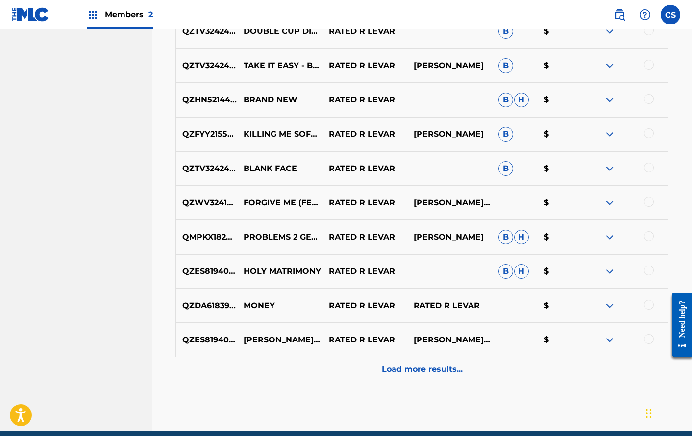
click at [427, 366] on p "Load more results..." at bounding box center [422, 369] width 81 height 12
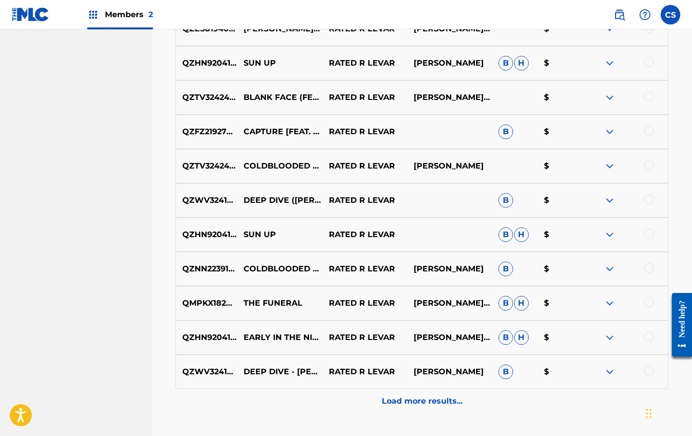
scroll to position [2186, 0]
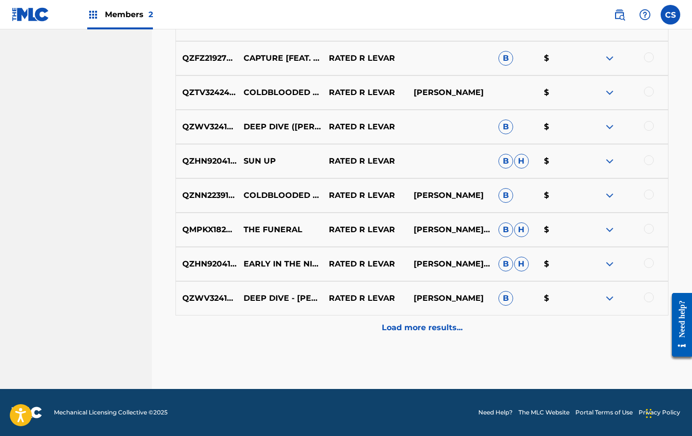
click at [424, 323] on p "Load more results..." at bounding box center [422, 328] width 81 height 12
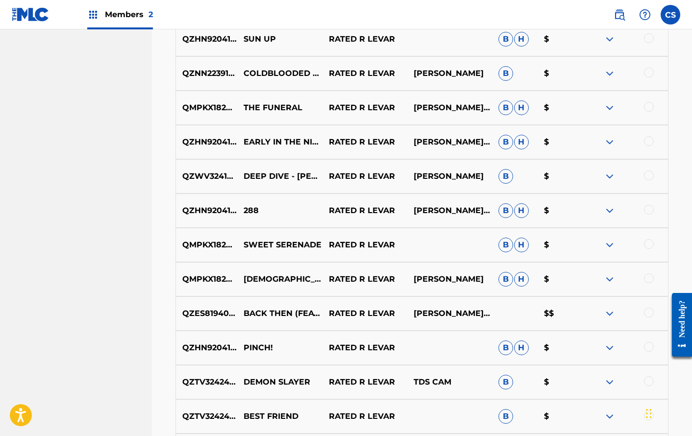
scroll to position [2529, 0]
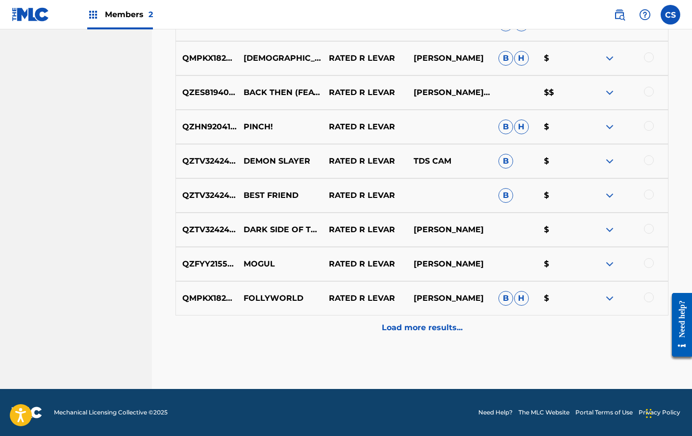
click at [424, 323] on p "Load more results..." at bounding box center [422, 328] width 81 height 12
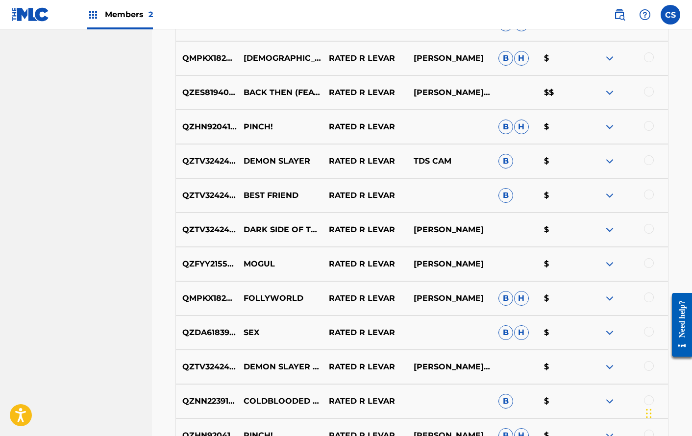
scroll to position [2871, 0]
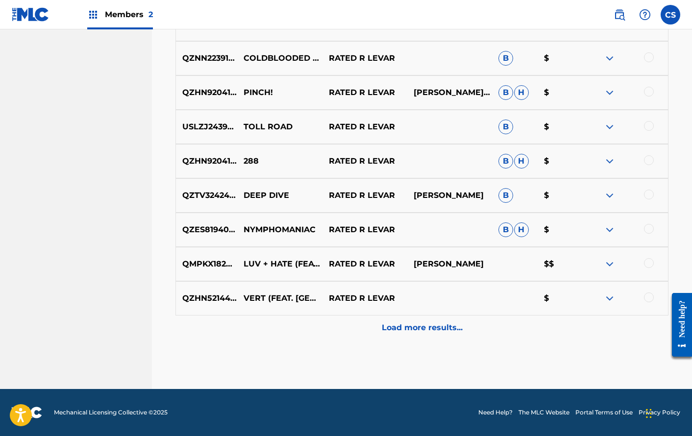
click at [421, 318] on div "Load more results..." at bounding box center [421, 327] width 493 height 24
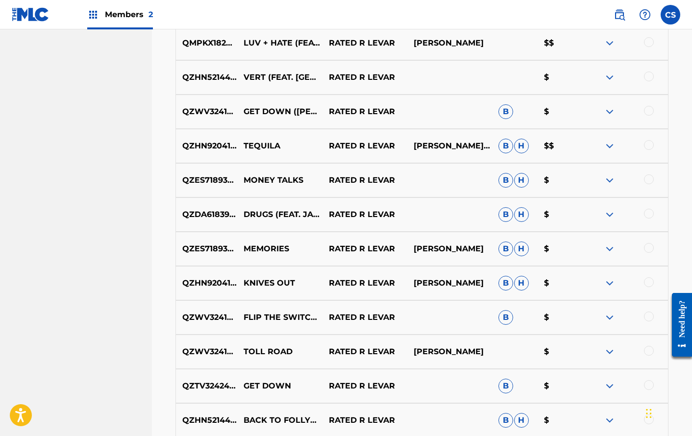
scroll to position [3093, 0]
click at [649, 220] on div "QZDA61839990 DRUGS (FEAT. JAPPO) RATED R [PERSON_NAME] $" at bounding box center [421, 214] width 493 height 34
click at [649, 215] on div at bounding box center [649, 213] width 10 height 10
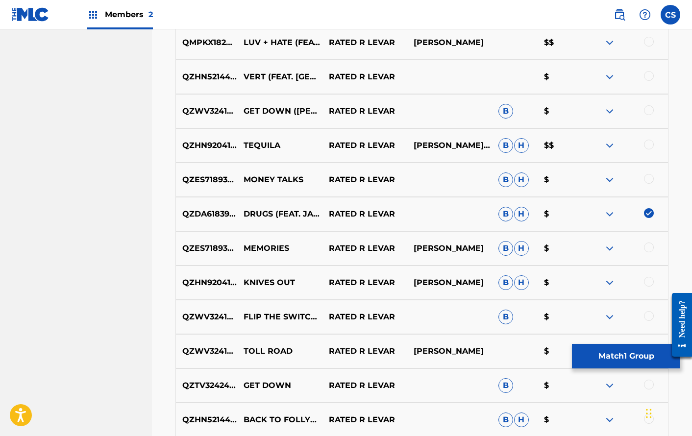
click at [649, 215] on img at bounding box center [649, 213] width 10 height 10
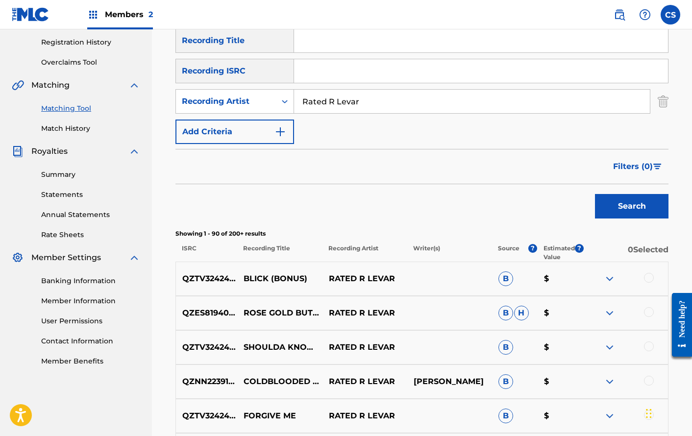
scroll to position [172, 0]
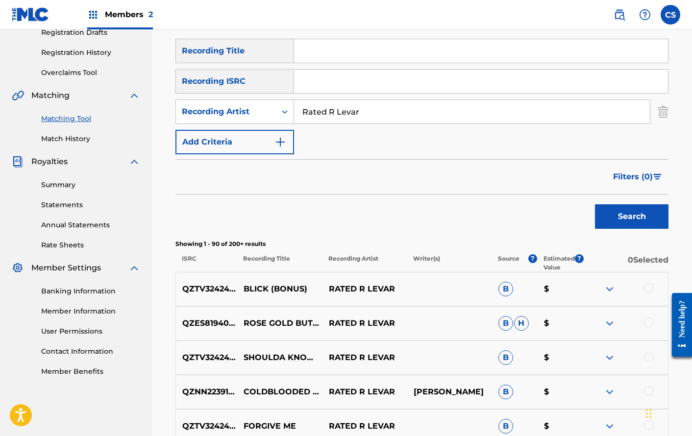
click at [76, 139] on link "Match History" at bounding box center [90, 139] width 99 height 10
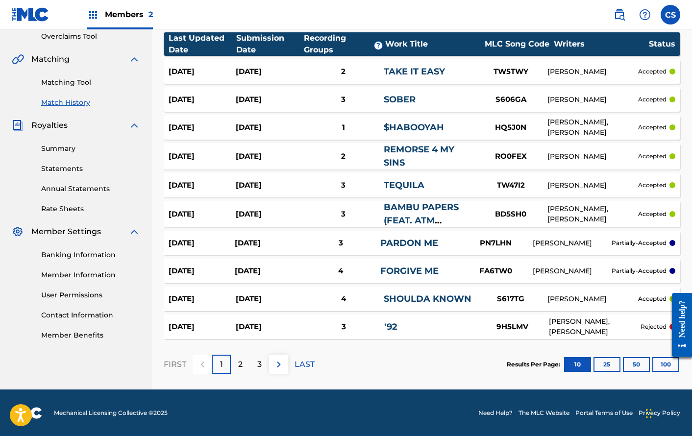
scroll to position [209, 0]
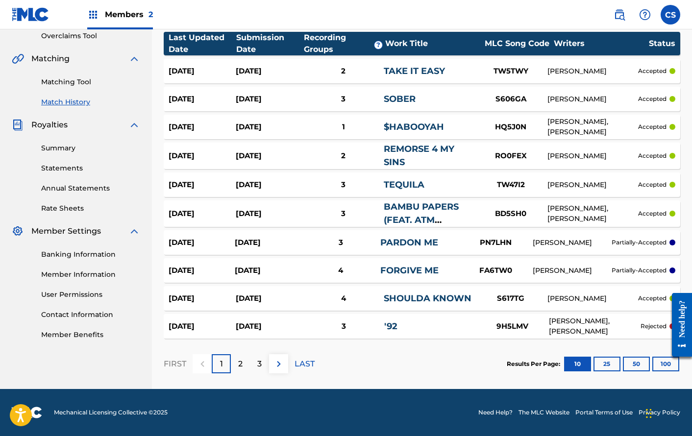
click at [246, 363] on div "2" at bounding box center [240, 363] width 19 height 19
click at [259, 358] on p "3" at bounding box center [259, 364] width 4 height 12
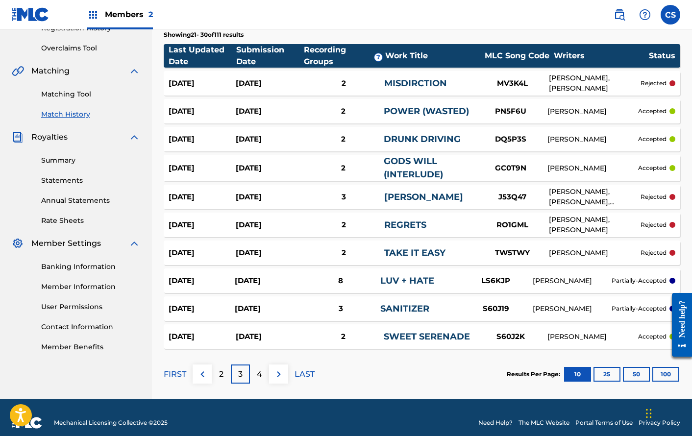
scroll to position [198, 0]
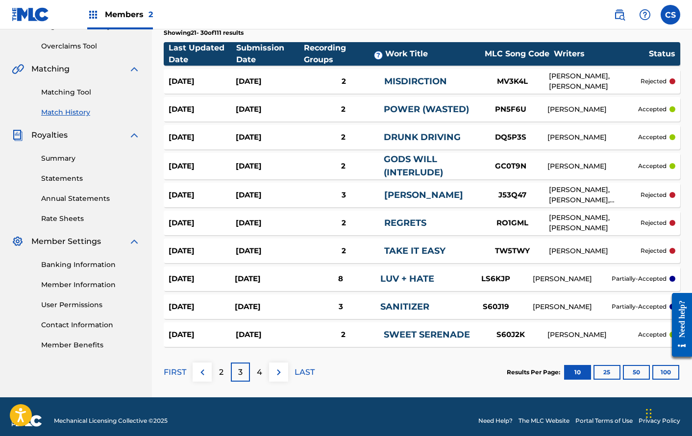
click at [262, 373] on p "4" at bounding box center [259, 372] width 5 height 12
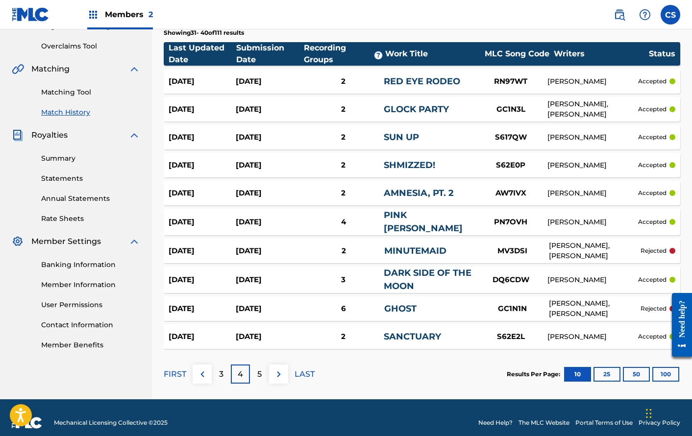
click at [262, 368] on div "5" at bounding box center [259, 373] width 19 height 19
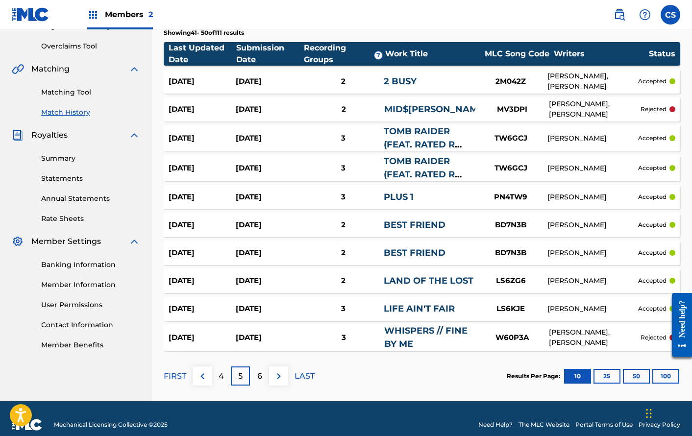
click at [262, 371] on div "6" at bounding box center [259, 375] width 19 height 19
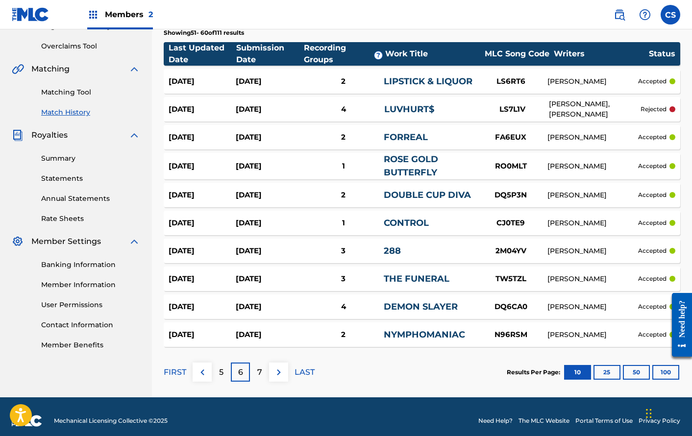
click at [262, 371] on div "7" at bounding box center [259, 371] width 19 height 19
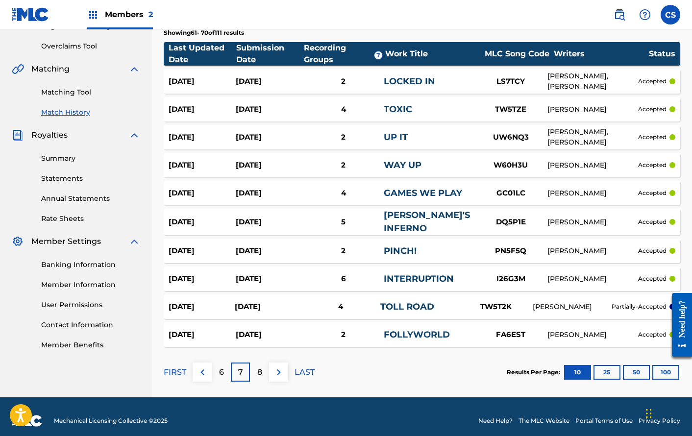
click at [262, 371] on div "8" at bounding box center [259, 371] width 19 height 19
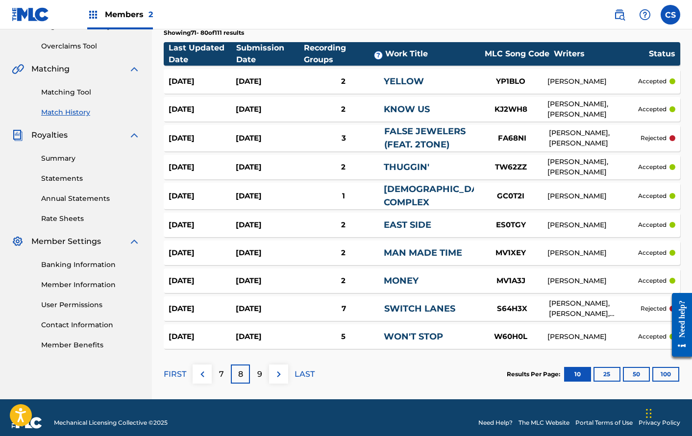
click at [262, 371] on div "9" at bounding box center [259, 373] width 19 height 19
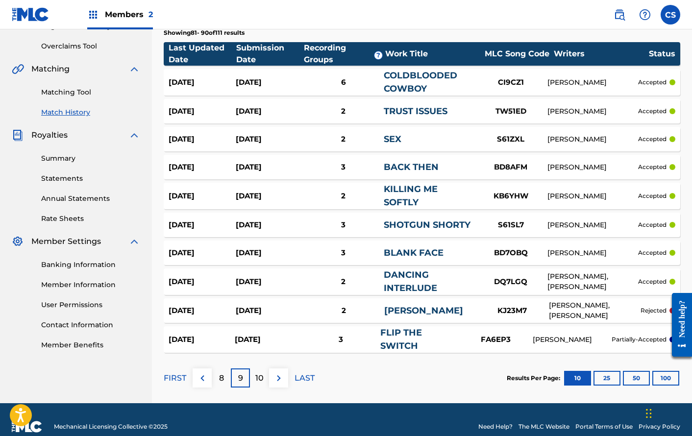
click at [262, 377] on p "10" at bounding box center [259, 378] width 8 height 12
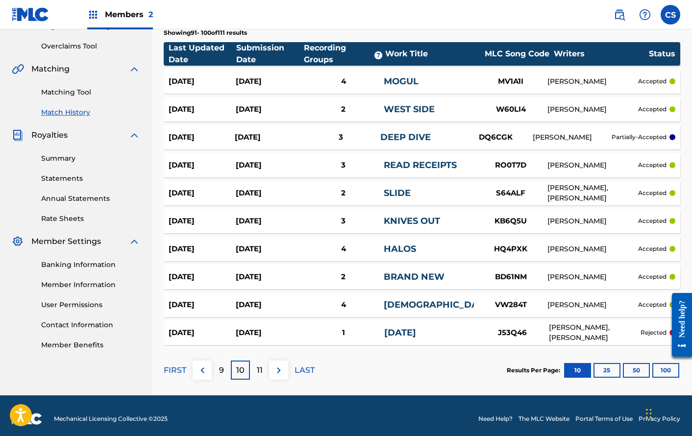
click at [262, 377] on div "11" at bounding box center [259, 370] width 19 height 19
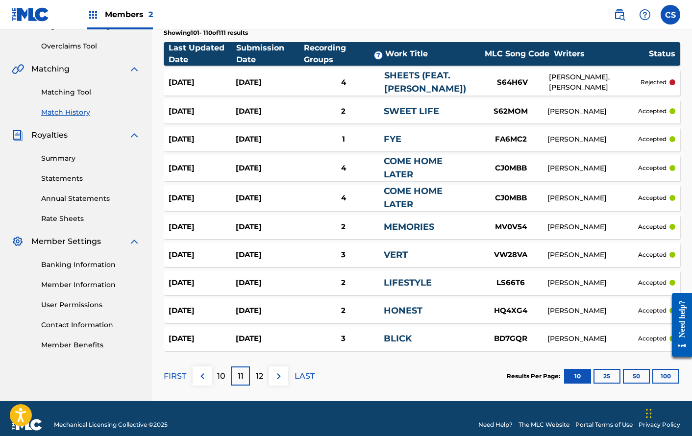
click at [258, 376] on p "12" at bounding box center [259, 376] width 7 height 12
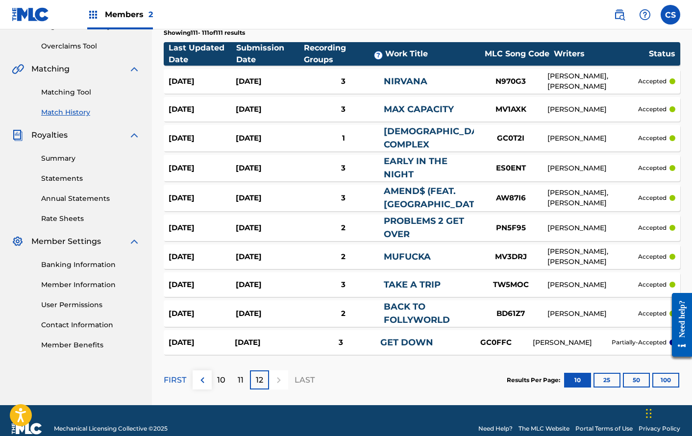
click at [661, 377] on button "100" at bounding box center [665, 380] width 27 height 15
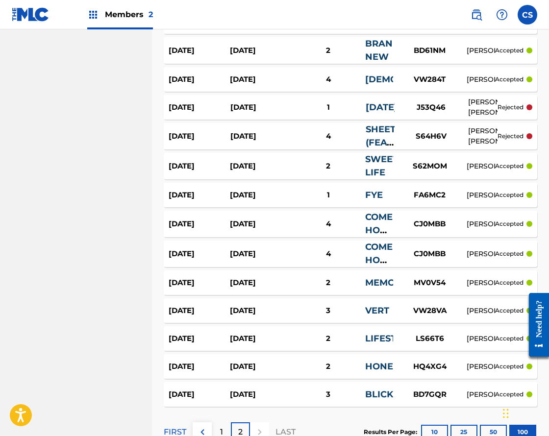
scroll to position [2826, 0]
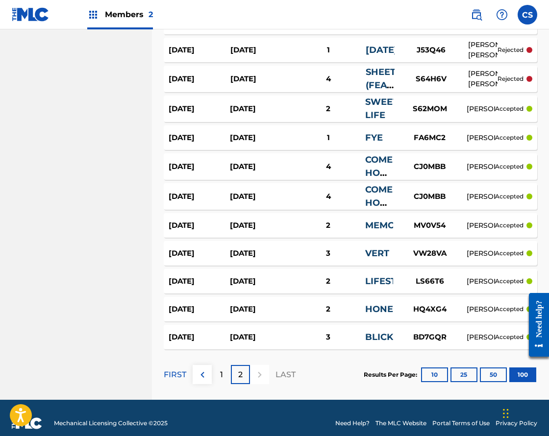
click at [225, 374] on div "1" at bounding box center [221, 374] width 19 height 19
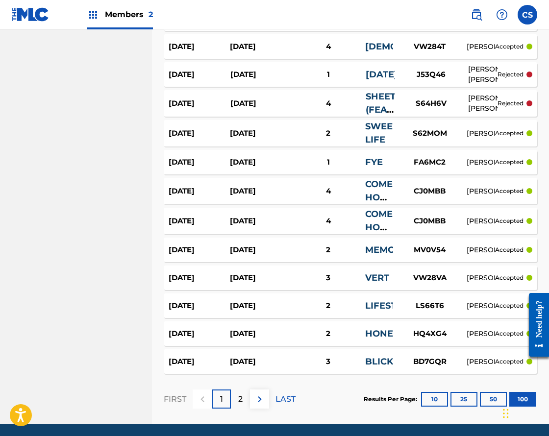
scroll to position [2837, 0]
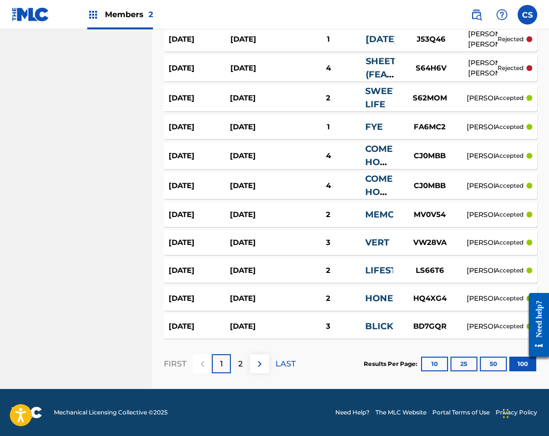
click at [239, 365] on p "2" at bounding box center [240, 364] width 4 height 12
click at [229, 362] on div "1" at bounding box center [221, 363] width 19 height 19
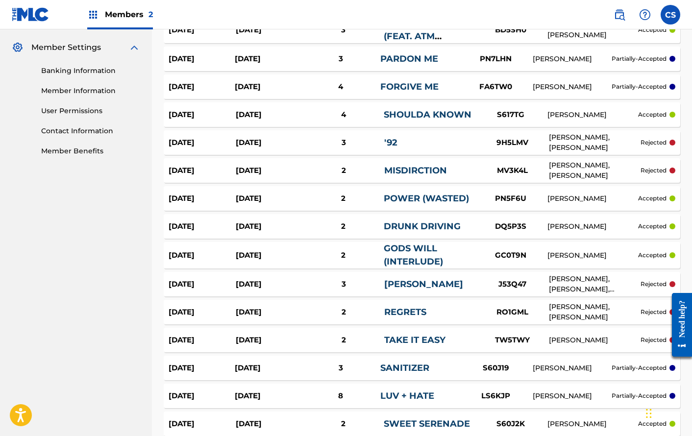
scroll to position [0, 0]
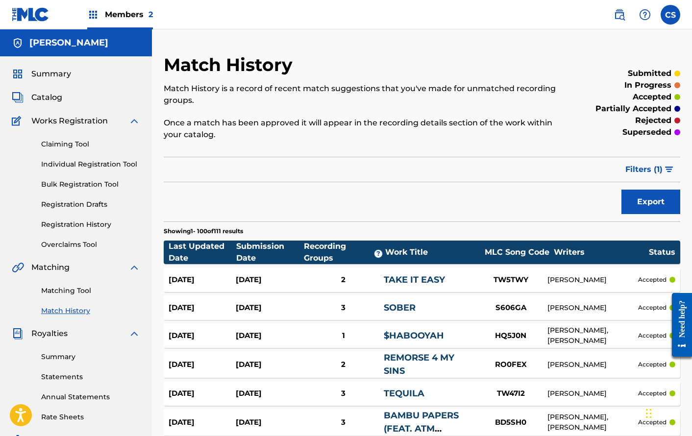
click at [56, 94] on span "Catalog" at bounding box center [46, 98] width 31 height 12
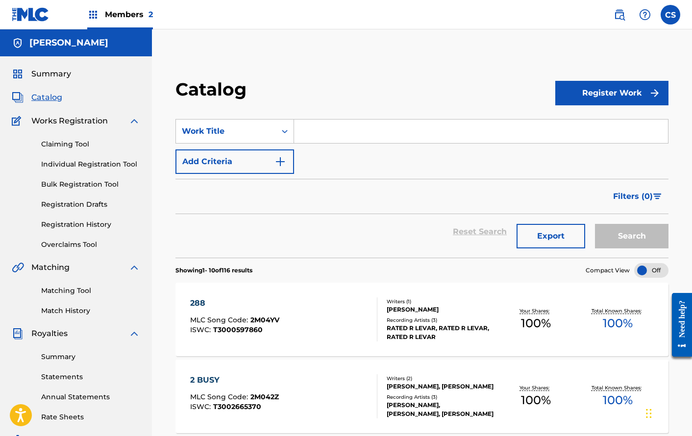
click at [594, 93] on button "Register Work" at bounding box center [611, 93] width 113 height 24
click at [590, 123] on link "Individual" at bounding box center [611, 125] width 113 height 24
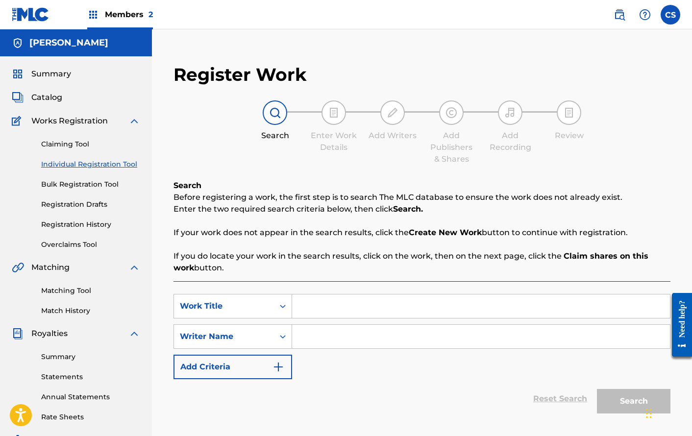
click at [318, 303] on input "Search Form" at bounding box center [481, 306] width 378 height 24
type input "[PERSON_NAME] ([PERSON_NAME] & Screwed Remix)"
click at [342, 339] on input "Search Form" at bounding box center [481, 337] width 378 height 24
type input "[PERSON_NAME]"
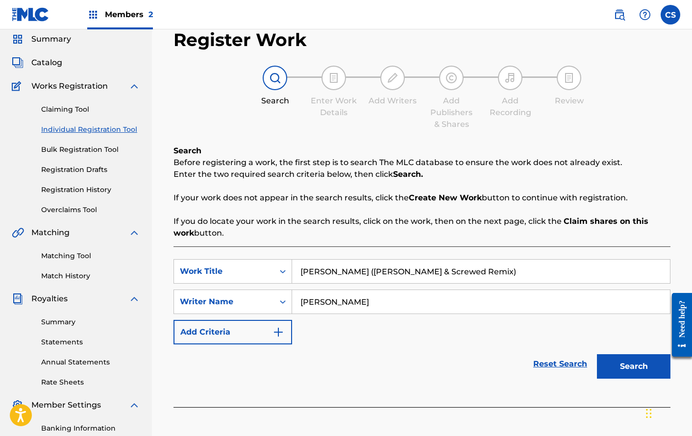
scroll to position [95, 0]
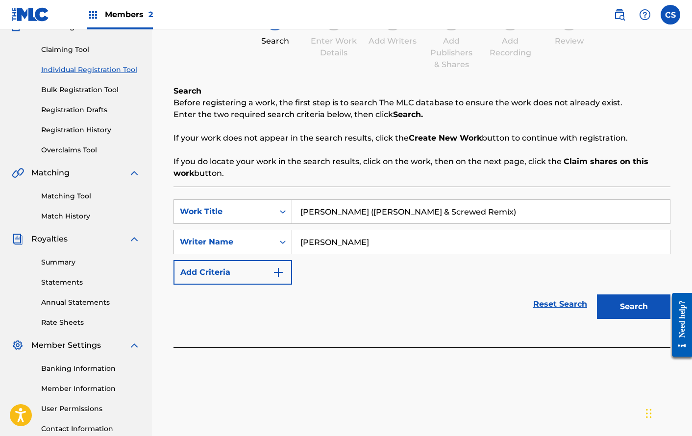
click at [621, 302] on button "Search" at bounding box center [633, 306] width 73 height 24
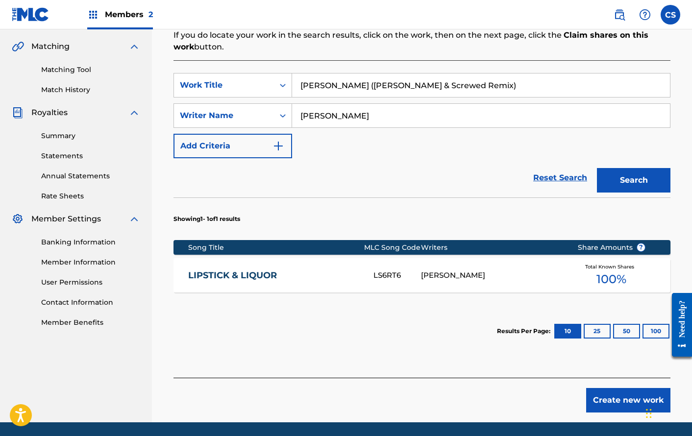
scroll to position [254, 0]
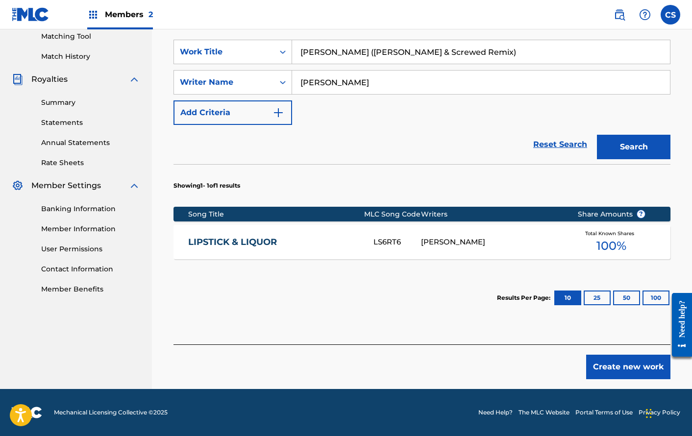
click at [620, 372] on button "Create new work" at bounding box center [628, 367] width 84 height 24
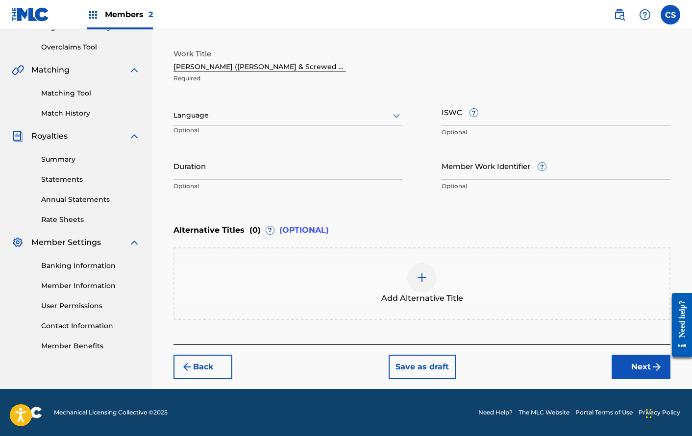
scroll to position [197, 0]
click at [639, 362] on button "Next" at bounding box center [640, 367] width 59 height 24
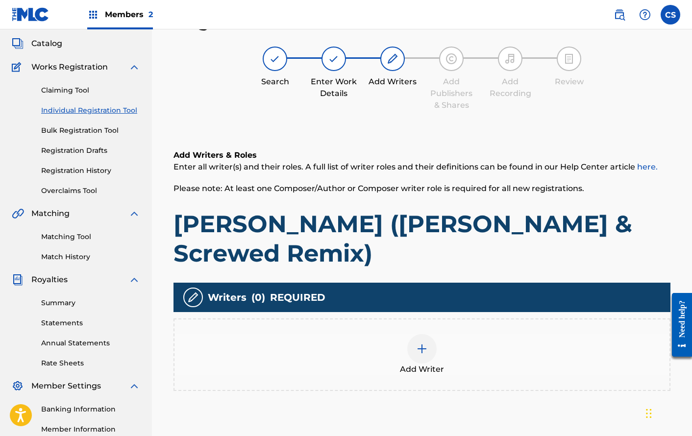
scroll to position [44, 0]
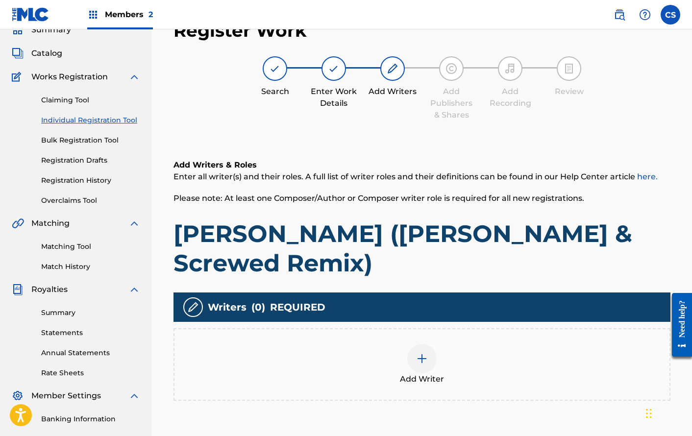
click at [462, 344] on div "Add Writer" at bounding box center [421, 364] width 495 height 41
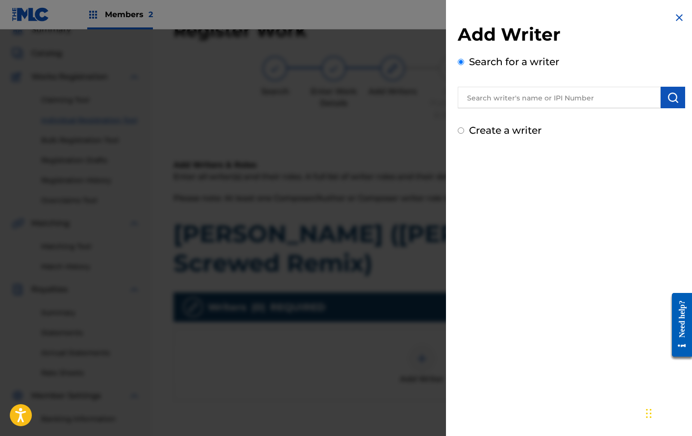
click at [580, 102] on input "text" at bounding box center [559, 98] width 203 height 22
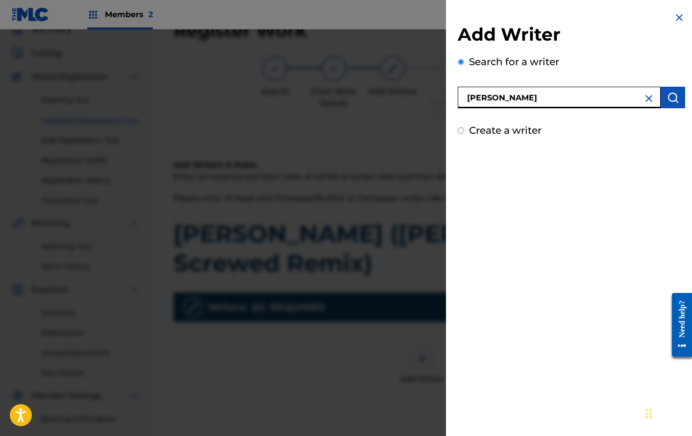
type input "[PERSON_NAME]"
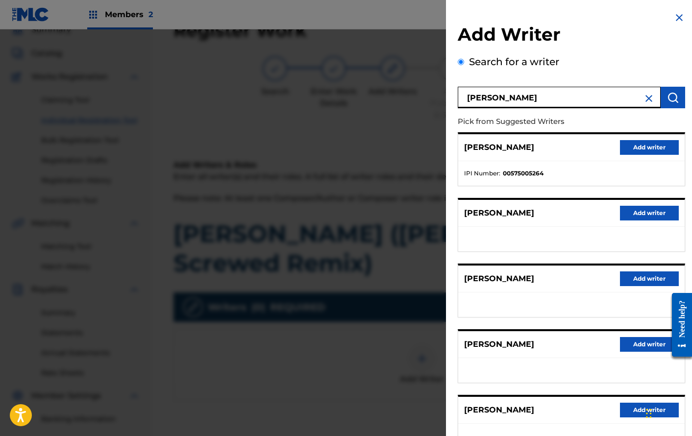
click at [630, 407] on button "Add writer" at bounding box center [649, 410] width 59 height 15
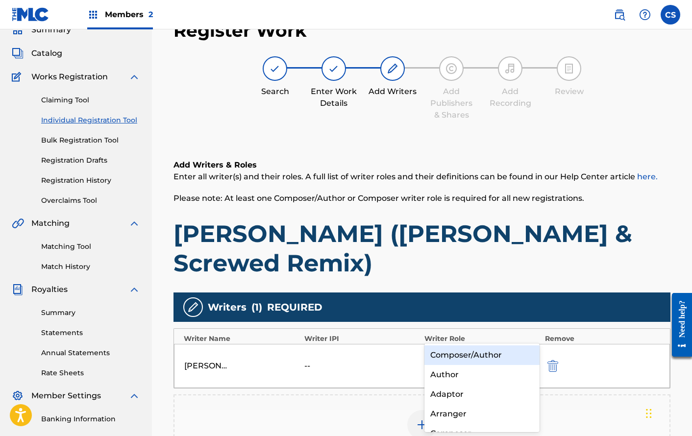
click at [492, 352] on div at bounding box center [472, 359] width 85 height 14
click at [476, 353] on div "Composer/Author" at bounding box center [481, 355] width 115 height 20
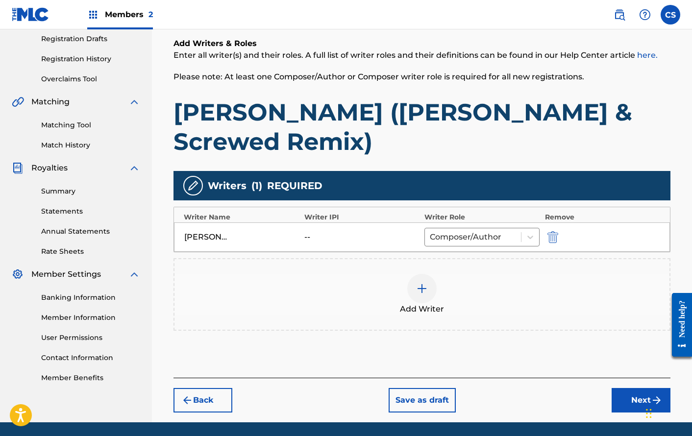
click at [627, 388] on button "Next" at bounding box center [640, 400] width 59 height 24
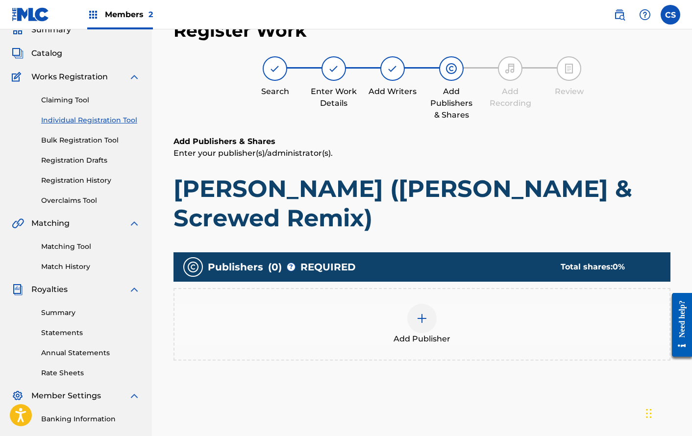
click at [413, 333] on span "Add Publisher" at bounding box center [421, 339] width 57 height 12
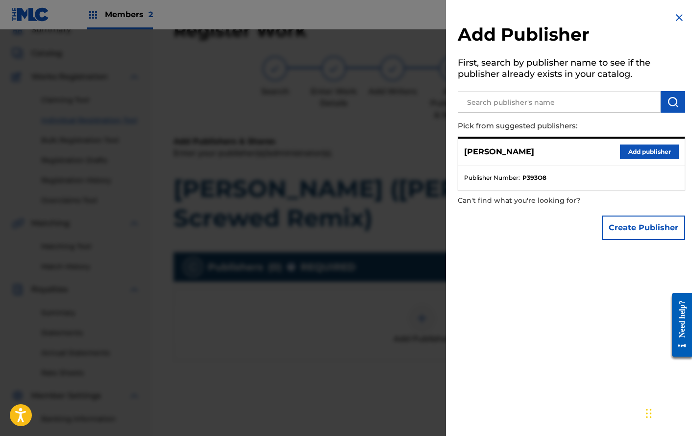
click at [639, 144] on button "Add publisher" at bounding box center [649, 151] width 59 height 15
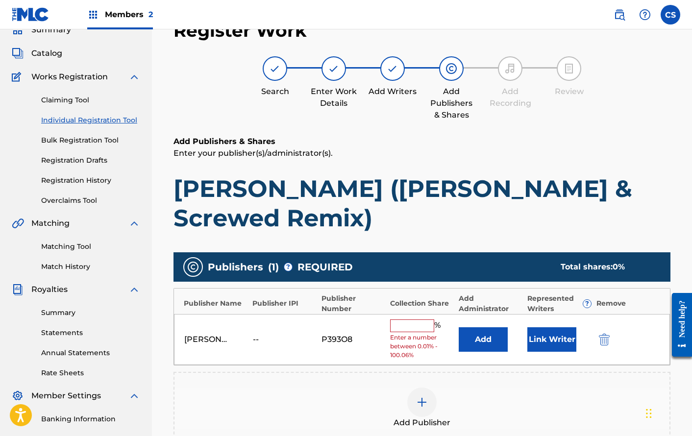
click at [544, 327] on button "Link Writer" at bounding box center [551, 339] width 49 height 24
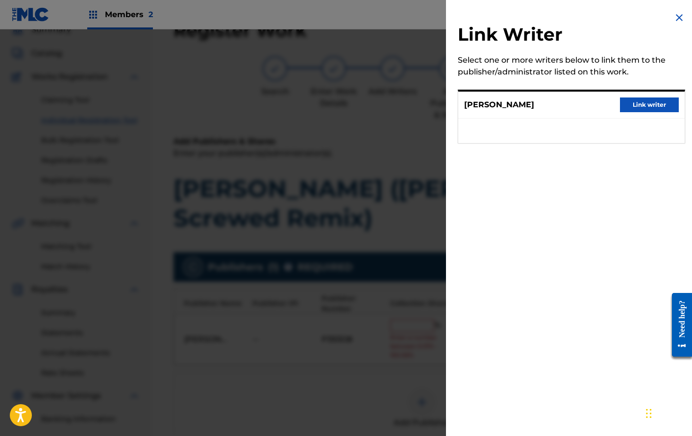
click at [647, 106] on button "Link writer" at bounding box center [649, 104] width 59 height 15
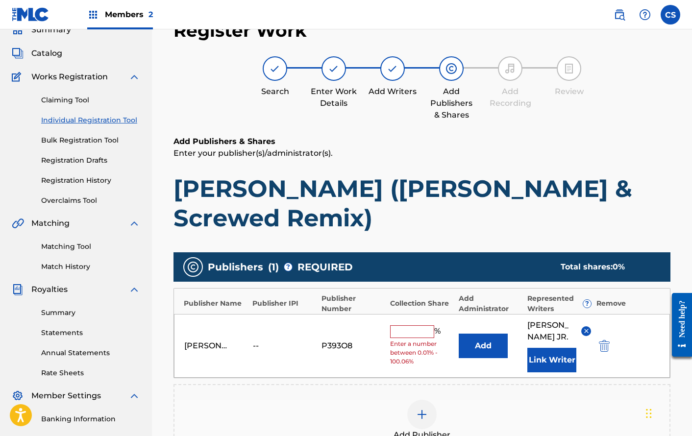
click at [411, 325] on input "text" at bounding box center [412, 331] width 44 height 13
type input "100"
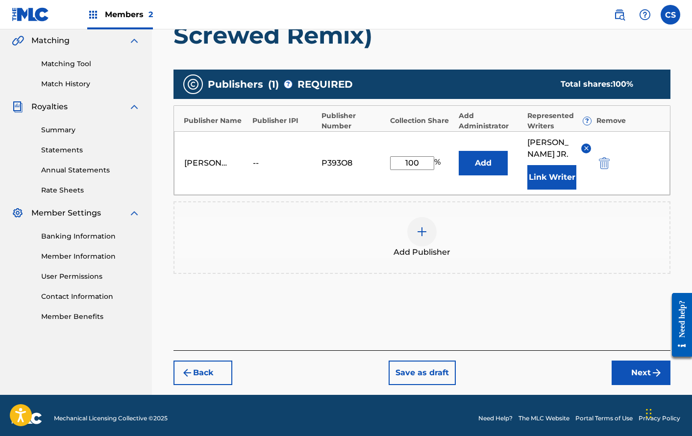
click at [622, 364] on button "Next" at bounding box center [640, 373] width 59 height 24
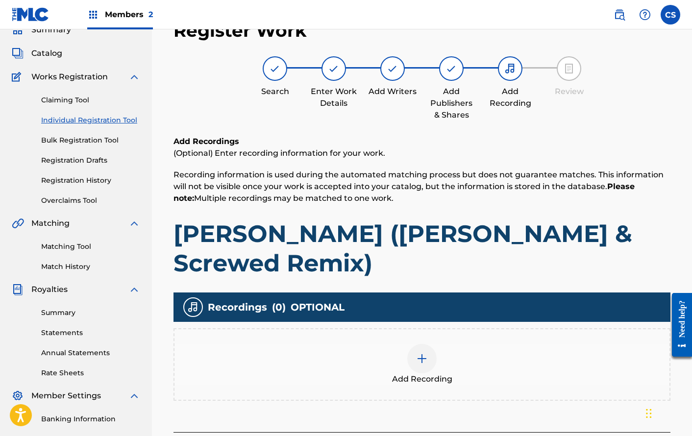
click at [526, 344] on div "Add Recording" at bounding box center [421, 364] width 495 height 41
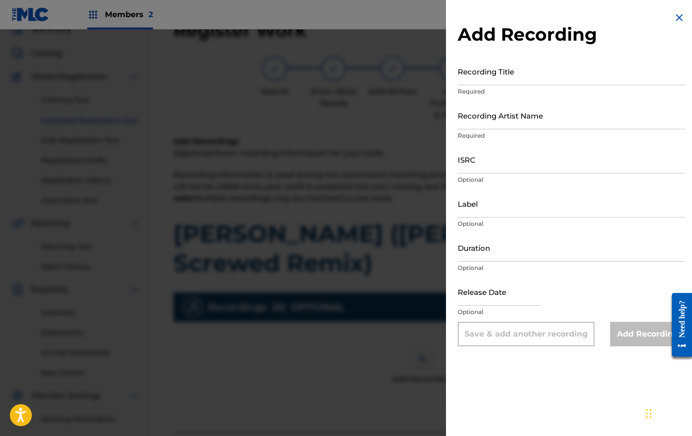
click at [675, 18] on img at bounding box center [679, 18] width 12 height 12
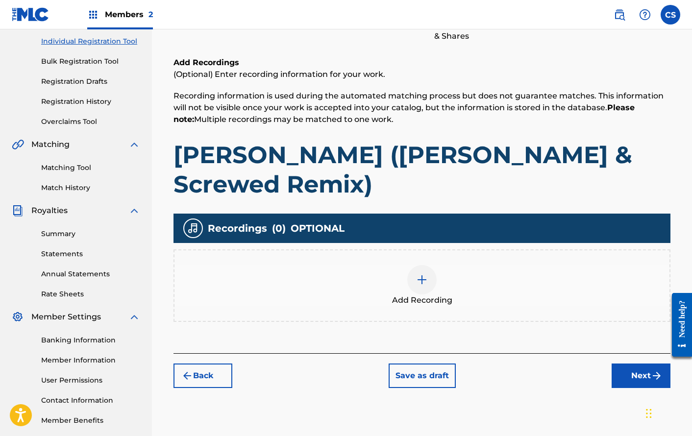
click at [642, 363] on button "Next" at bounding box center [640, 375] width 59 height 24
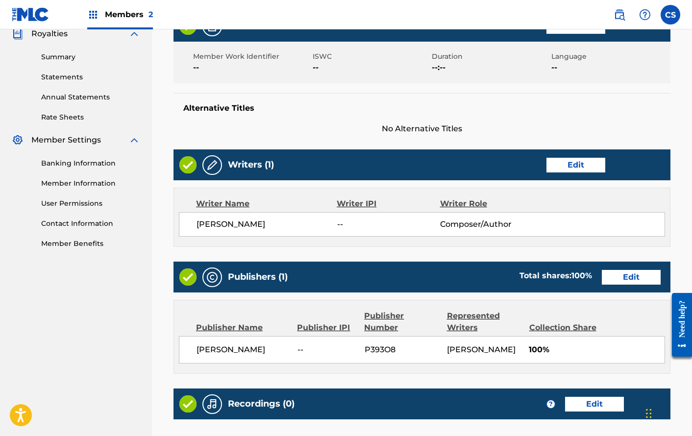
scroll to position [420, 0]
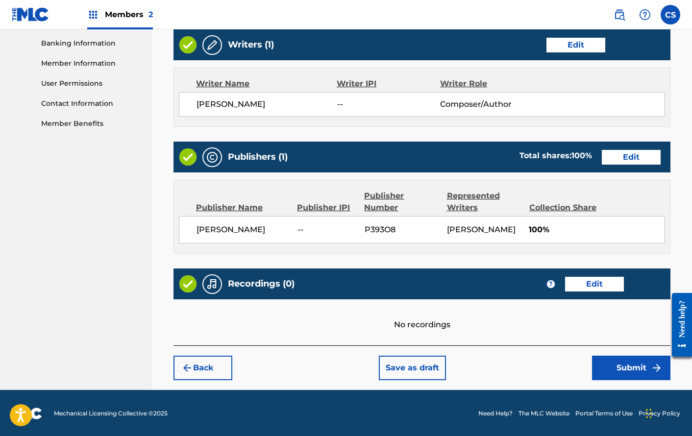
click at [620, 359] on button "Submit" at bounding box center [631, 368] width 78 height 24
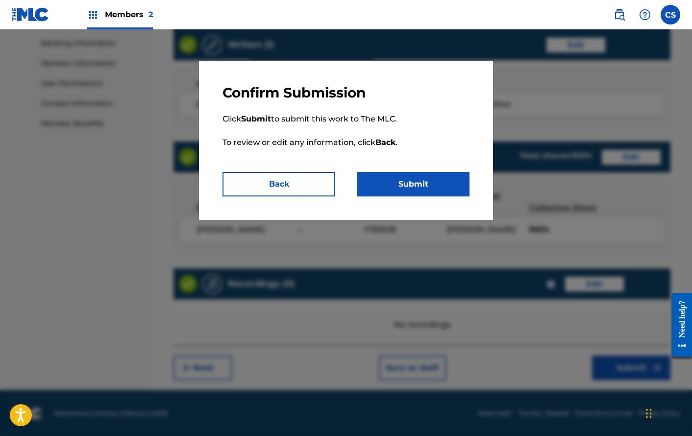
click at [414, 179] on button "Submit" at bounding box center [413, 184] width 113 height 24
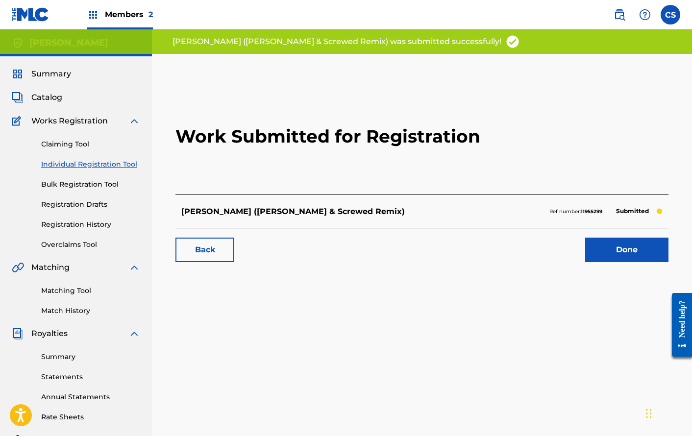
click at [628, 262] on div "Work Submitted for Registration [PERSON_NAME] (Chopped & Screwed Remix) Ref num…" at bounding box center [422, 174] width 516 height 193
click at [626, 256] on link "Done" at bounding box center [626, 250] width 83 height 24
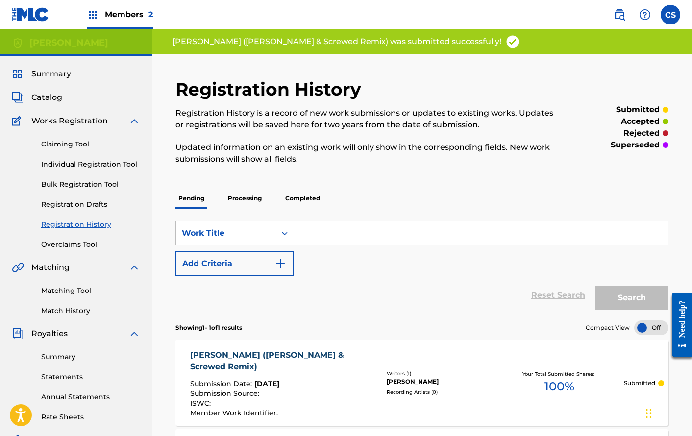
click at [57, 100] on span "Catalog" at bounding box center [46, 98] width 31 height 12
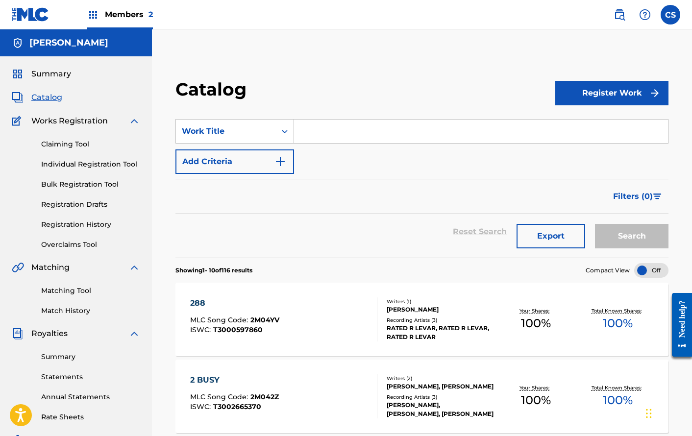
click at [607, 96] on button "Register Work" at bounding box center [611, 93] width 113 height 24
click at [638, 124] on link "Individual" at bounding box center [611, 125] width 113 height 24
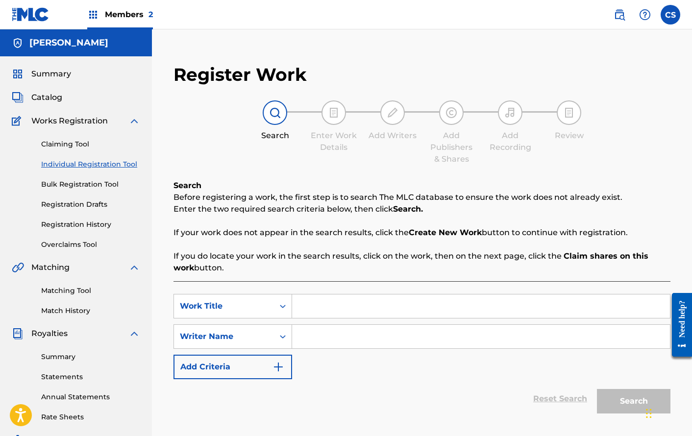
click at [320, 310] on input "Search Form" at bounding box center [481, 306] width 378 height 24
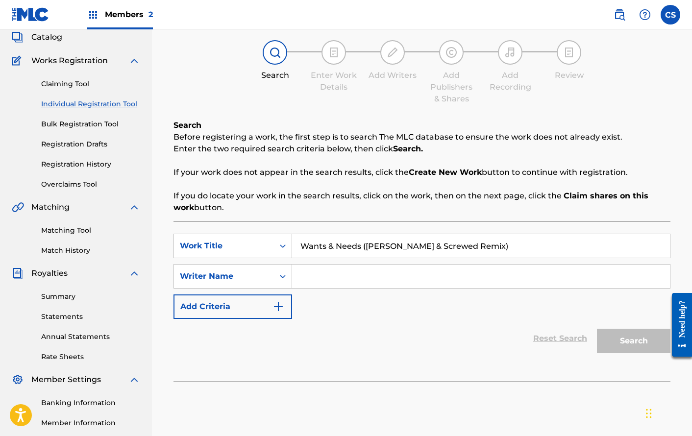
scroll to position [65, 0]
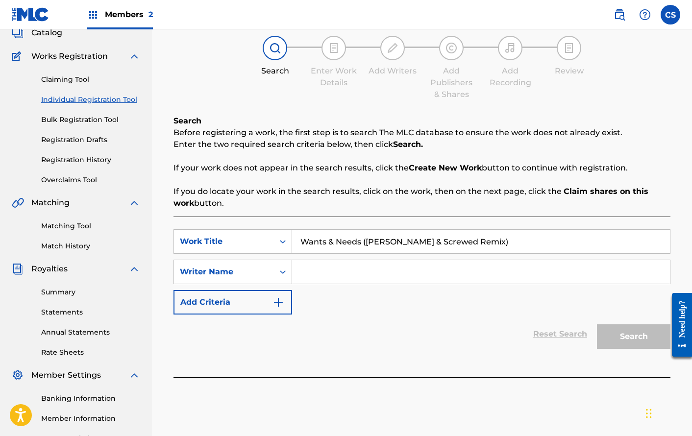
type input "Wants & Needs ([PERSON_NAME] & Screwed Remix)"
click at [349, 267] on input "Search Form" at bounding box center [481, 272] width 378 height 24
type input "[PERSON_NAME]"
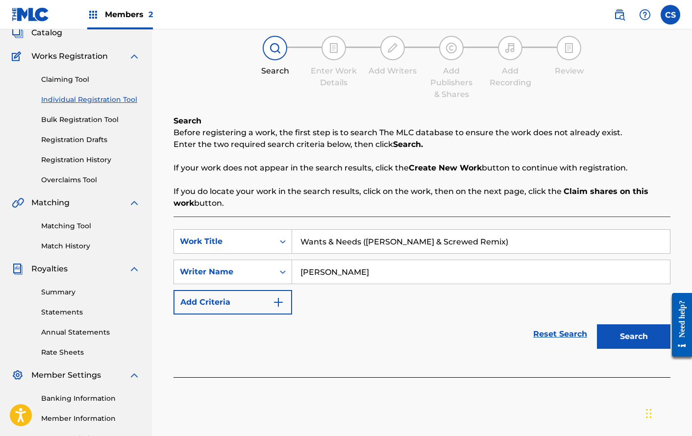
click at [627, 330] on button "Search" at bounding box center [633, 336] width 73 height 24
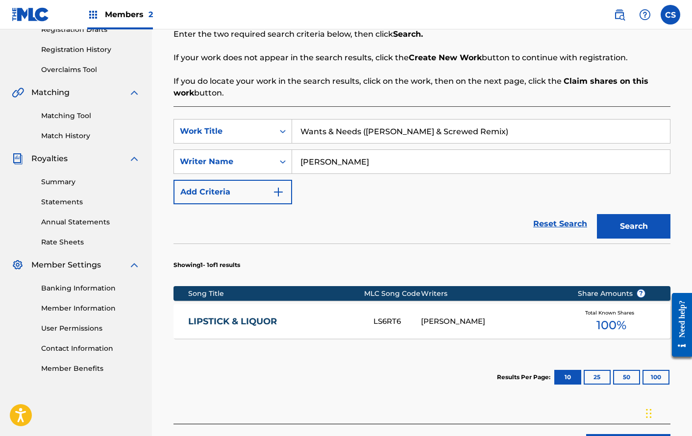
scroll to position [254, 0]
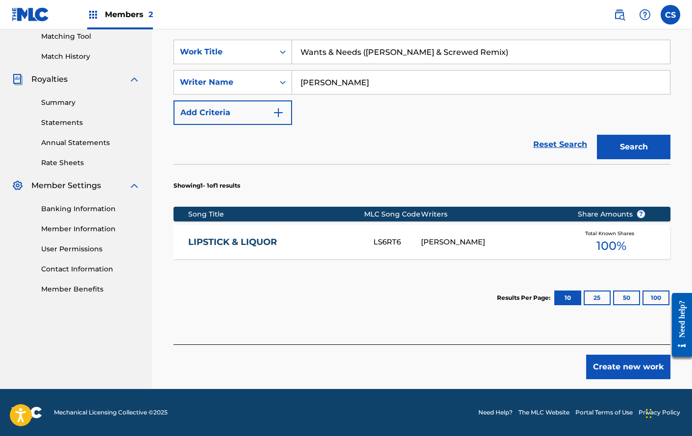
click at [624, 362] on button "Create new work" at bounding box center [628, 367] width 84 height 24
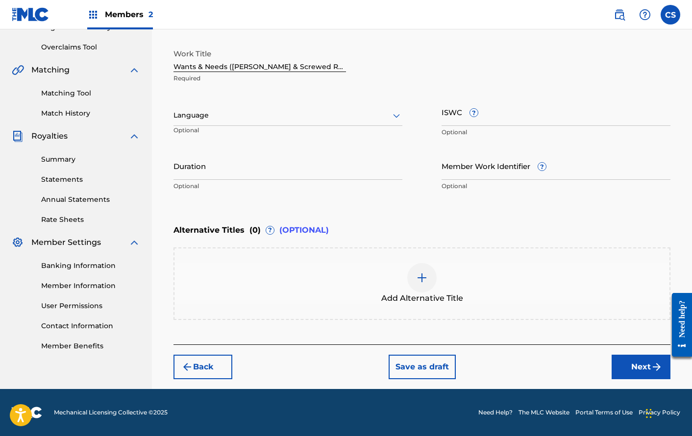
click at [640, 365] on button "Next" at bounding box center [640, 367] width 59 height 24
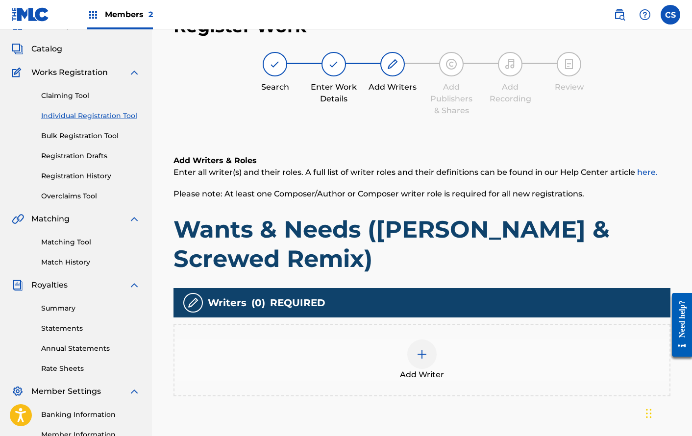
scroll to position [44, 0]
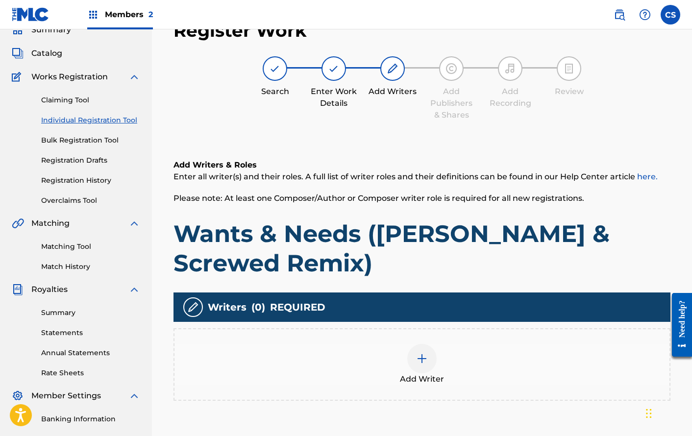
click at [501, 351] on div "Add Writer" at bounding box center [421, 364] width 495 height 41
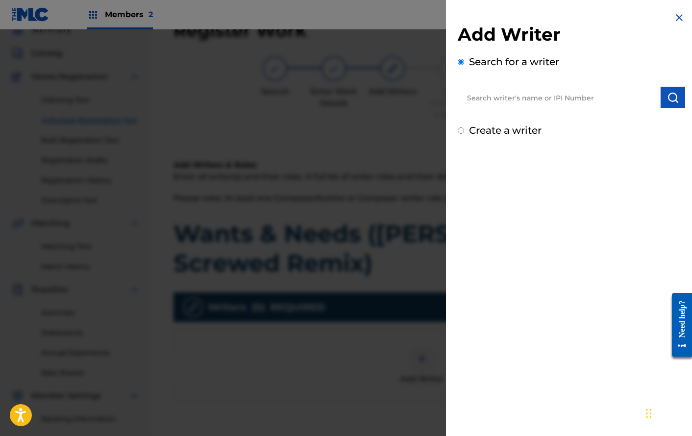
click at [559, 93] on input "text" at bounding box center [559, 98] width 203 height 22
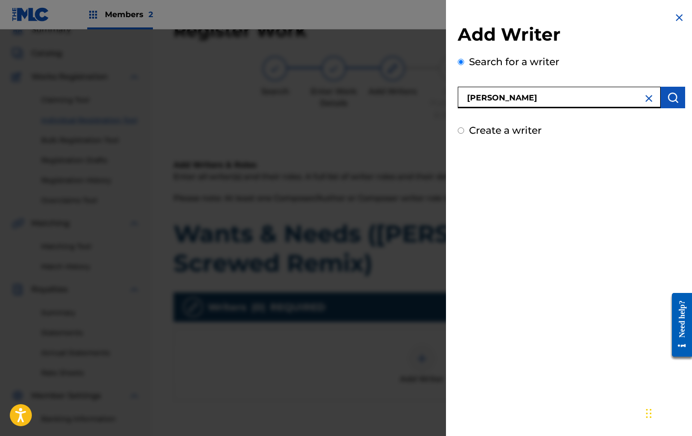
type input "[PERSON_NAME]"
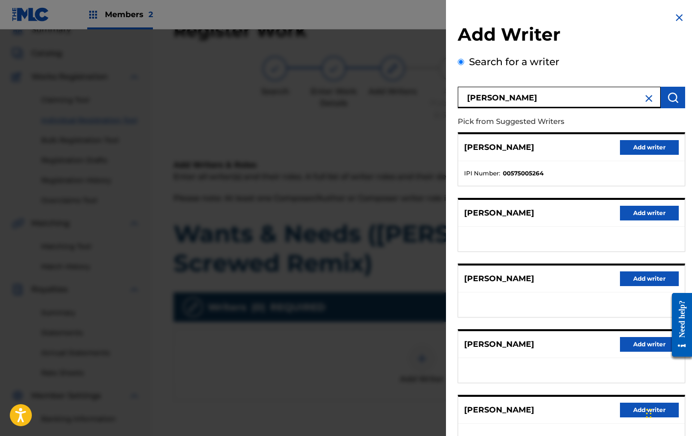
click at [633, 406] on button "Add writer" at bounding box center [649, 410] width 59 height 15
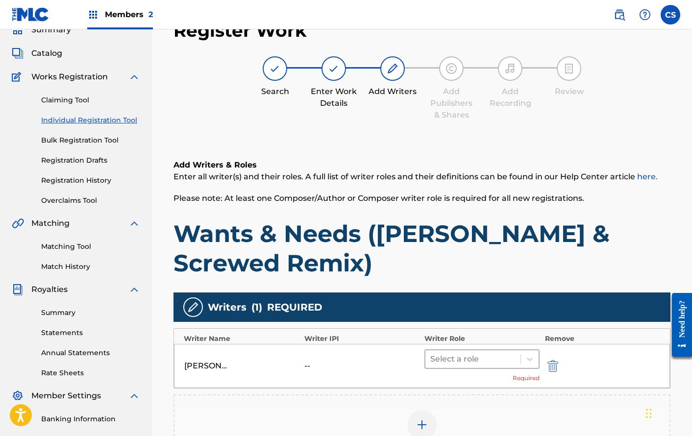
click at [496, 366] on div "Select a role" at bounding box center [472, 359] width 95 height 18
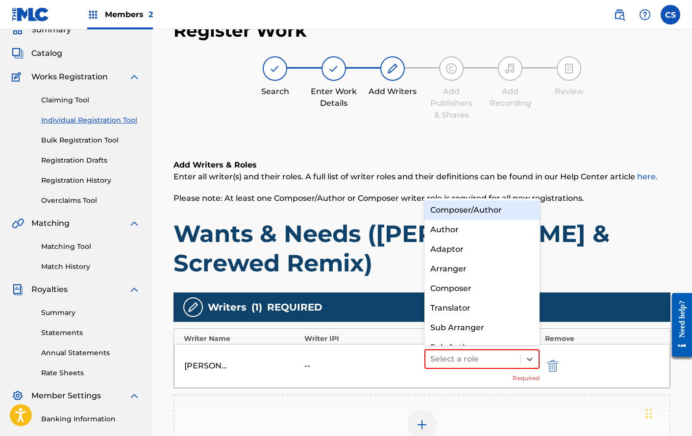
click at [489, 209] on div "Composer/Author" at bounding box center [481, 210] width 115 height 20
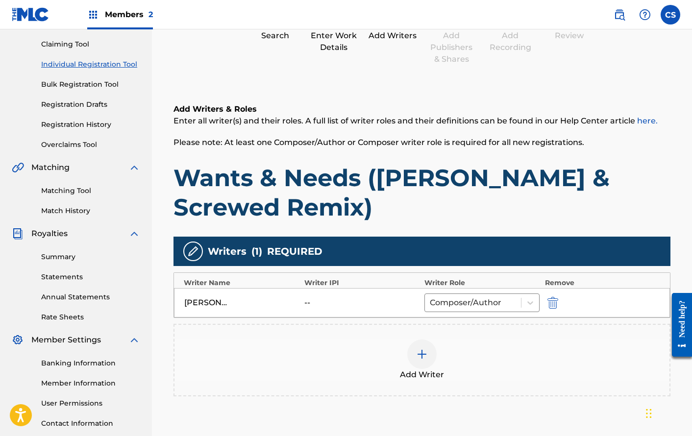
scroll to position [163, 0]
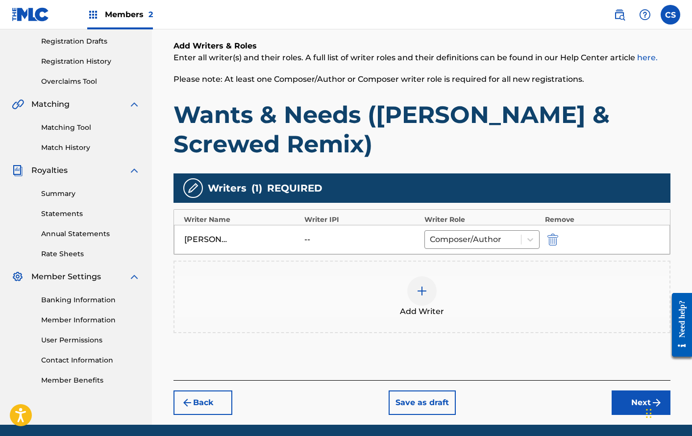
click at [629, 396] on button "Next" at bounding box center [640, 402] width 59 height 24
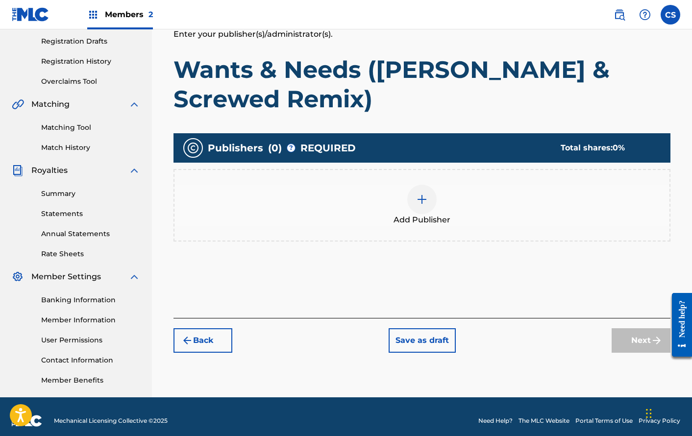
scroll to position [44, 0]
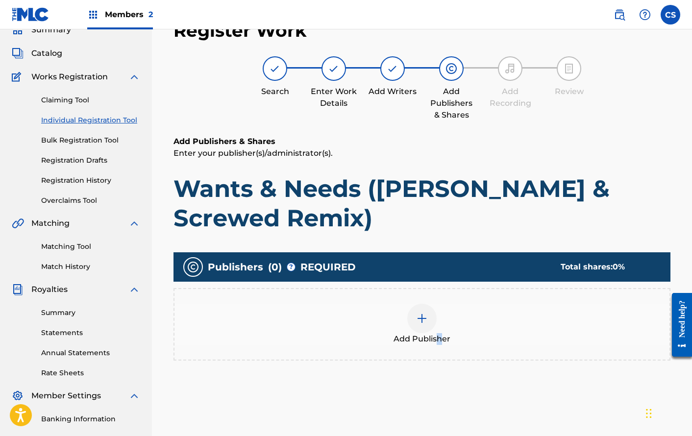
click at [439, 342] on span "Add Publisher" at bounding box center [421, 339] width 57 height 12
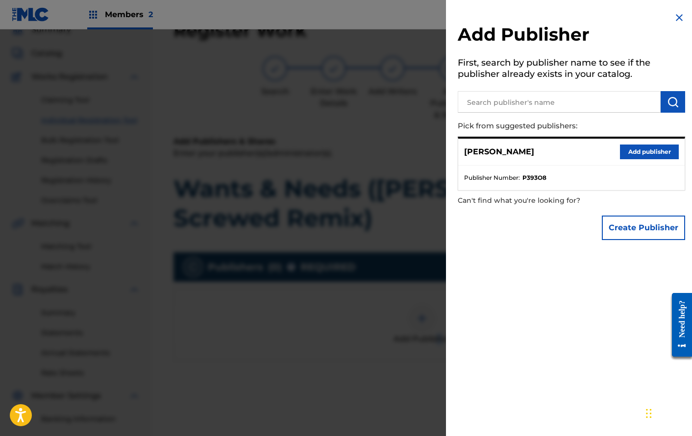
click at [643, 148] on button "Add publisher" at bounding box center [649, 151] width 59 height 15
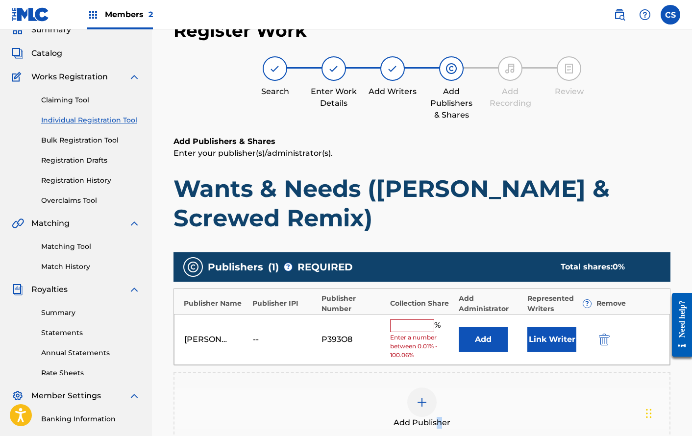
click at [560, 342] on button "Link Writer" at bounding box center [551, 339] width 49 height 24
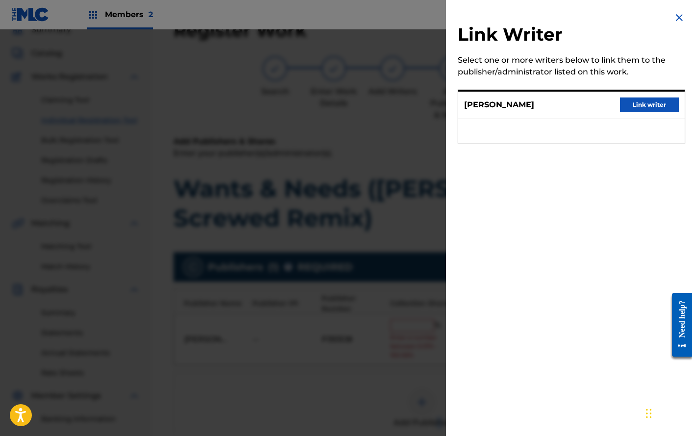
click at [647, 102] on button "Link writer" at bounding box center [649, 104] width 59 height 15
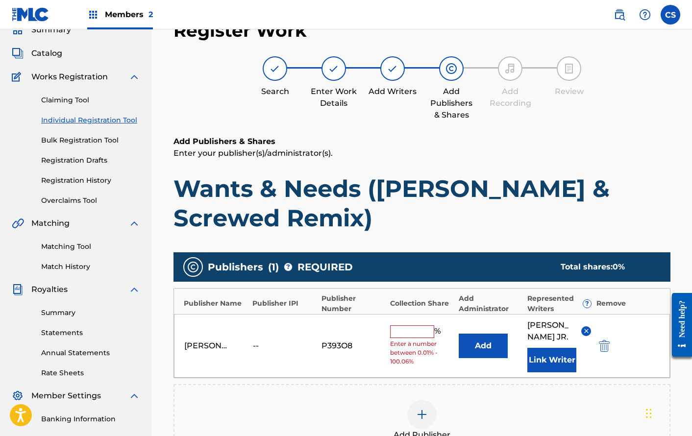
click at [419, 338] on input "text" at bounding box center [412, 331] width 44 height 13
type input "100"
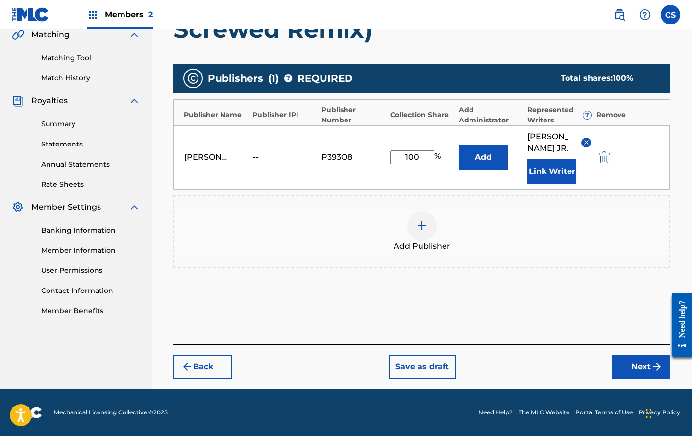
click at [622, 379] on button "Next" at bounding box center [640, 367] width 59 height 24
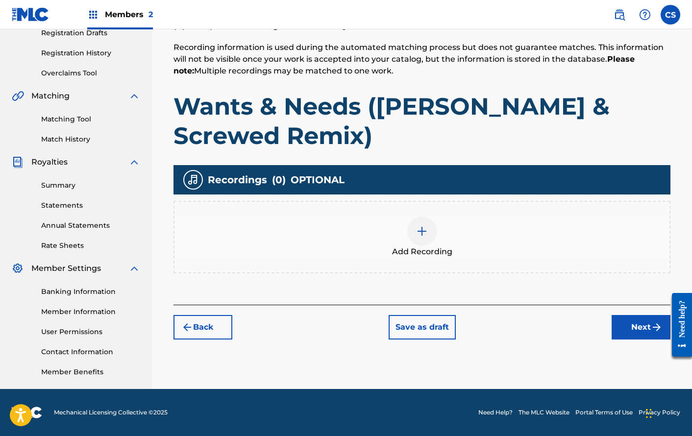
click at [624, 325] on button "Next" at bounding box center [640, 327] width 59 height 24
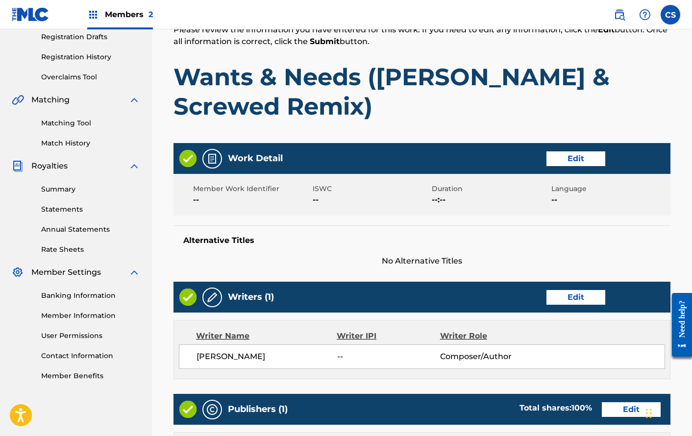
scroll to position [449, 0]
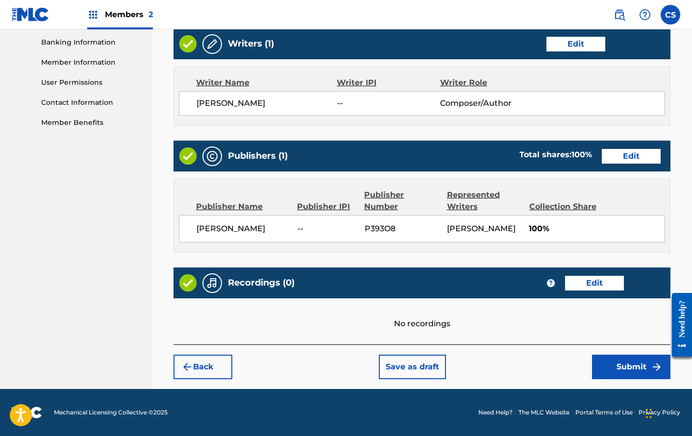
click at [615, 368] on button "Submit" at bounding box center [631, 367] width 78 height 24
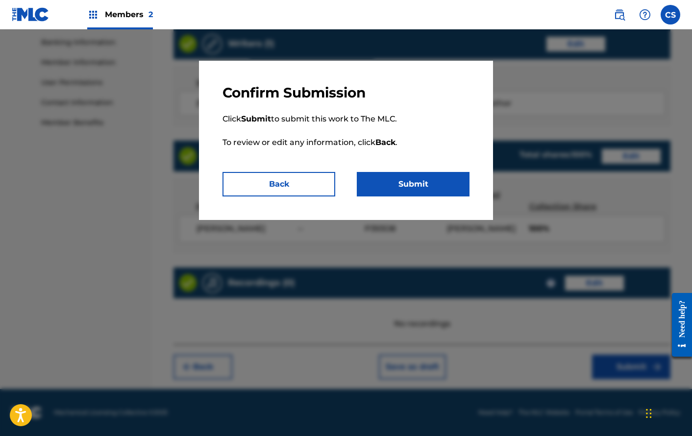
click at [420, 185] on button "Submit" at bounding box center [413, 184] width 113 height 24
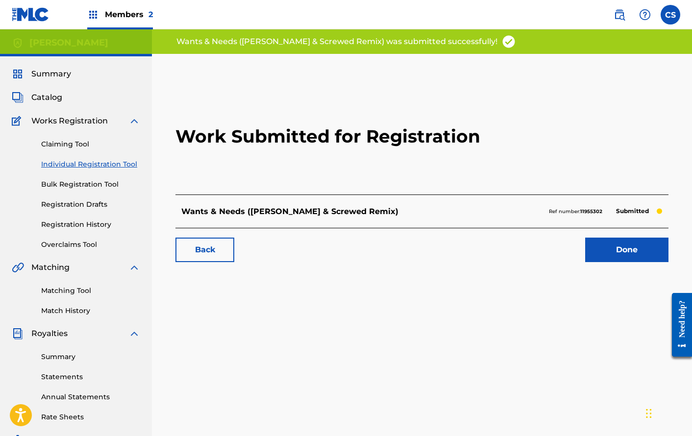
click at [614, 242] on link "Done" at bounding box center [626, 250] width 83 height 24
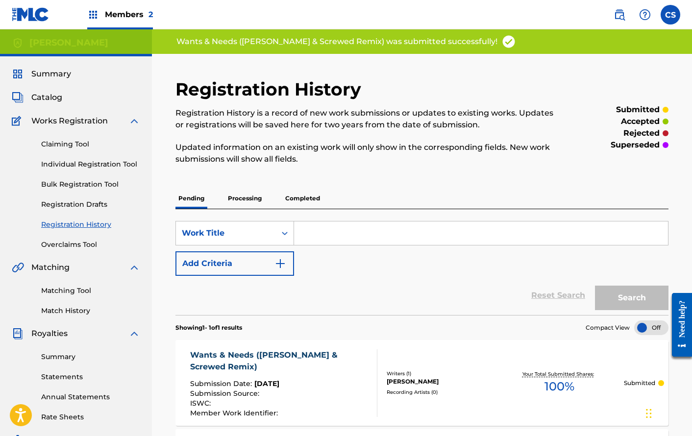
click at [42, 99] on span "Catalog" at bounding box center [46, 98] width 31 height 12
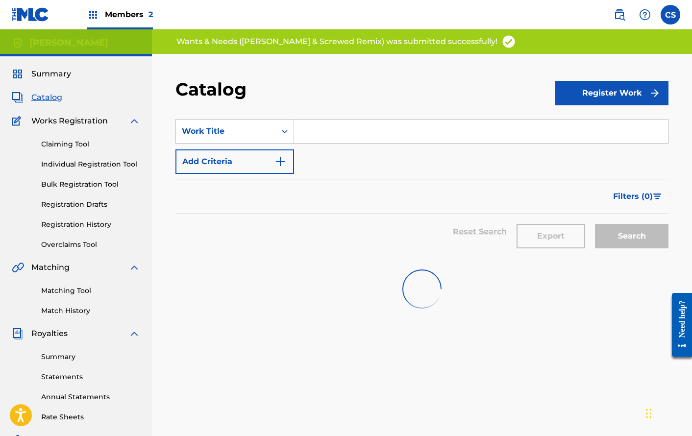
click at [591, 96] on button "Register Work" at bounding box center [611, 93] width 113 height 24
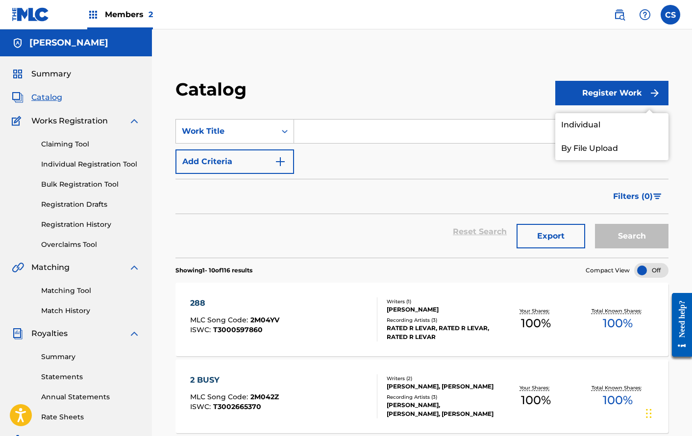
click at [600, 124] on link "Individual" at bounding box center [611, 125] width 113 height 24
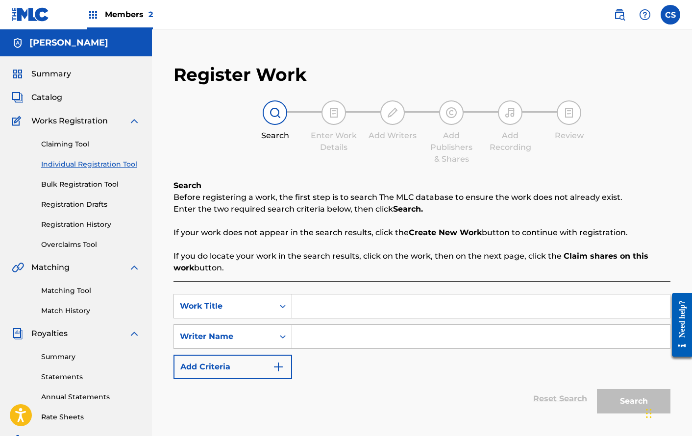
click at [323, 314] on input "Search Form" at bounding box center [481, 306] width 378 height 24
click at [396, 362] on div "SearchWithCriteria3076cc15-6a81-4c89-919a-2757c773d5cd Work Title Over problems…" at bounding box center [421, 336] width 497 height 85
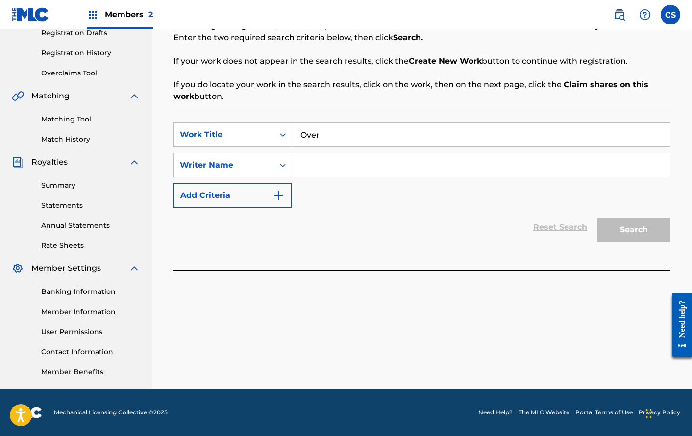
click at [377, 129] on input "Over" at bounding box center [481, 135] width 378 height 24
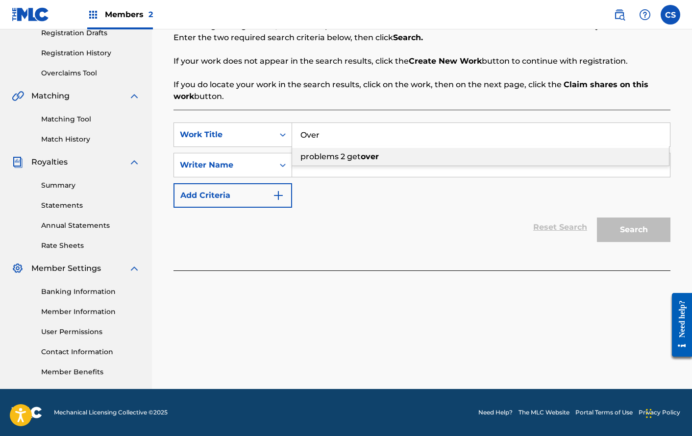
click at [377, 129] on input "Over" at bounding box center [481, 135] width 378 height 24
click at [395, 134] on input "Over" at bounding box center [481, 135] width 378 height 24
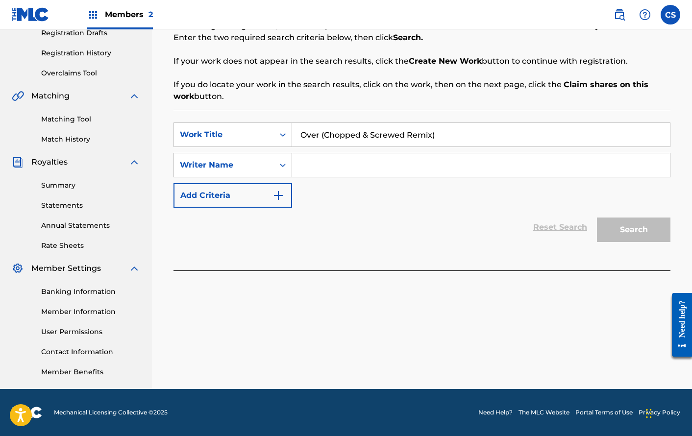
type input "Over (Chopped & Screwed Remix)"
click at [401, 158] on input "Search Form" at bounding box center [481, 165] width 378 height 24
type input "[PERSON_NAME]"
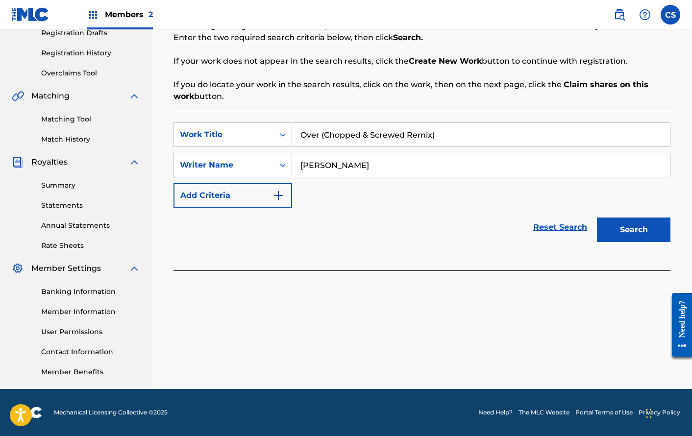
click at [648, 236] on button "Search" at bounding box center [633, 229] width 73 height 24
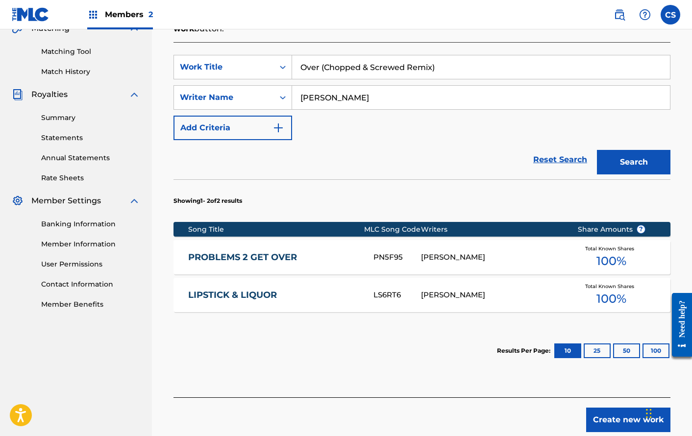
click at [615, 421] on button "Create new work" at bounding box center [628, 420] width 84 height 24
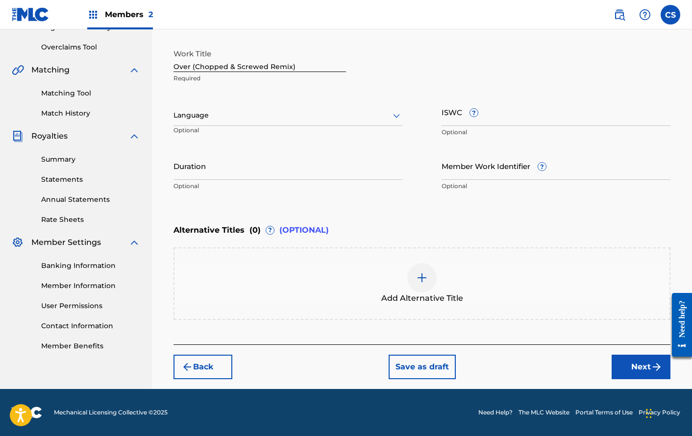
scroll to position [197, 0]
click at [636, 372] on button "Next" at bounding box center [640, 367] width 59 height 24
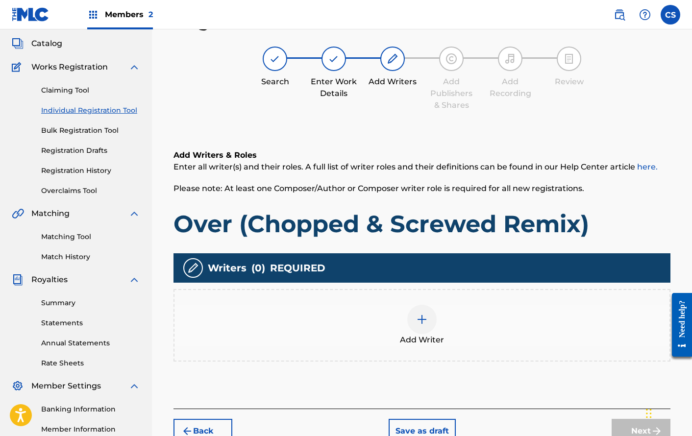
scroll to position [44, 0]
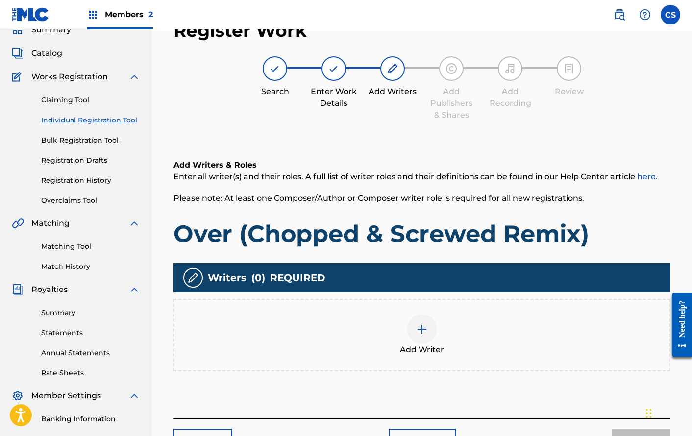
click at [510, 343] on div "Add Writer" at bounding box center [421, 334] width 495 height 41
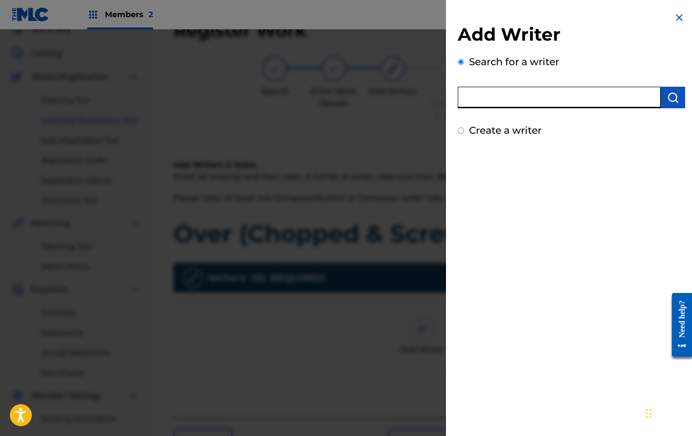
click at [550, 91] on input "text" at bounding box center [559, 98] width 203 height 22
type input "[PERSON_NAME]"
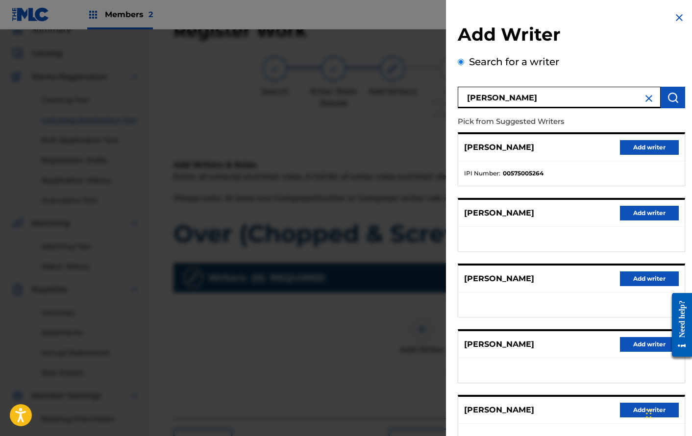
click at [632, 414] on button "Add writer" at bounding box center [649, 410] width 59 height 15
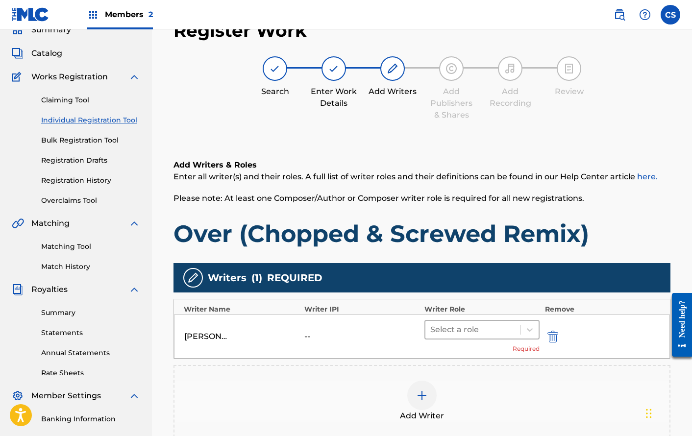
click at [482, 328] on div at bounding box center [472, 330] width 85 height 14
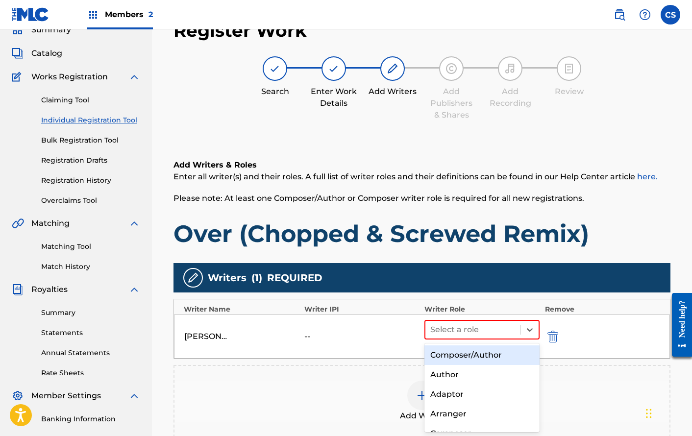
click at [480, 345] on div "Composer/Author" at bounding box center [481, 355] width 115 height 20
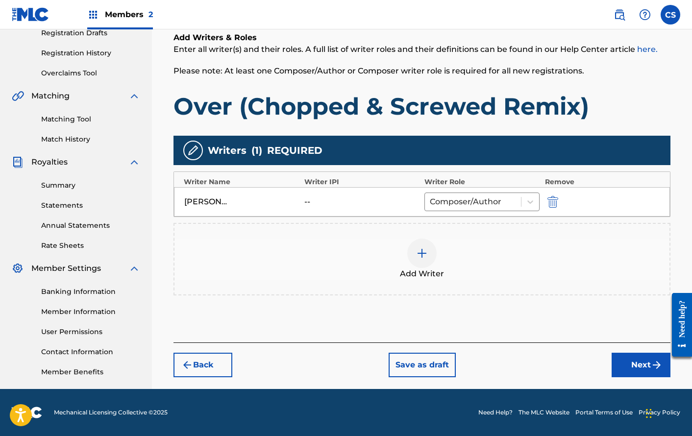
click at [619, 363] on button "Next" at bounding box center [640, 365] width 59 height 24
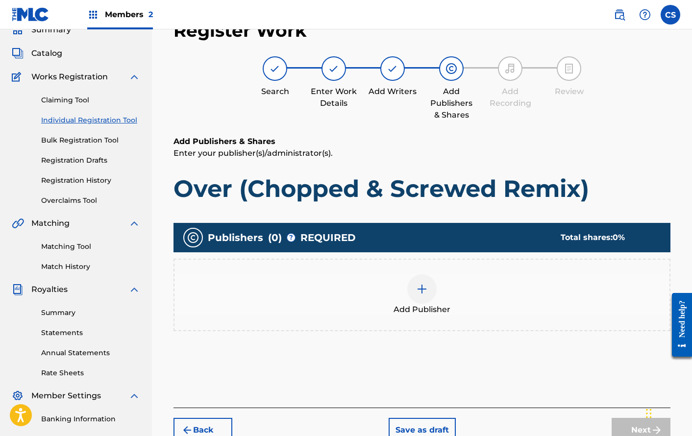
click at [420, 295] on div at bounding box center [421, 288] width 29 height 29
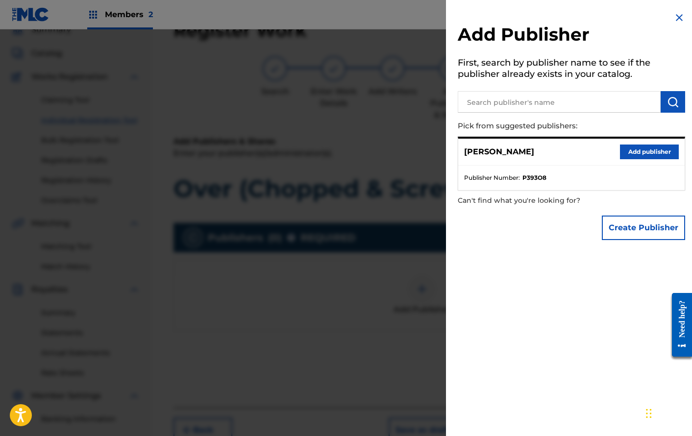
click at [634, 158] on button "Add publisher" at bounding box center [649, 151] width 59 height 15
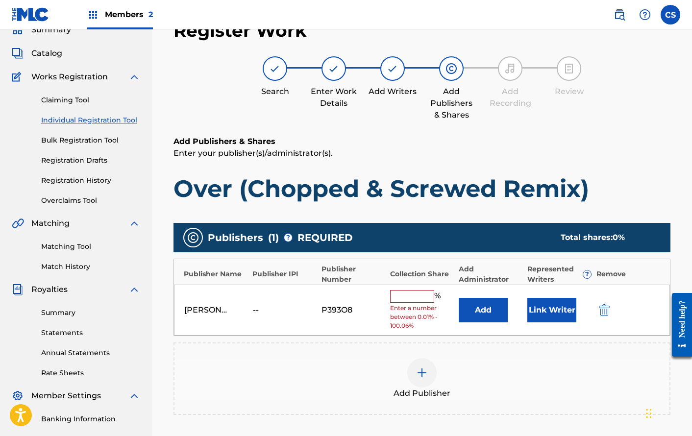
click at [400, 296] on input "text" at bounding box center [412, 296] width 44 height 13
type input "100"
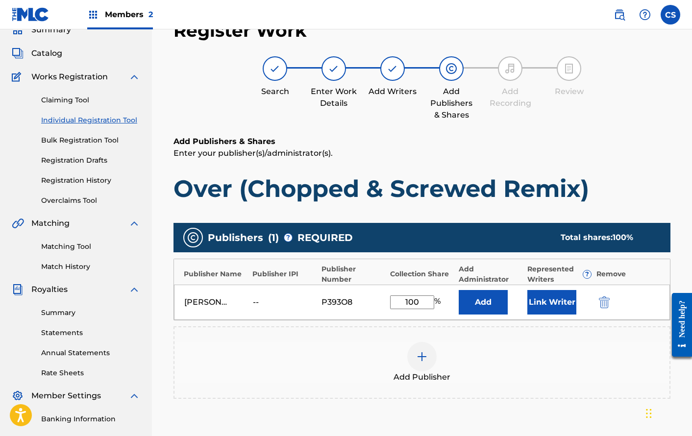
click at [555, 306] on button "Link Writer" at bounding box center [551, 302] width 49 height 24
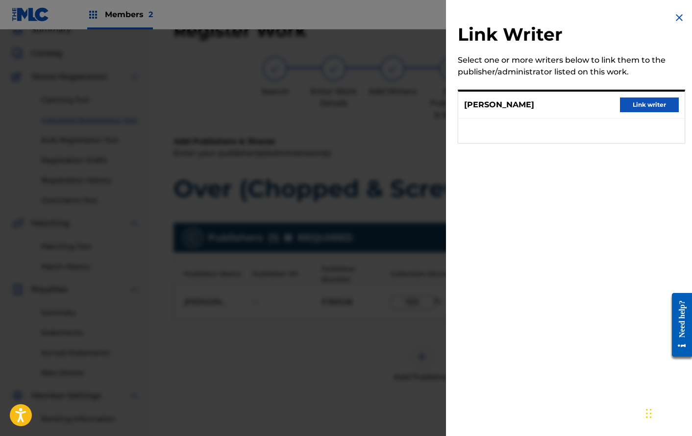
click at [644, 94] on div "[PERSON_NAME] Link writer" at bounding box center [571, 105] width 226 height 27
click at [644, 100] on button "Link writer" at bounding box center [649, 104] width 59 height 15
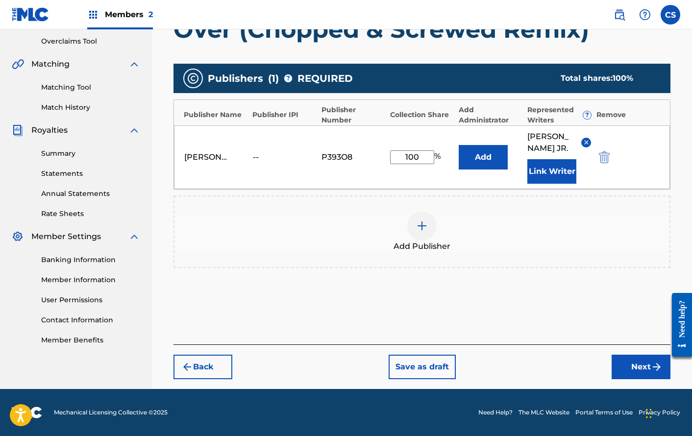
click at [626, 359] on button "Next" at bounding box center [640, 367] width 59 height 24
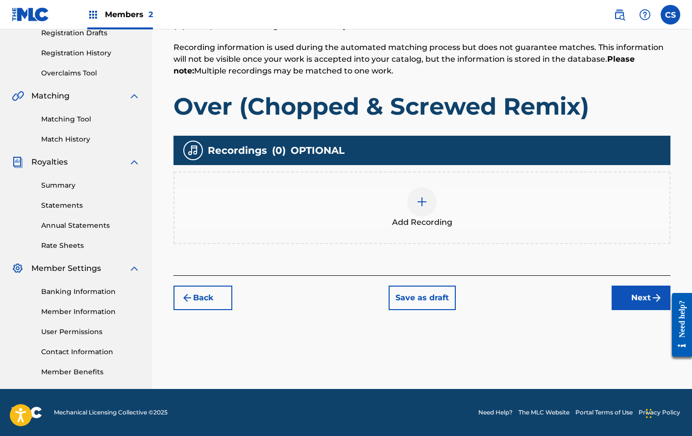
click at [636, 305] on button "Next" at bounding box center [640, 298] width 59 height 24
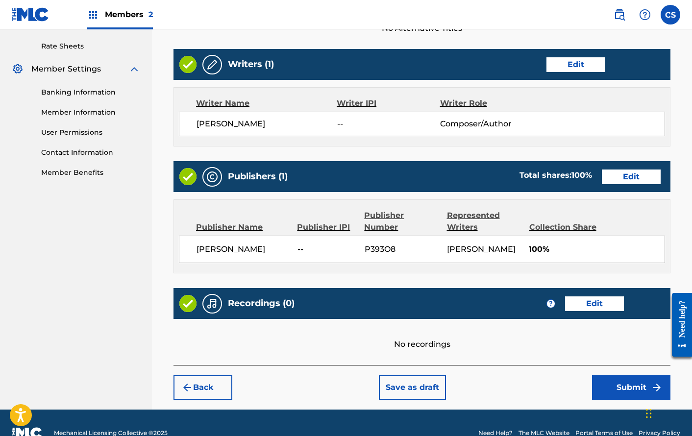
scroll to position [420, 0]
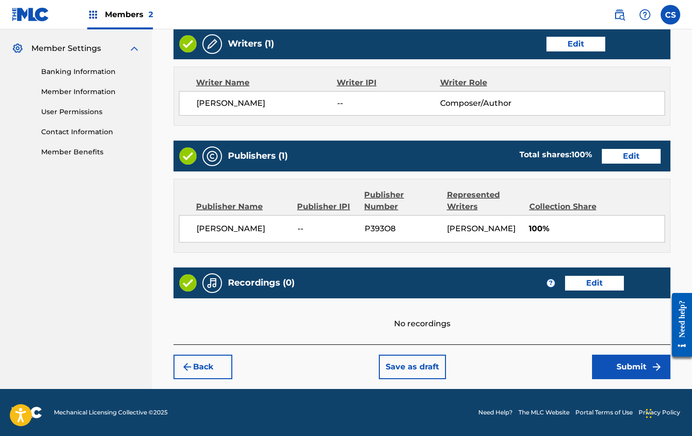
click at [624, 366] on button "Submit" at bounding box center [631, 367] width 78 height 24
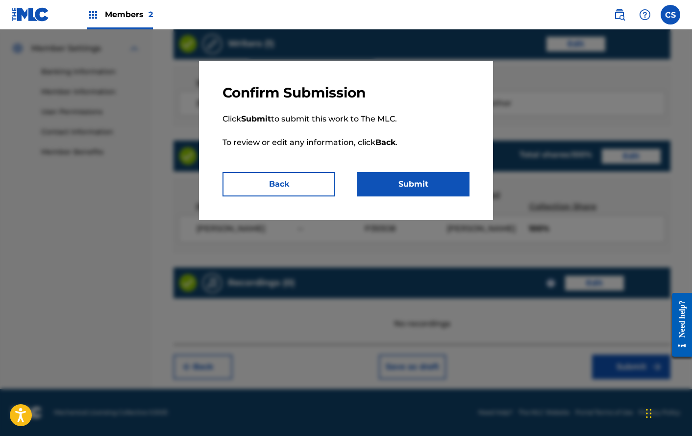
click at [412, 176] on button "Submit" at bounding box center [413, 184] width 113 height 24
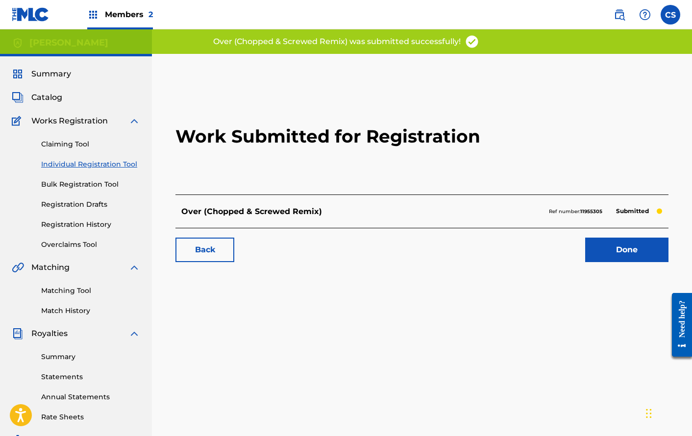
click at [599, 243] on link "Done" at bounding box center [626, 250] width 83 height 24
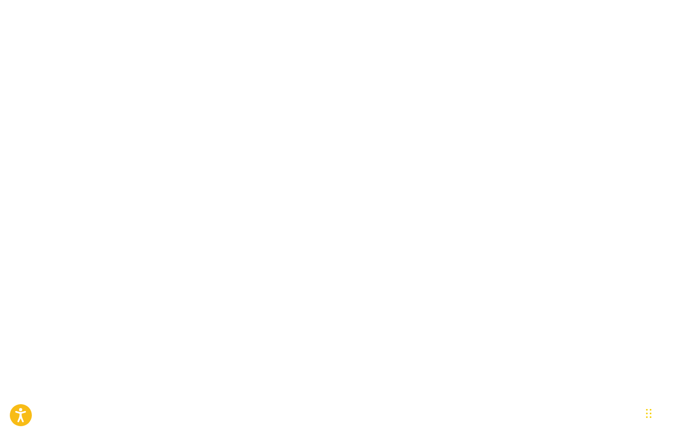
click at [1, 107] on body "Press Option+1 for screen-reader mode, Option+0 to cancel Accessibility Screen-…" at bounding box center [346, 218] width 692 height 436
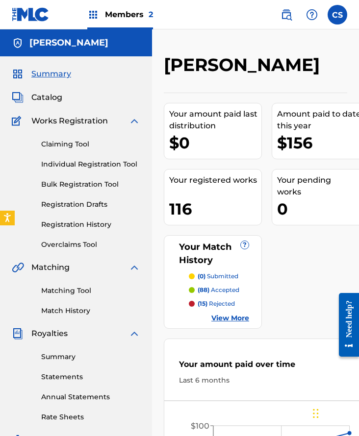
click at [76, 291] on link "Matching Tool" at bounding box center [90, 291] width 99 height 10
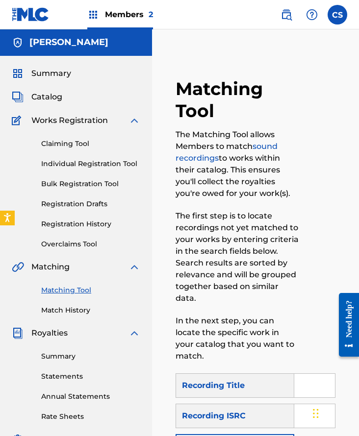
scroll to position [204, 0]
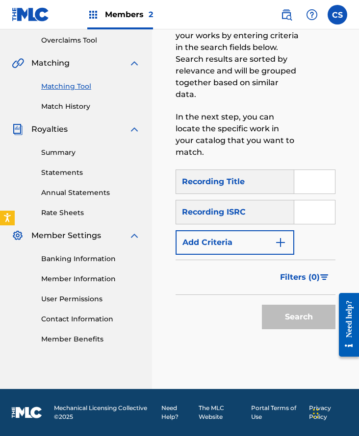
click at [264, 235] on button "Add Criteria" at bounding box center [234, 242] width 119 height 24
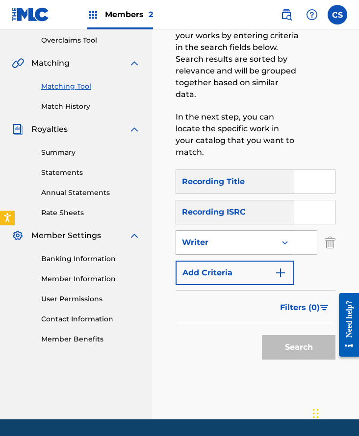
click at [252, 238] on div "Writer" at bounding box center [226, 243] width 88 height 12
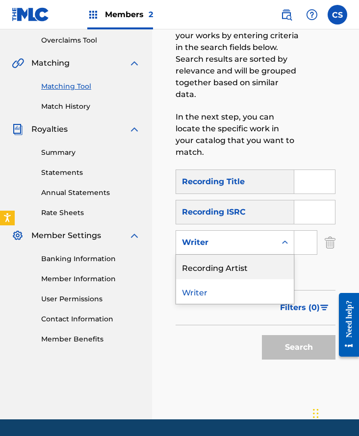
click at [247, 264] on div "Recording Artist" at bounding box center [235, 267] width 118 height 24
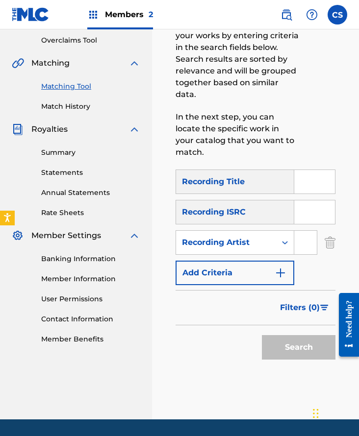
click at [296, 247] on input "Search Form" at bounding box center [305, 243] width 23 height 24
type input "Rated R Levar"
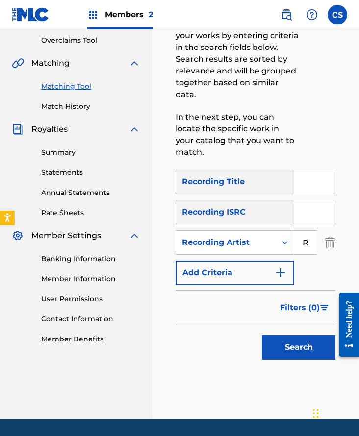
click at [277, 348] on button "Search" at bounding box center [298, 347] width 73 height 24
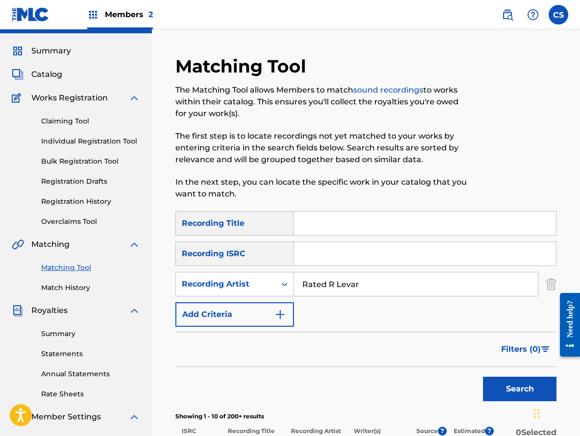
scroll to position [0, 0]
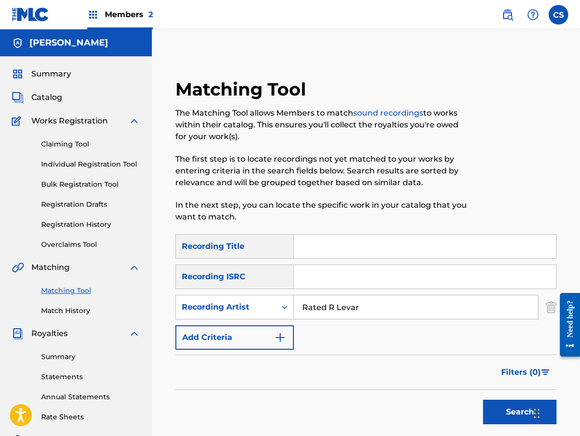
click at [331, 254] on input "Search Form" at bounding box center [425, 247] width 262 height 24
click at [521, 408] on button "Search" at bounding box center [519, 412] width 73 height 24
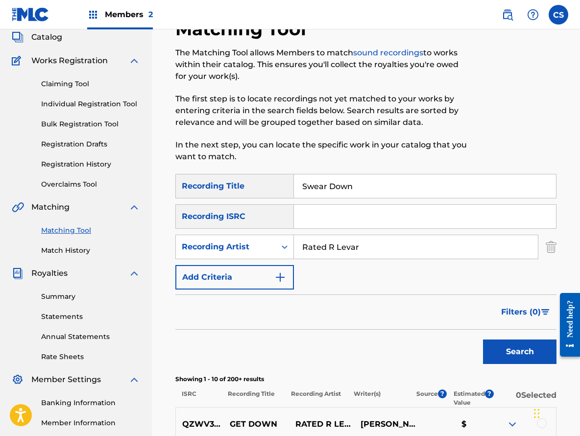
scroll to position [31, 0]
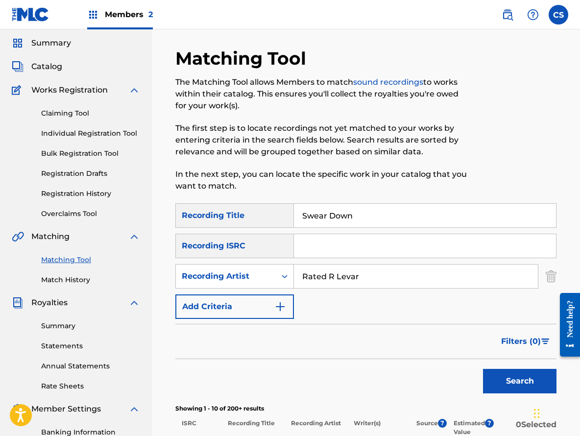
drag, startPoint x: 362, startPoint y: 212, endPoint x: 275, endPoint y: 212, distance: 87.2
click at [275, 212] on div "SearchWithCriteria7b093382-5275-4e5a-b89a-e79e85078269 Recording Title Swear Do…" at bounding box center [365, 215] width 381 height 24
type input "believe it"
click at [501, 367] on div "Search" at bounding box center [517, 378] width 78 height 39
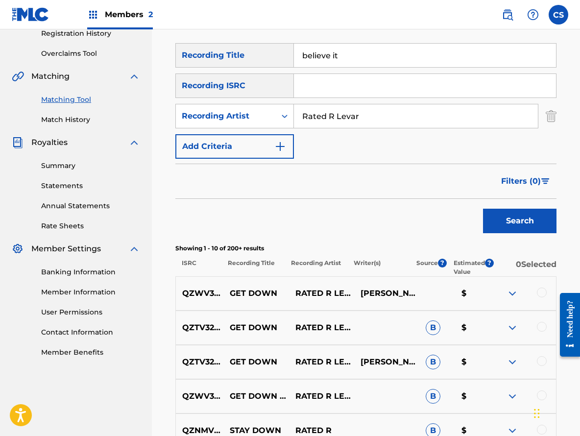
click at [535, 219] on button "Search" at bounding box center [519, 221] width 73 height 24
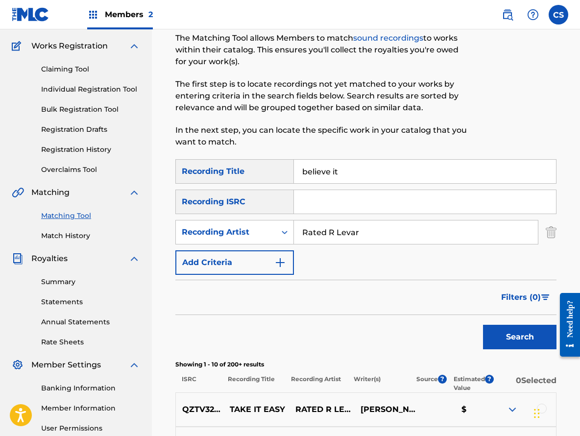
scroll to position [0, 0]
